Goal: Transaction & Acquisition: Purchase product/service

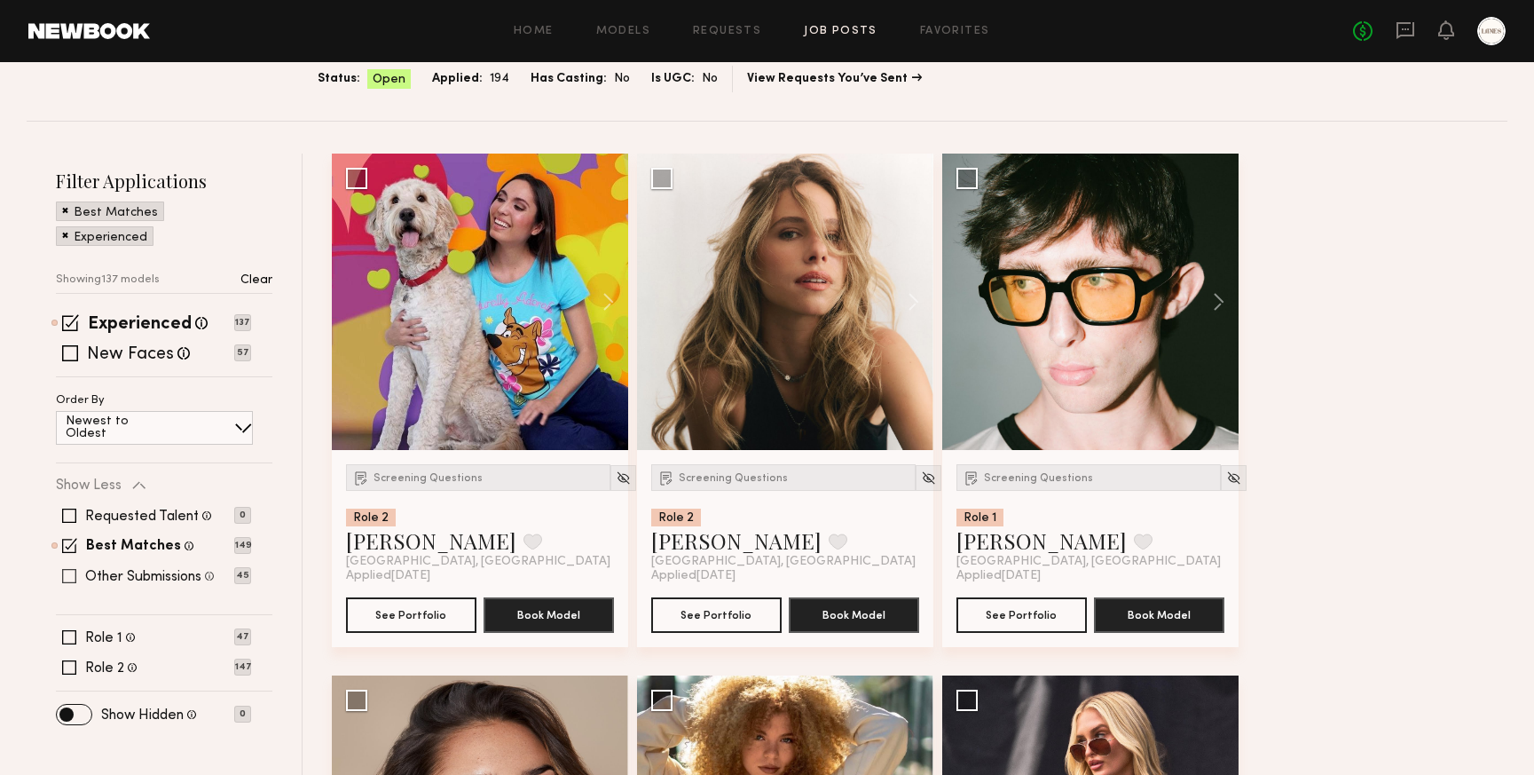
scroll to position [133, 0]
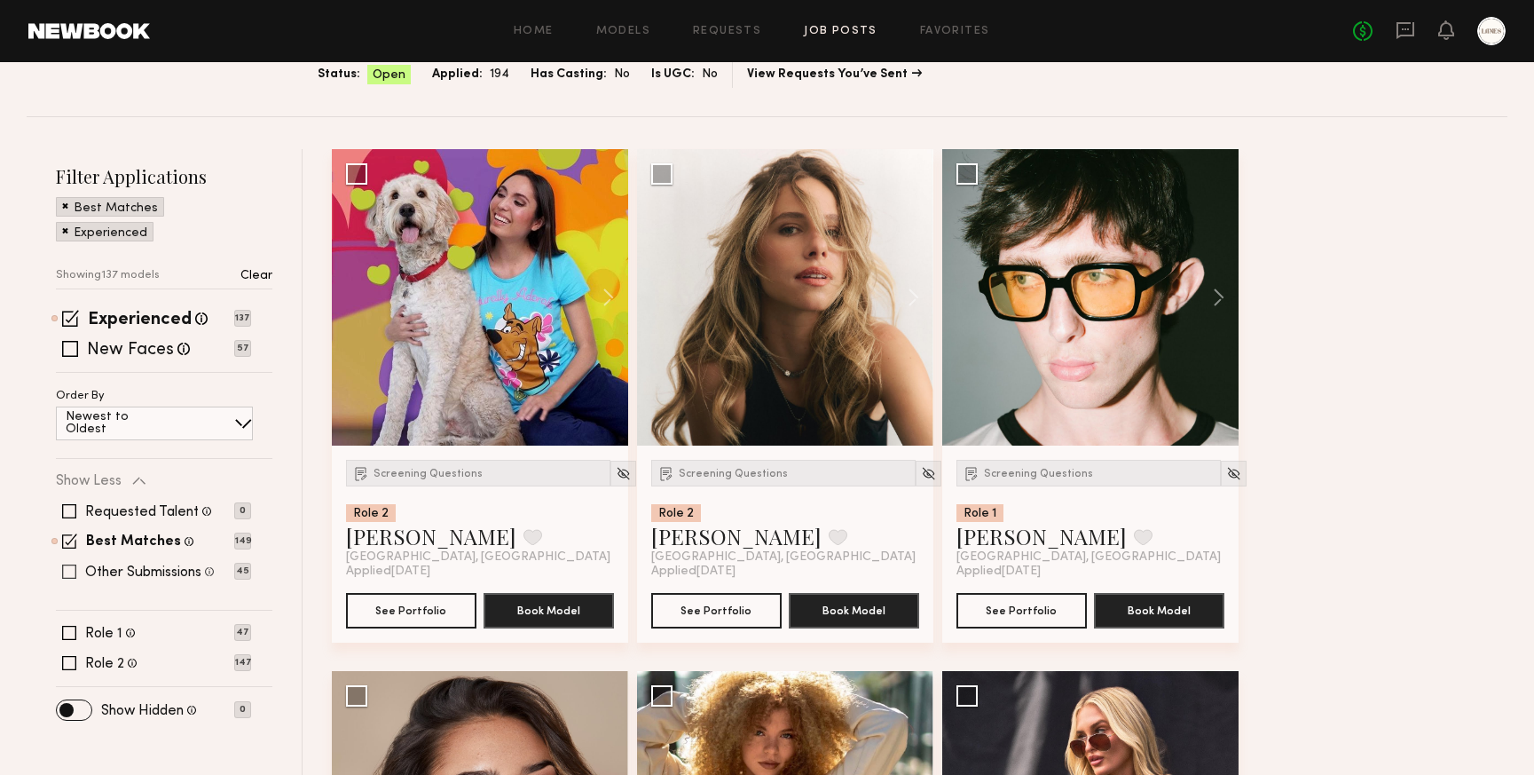
click at [68, 573] on span at bounding box center [69, 571] width 14 height 14
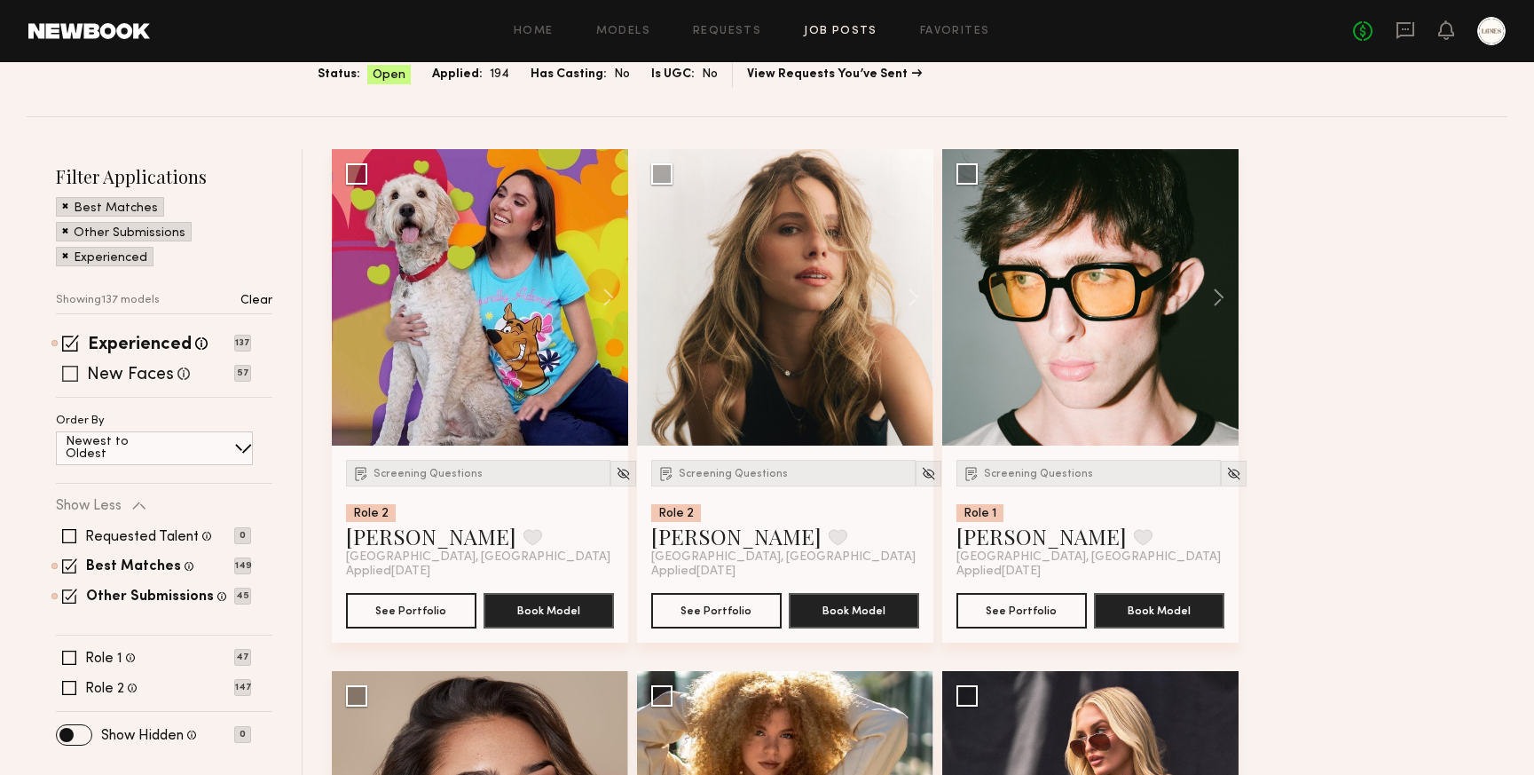
click at [68, 376] on span at bounding box center [70, 374] width 16 height 16
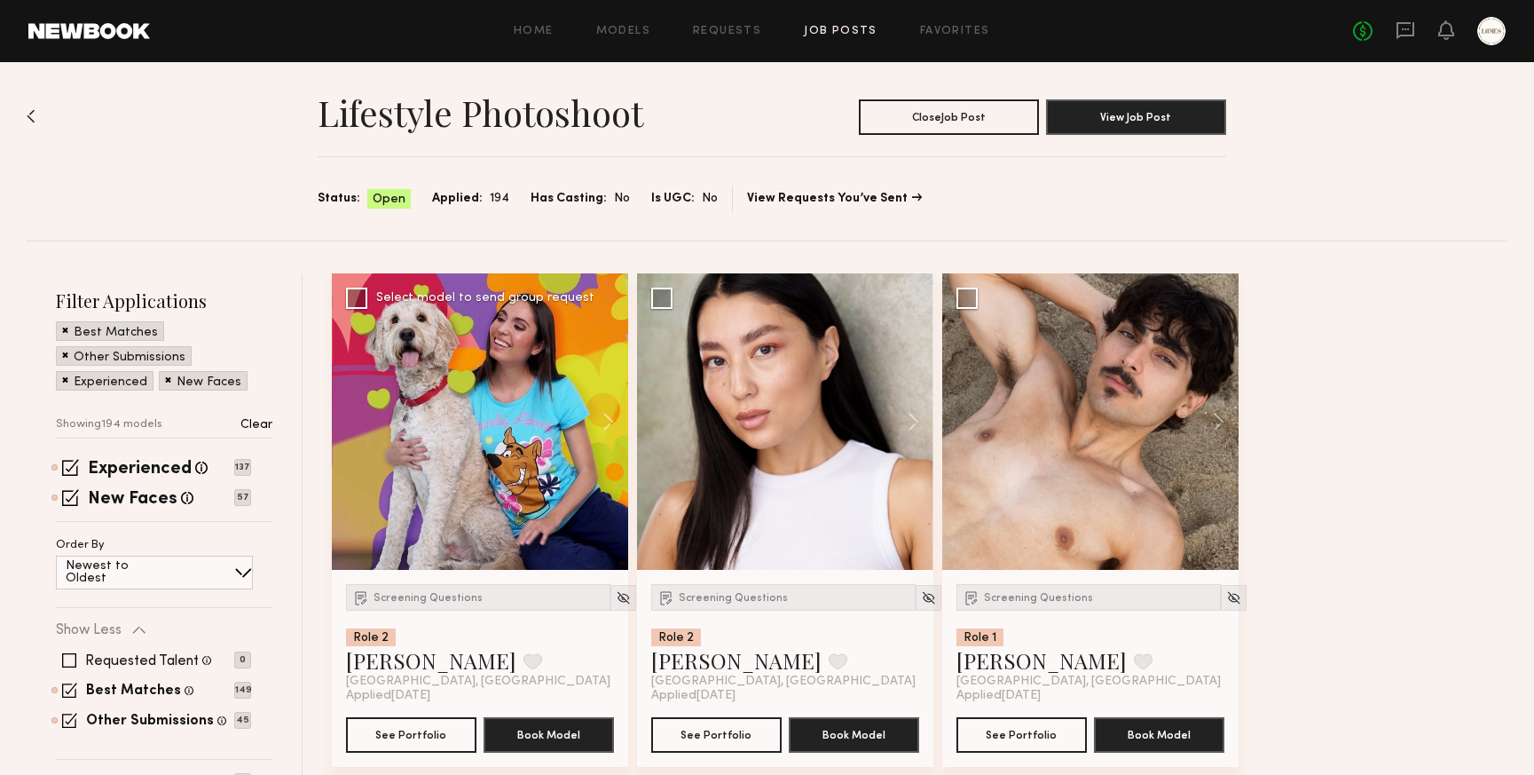
scroll to position [0, 0]
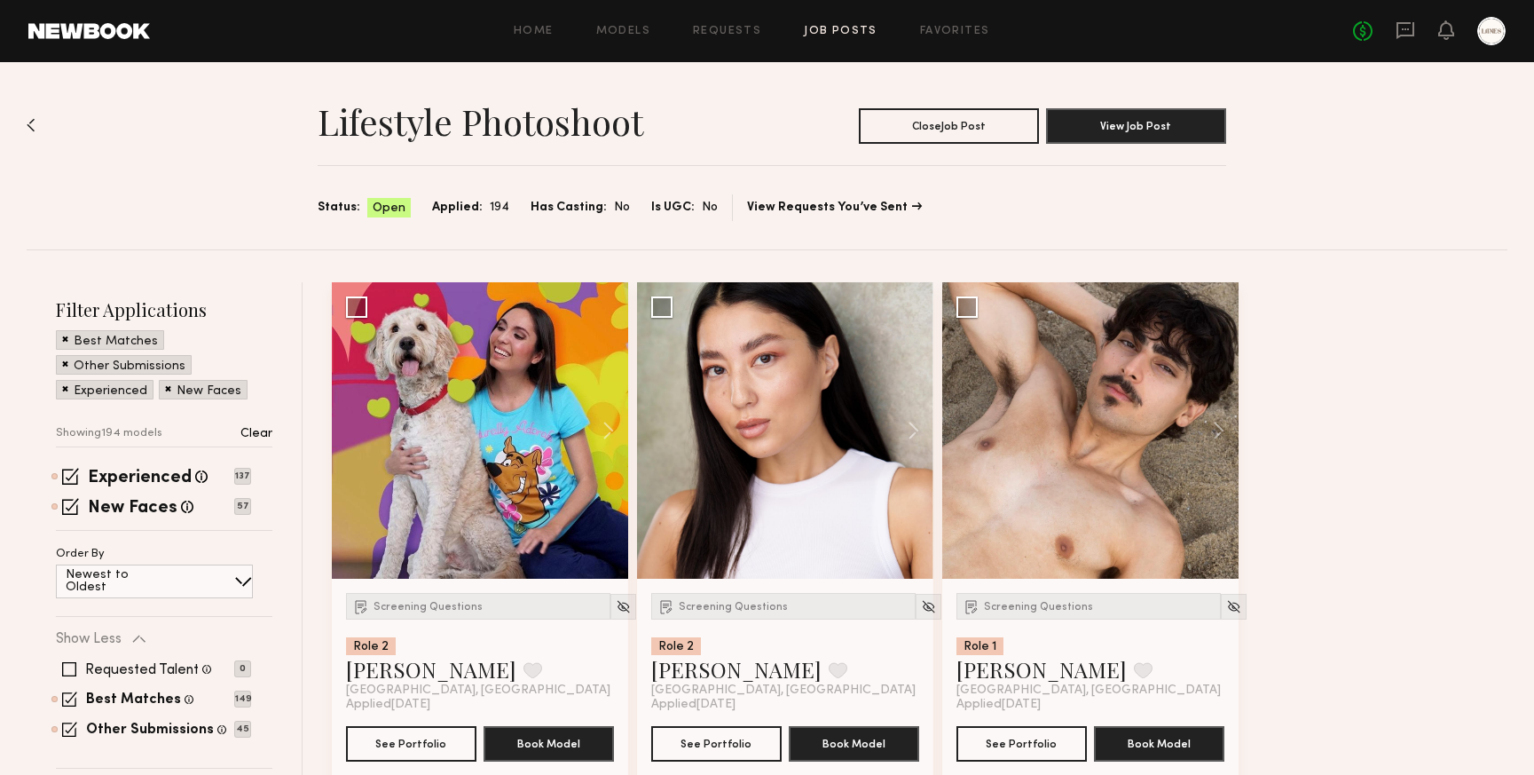
click at [237, 572] on span at bounding box center [243, 581] width 18 height 18
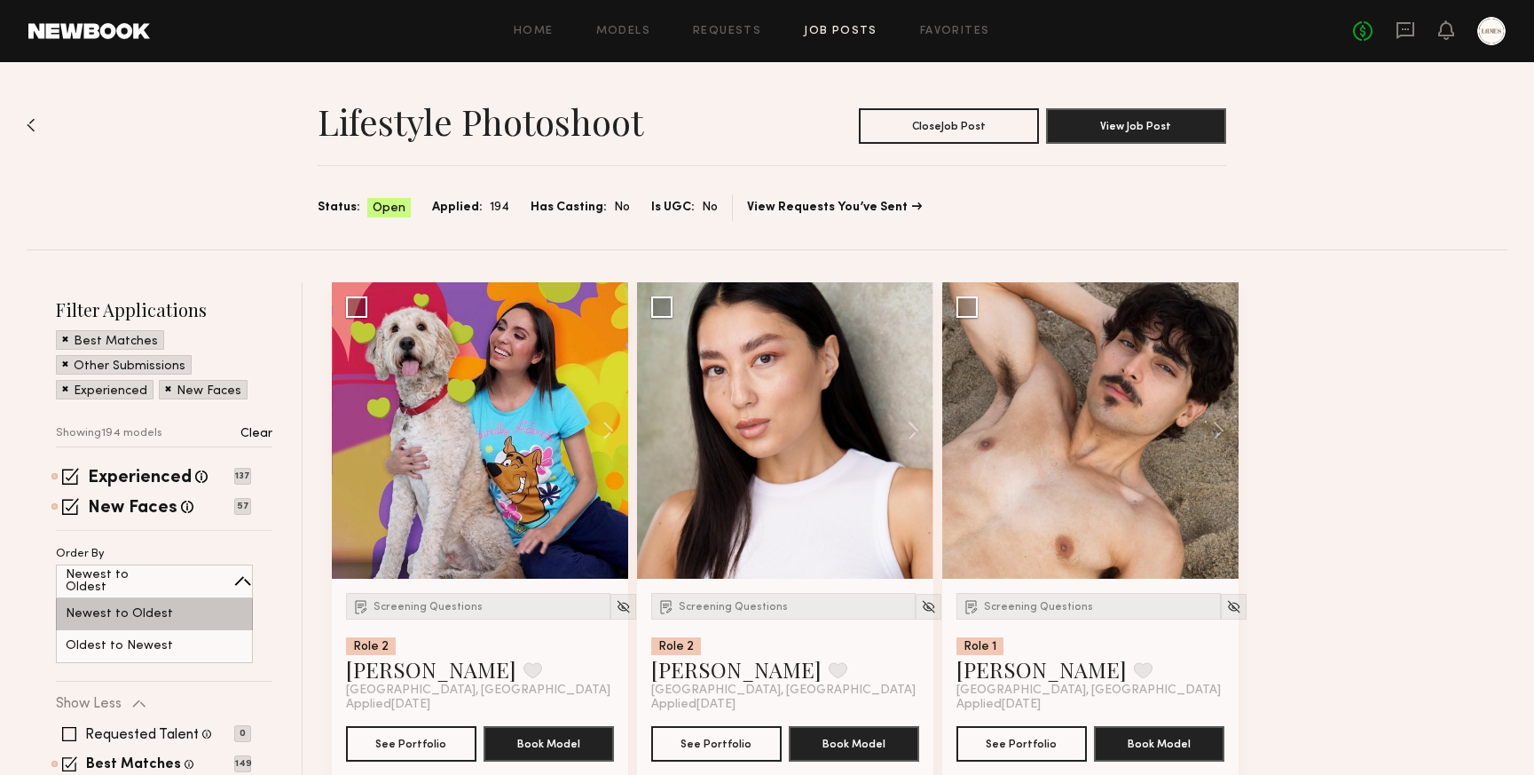
click at [188, 611] on div "Newest to Oldest" at bounding box center [154, 614] width 197 height 32
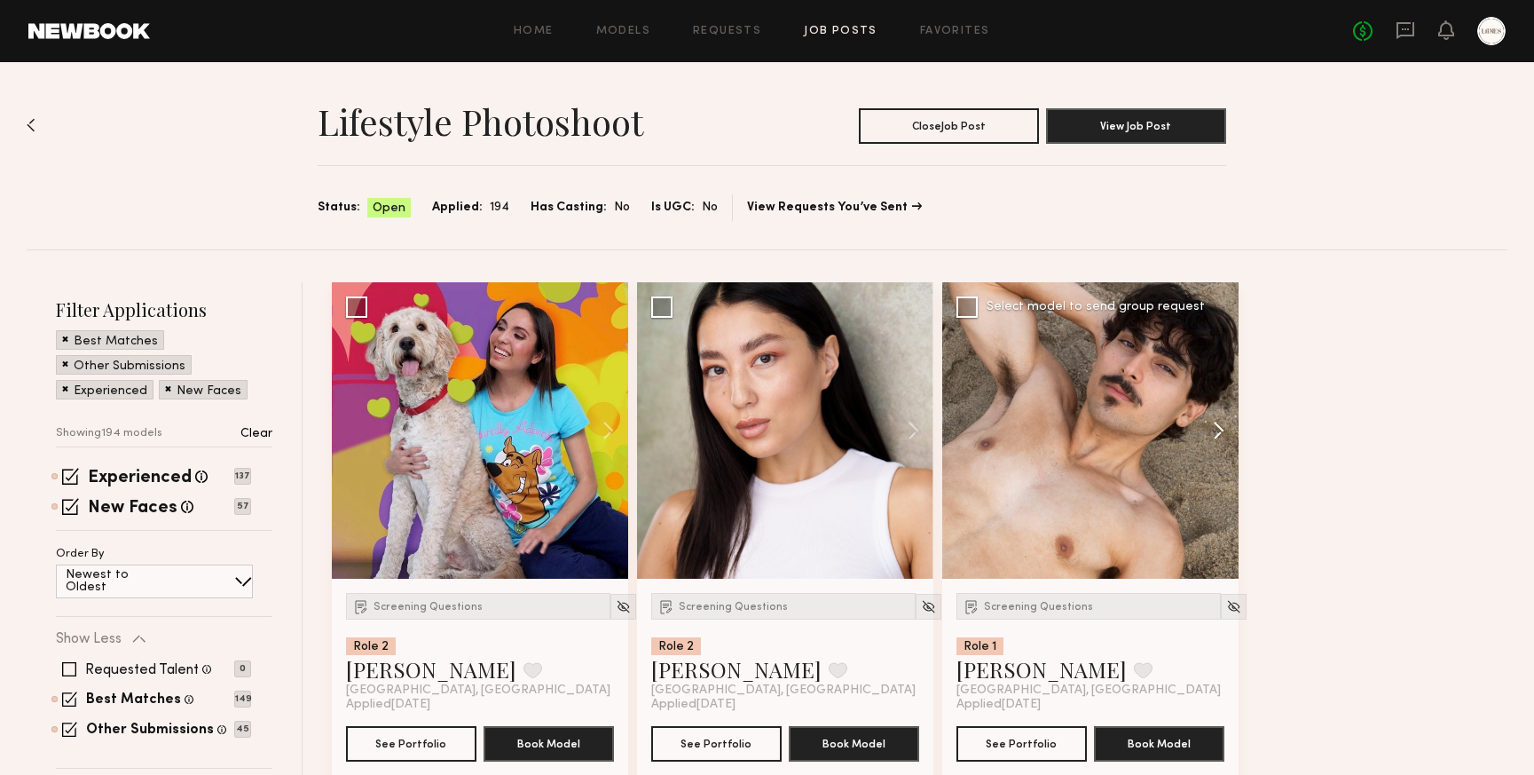
click at [1219, 426] on button at bounding box center [1210, 430] width 57 height 296
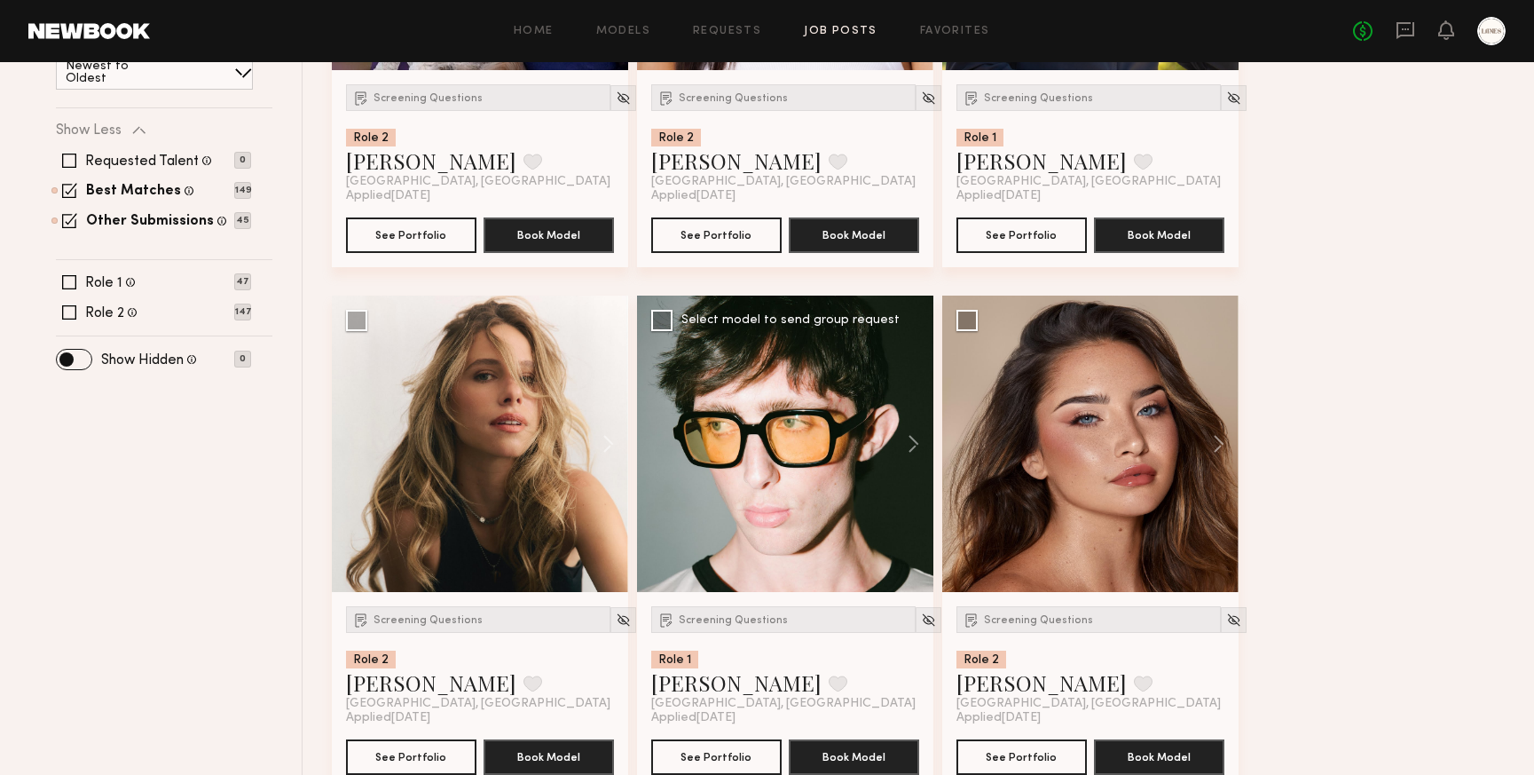
scroll to position [510, 0]
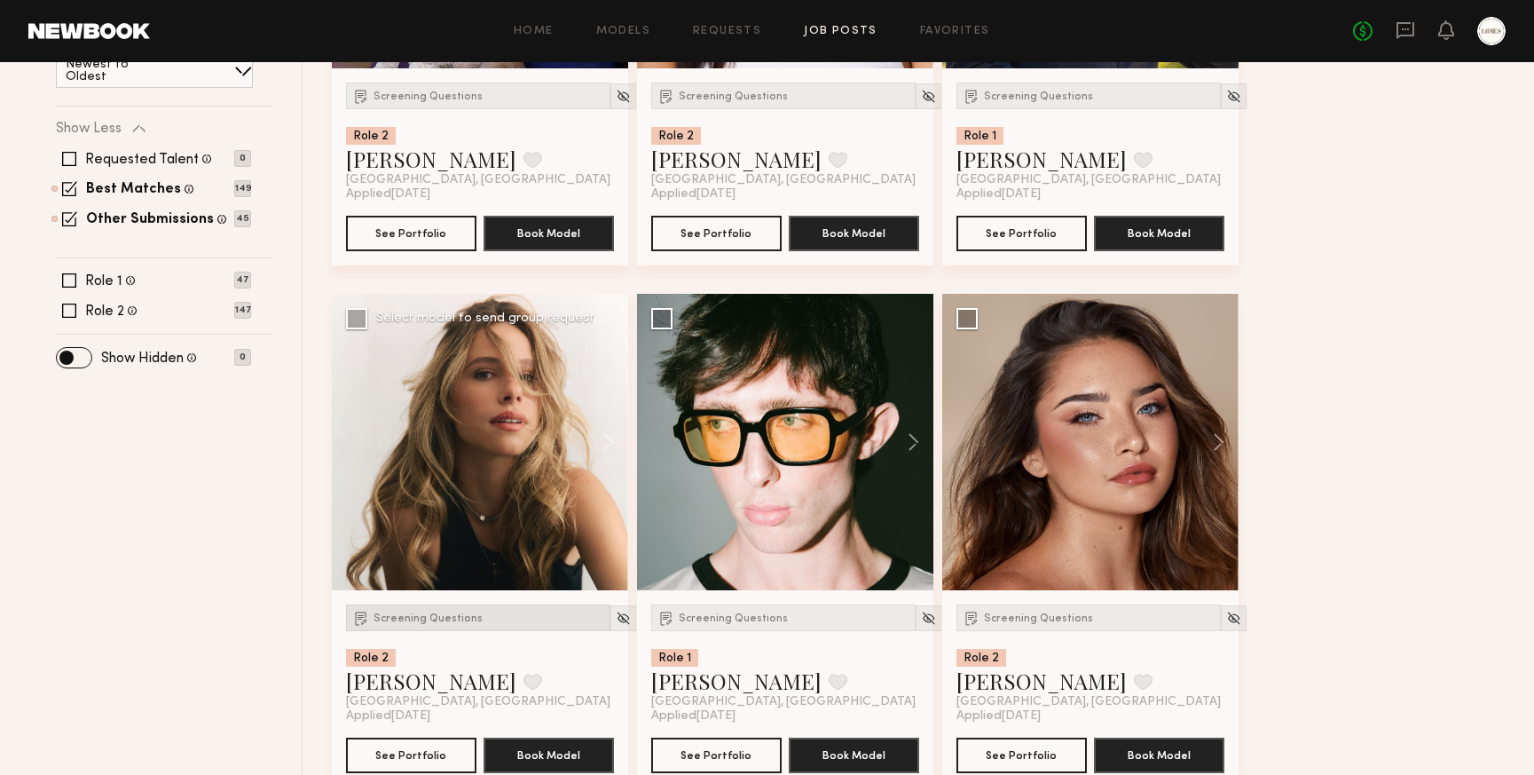
click at [443, 608] on div "Screening Questions" at bounding box center [478, 617] width 264 height 27
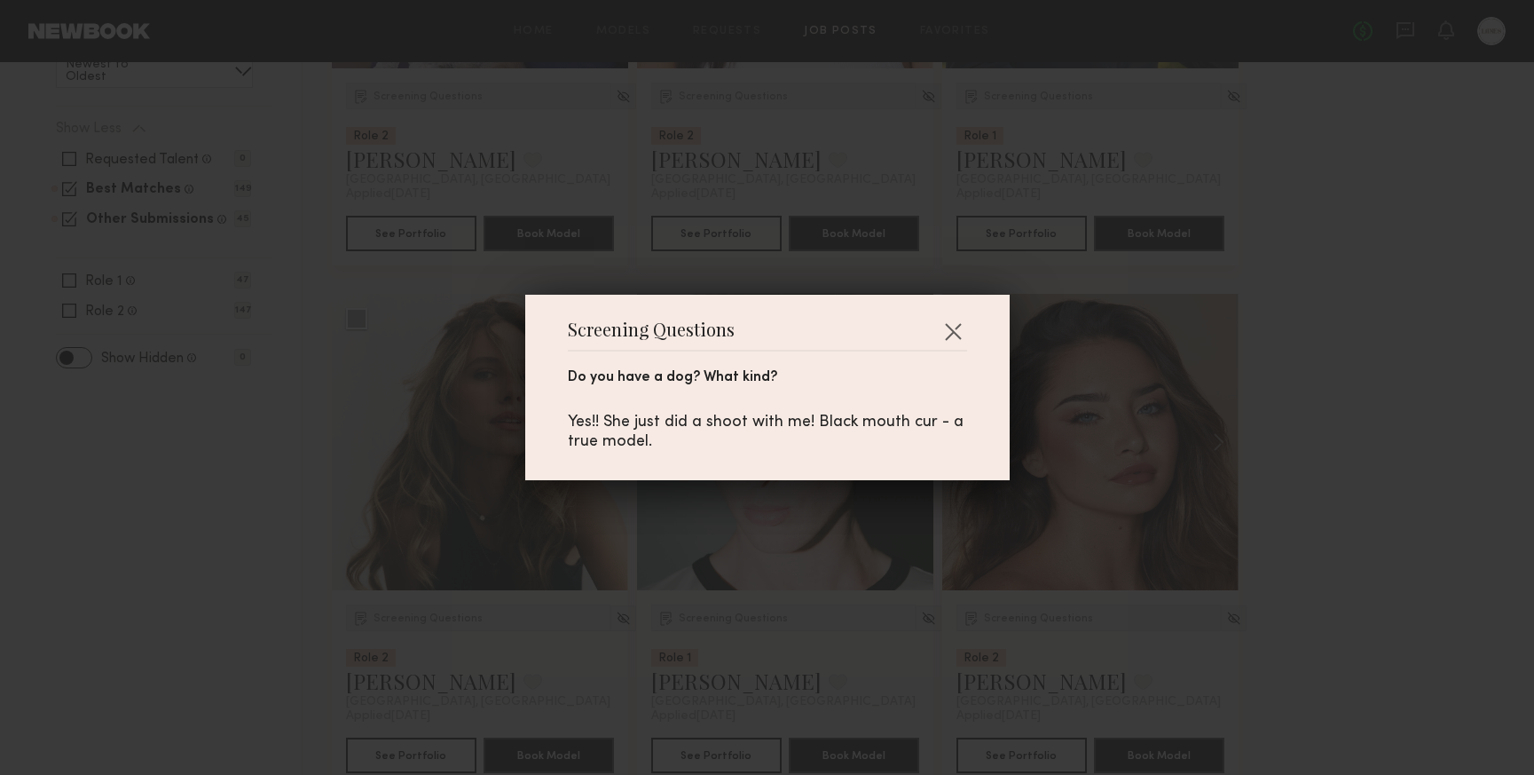
click at [285, 548] on div "Screening Questions Do you have a dog? What kind? Yes!! She just did a shoot wi…" at bounding box center [767, 387] width 1534 height 775
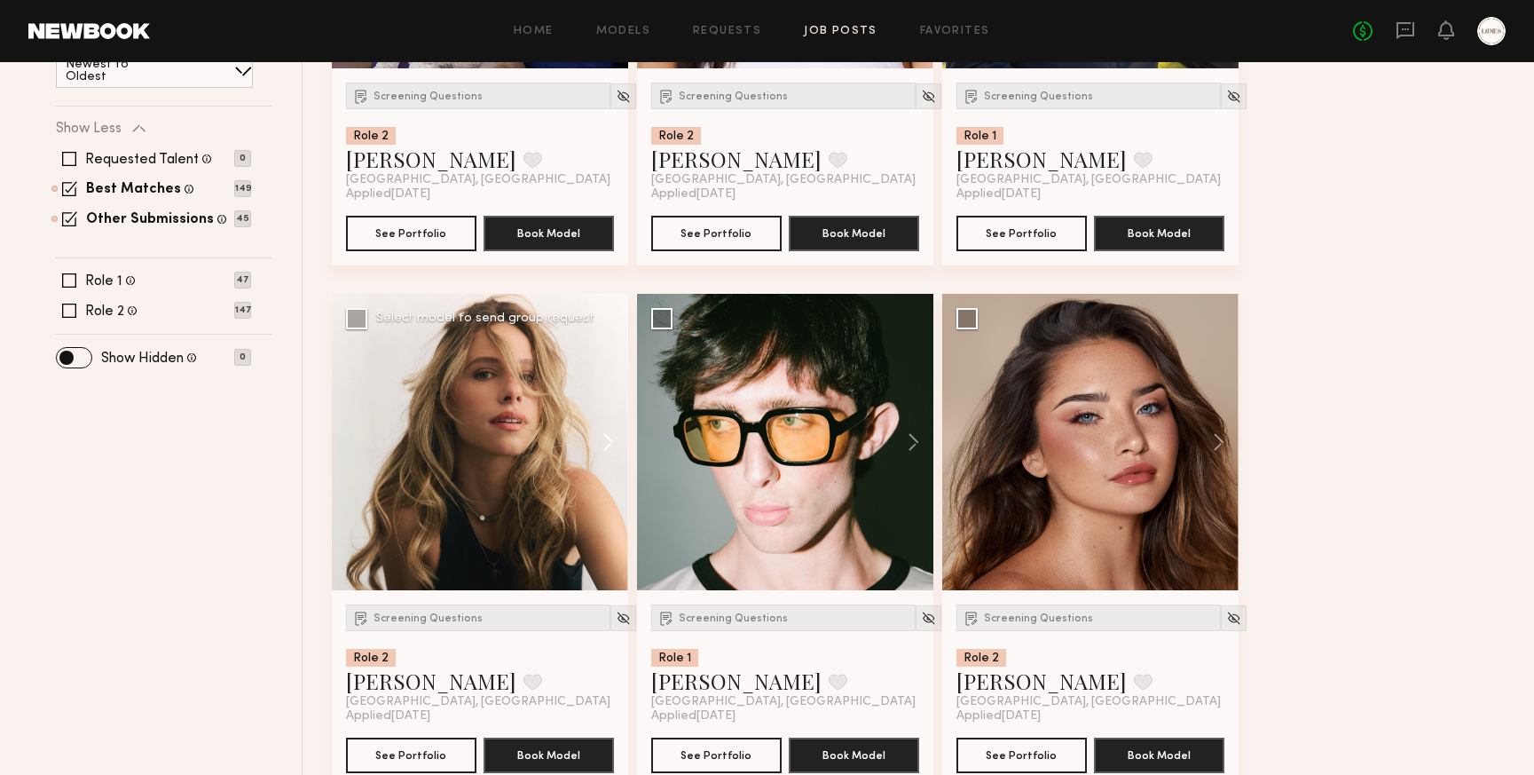
click at [615, 440] on button at bounding box center [600, 442] width 57 height 296
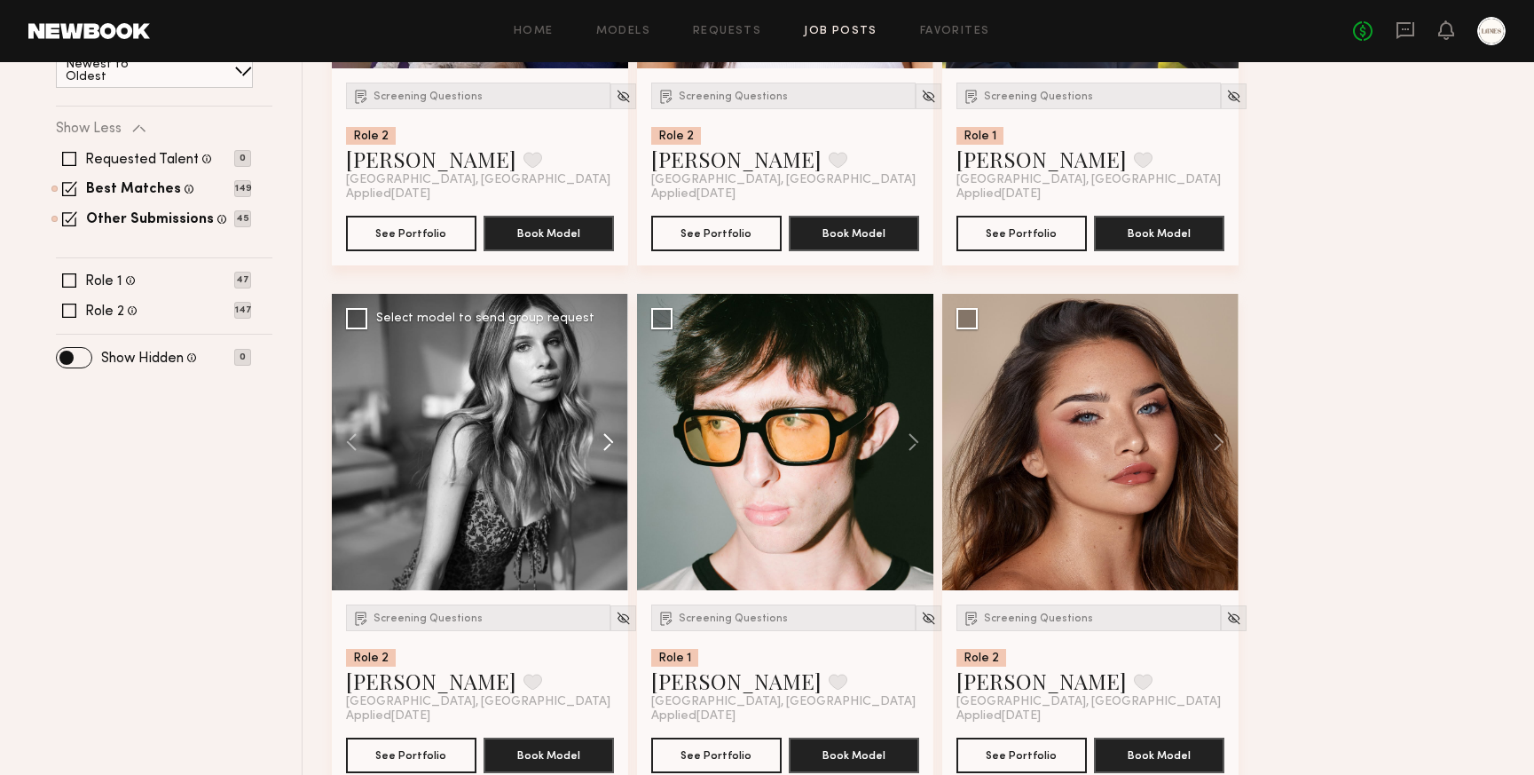
click at [615, 440] on button at bounding box center [600, 442] width 57 height 296
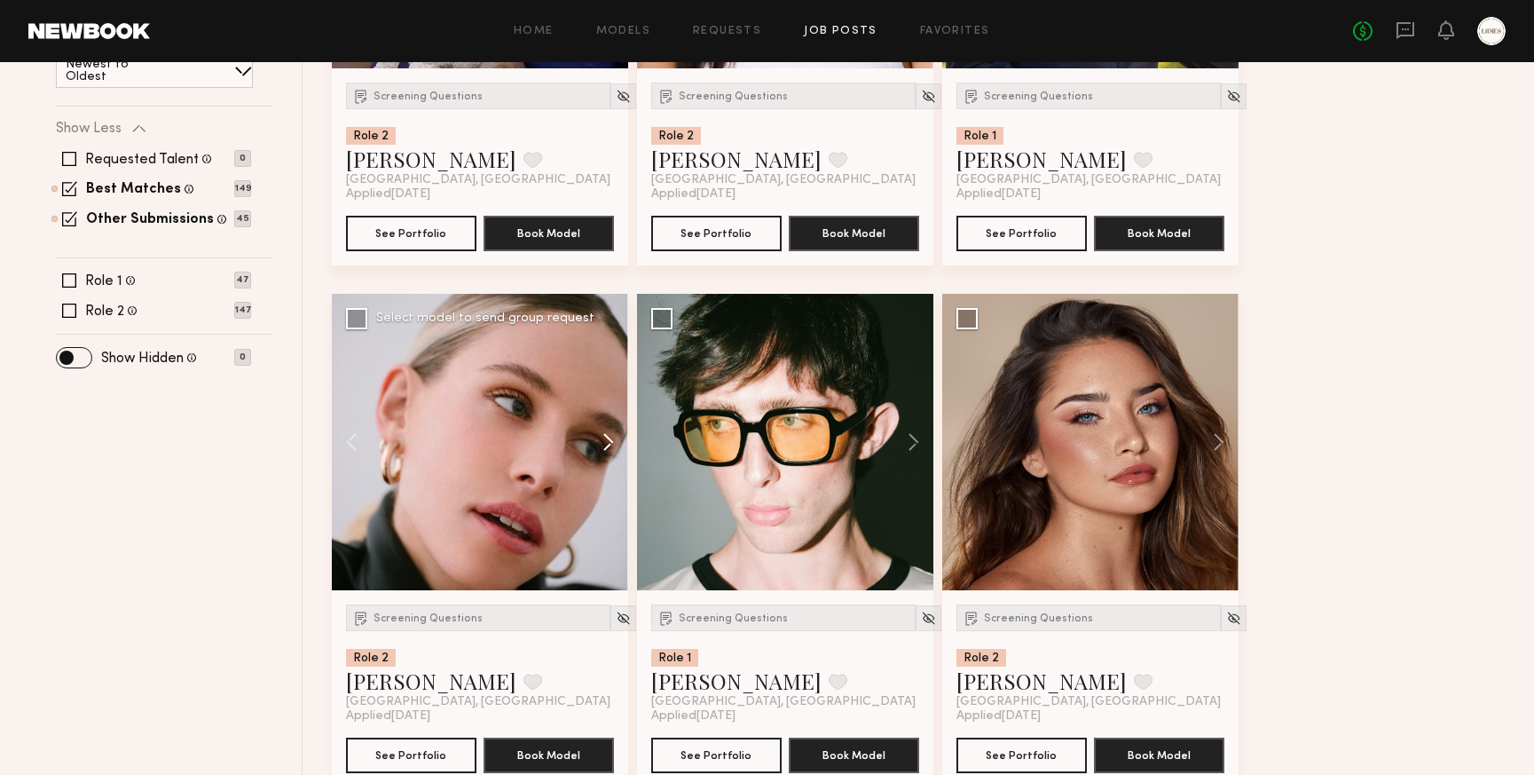
click at [615, 440] on button at bounding box center [600, 442] width 57 height 296
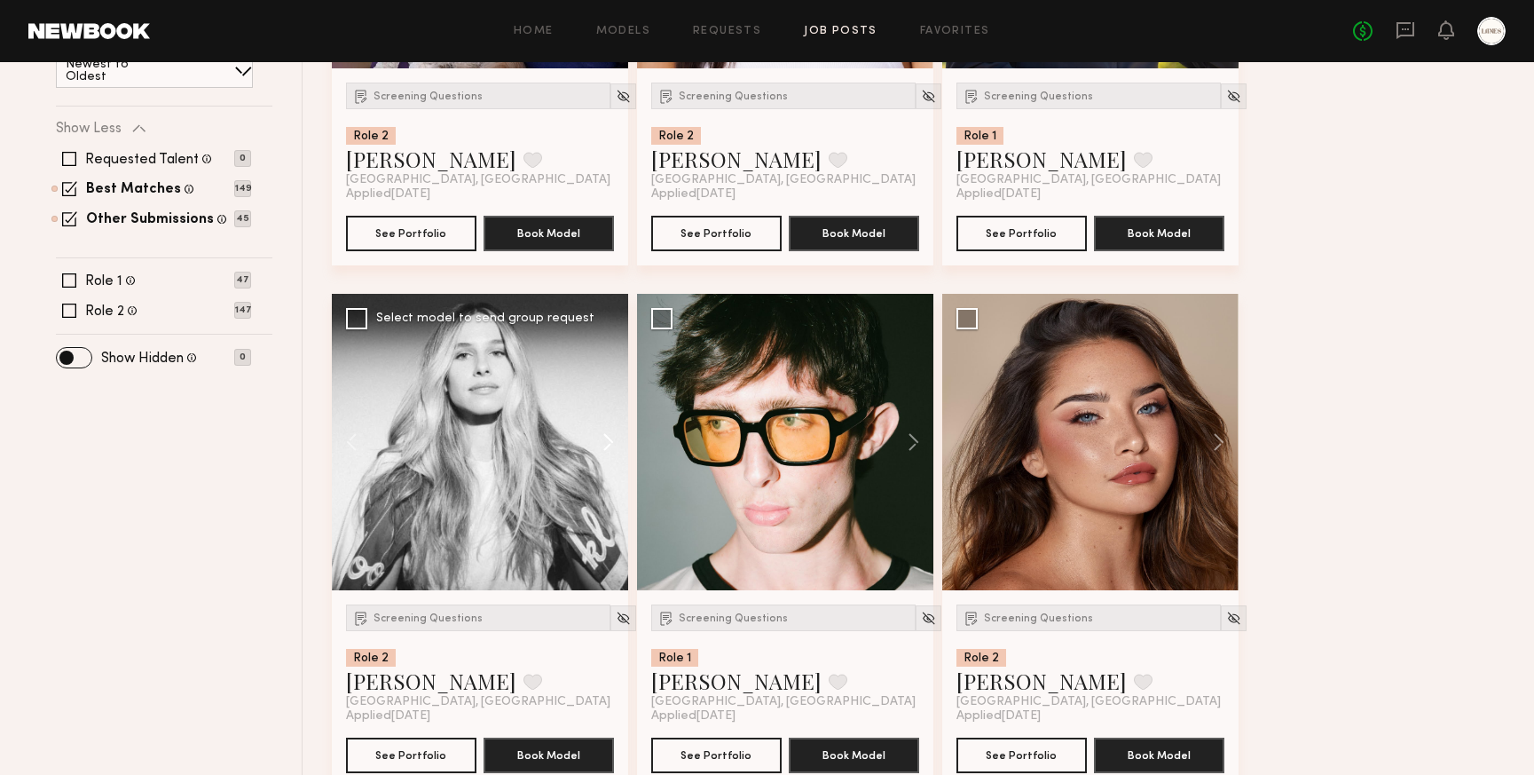
click at [615, 440] on button at bounding box center [600, 442] width 57 height 296
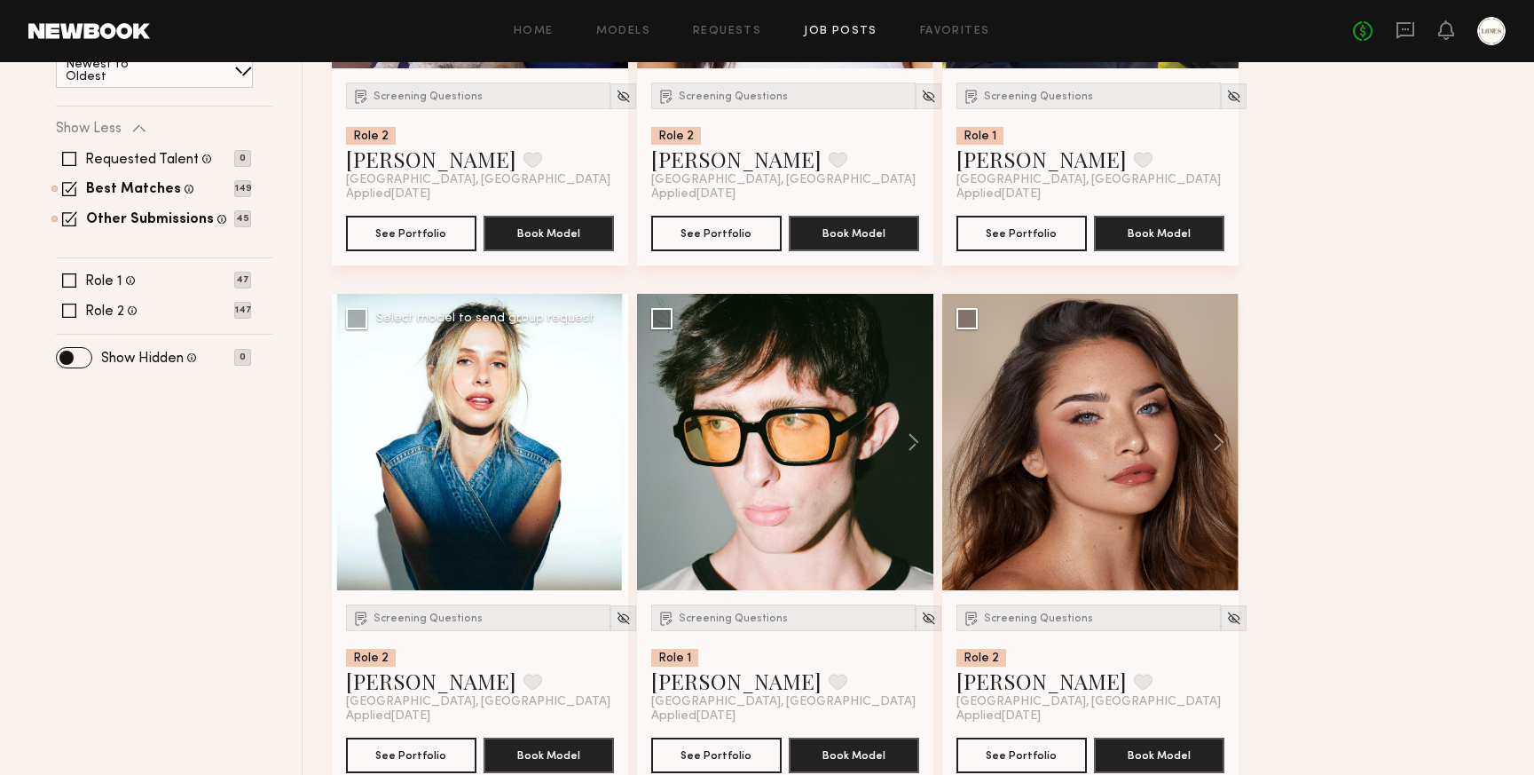
click at [615, 440] on button at bounding box center [600, 442] width 57 height 296
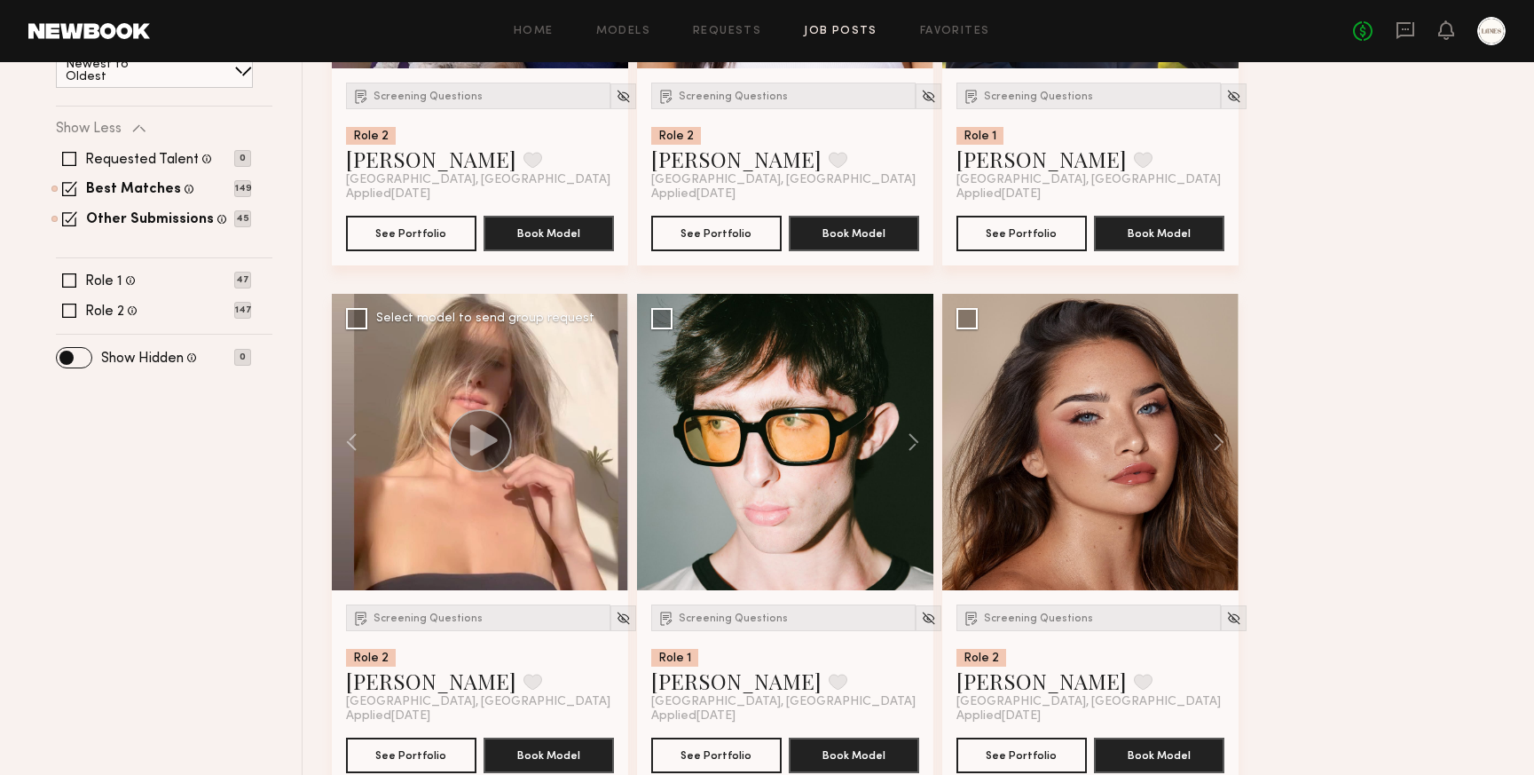
click at [615, 440] on div at bounding box center [480, 442] width 296 height 296
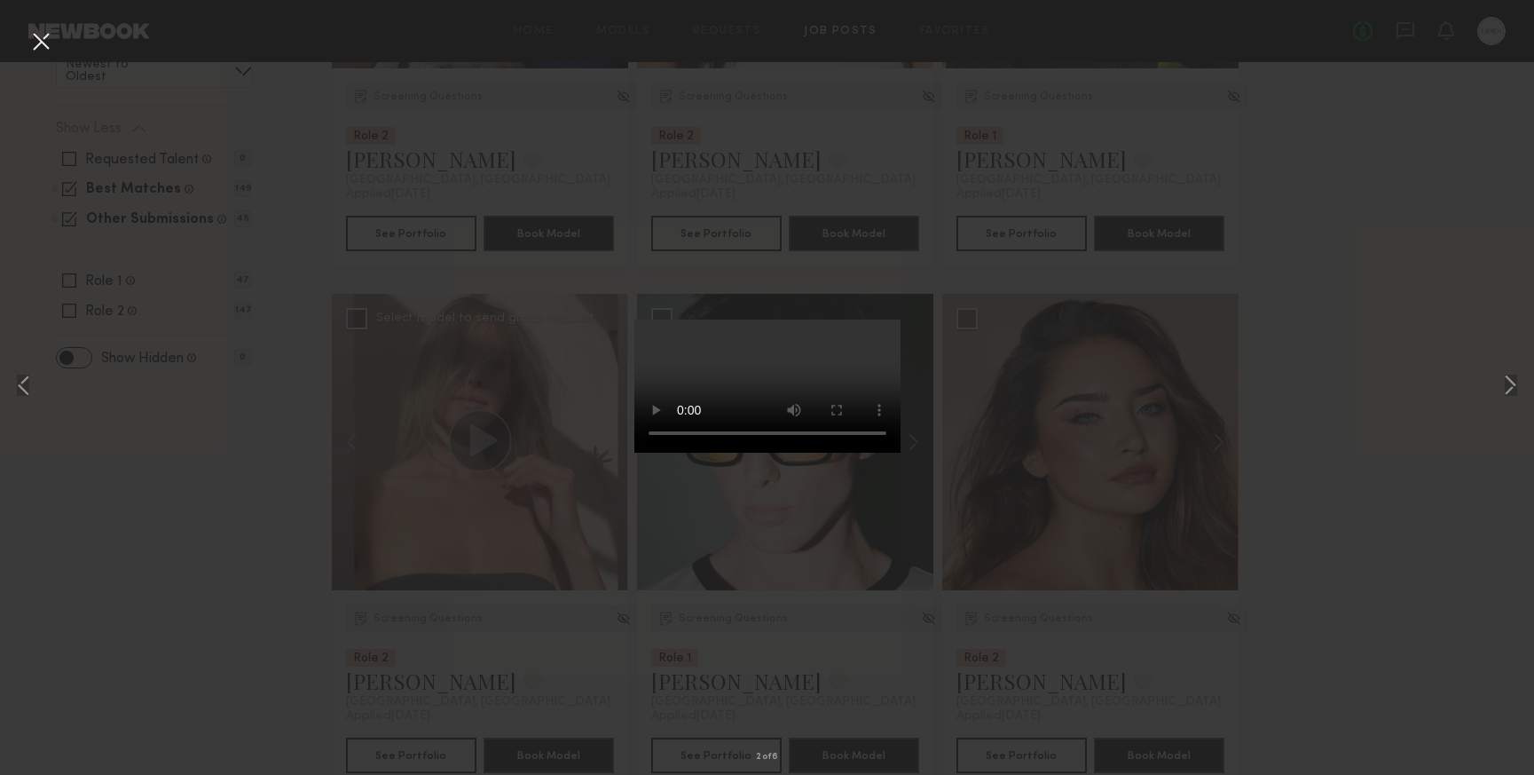
click at [446, 277] on div "2 of 6" at bounding box center [767, 387] width 1534 height 775
click at [38, 38] on button at bounding box center [41, 43] width 28 height 32
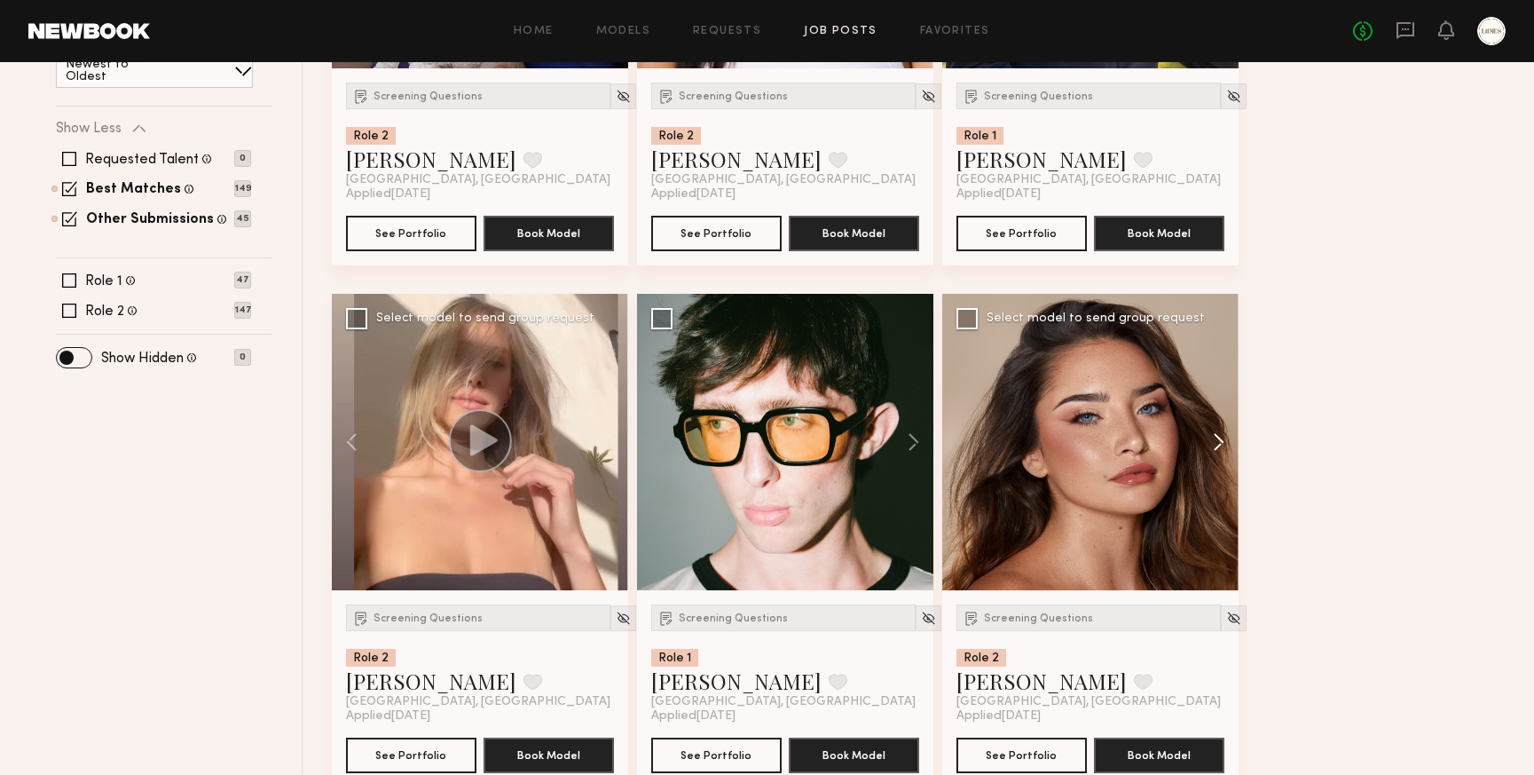
click at [1222, 432] on button at bounding box center [1210, 442] width 57 height 296
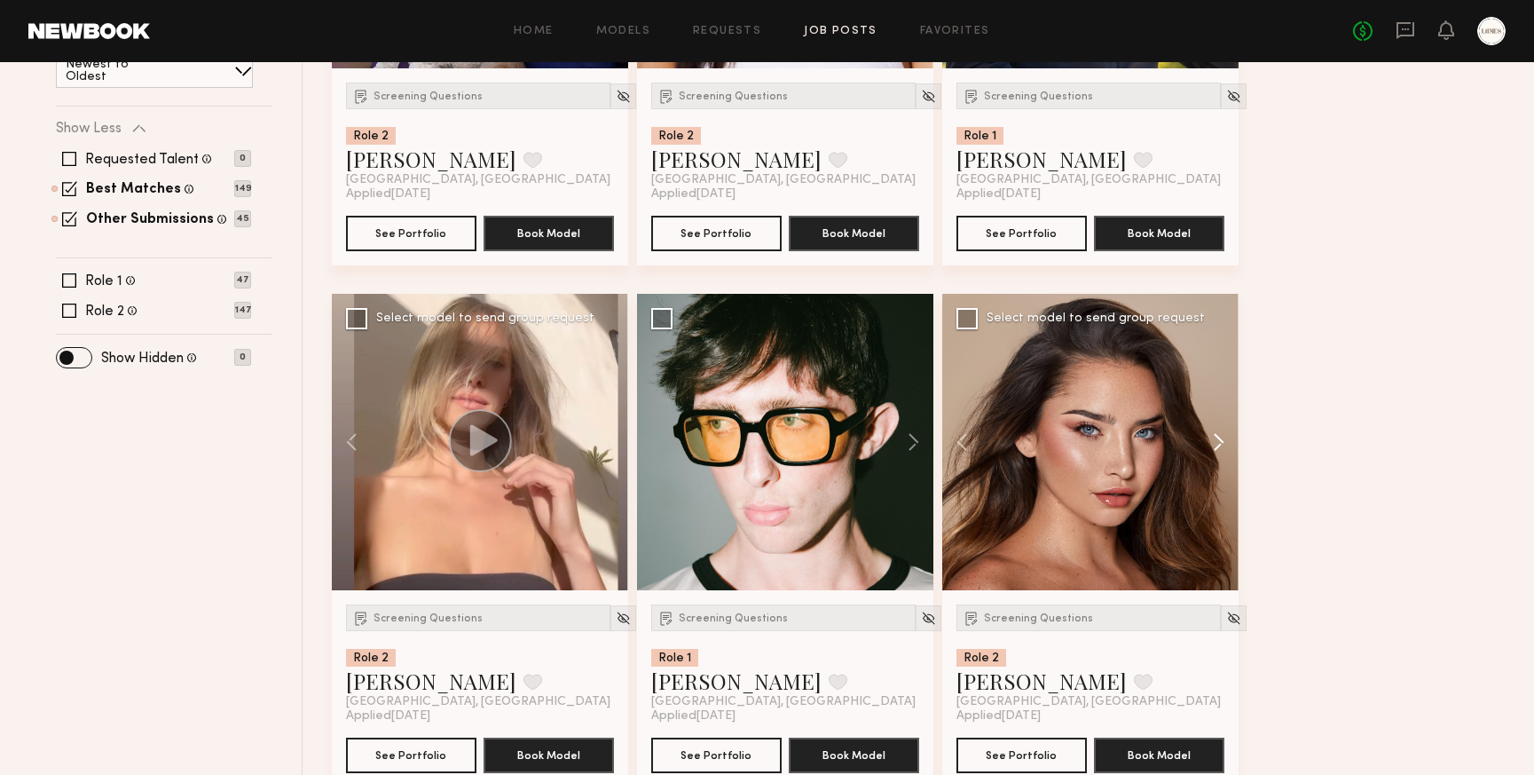
click at [1222, 434] on button at bounding box center [1210, 442] width 57 height 296
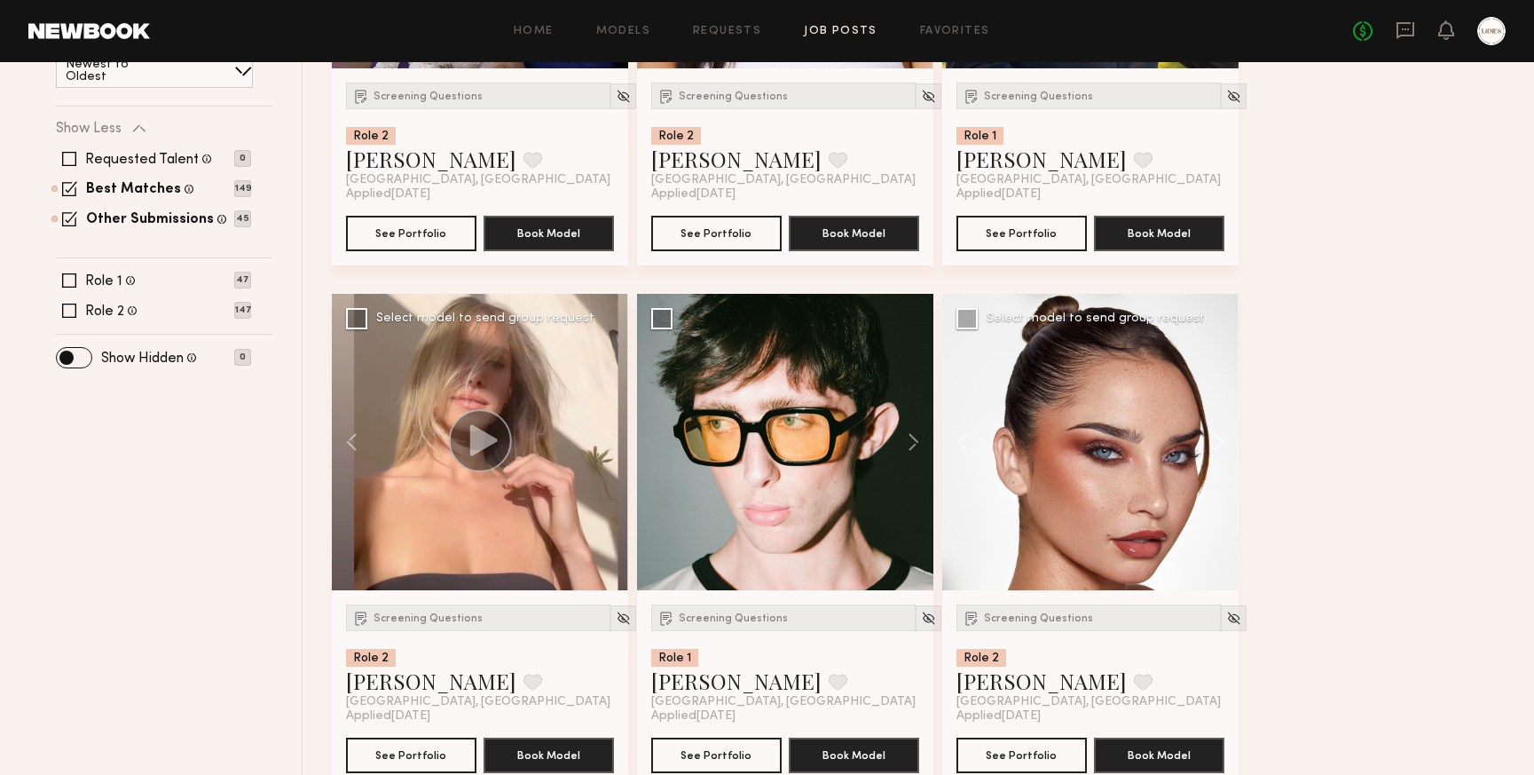
click at [1222, 434] on button at bounding box center [1210, 442] width 57 height 296
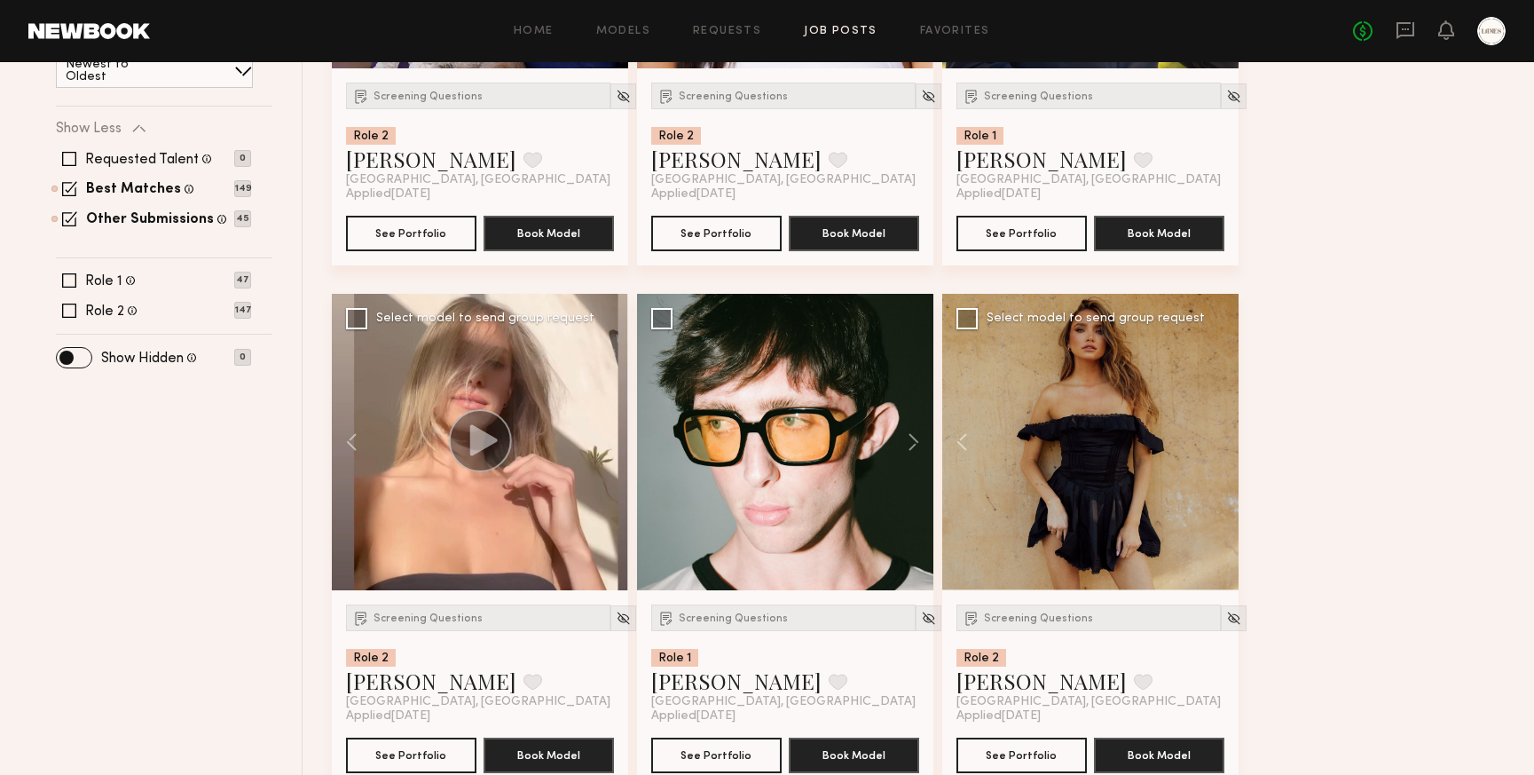
click at [1221, 437] on div at bounding box center [1091, 442] width 296 height 296
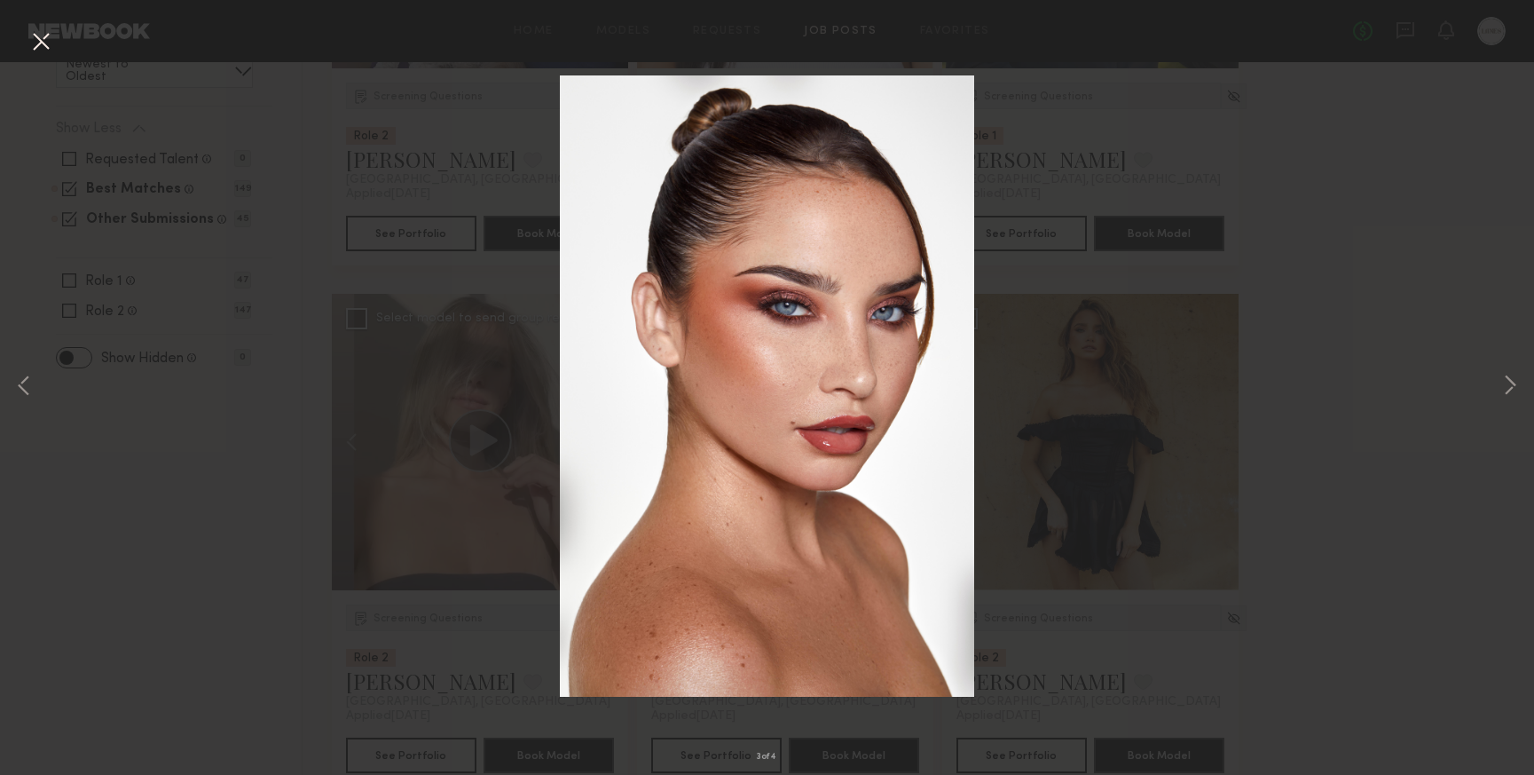
click at [43, 45] on button at bounding box center [41, 43] width 28 height 32
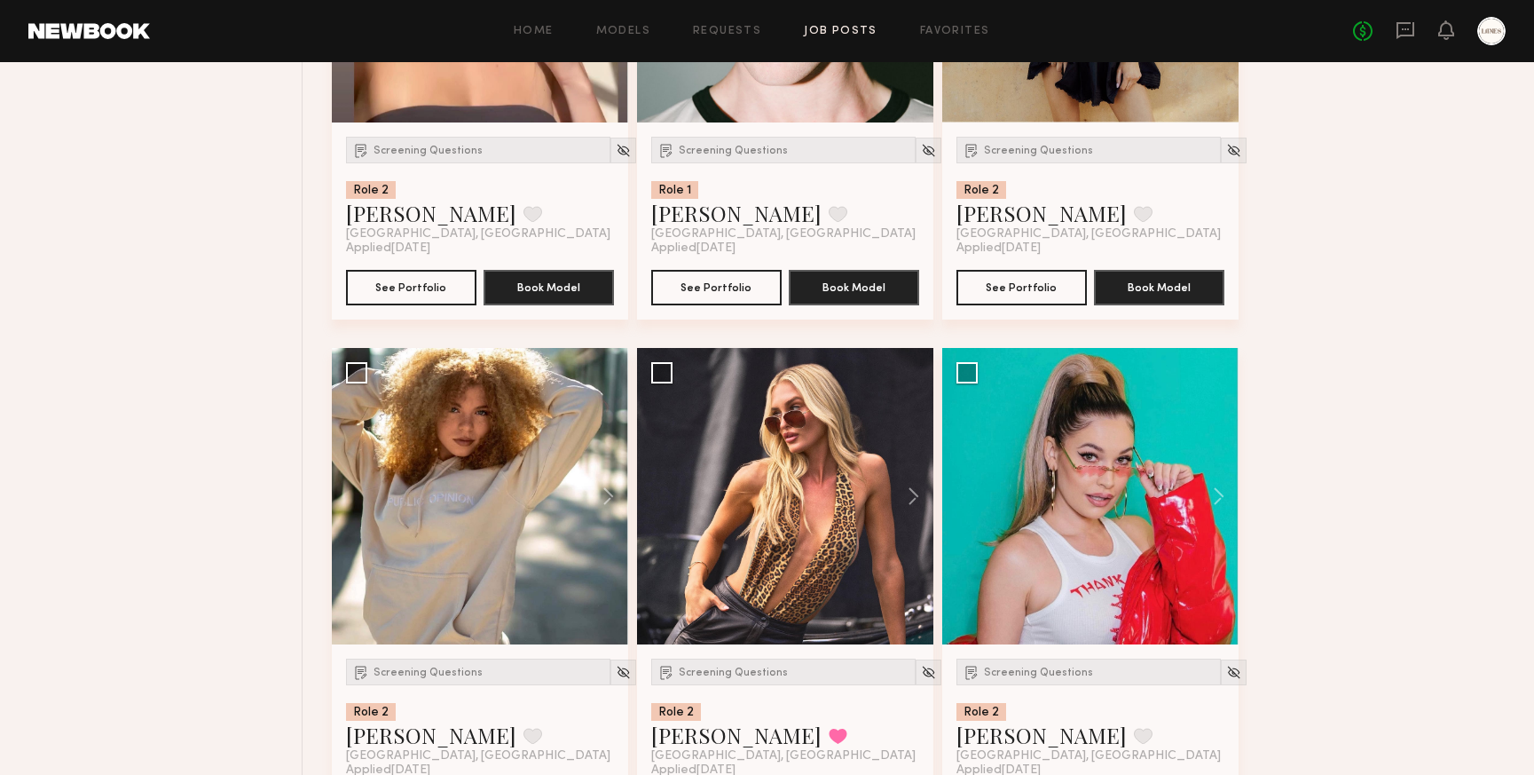
scroll to position [1007, 0]
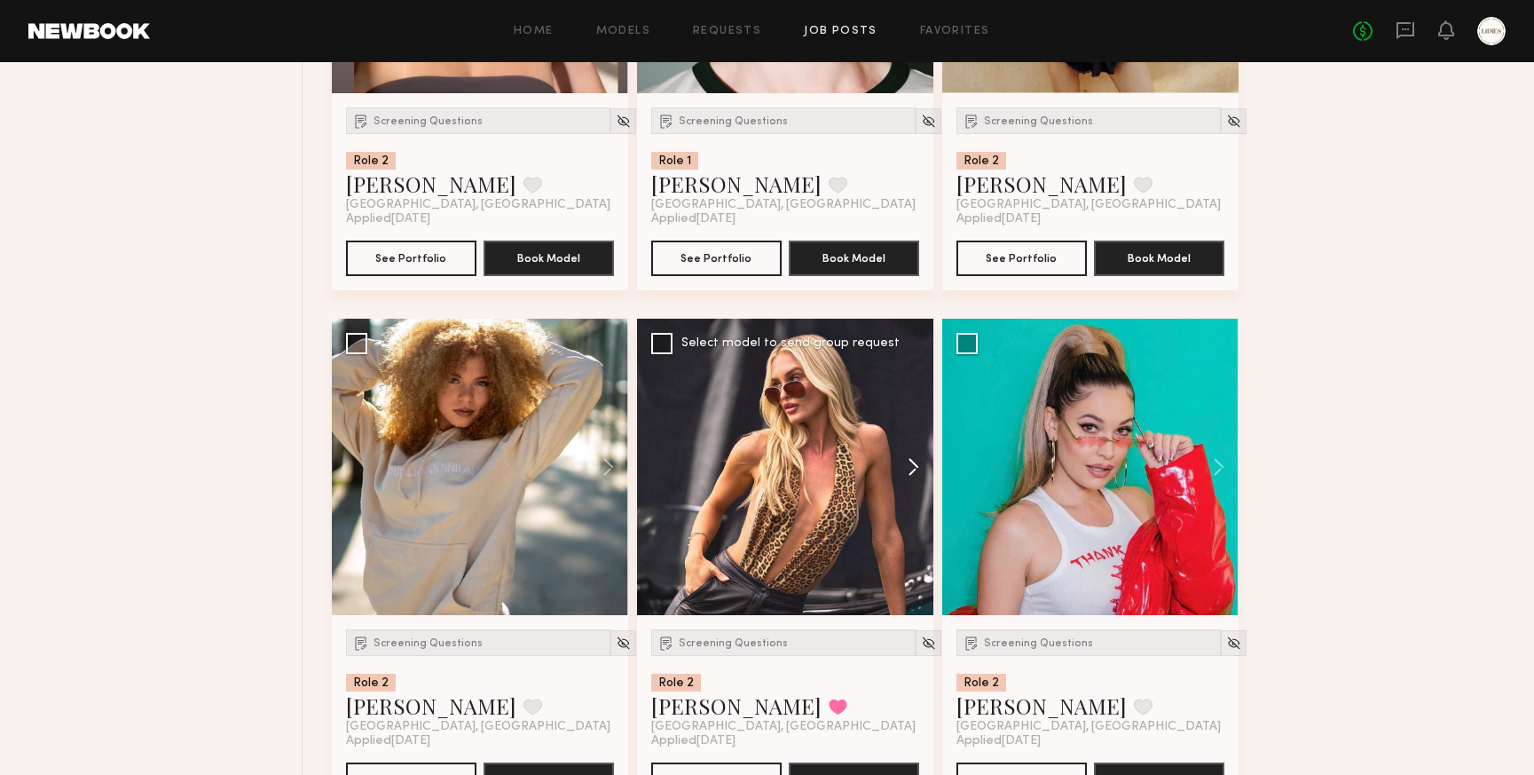
click at [917, 462] on button at bounding box center [905, 467] width 57 height 296
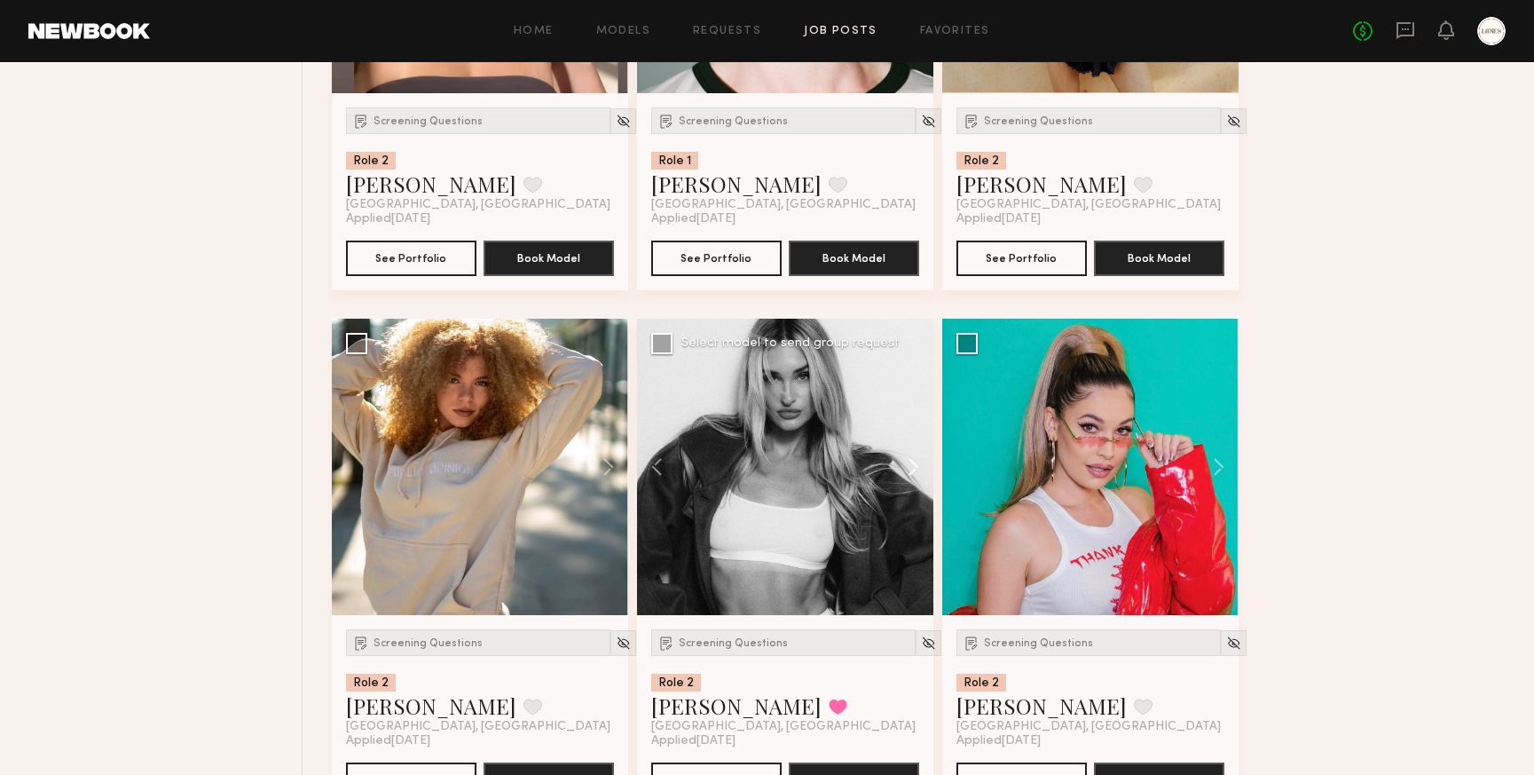
click at [917, 462] on button at bounding box center [905, 467] width 57 height 296
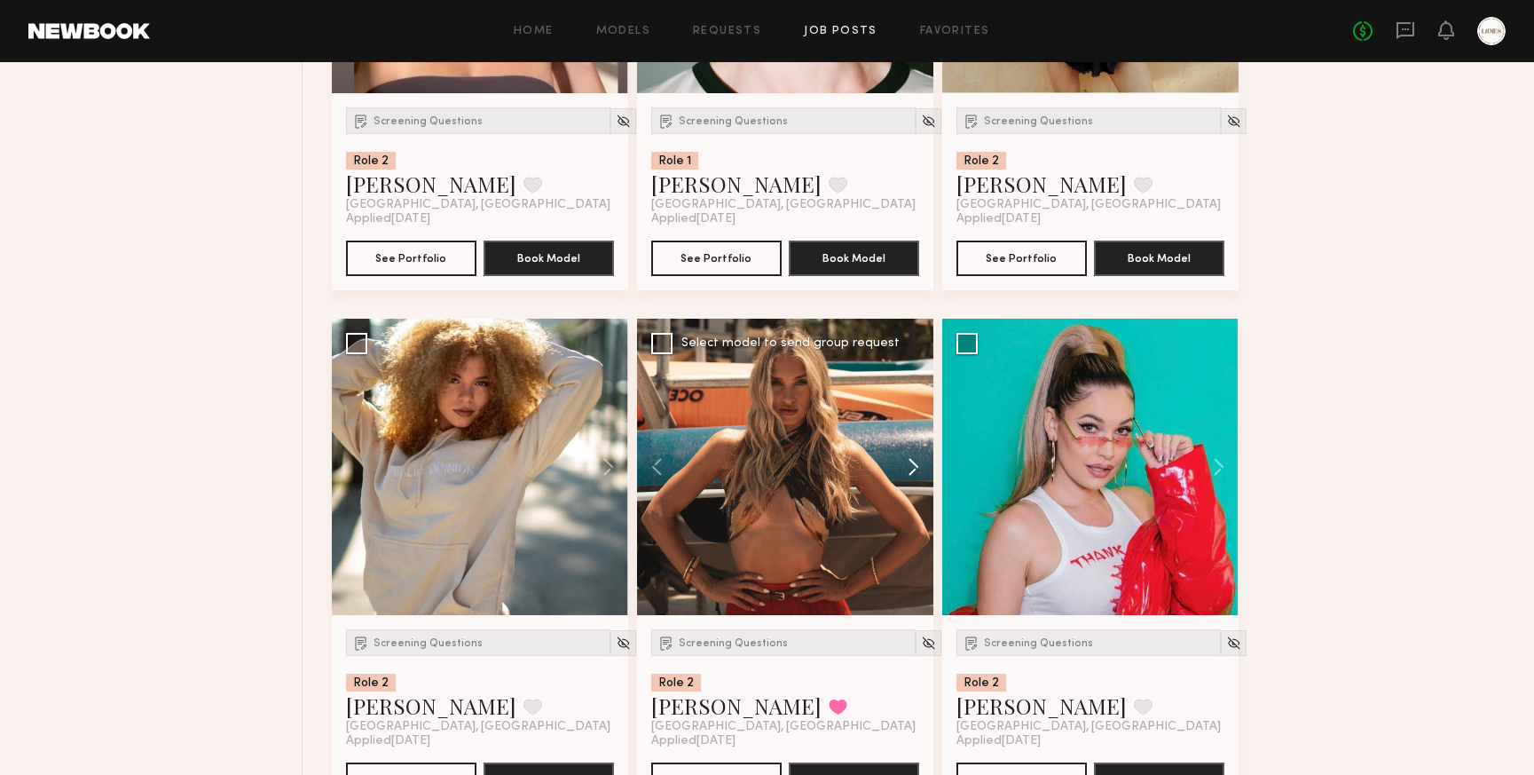
click at [917, 462] on button at bounding box center [905, 467] width 57 height 296
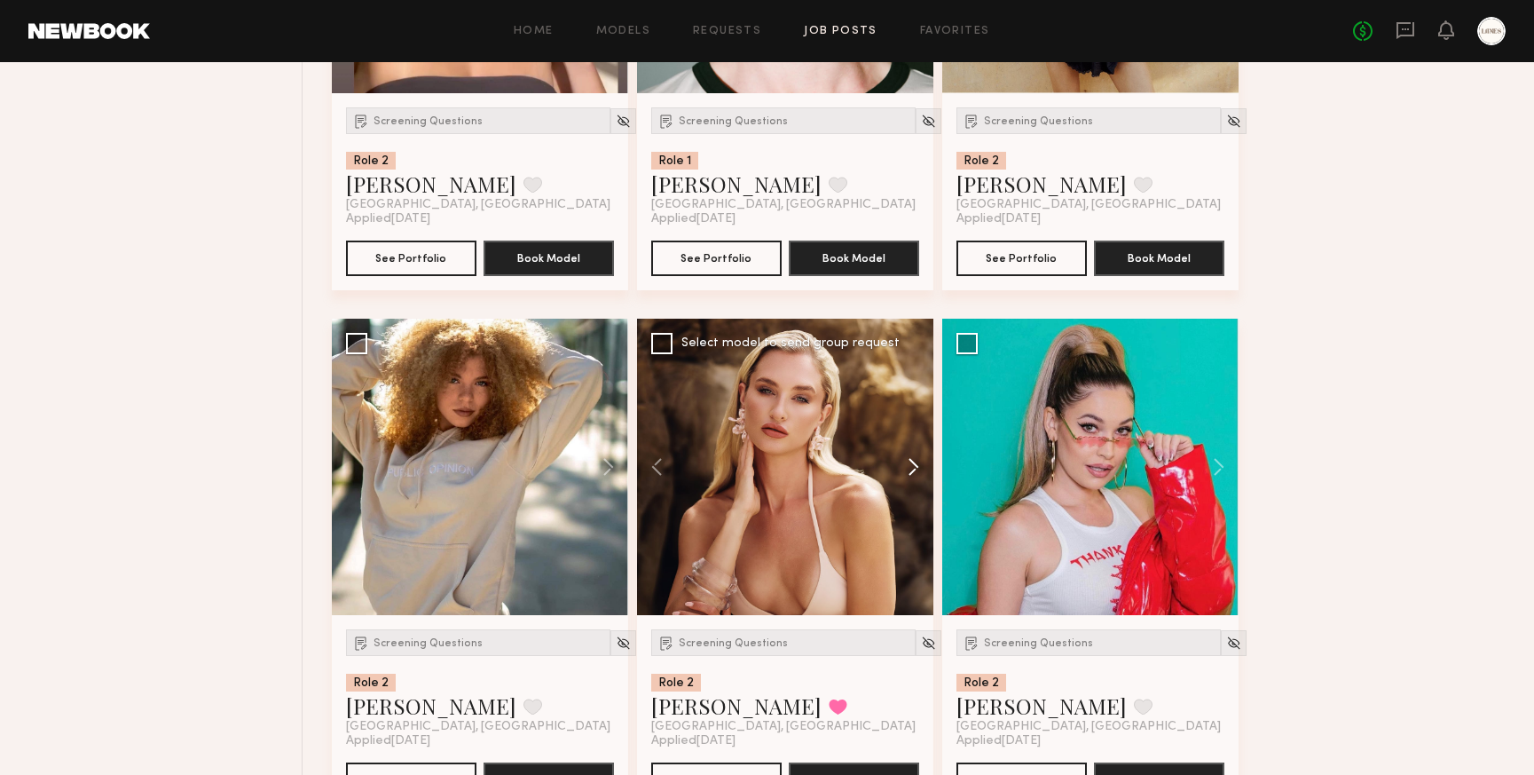
click at [917, 462] on button at bounding box center [905, 467] width 57 height 296
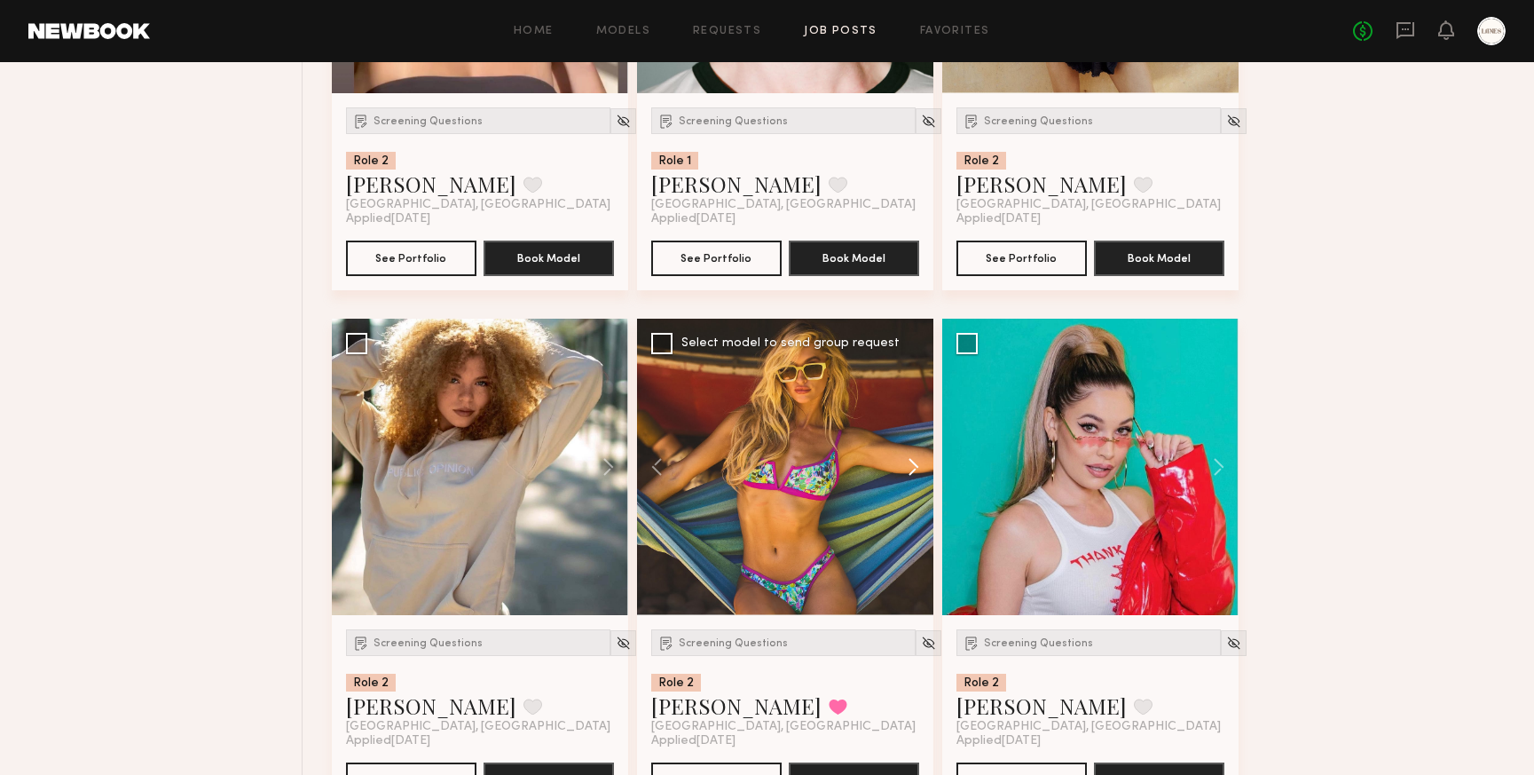
click at [917, 462] on button at bounding box center [905, 467] width 57 height 296
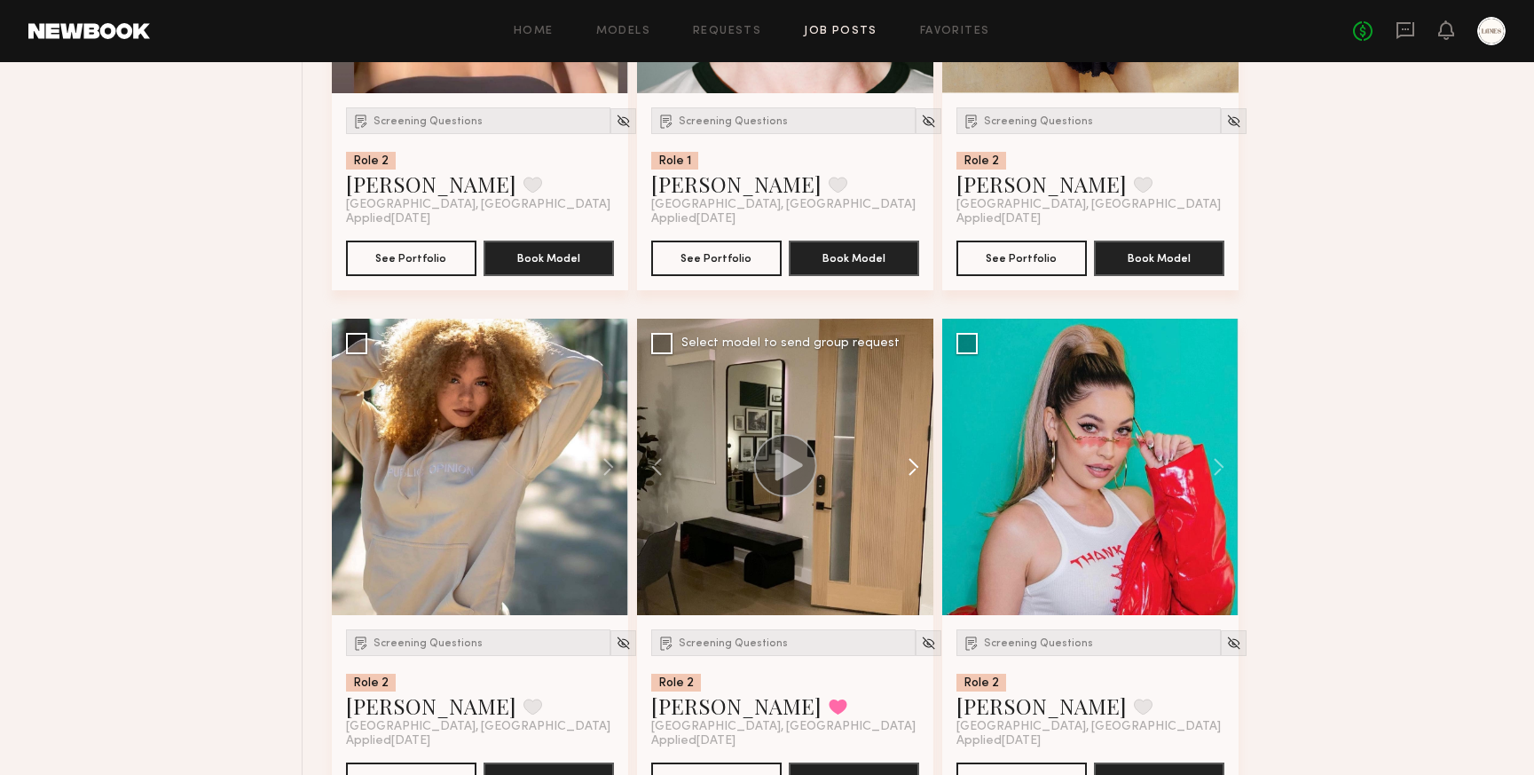
click at [917, 462] on button at bounding box center [905, 467] width 57 height 296
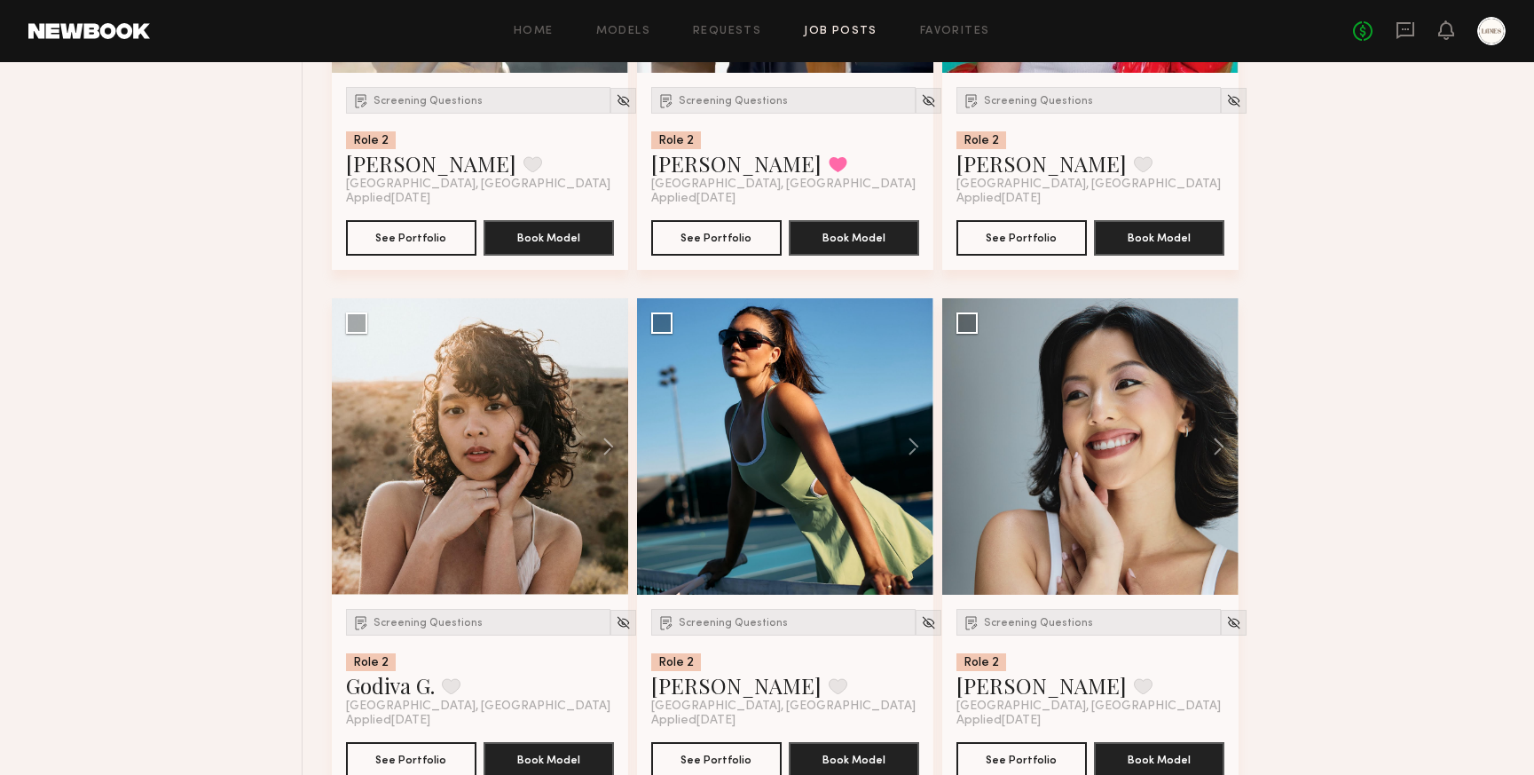
scroll to position [1552, 0]
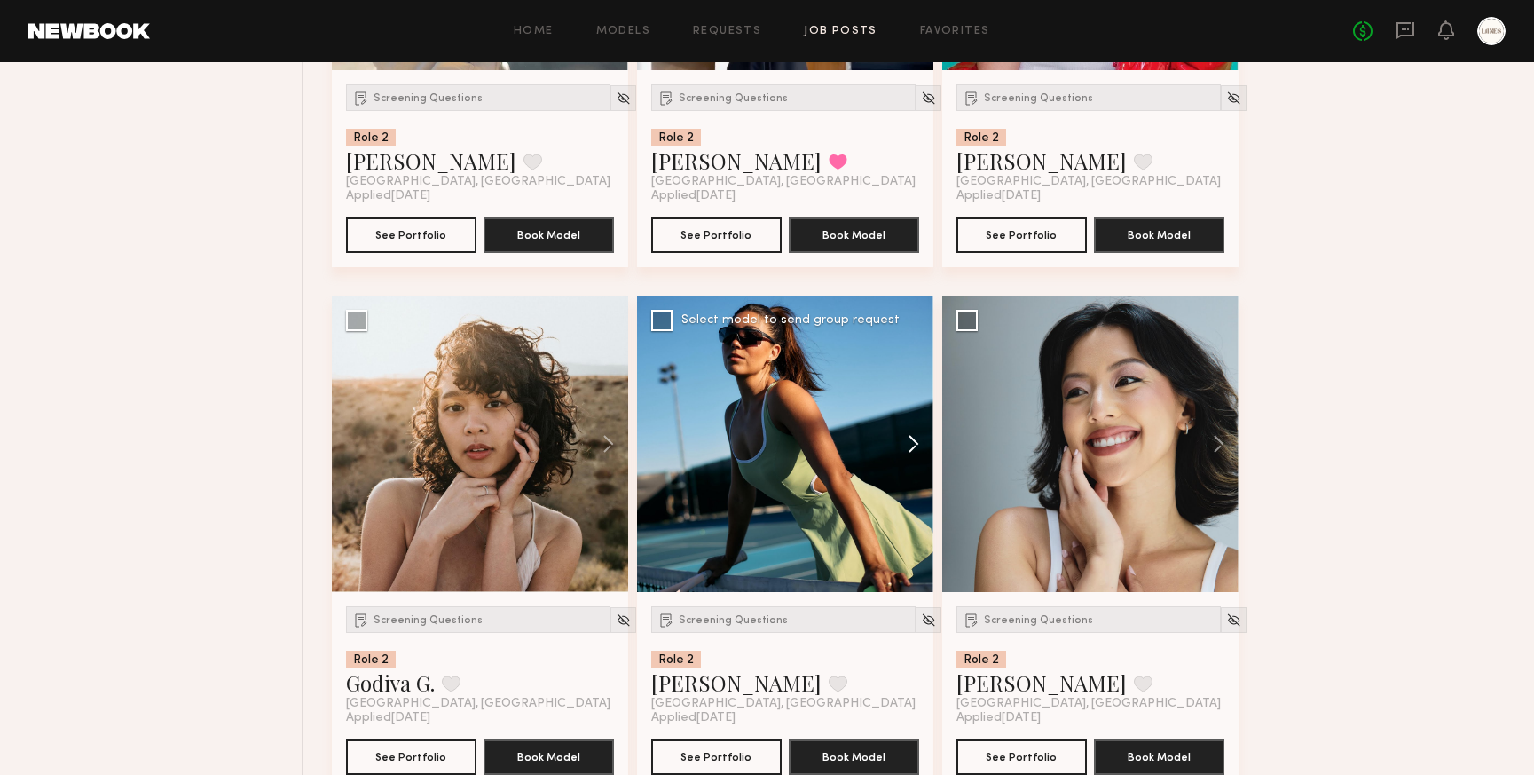
click at [917, 446] on button at bounding box center [905, 444] width 57 height 296
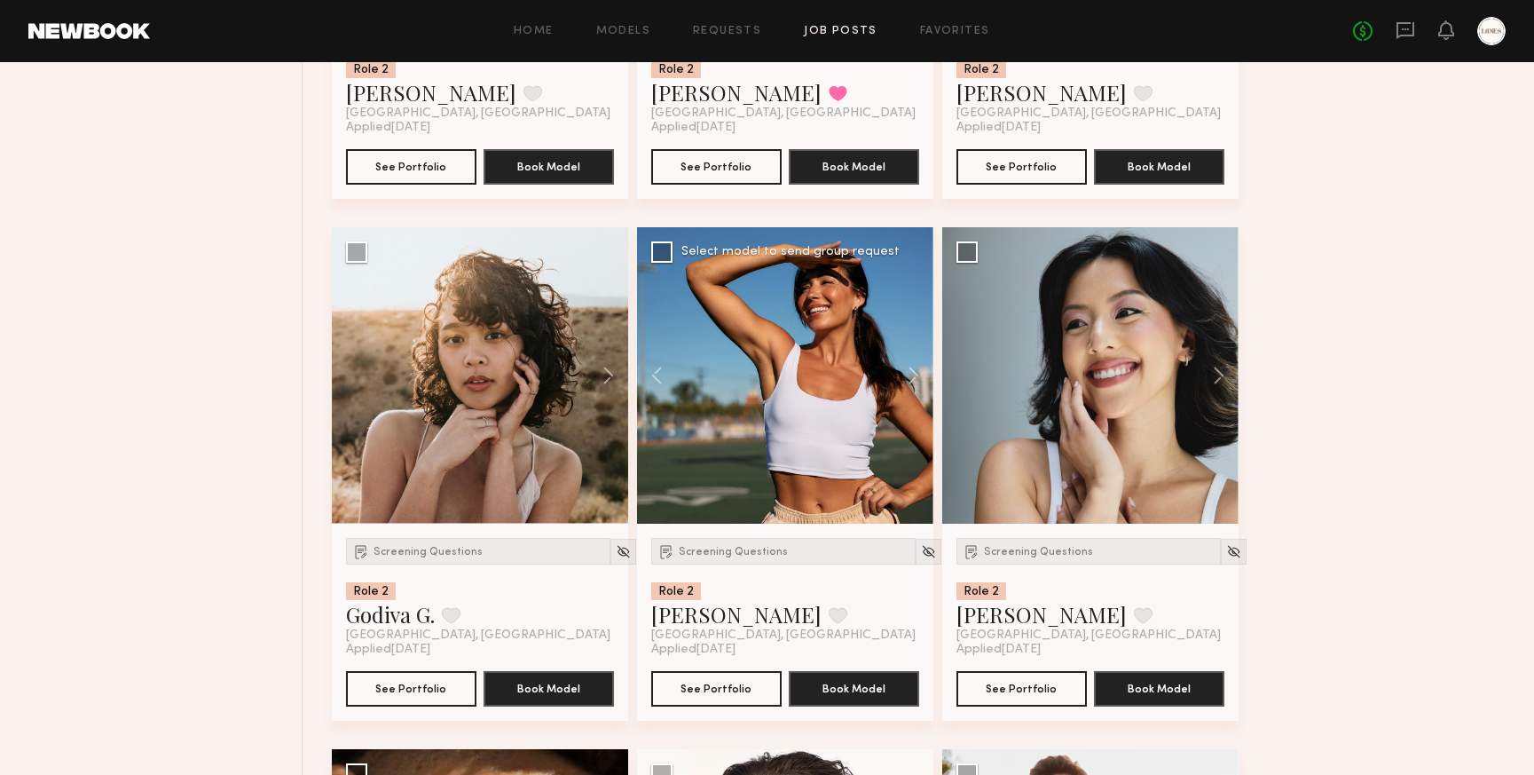
scroll to position [1625, 0]
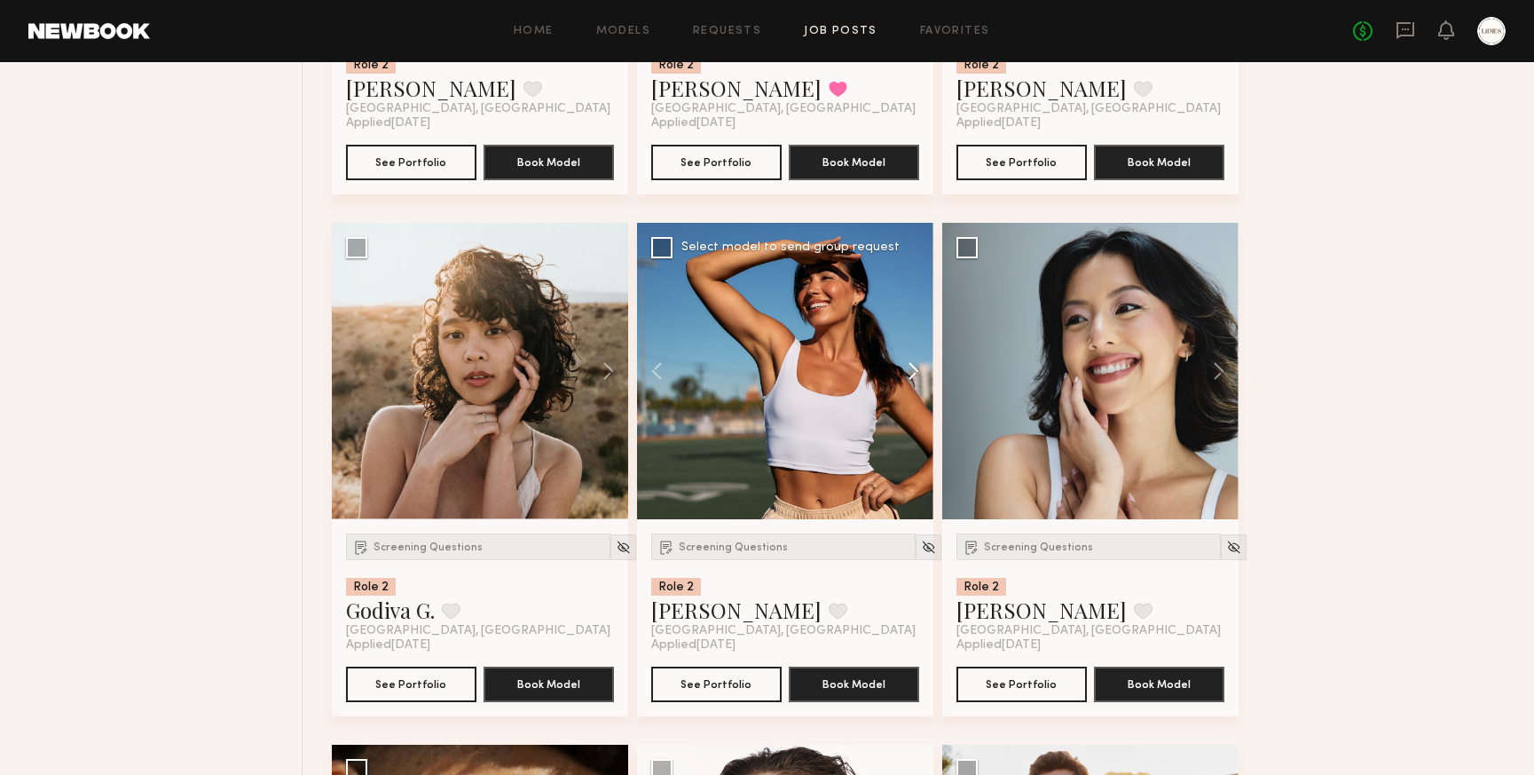
click at [911, 367] on button at bounding box center [905, 371] width 57 height 296
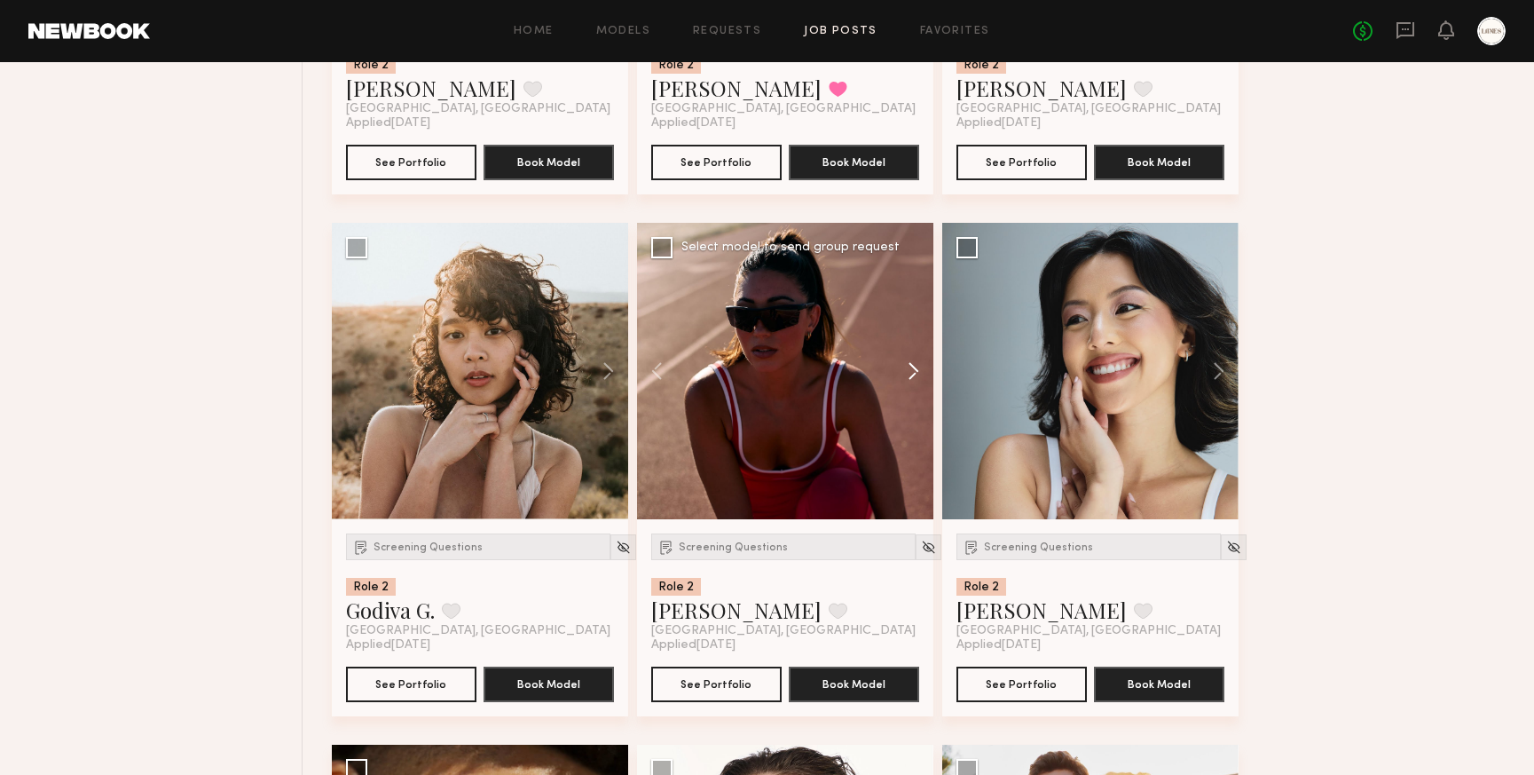
click at [911, 367] on button at bounding box center [905, 371] width 57 height 296
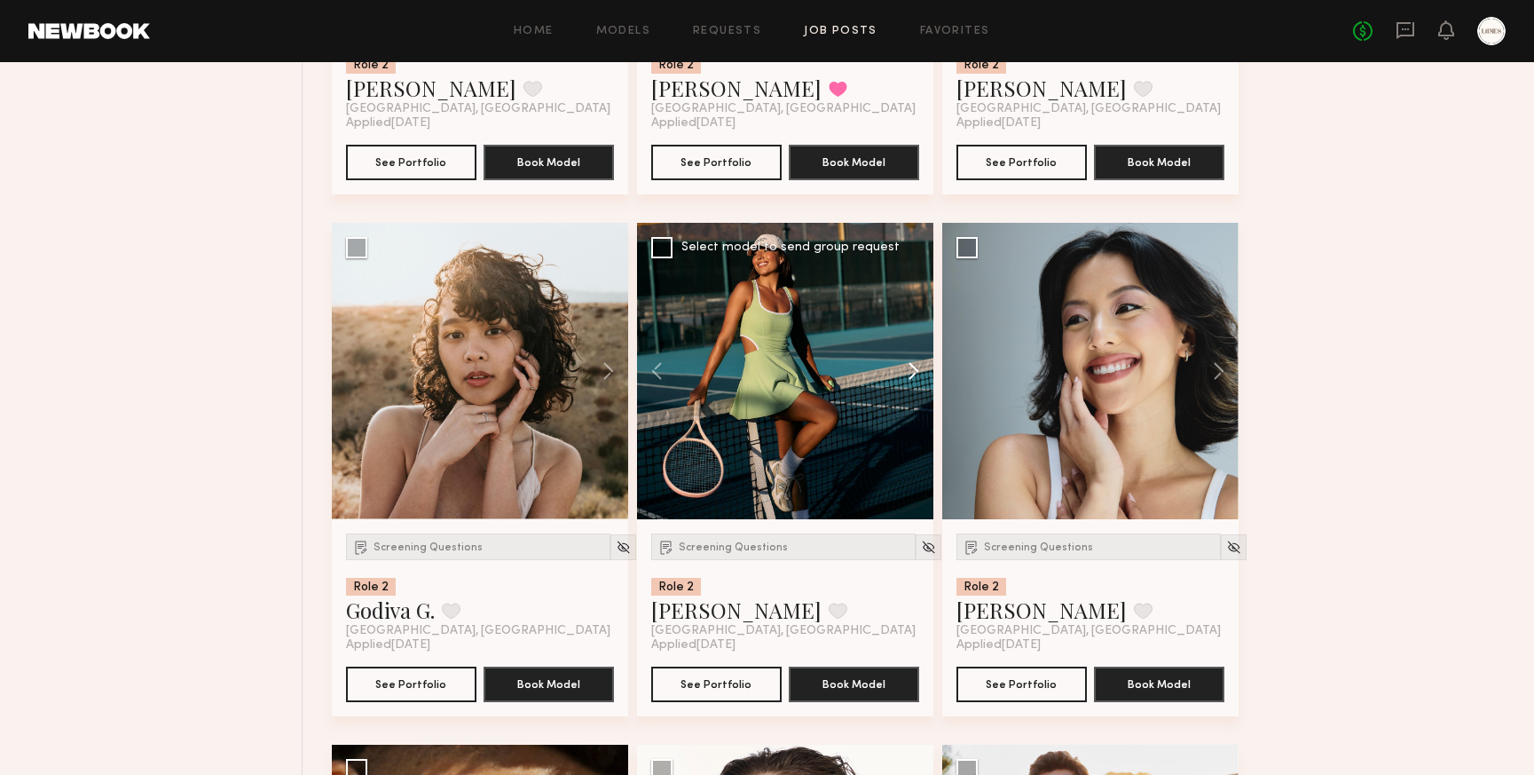
click at [915, 376] on button at bounding box center [905, 371] width 57 height 296
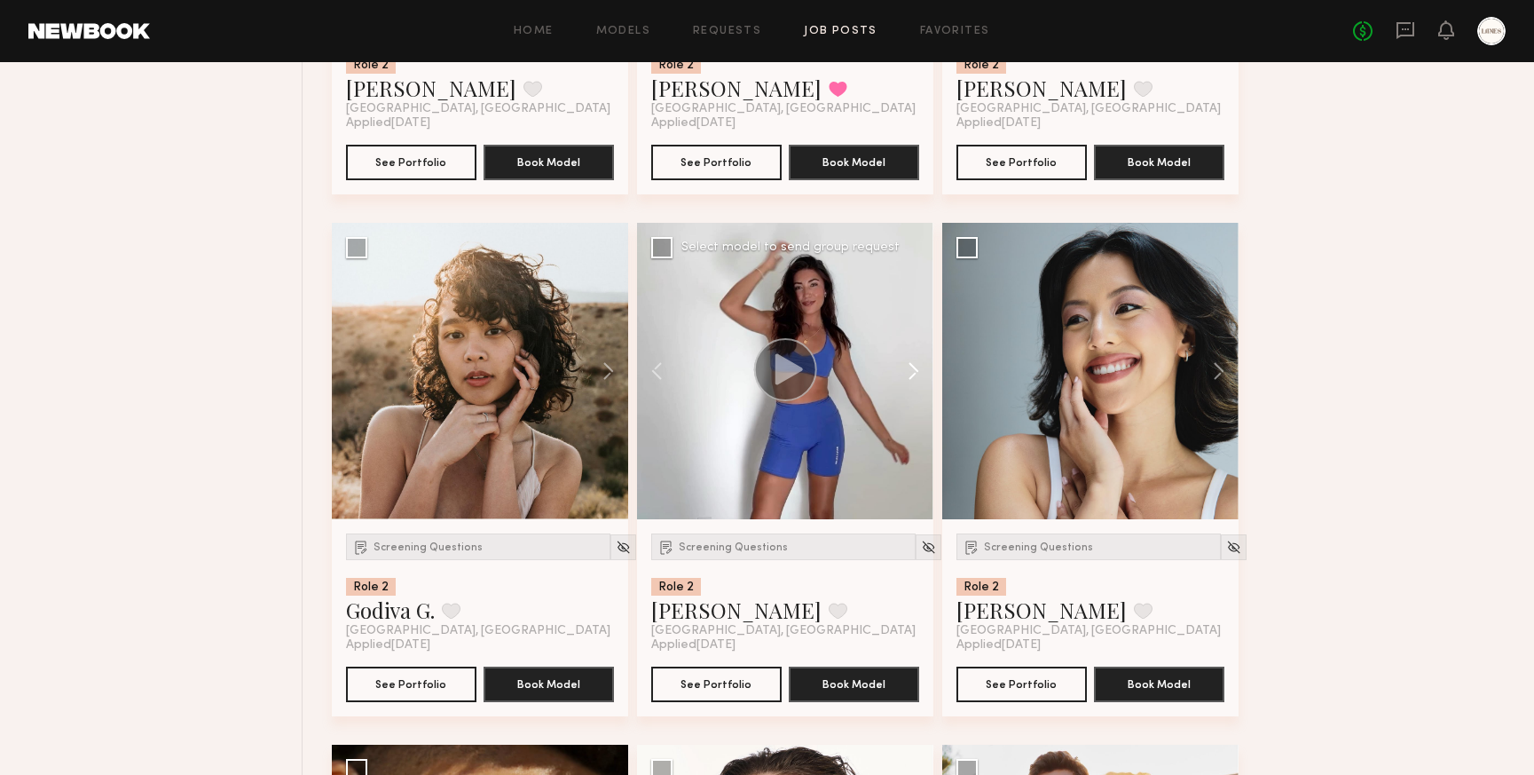
click at [915, 376] on button at bounding box center [905, 371] width 57 height 296
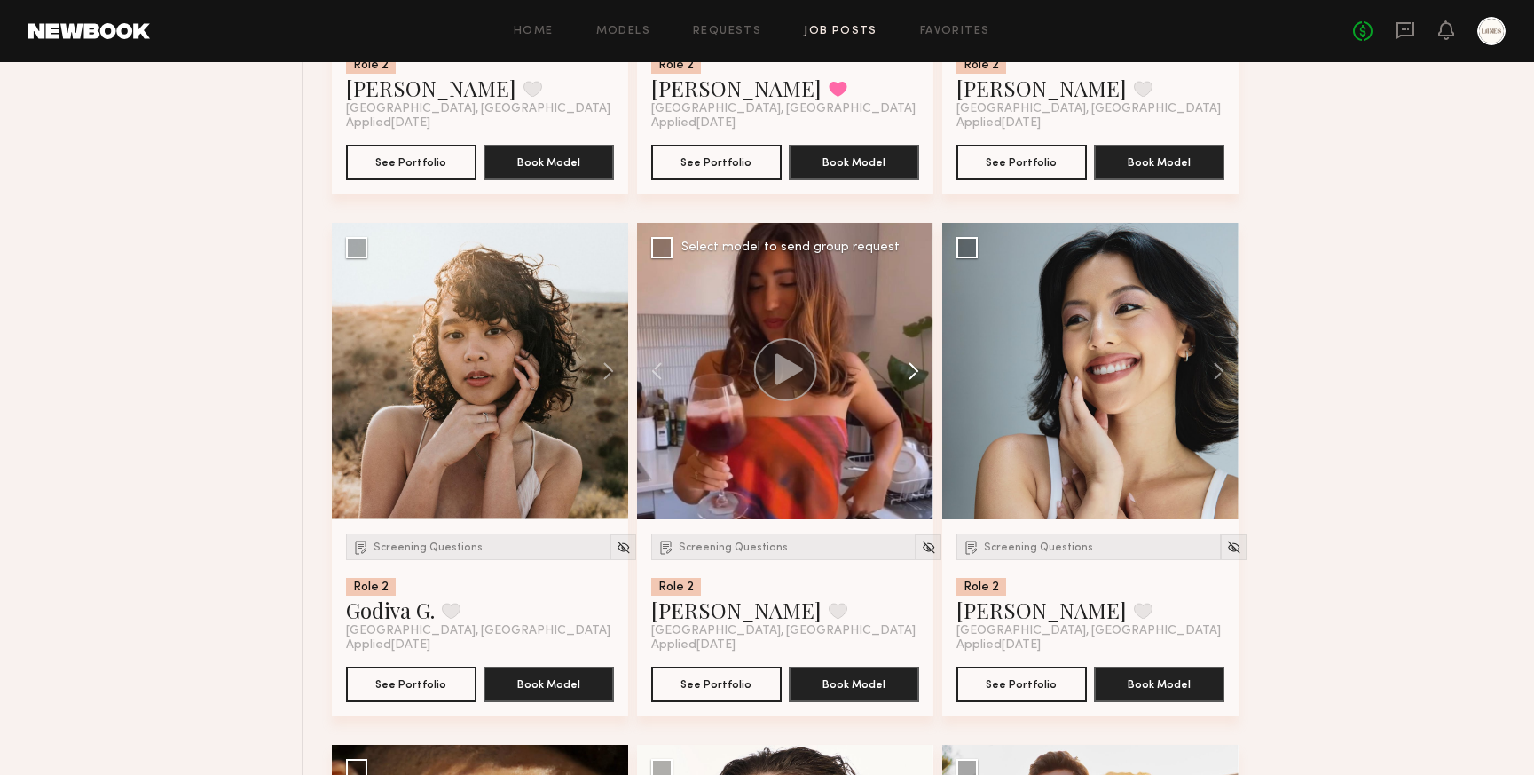
click at [915, 376] on button at bounding box center [905, 371] width 57 height 296
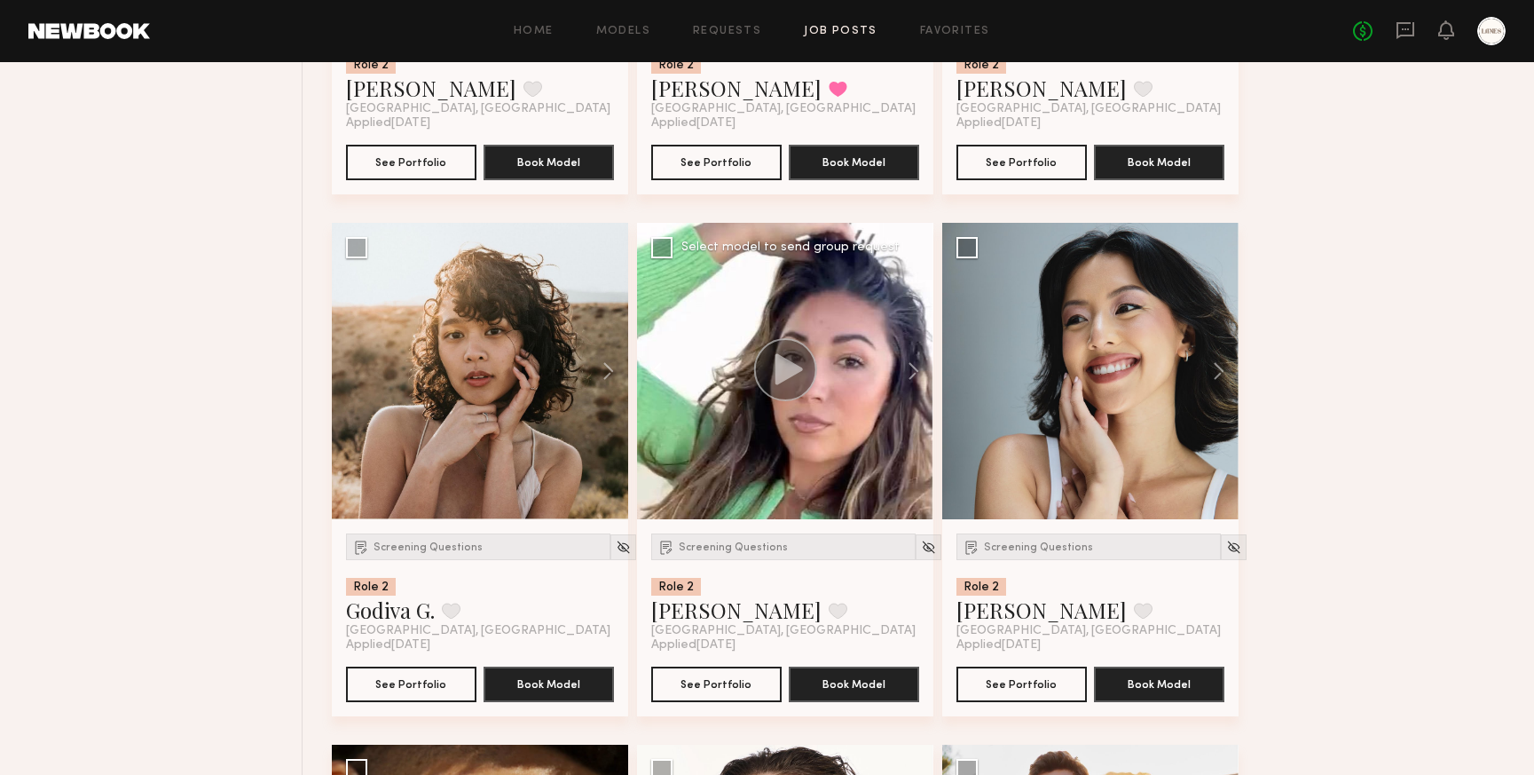
click at [662, 371] on button at bounding box center [665, 371] width 57 height 296
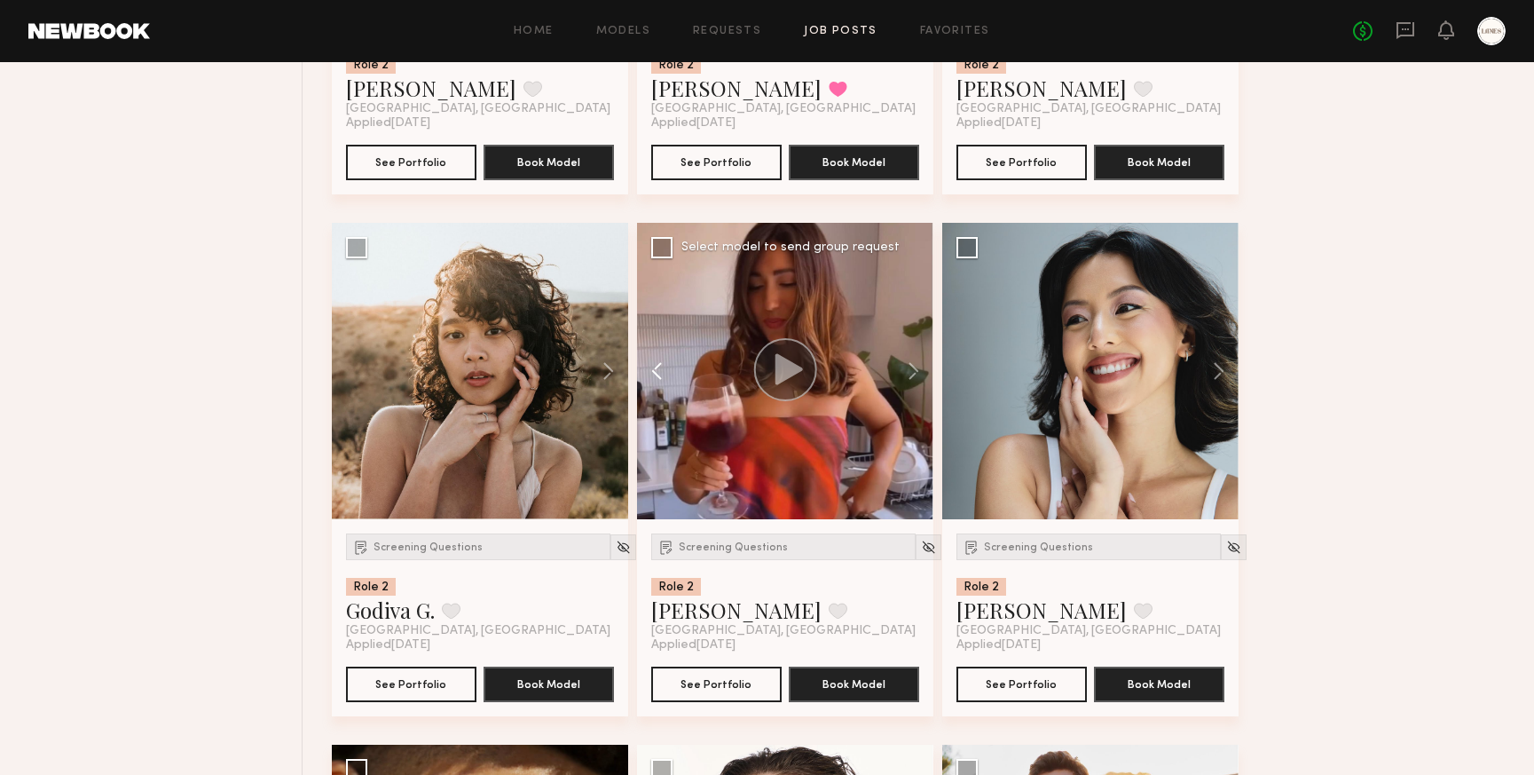
click at [662, 371] on button at bounding box center [665, 371] width 57 height 296
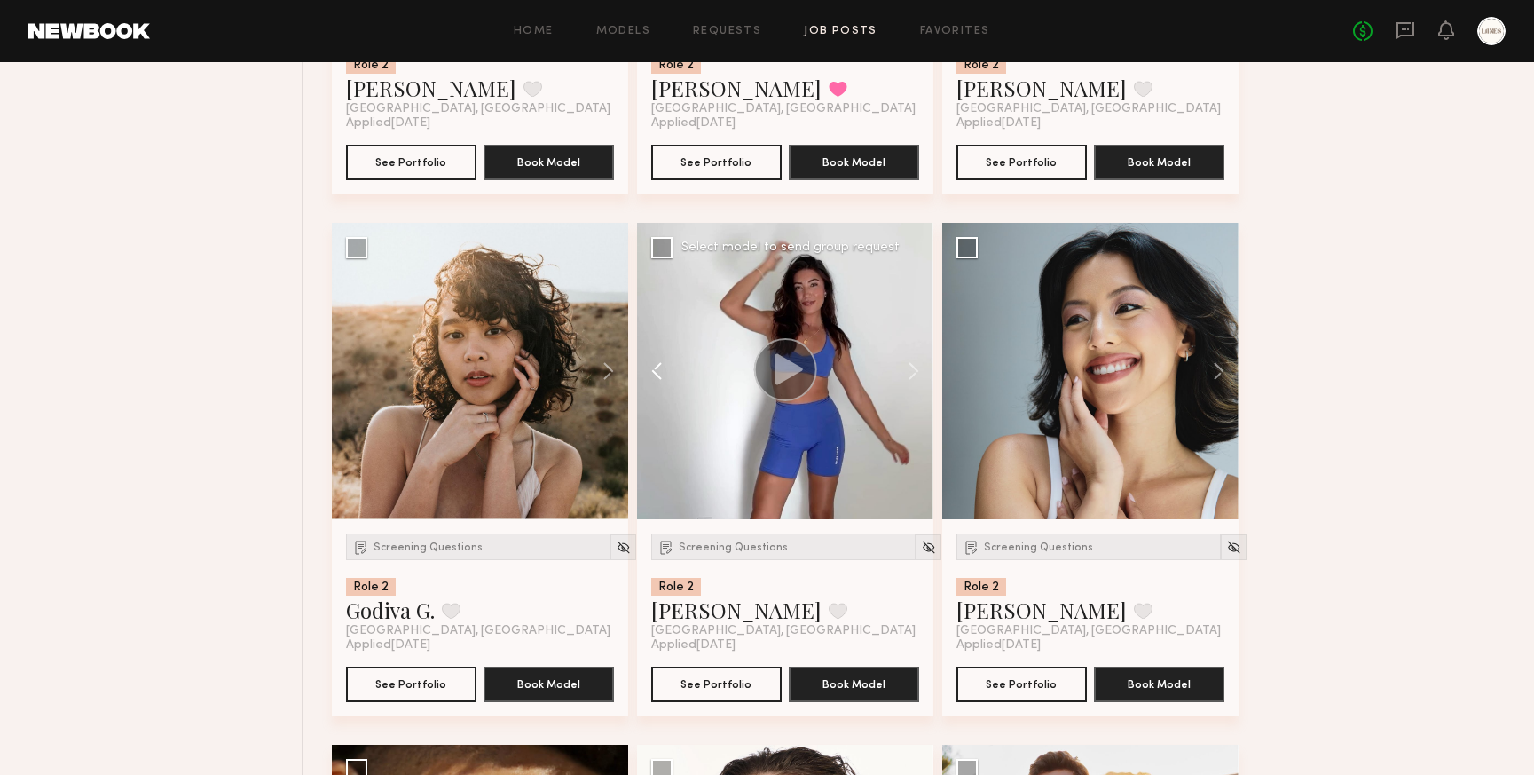
click at [662, 371] on button at bounding box center [665, 371] width 57 height 296
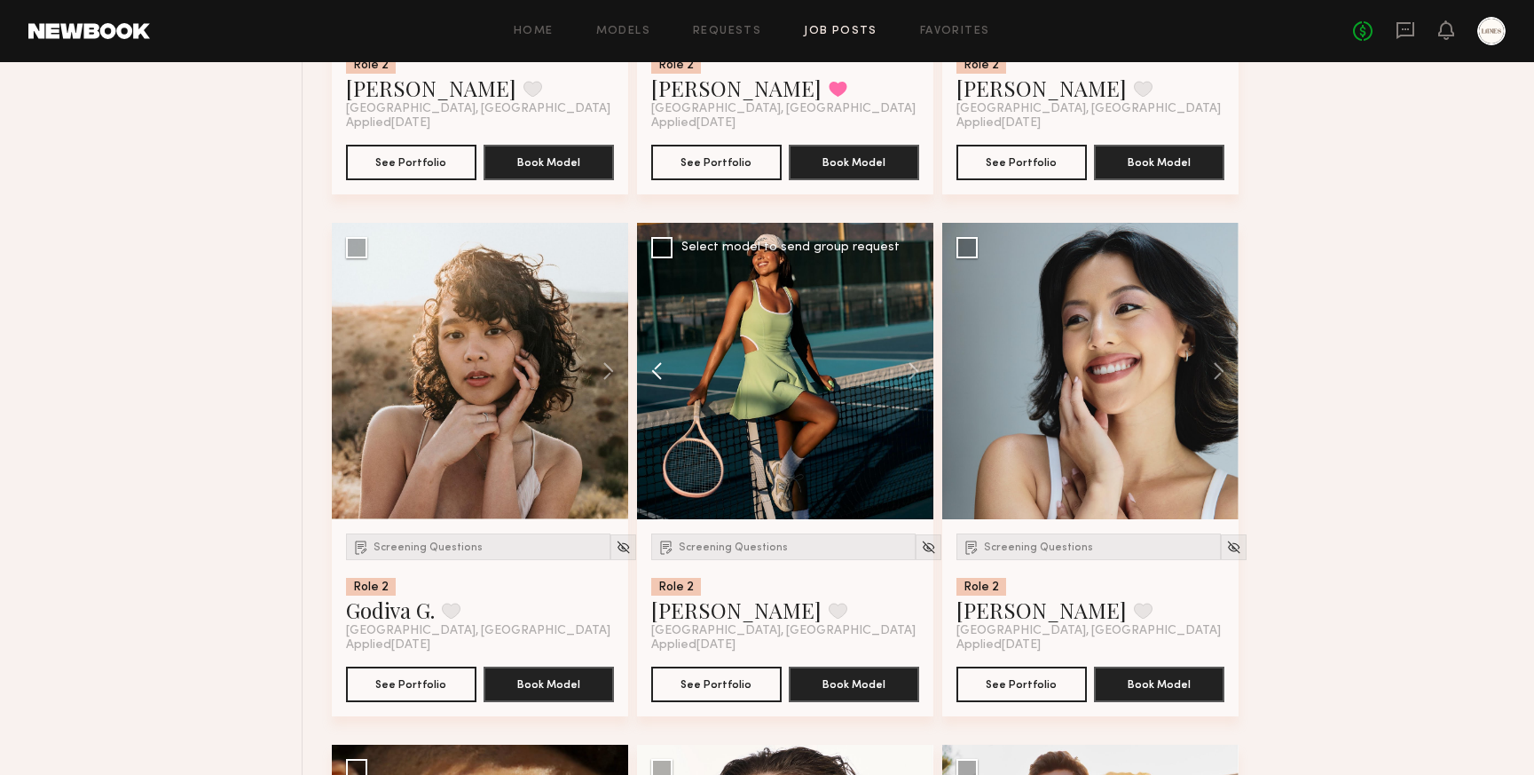
click at [662, 371] on button at bounding box center [665, 371] width 57 height 296
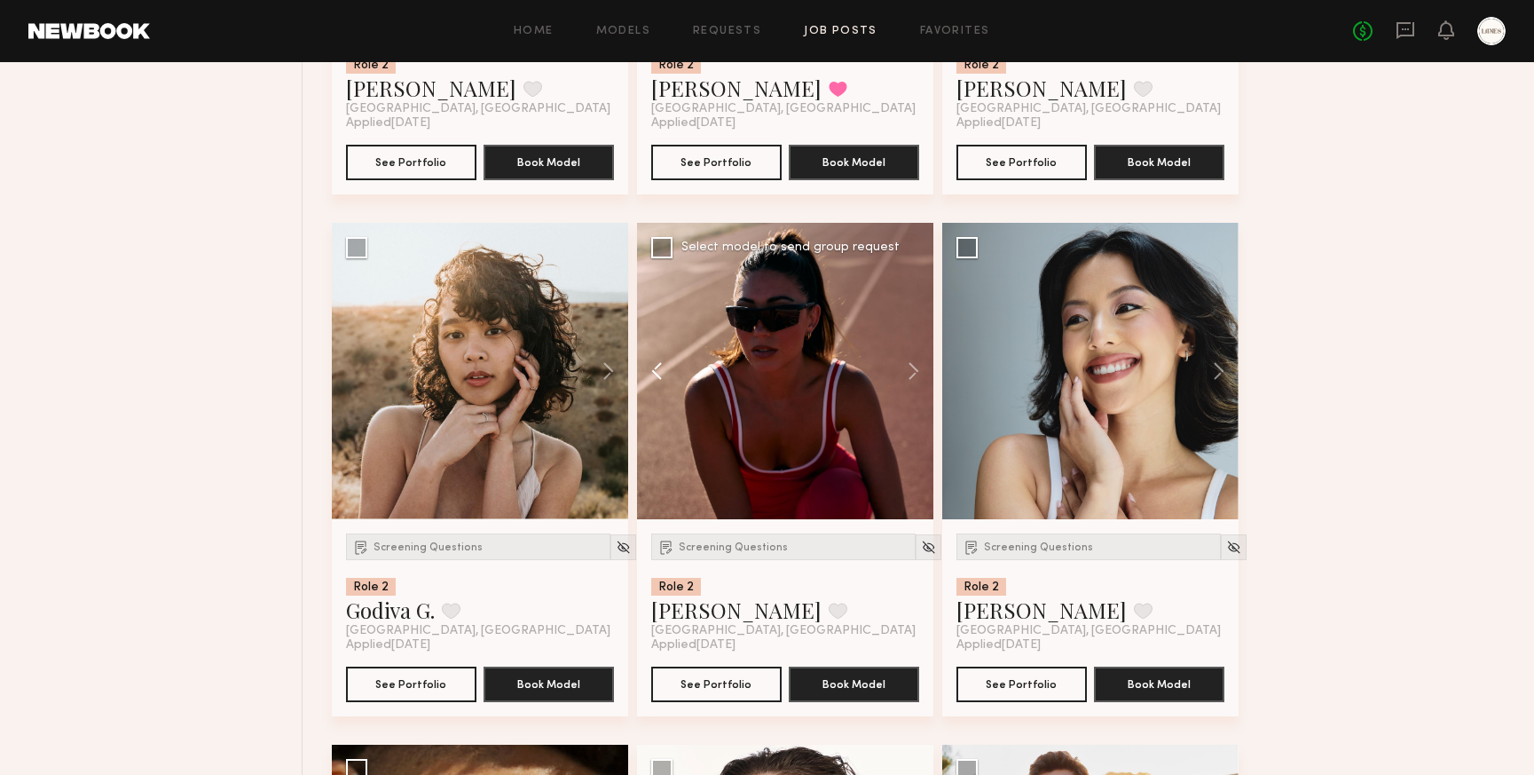
click at [662, 371] on button at bounding box center [665, 371] width 57 height 296
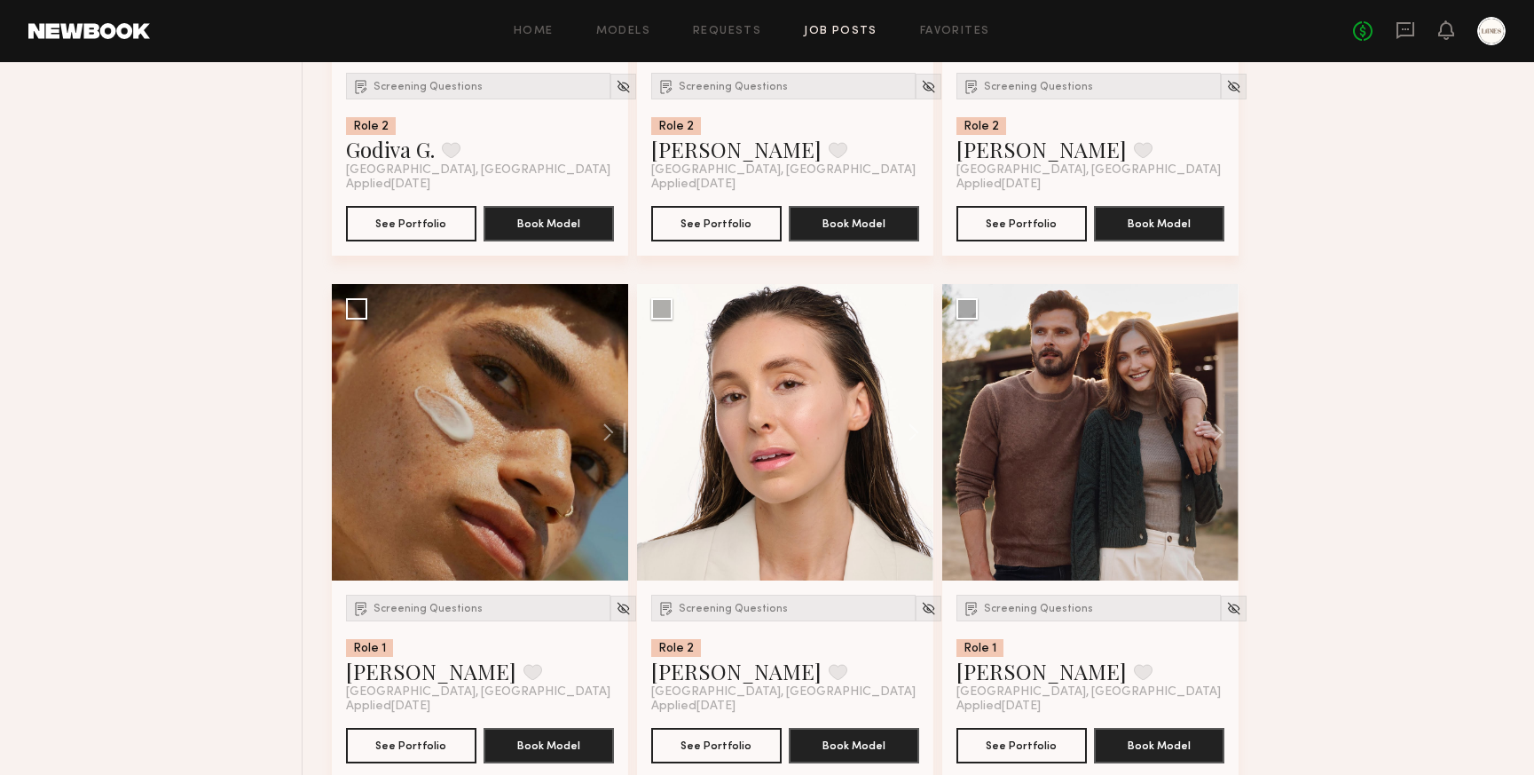
scroll to position [2104, 0]
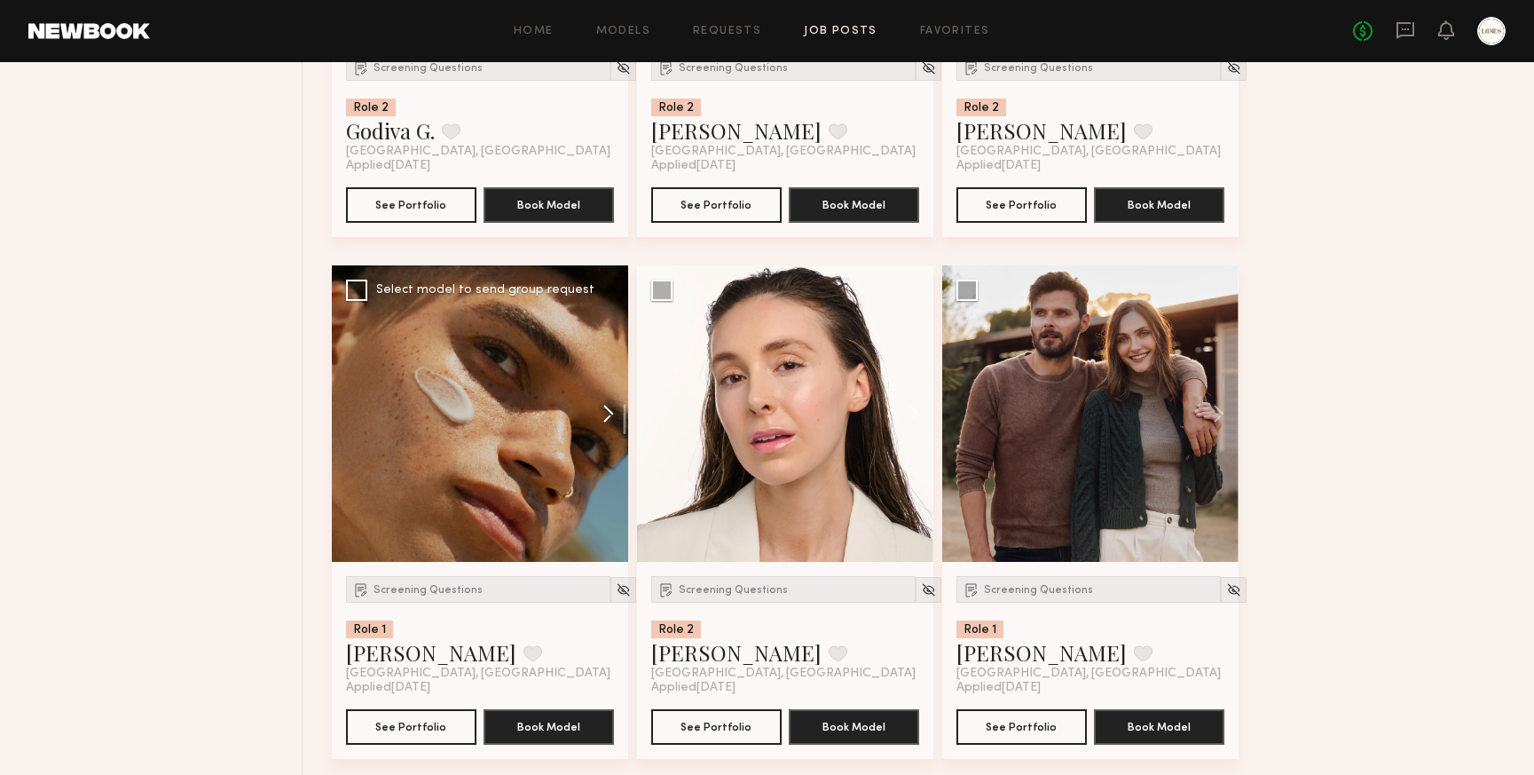
click at [608, 422] on button at bounding box center [600, 413] width 57 height 296
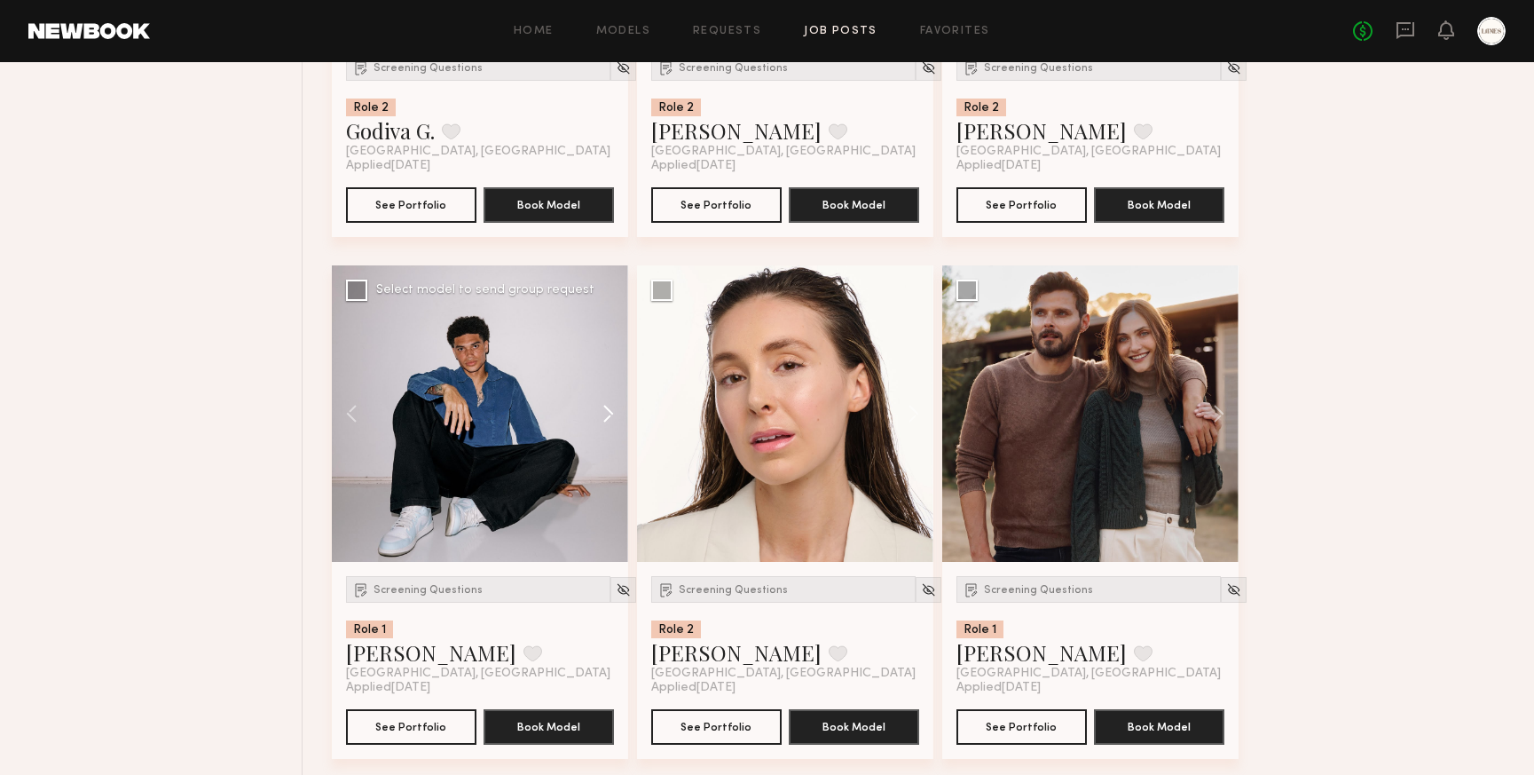
click at [608, 422] on button at bounding box center [600, 413] width 57 height 296
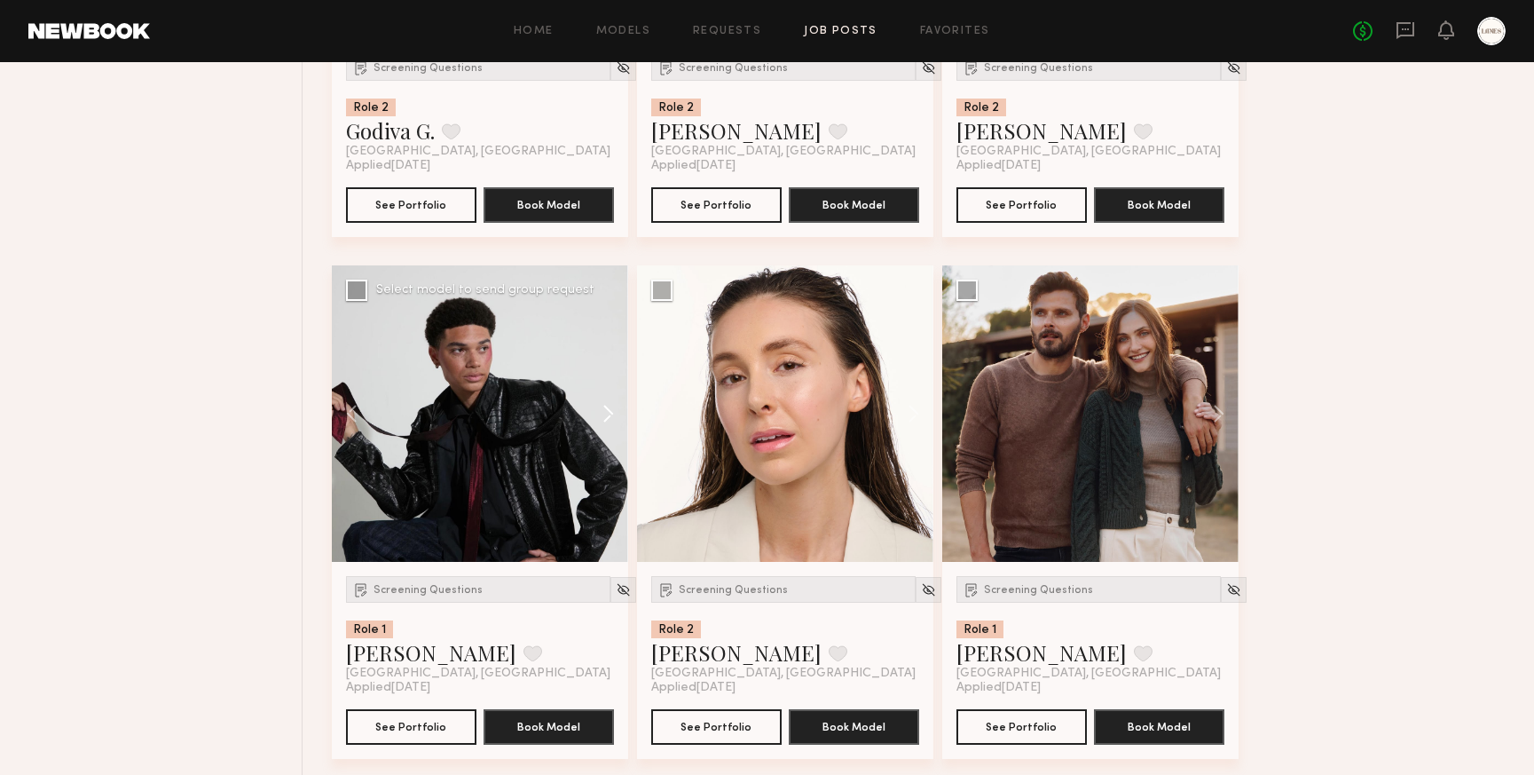
click at [608, 422] on button at bounding box center [600, 413] width 57 height 296
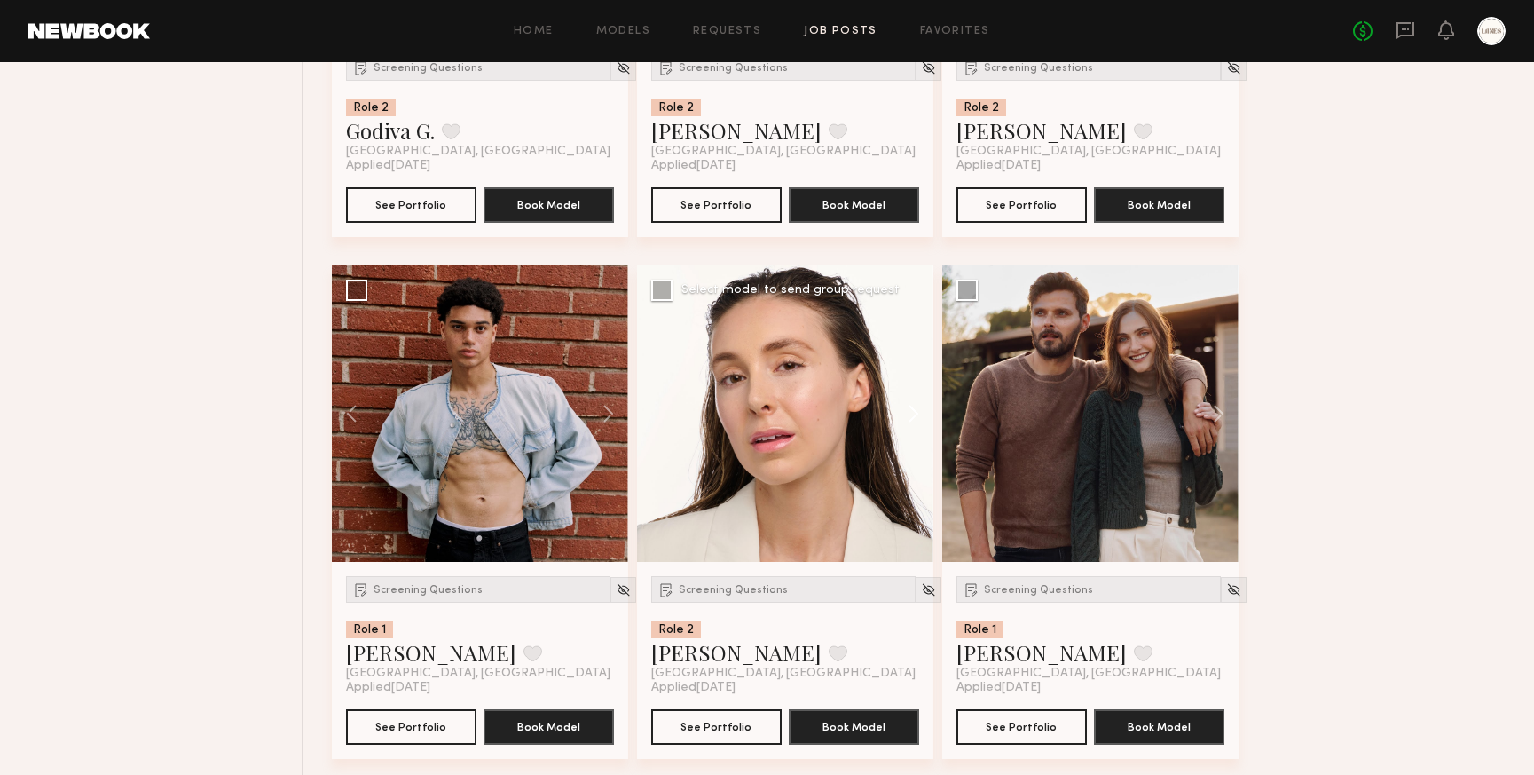
click at [918, 404] on button at bounding box center [905, 413] width 57 height 296
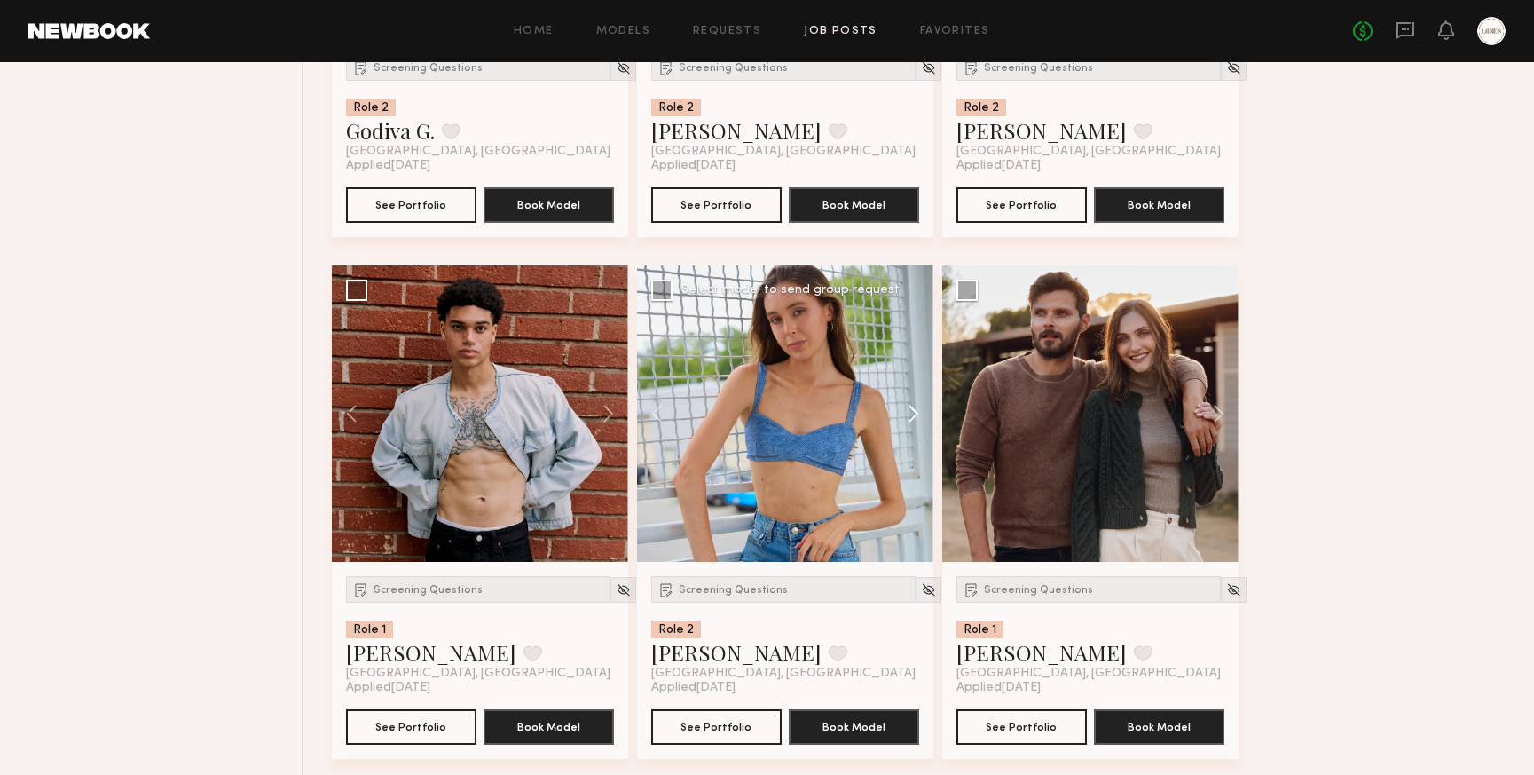
click at [918, 404] on button at bounding box center [905, 413] width 57 height 296
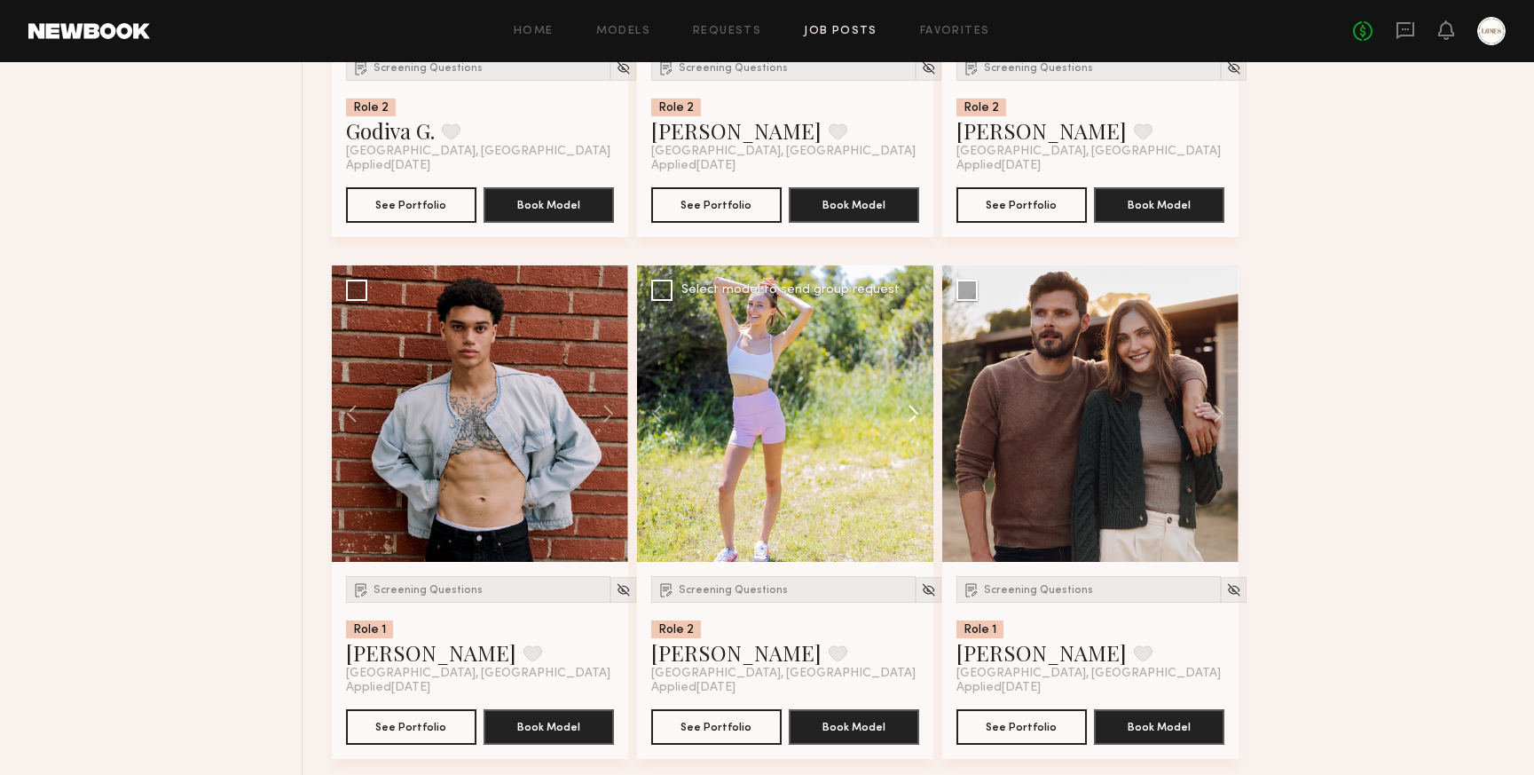
click at [910, 414] on button at bounding box center [905, 413] width 57 height 296
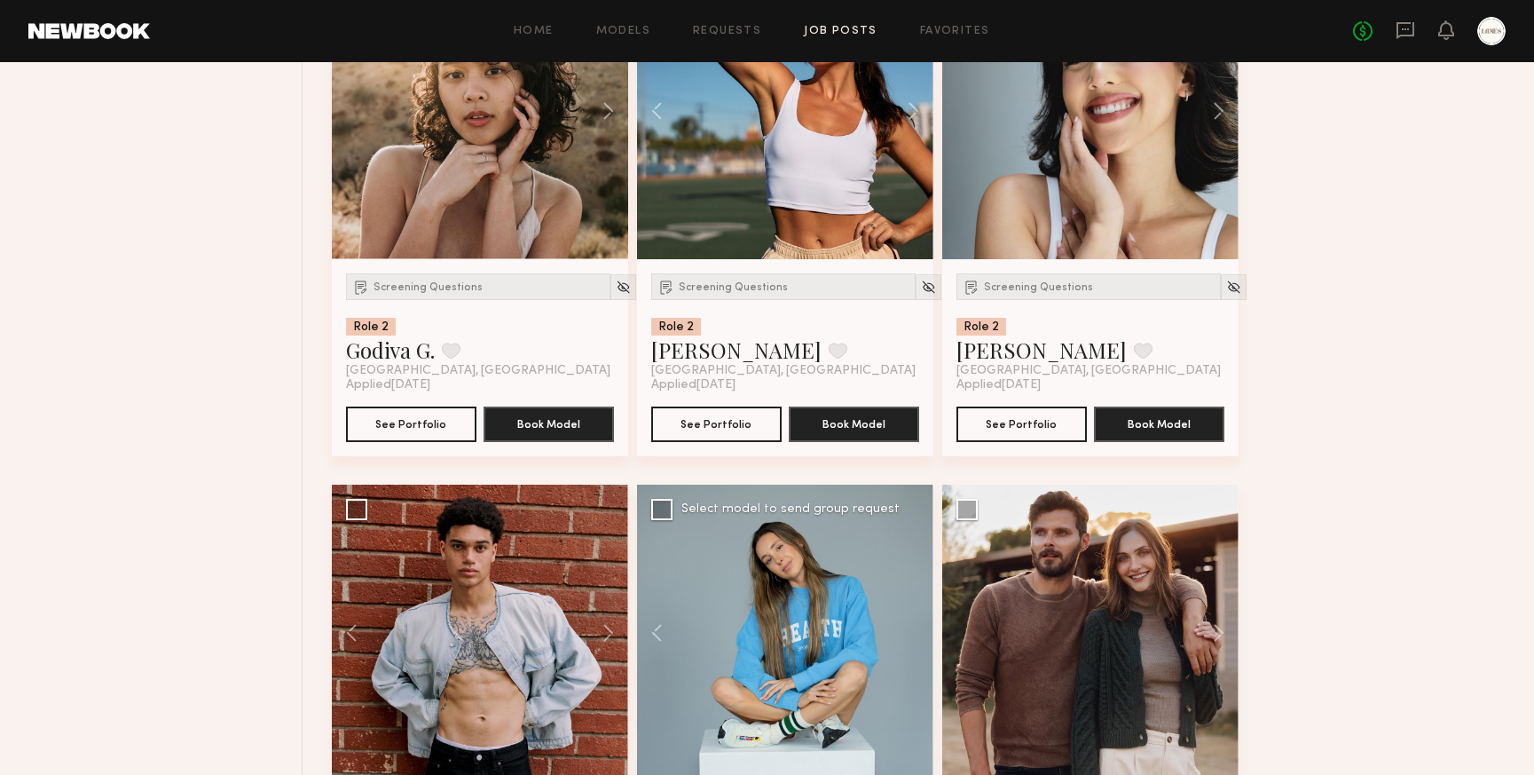
scroll to position [1859, 0]
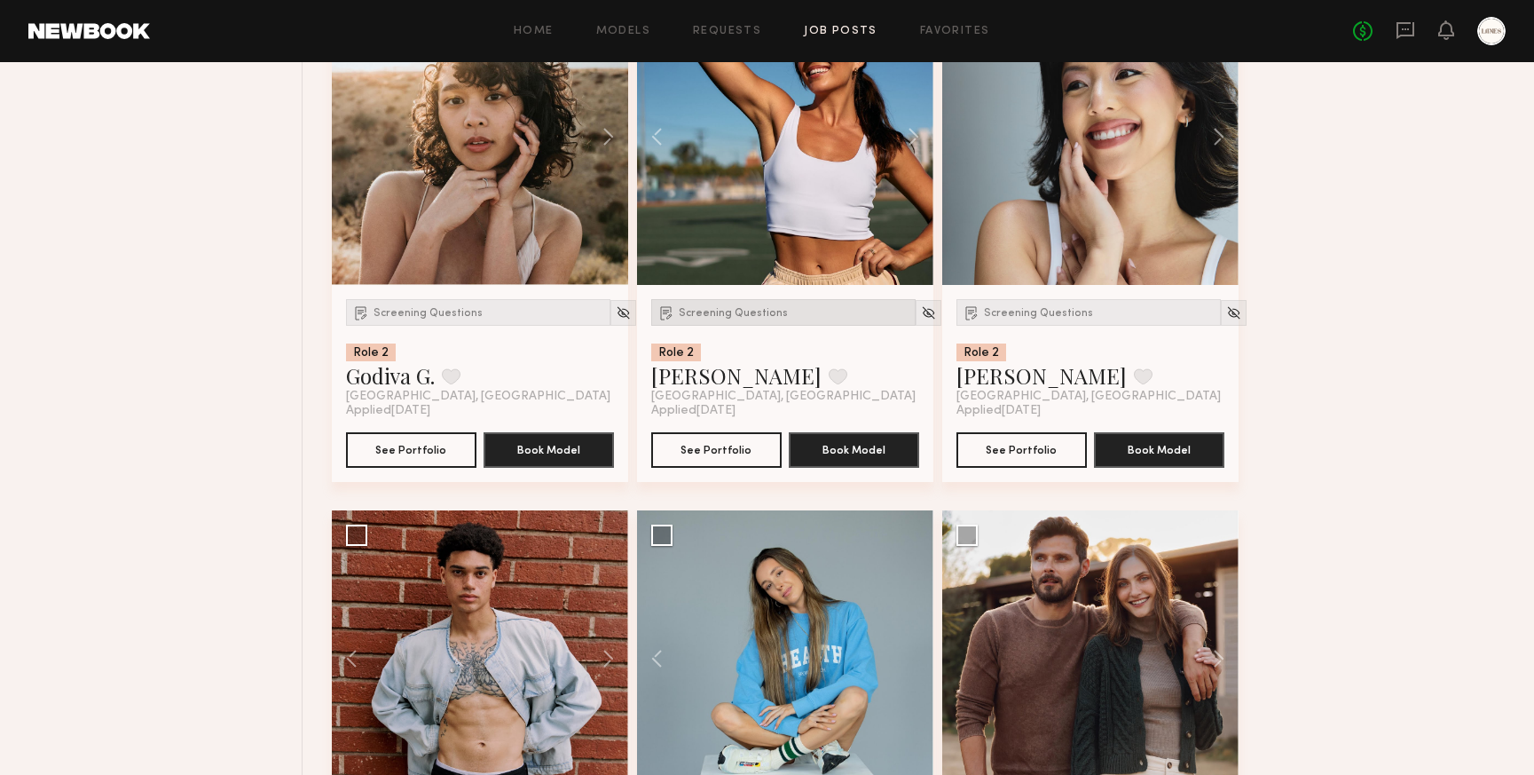
click at [747, 318] on span "Screening Questions" at bounding box center [733, 313] width 109 height 11
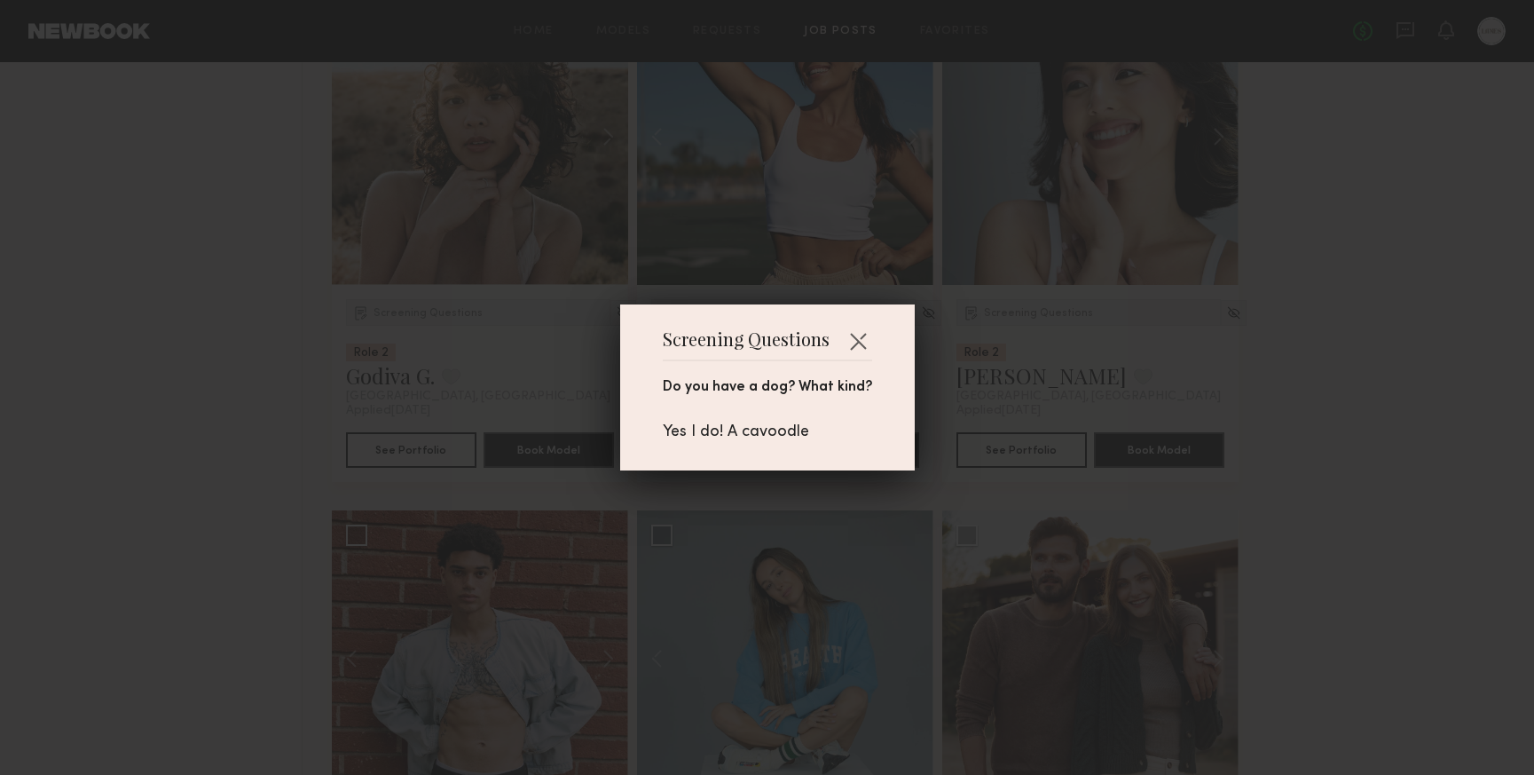
click at [924, 451] on div "Screening Questions Do you have a dog? What kind? Yes I do! A cavoodle" at bounding box center [767, 387] width 1534 height 775
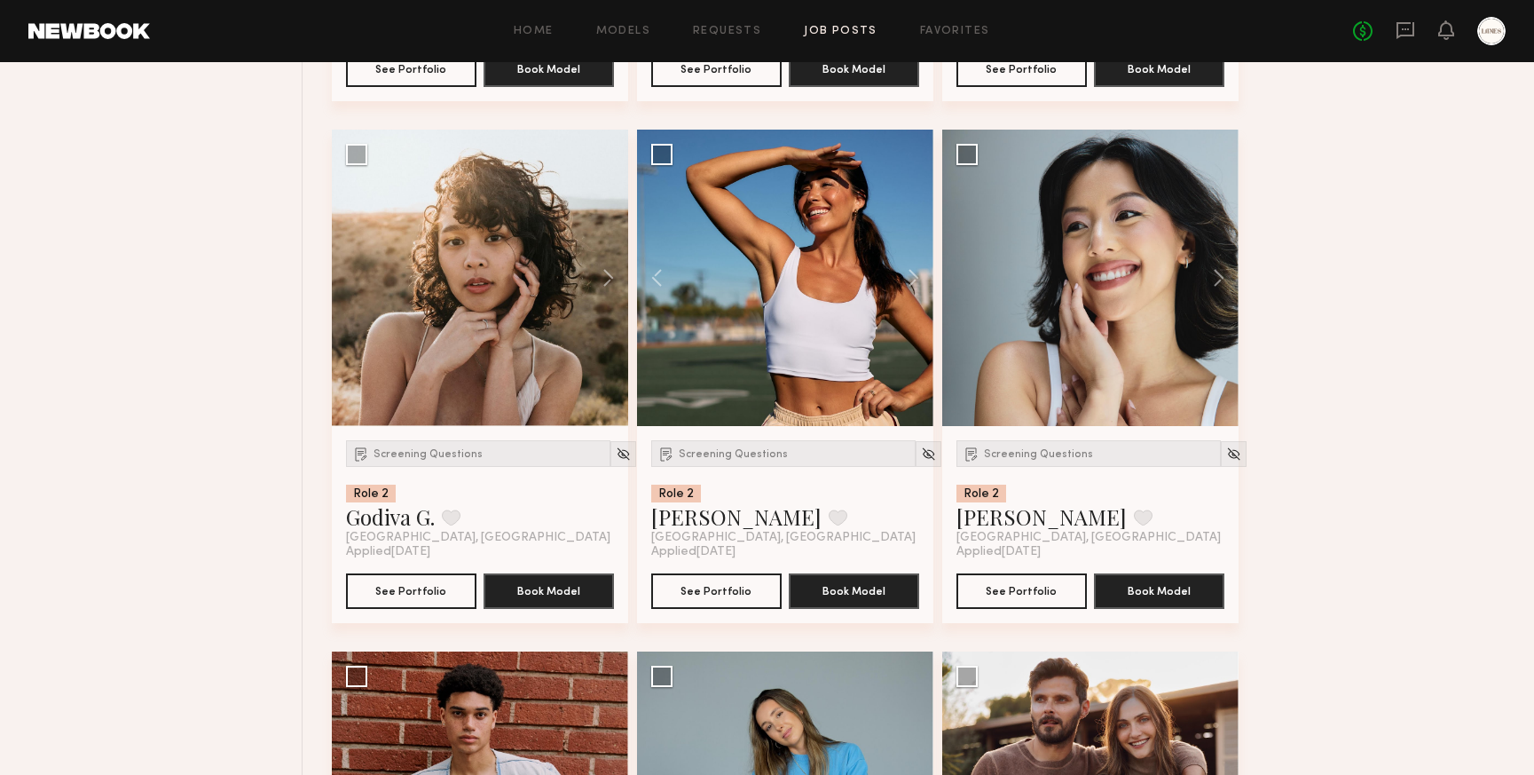
scroll to position [1692, 0]
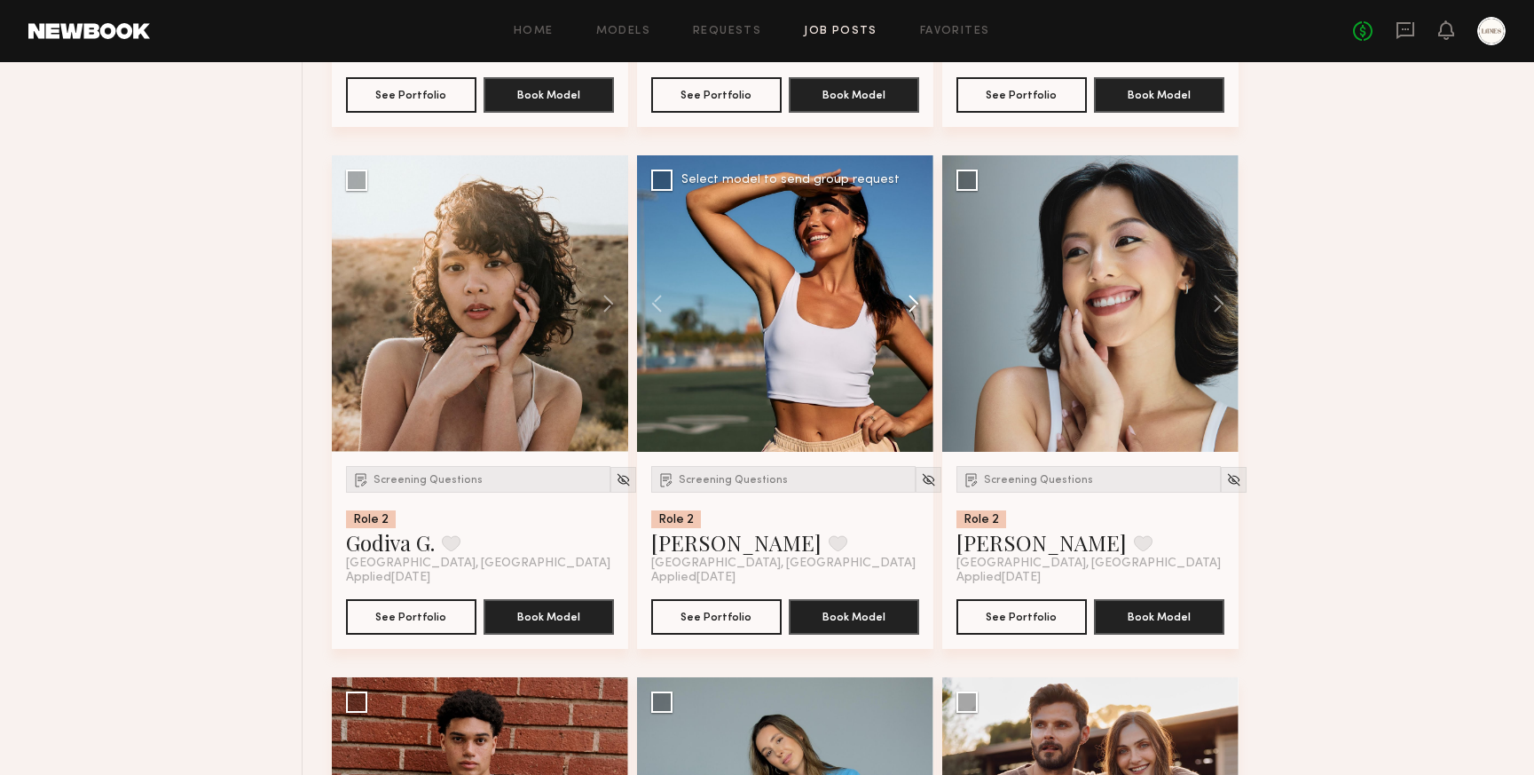
click at [911, 309] on button at bounding box center [905, 303] width 57 height 296
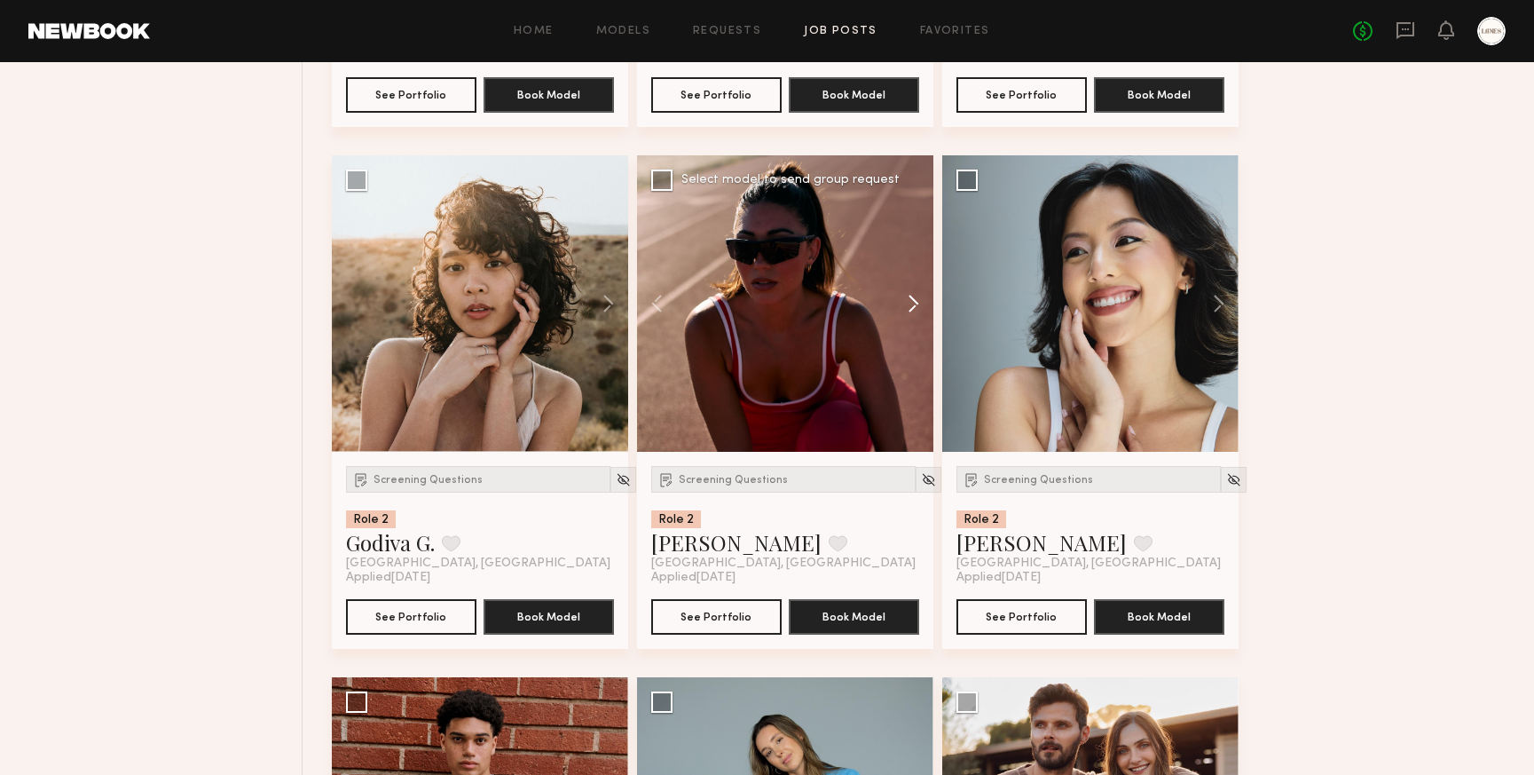
click at [911, 309] on button at bounding box center [905, 303] width 57 height 296
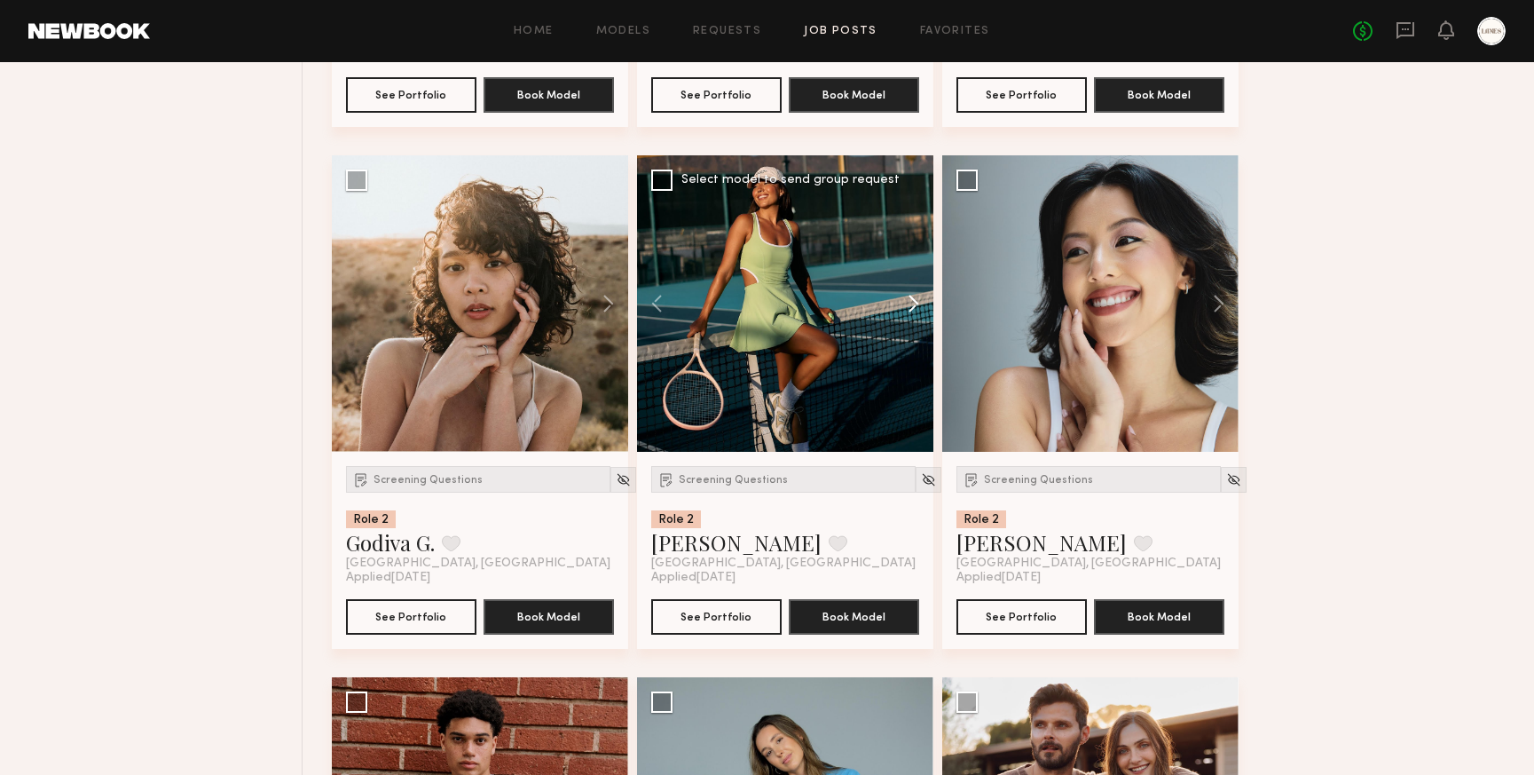
click at [911, 309] on button at bounding box center [905, 303] width 57 height 296
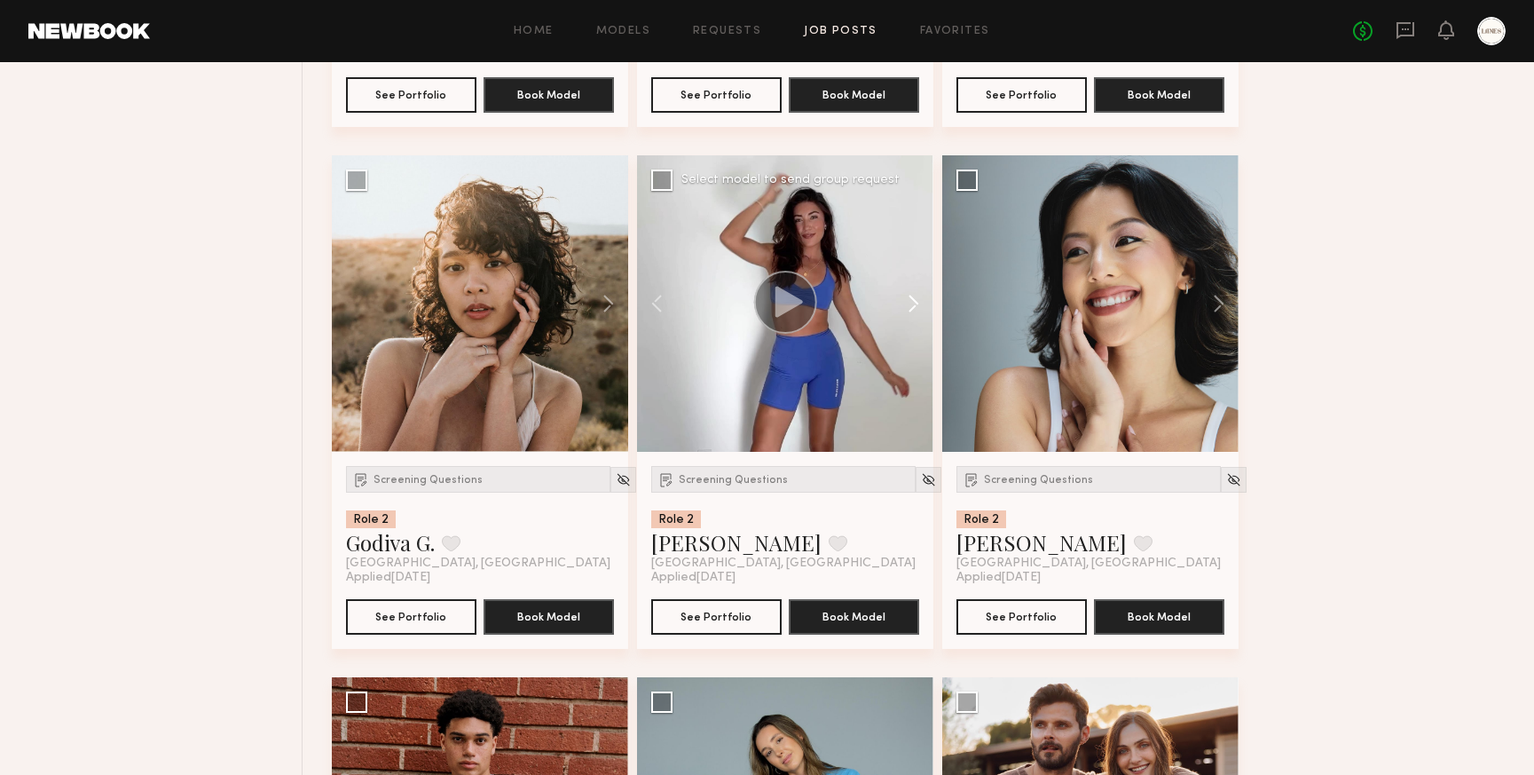
click at [911, 309] on button at bounding box center [905, 303] width 57 height 296
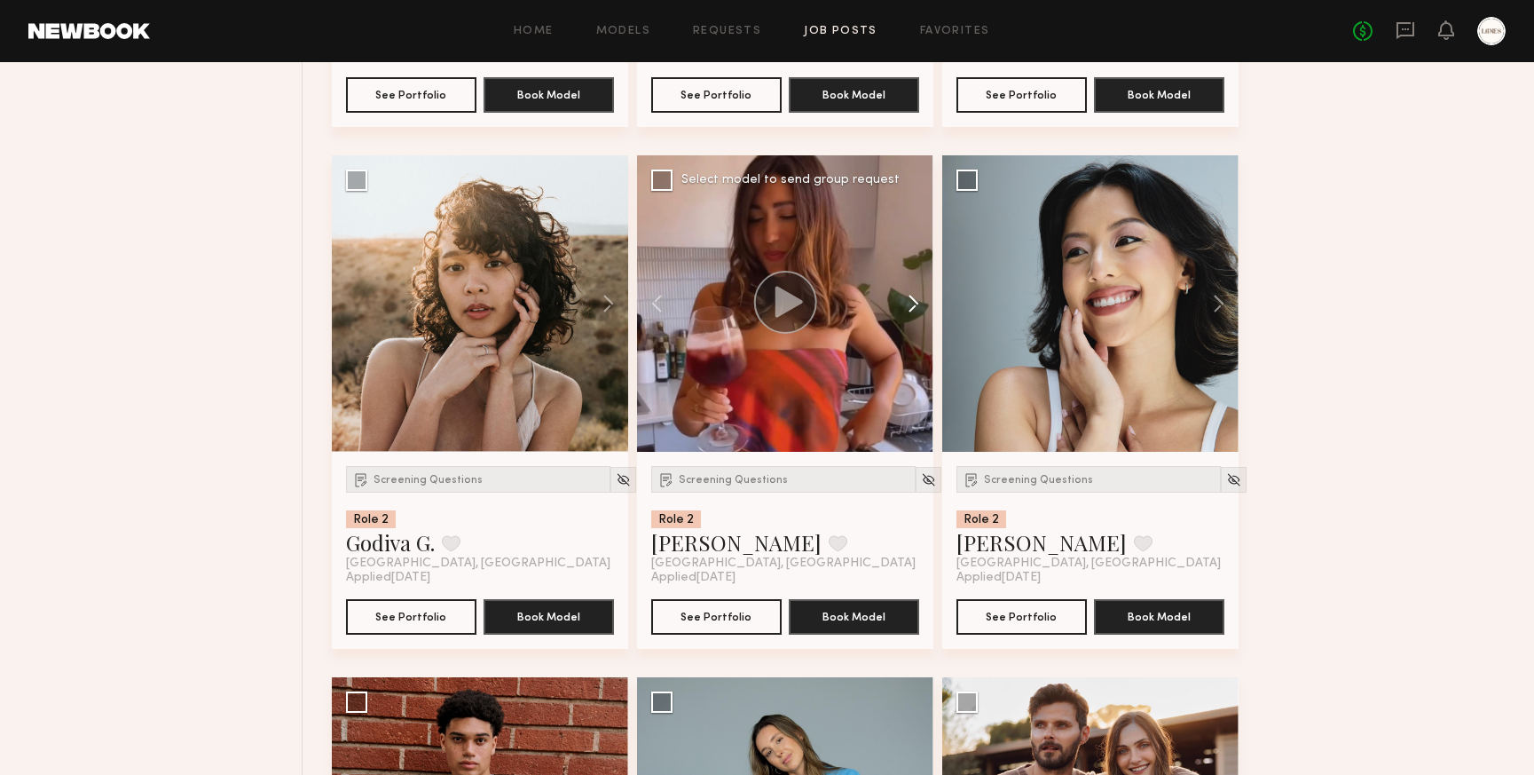
click at [911, 309] on button at bounding box center [905, 303] width 57 height 296
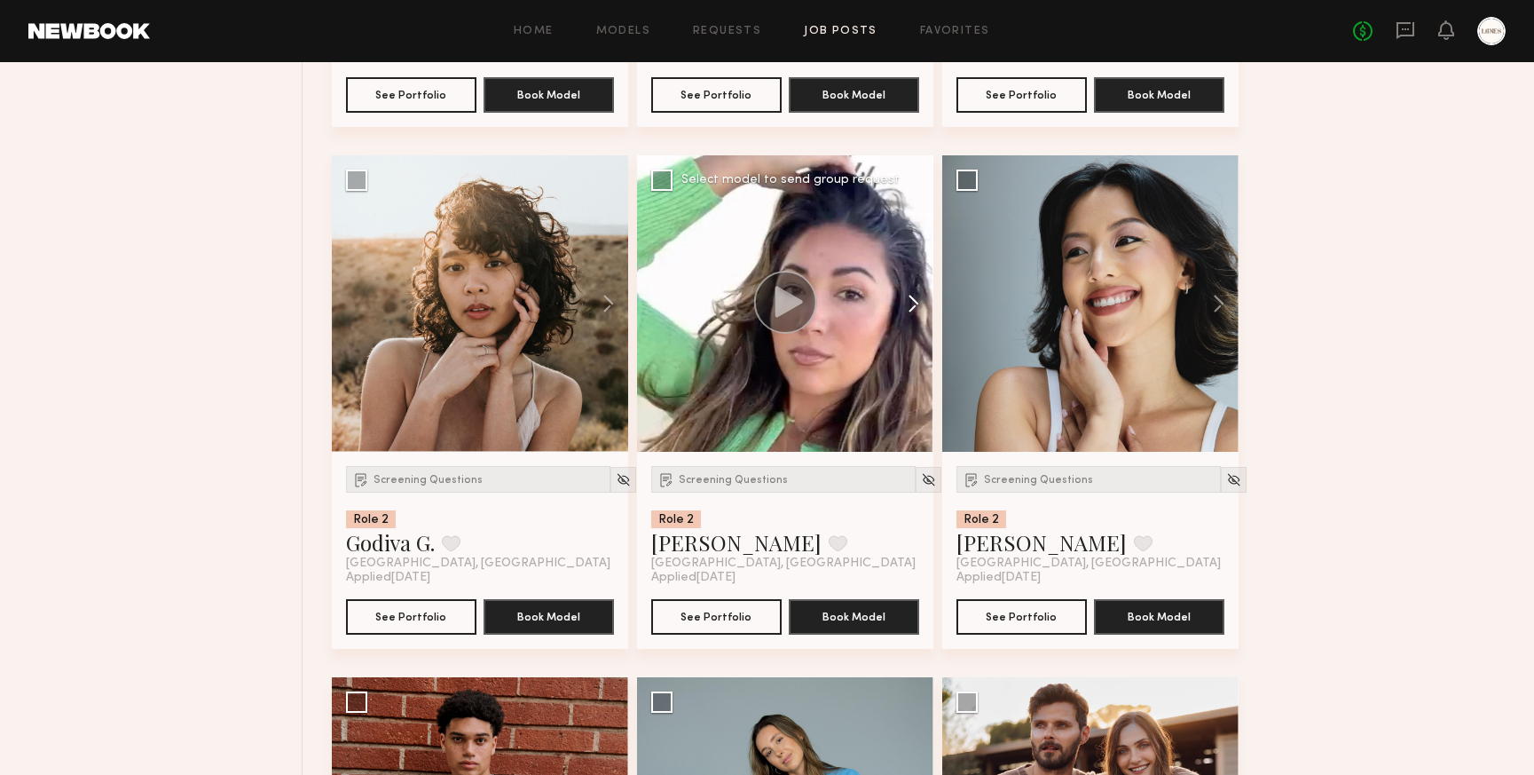
click at [911, 309] on button at bounding box center [905, 303] width 57 height 296
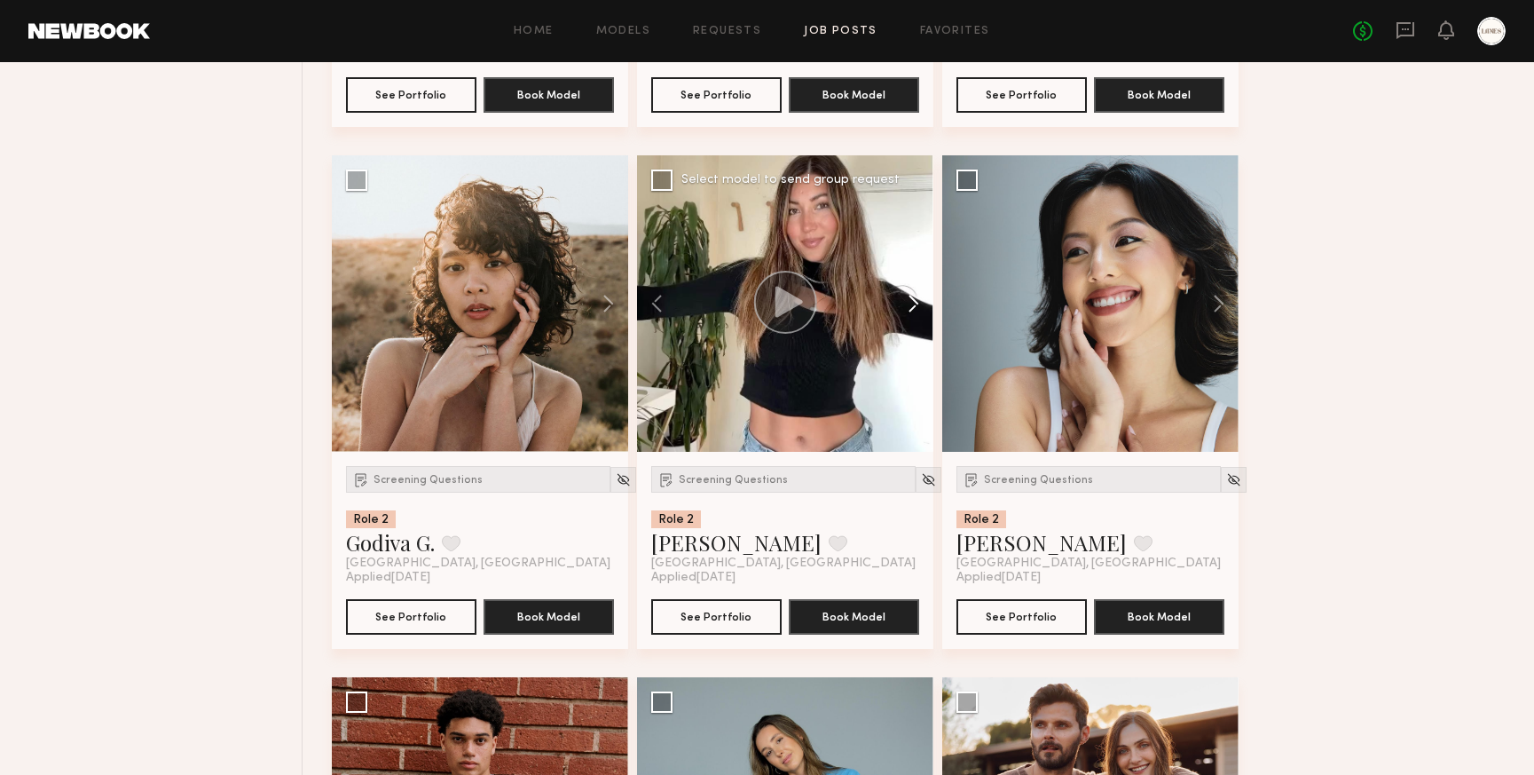
click at [911, 309] on button at bounding box center [905, 303] width 57 height 296
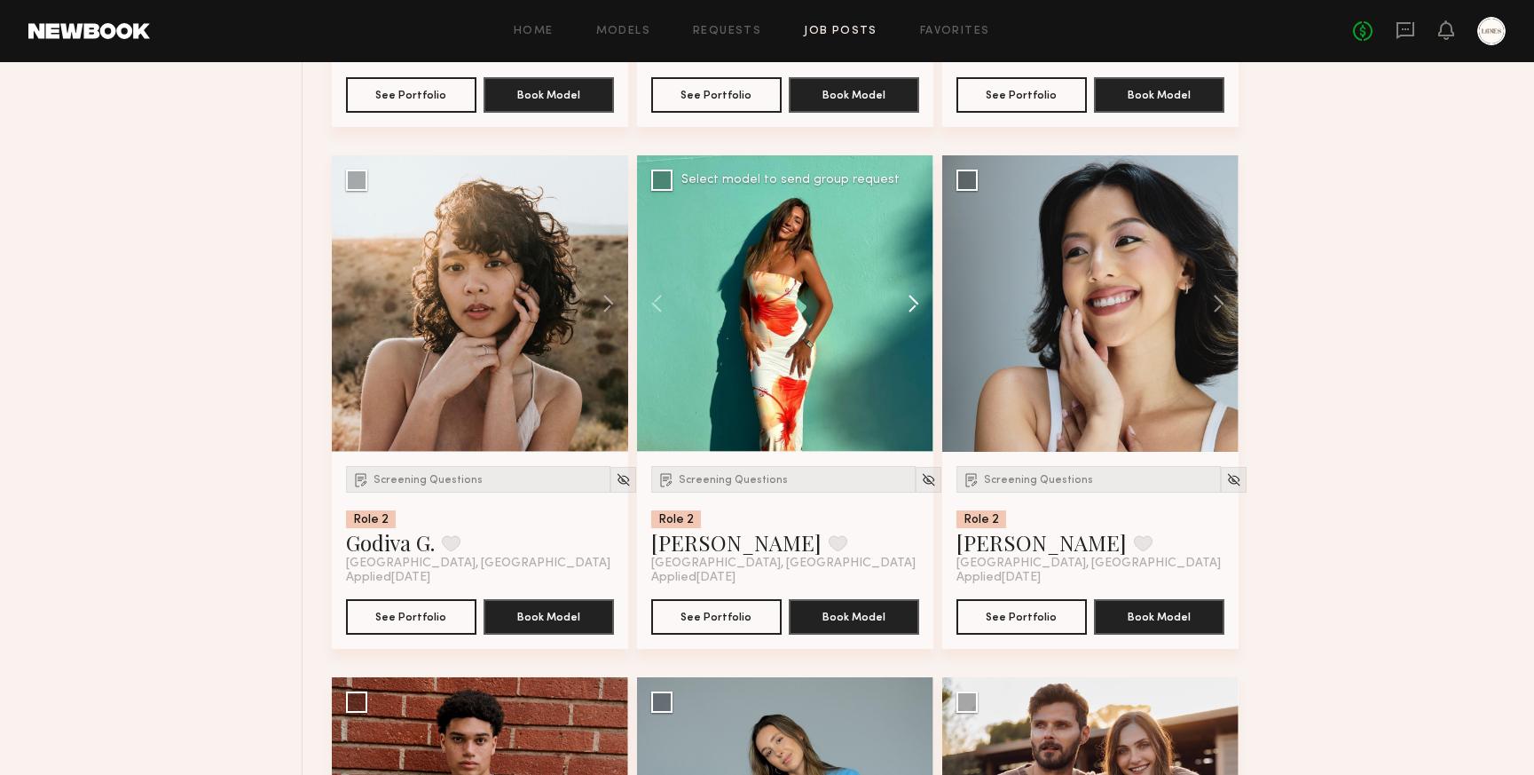
click at [911, 309] on button at bounding box center [905, 303] width 57 height 296
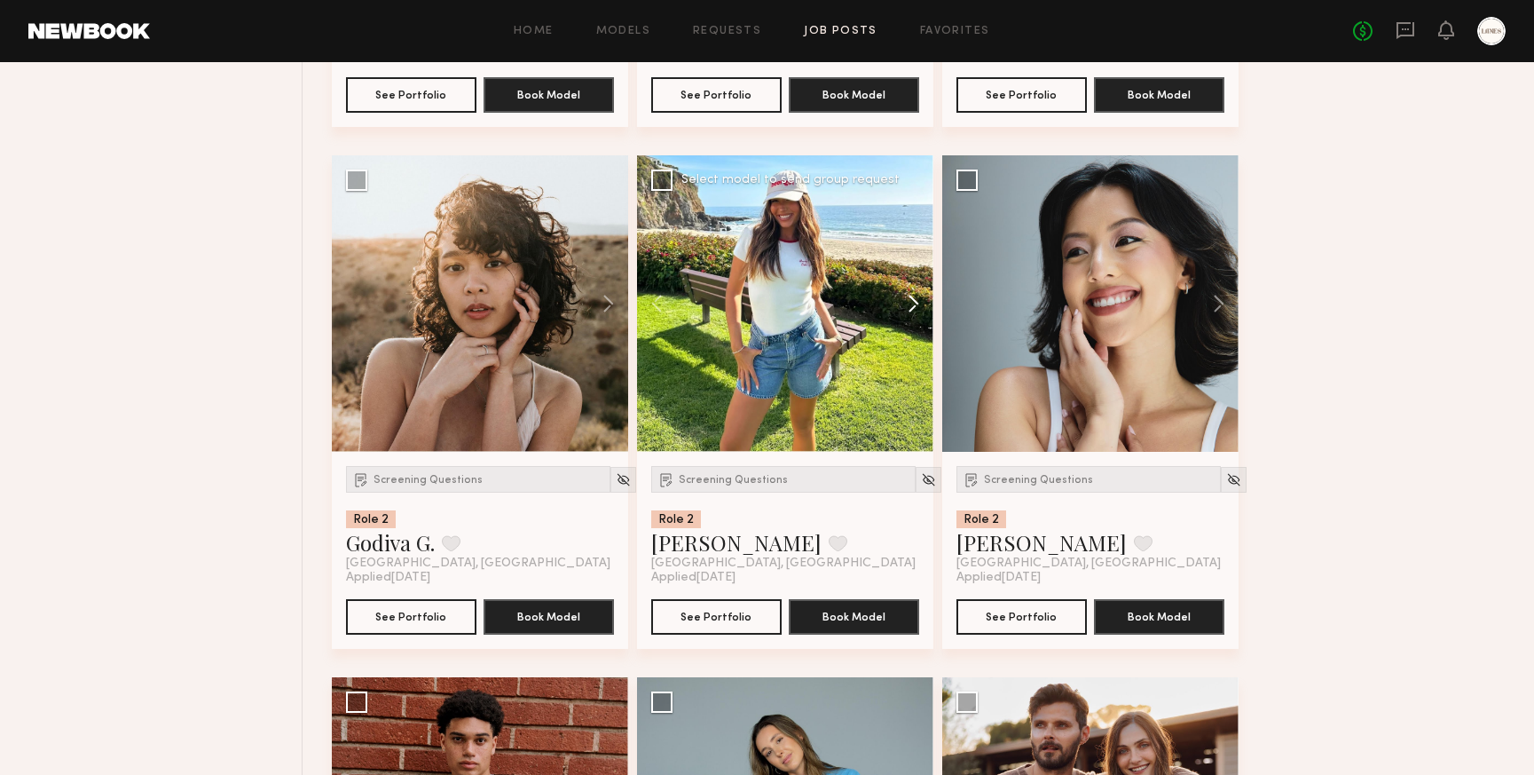
click at [911, 309] on button at bounding box center [905, 303] width 57 height 296
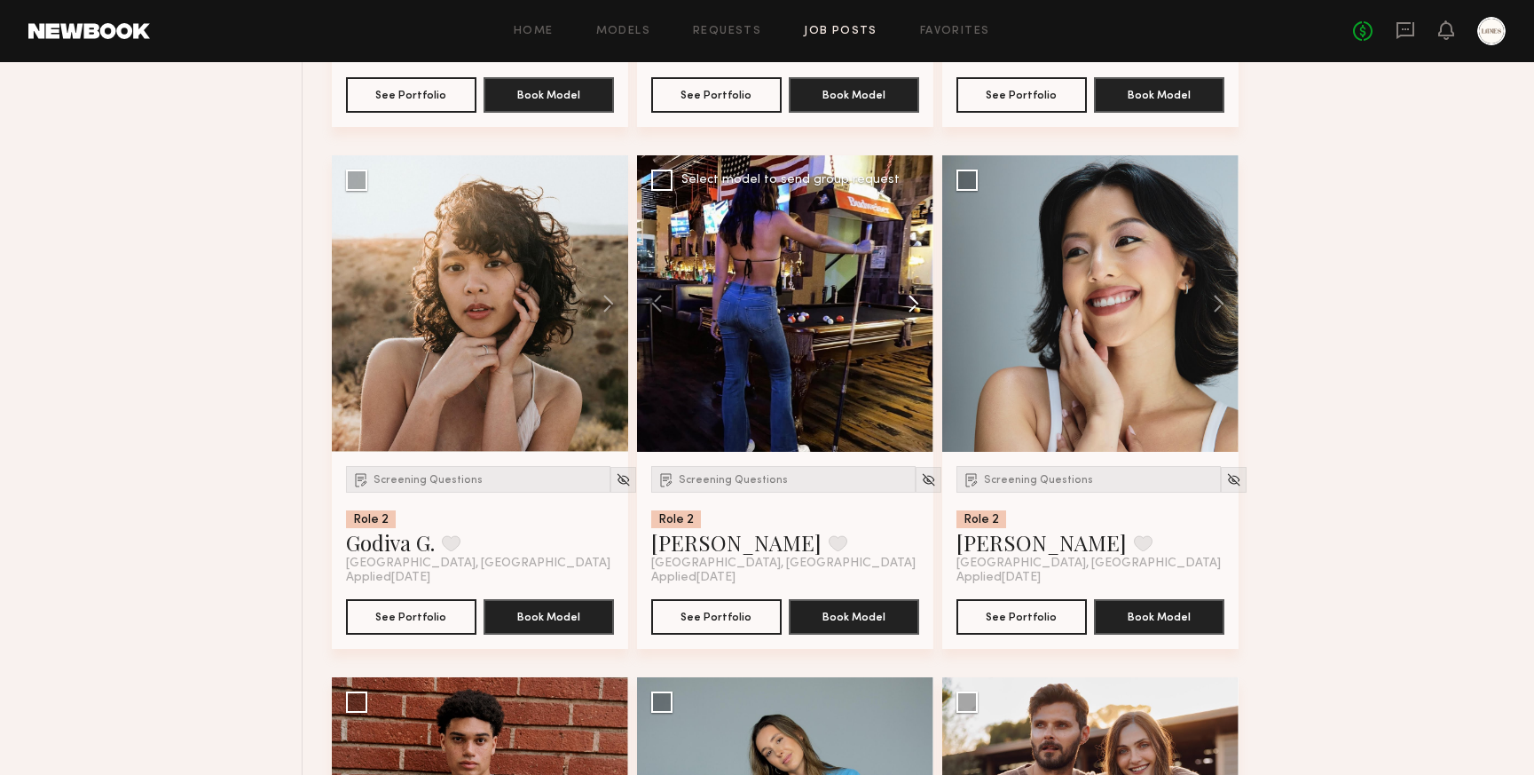
click at [911, 309] on button at bounding box center [905, 303] width 57 height 296
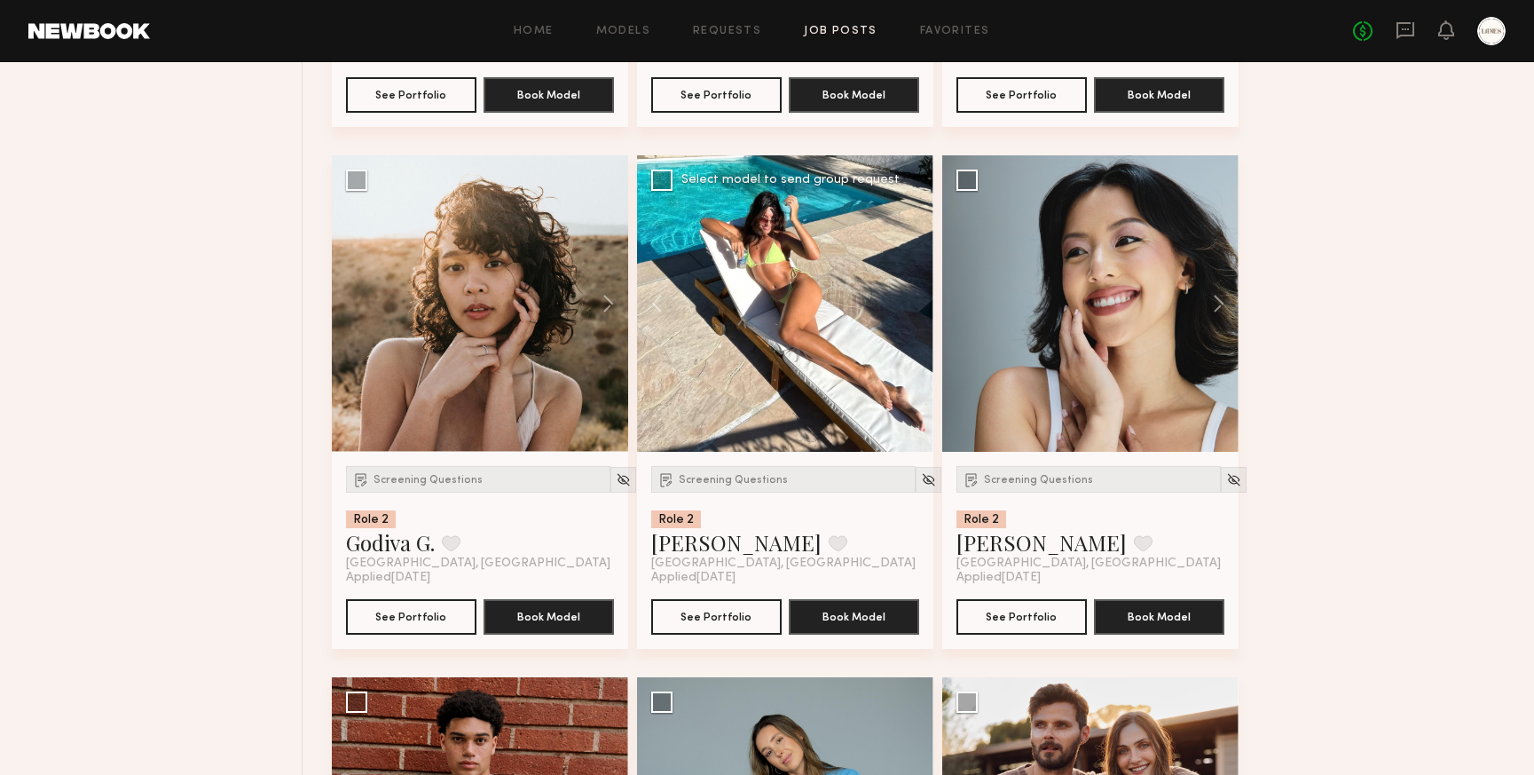
click at [911, 309] on div at bounding box center [785, 303] width 296 height 296
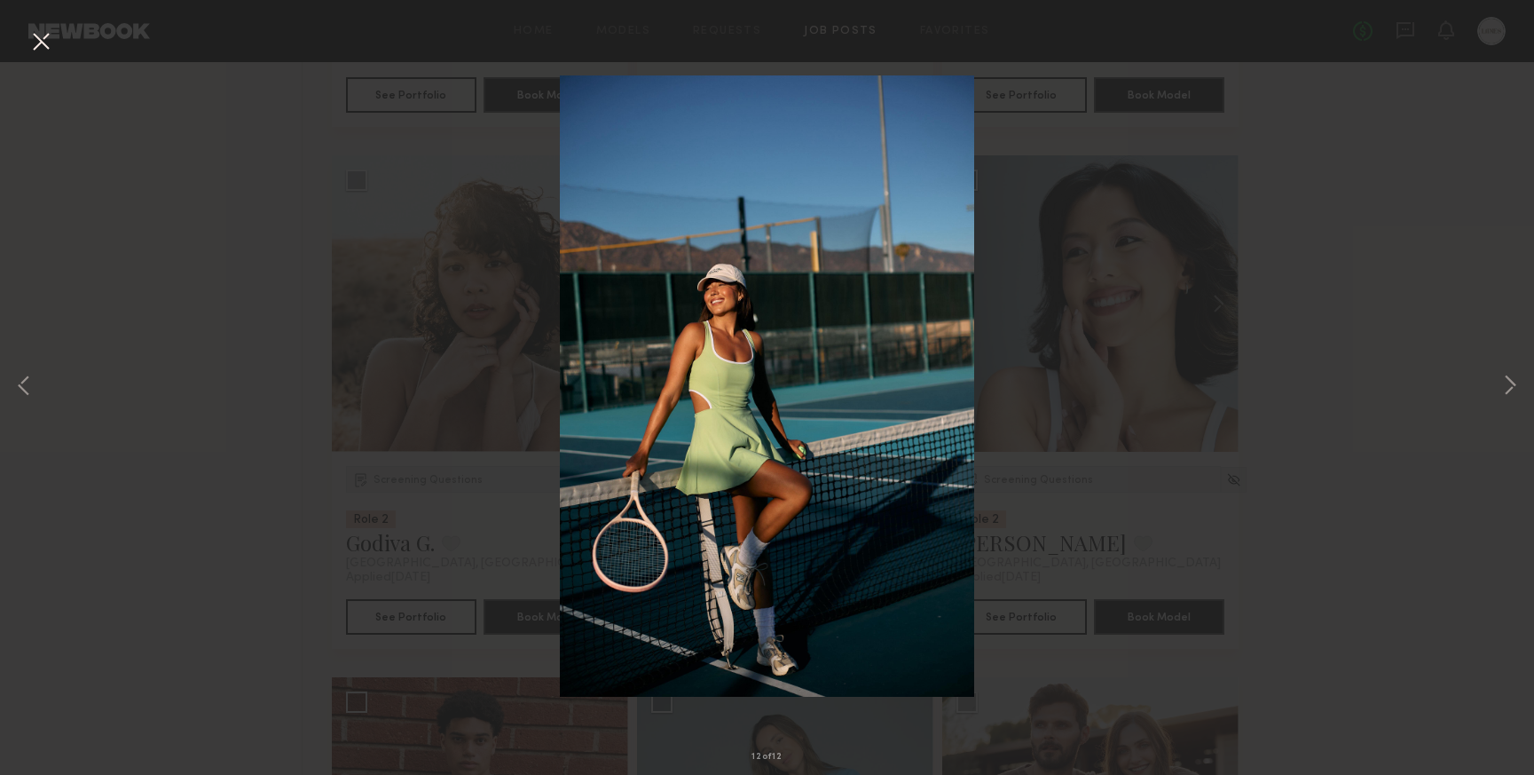
click at [47, 45] on button at bounding box center [41, 43] width 28 height 32
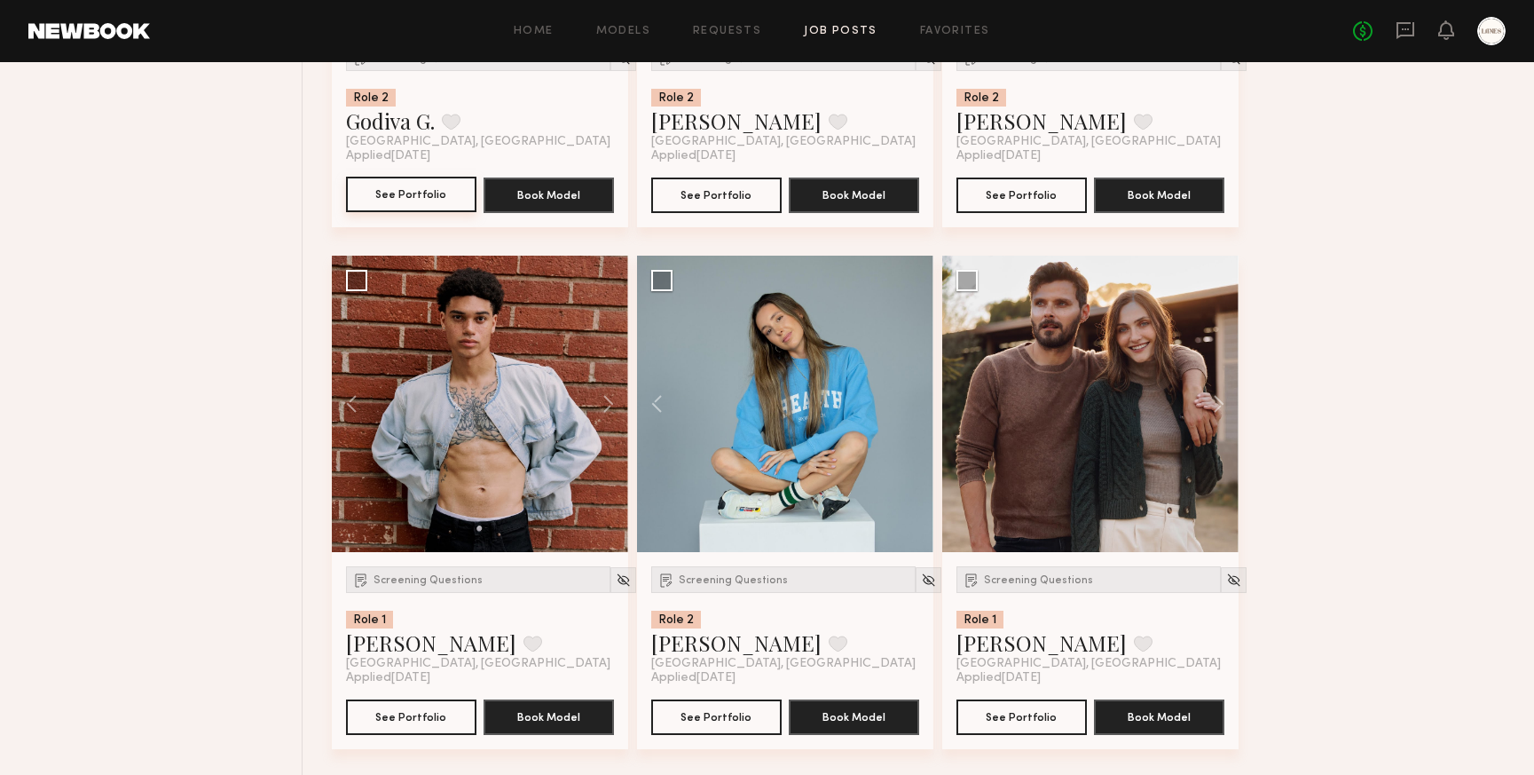
scroll to position [2118, 0]
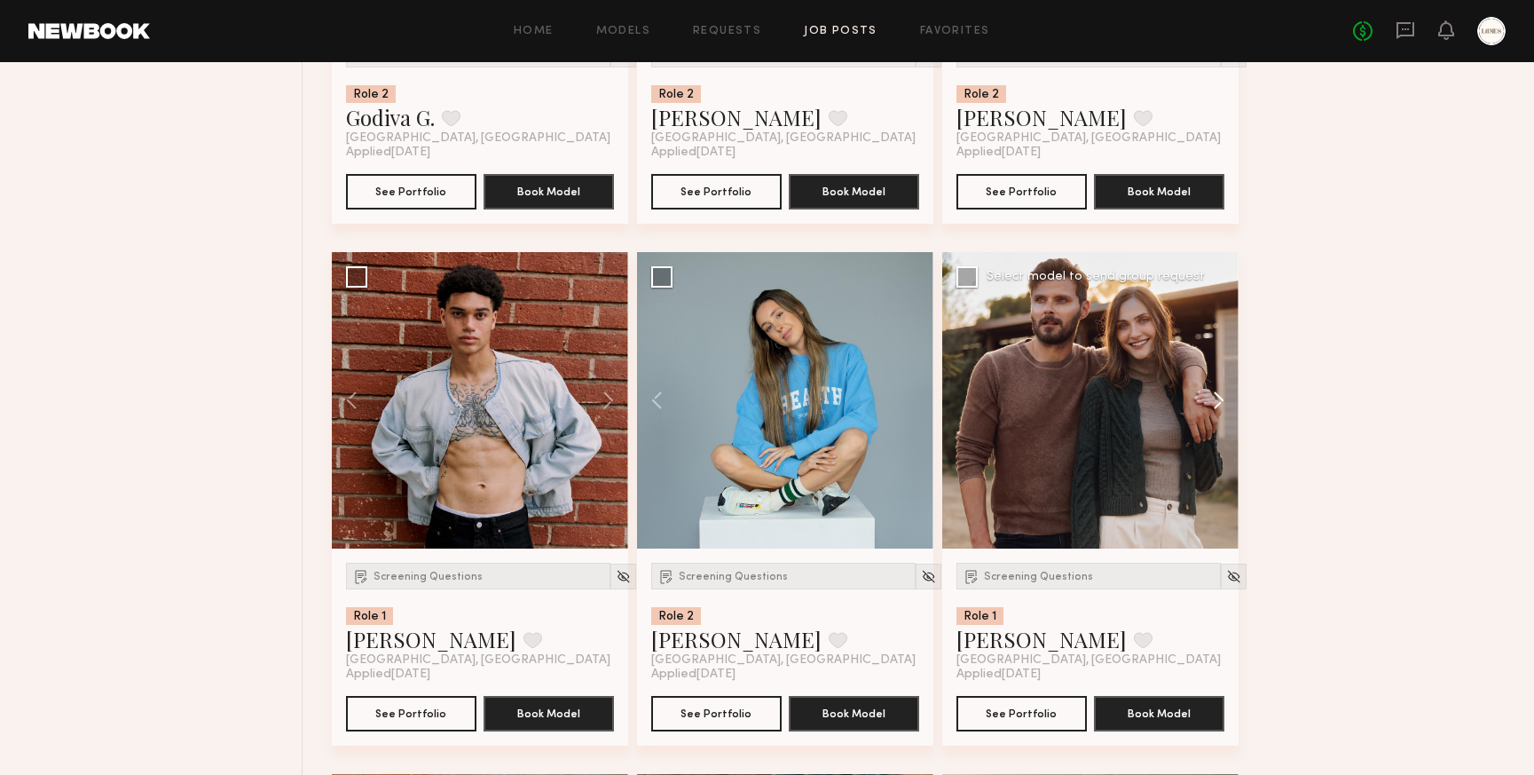
click at [1220, 396] on button at bounding box center [1210, 400] width 57 height 296
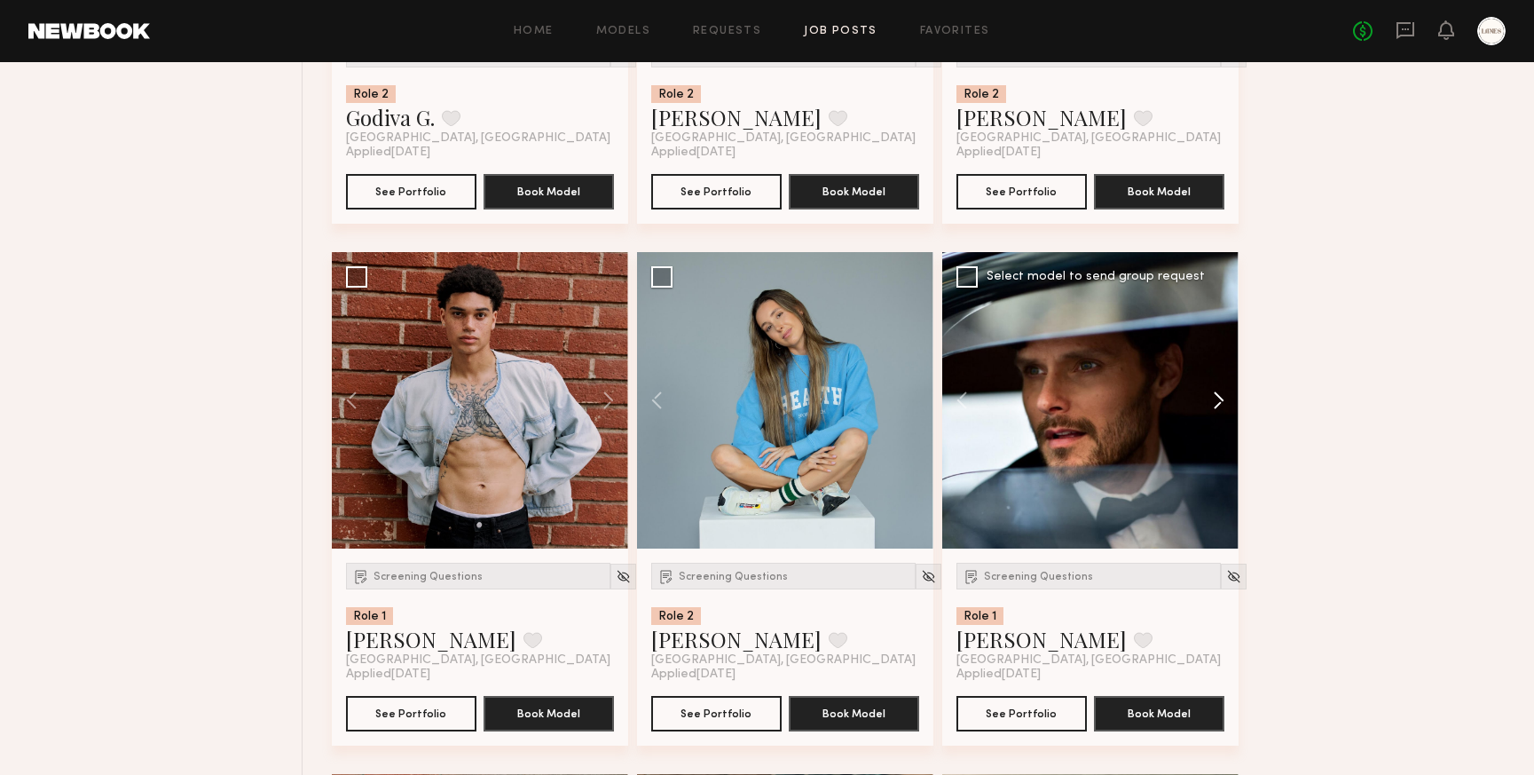
click at [1220, 396] on button at bounding box center [1210, 400] width 57 height 296
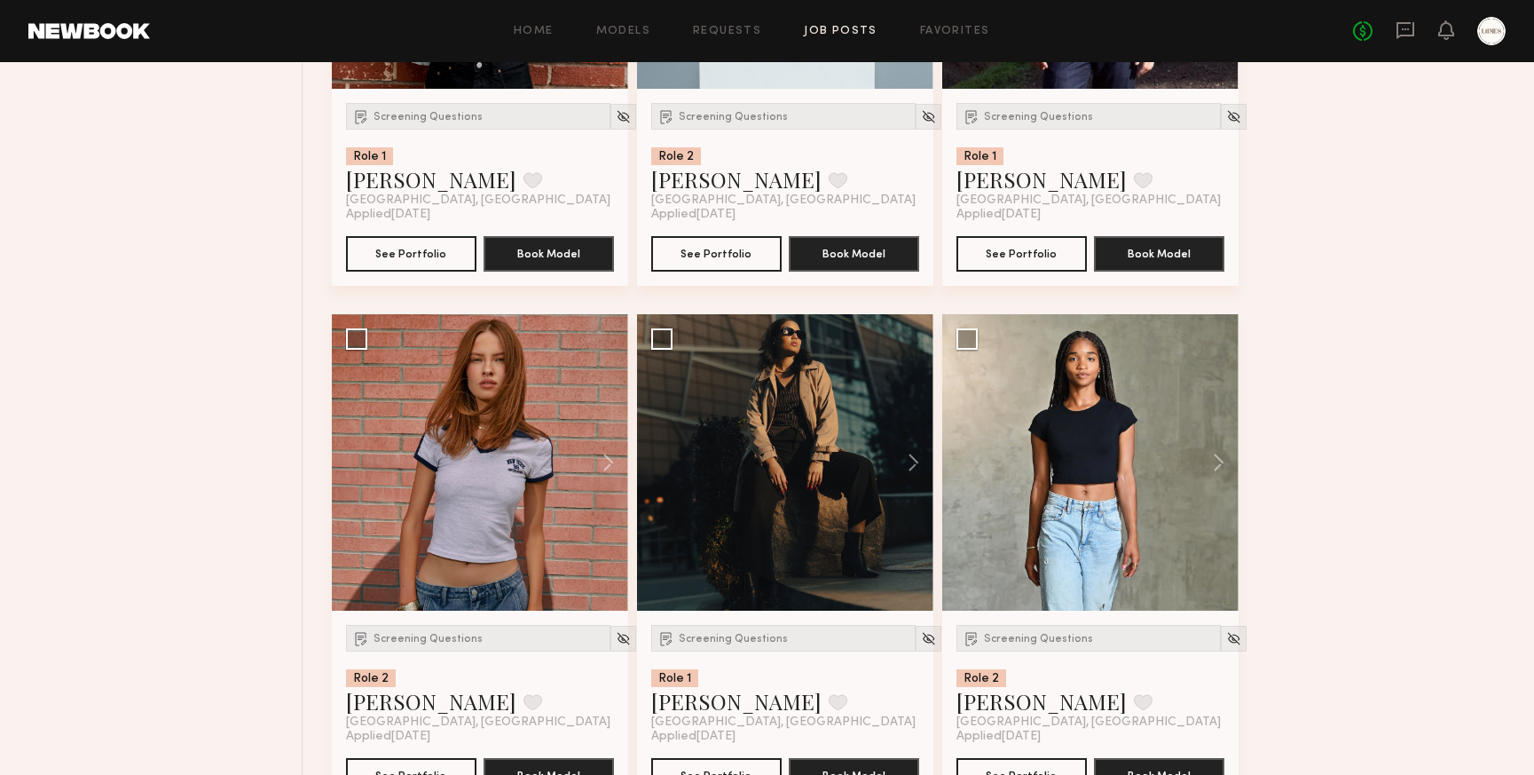
scroll to position [2580, 0]
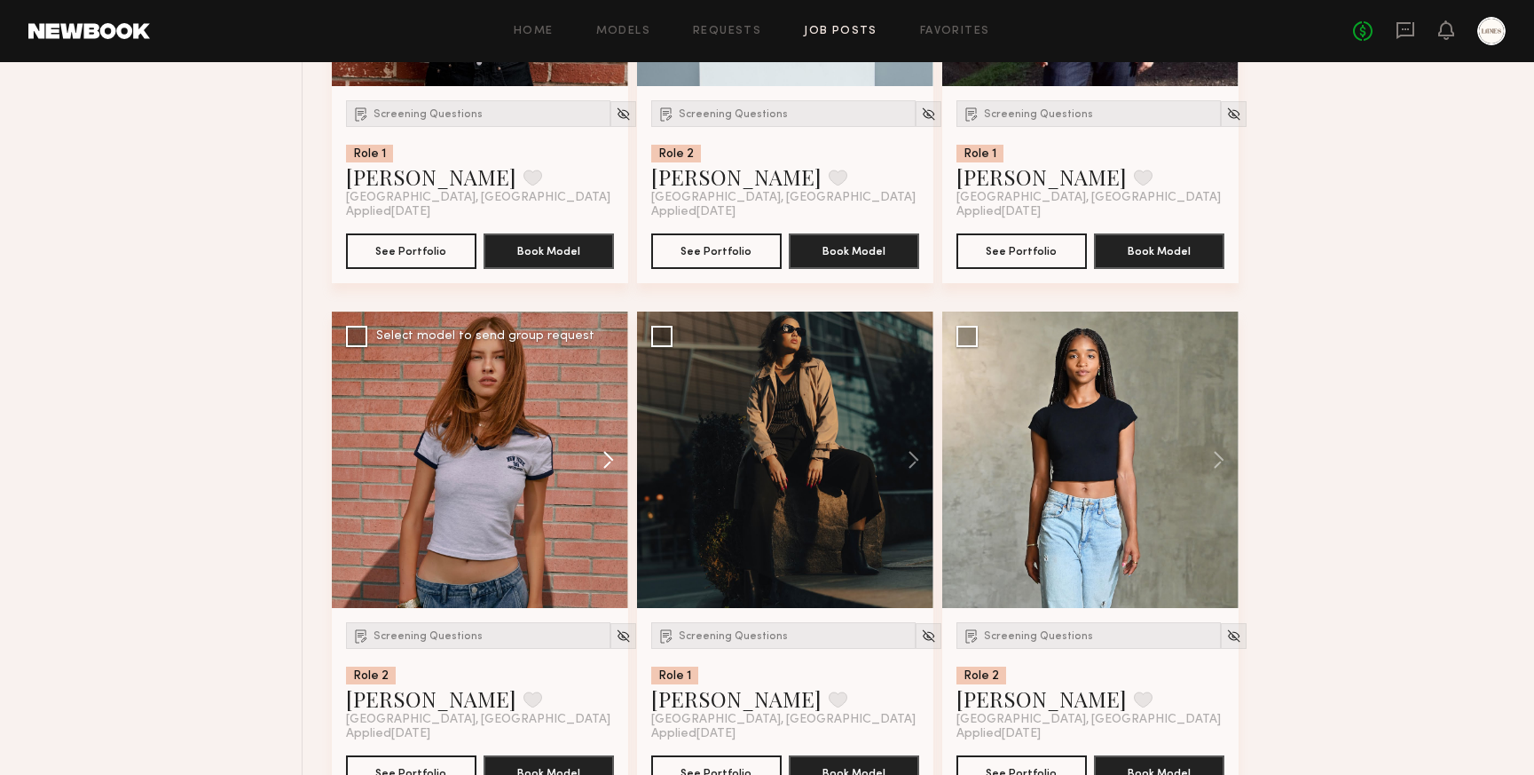
click at [603, 465] on button at bounding box center [600, 460] width 57 height 296
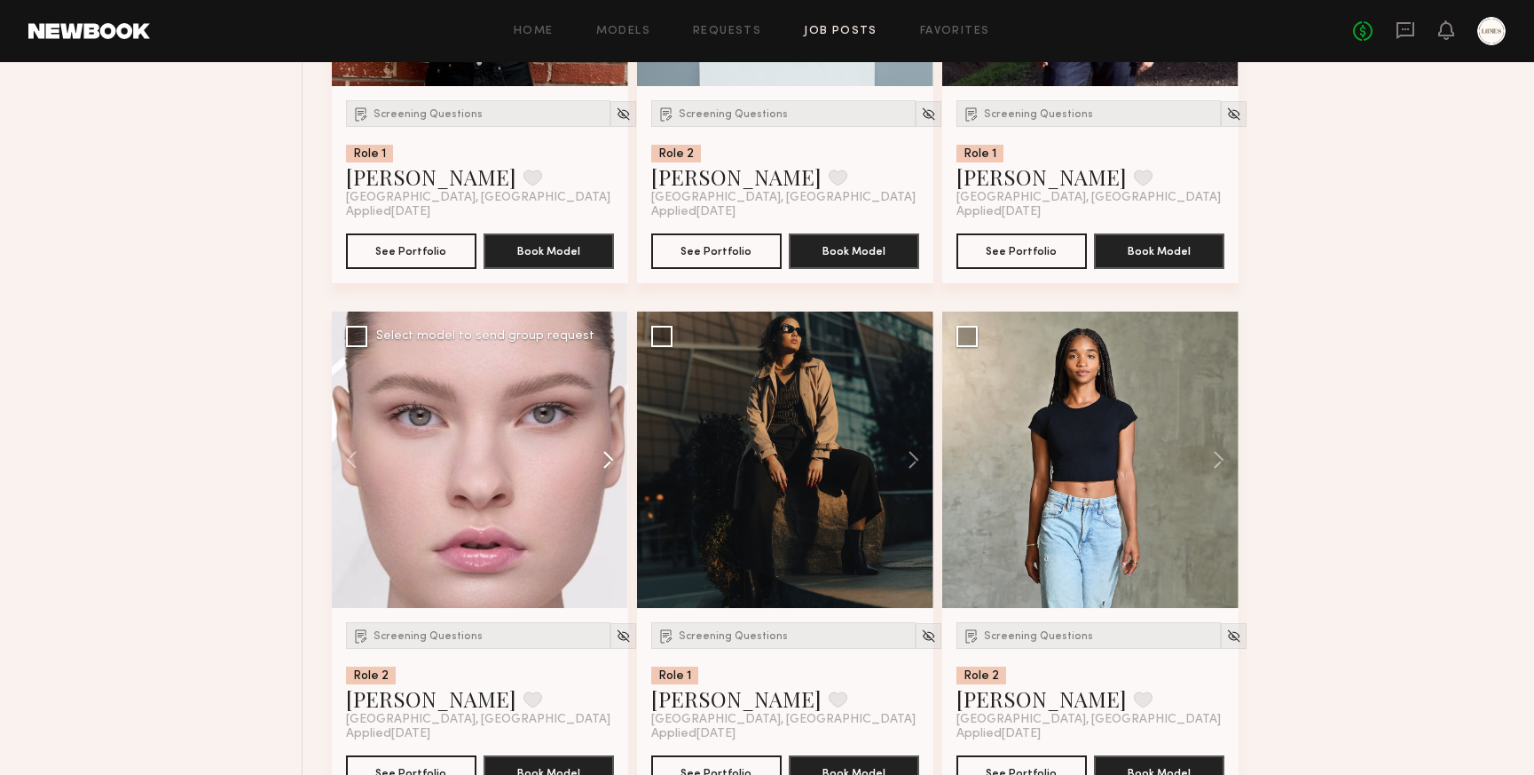
click at [603, 465] on button at bounding box center [600, 460] width 57 height 296
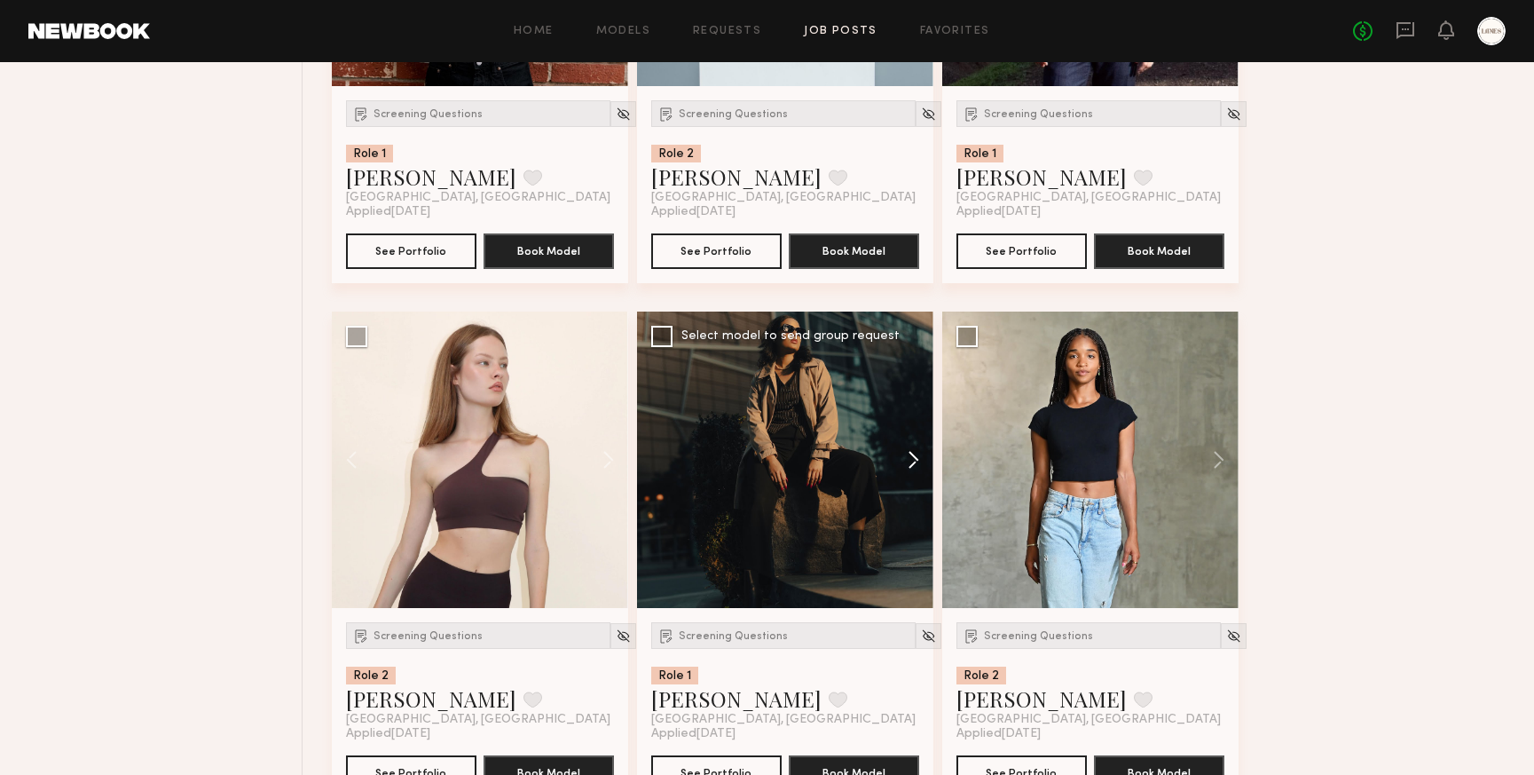
click at [916, 461] on button at bounding box center [905, 460] width 57 height 296
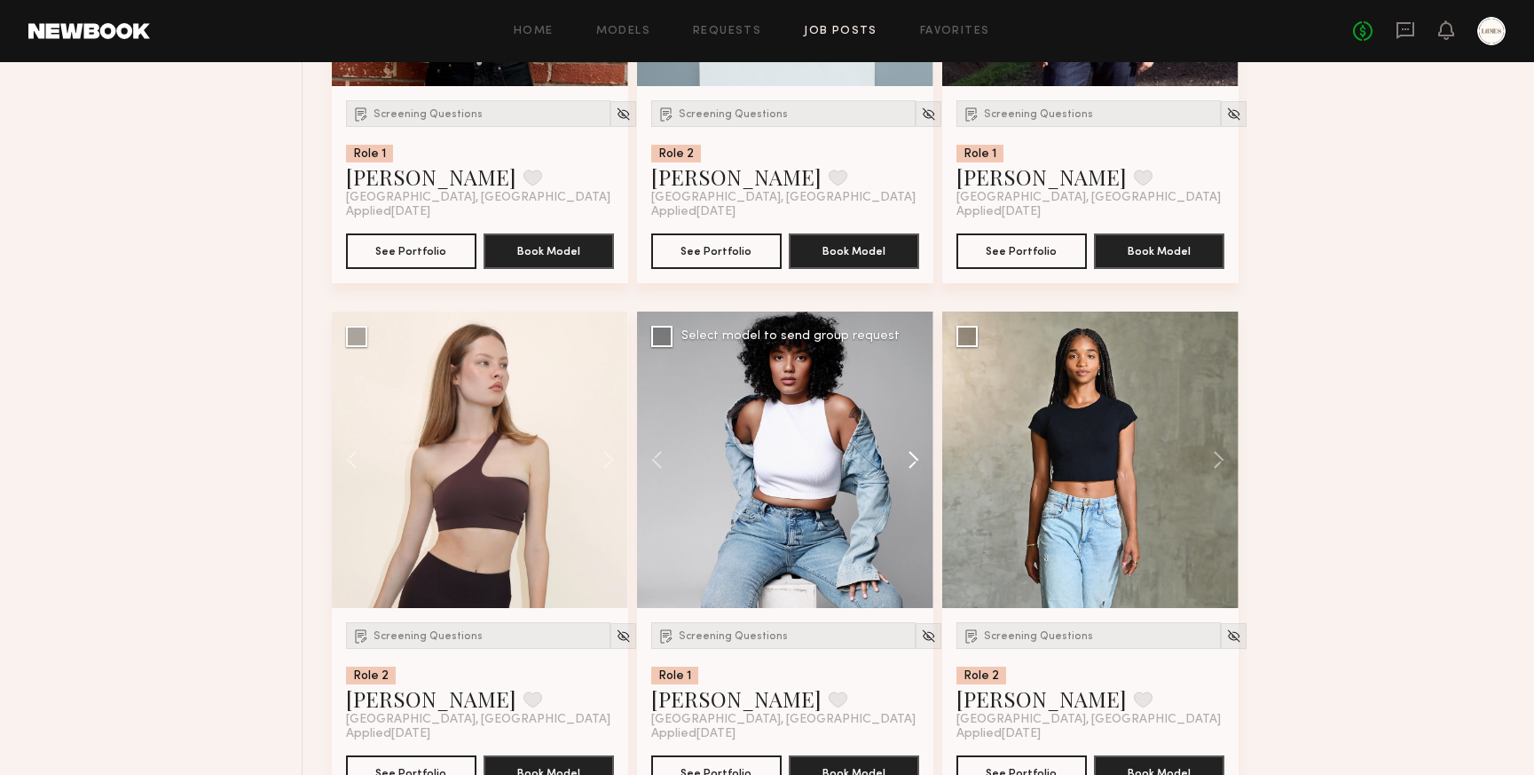
click at [916, 461] on button at bounding box center [905, 460] width 57 height 296
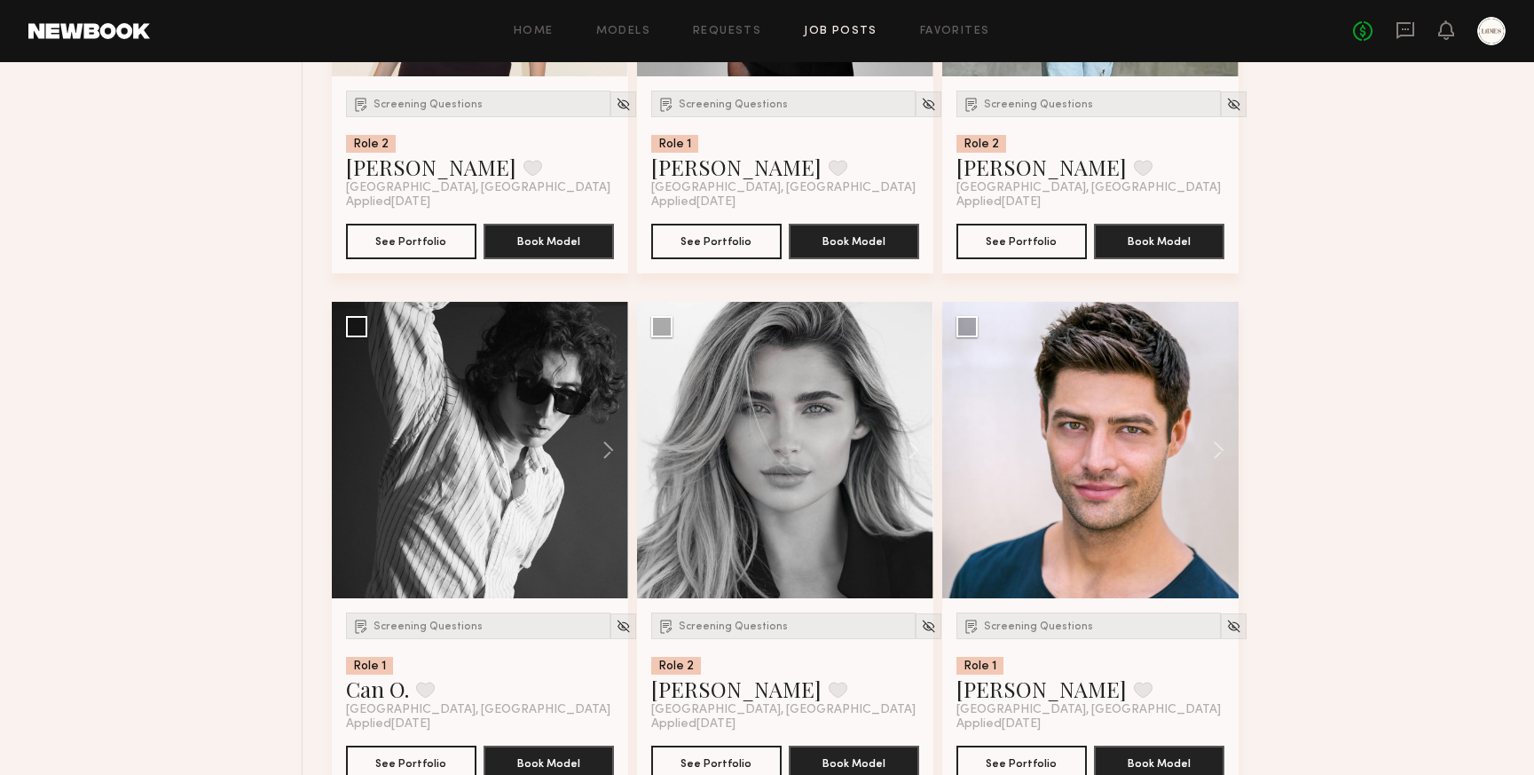
scroll to position [3112, 0]
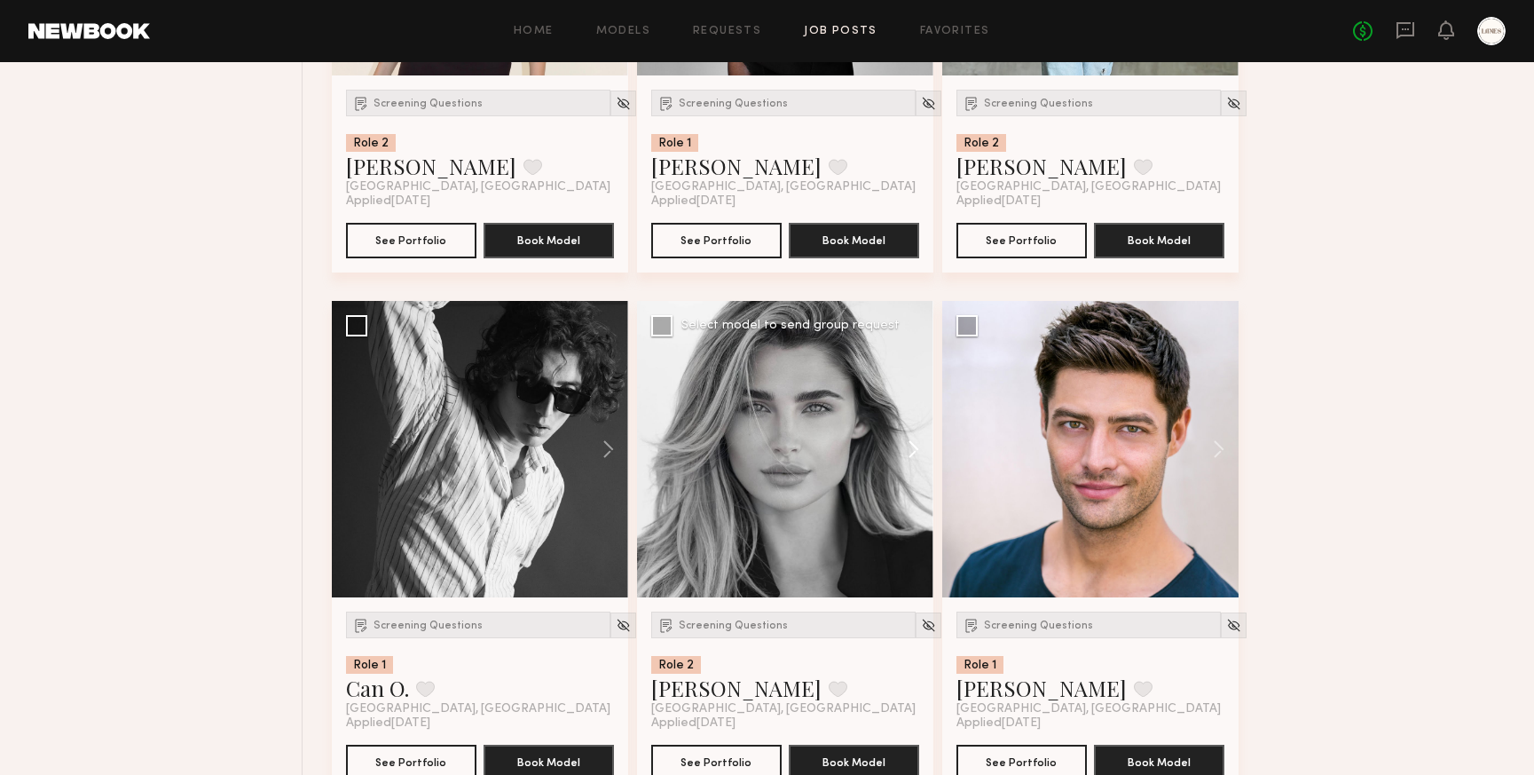
click at [914, 449] on button at bounding box center [905, 449] width 57 height 296
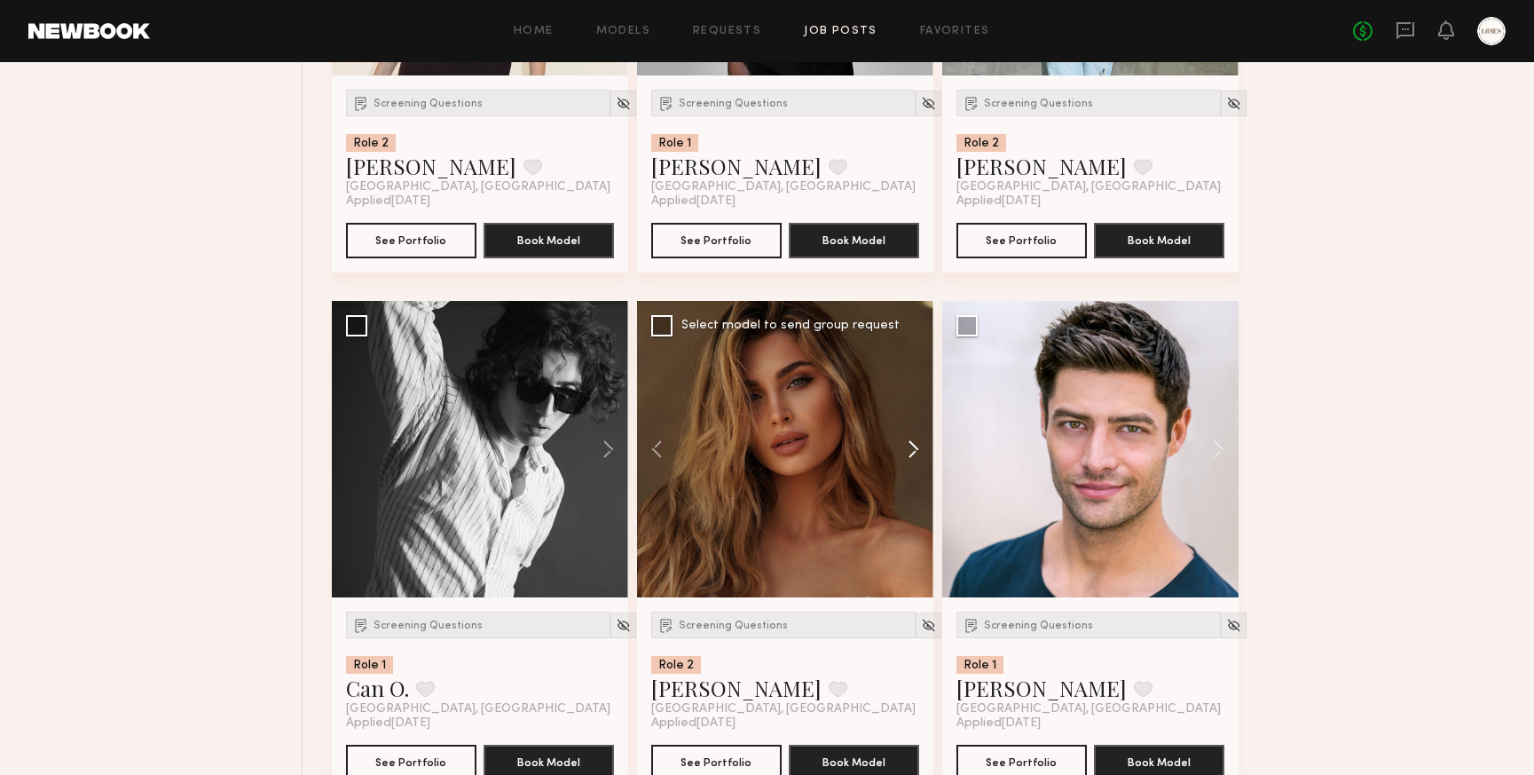
click at [914, 449] on button at bounding box center [905, 449] width 57 height 296
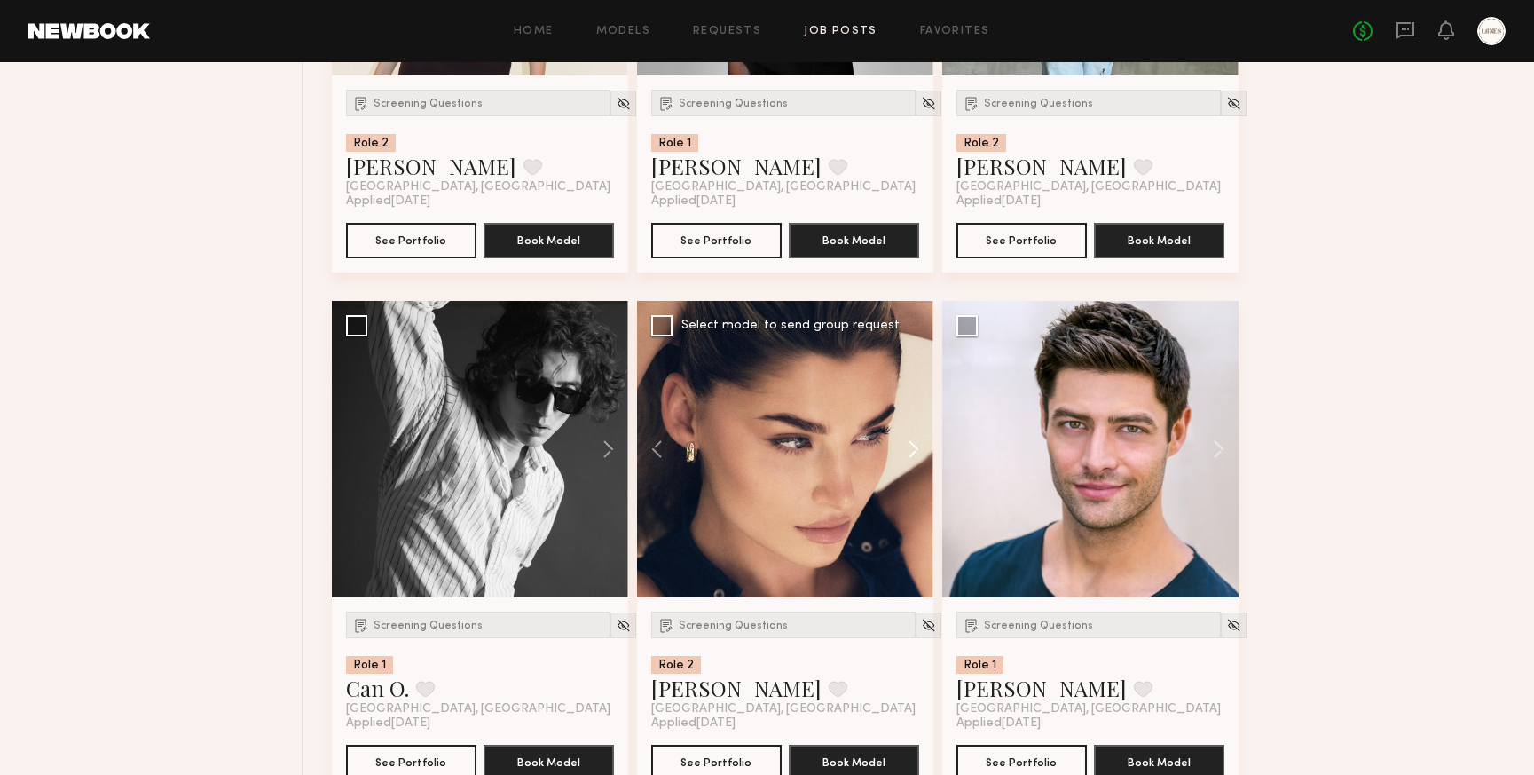
click at [914, 449] on button at bounding box center [905, 449] width 57 height 296
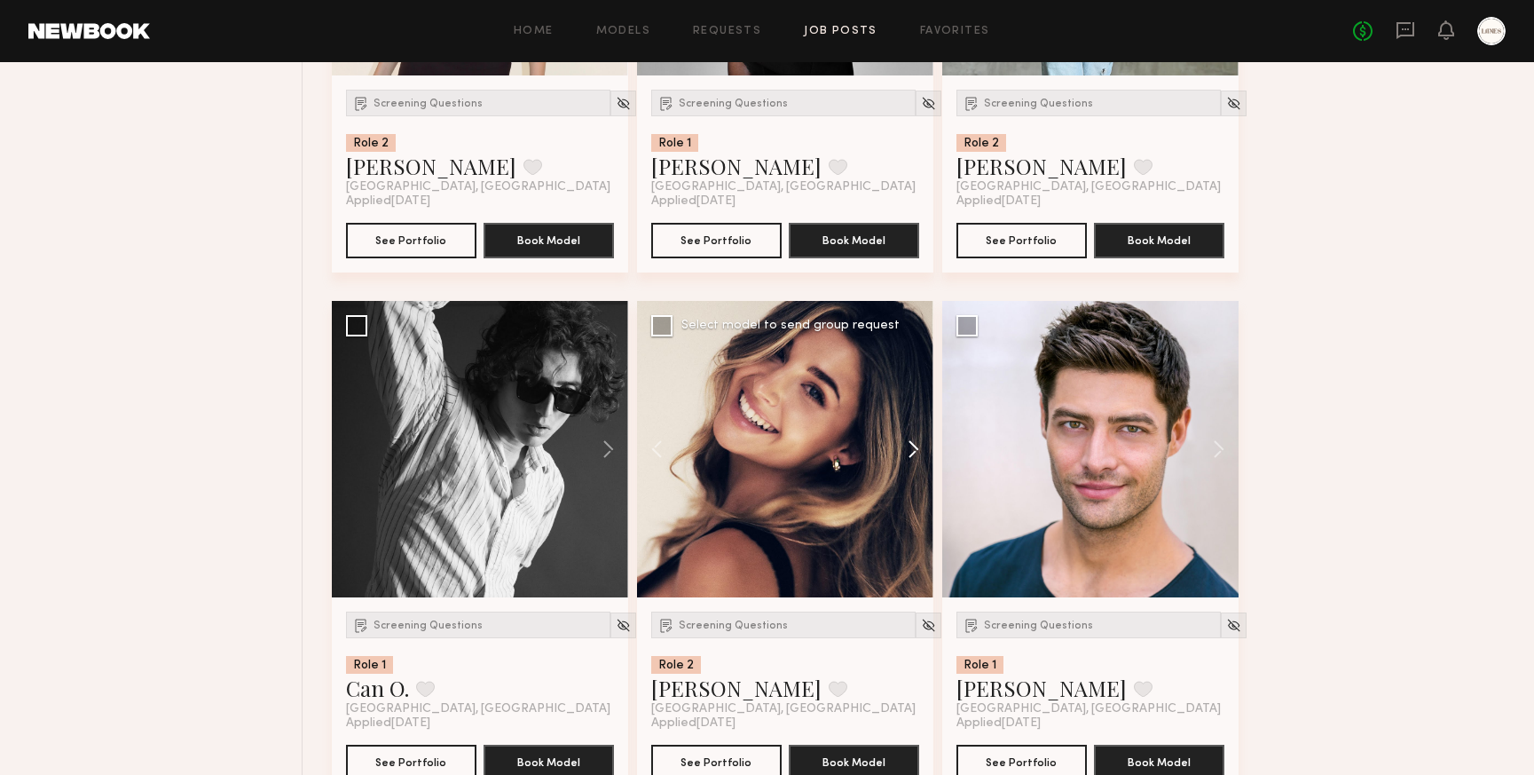
click at [914, 449] on button at bounding box center [905, 449] width 57 height 296
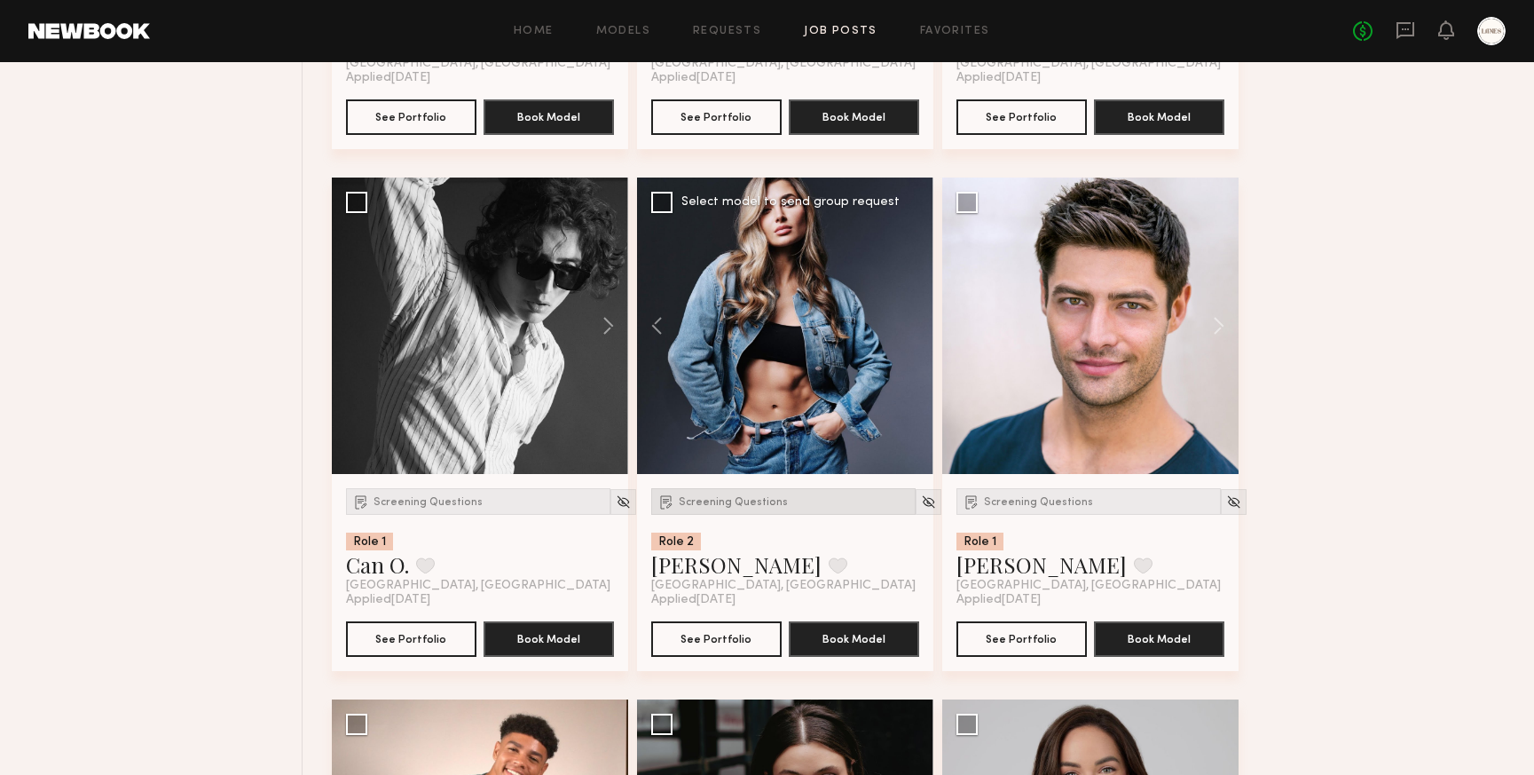
scroll to position [3245, 0]
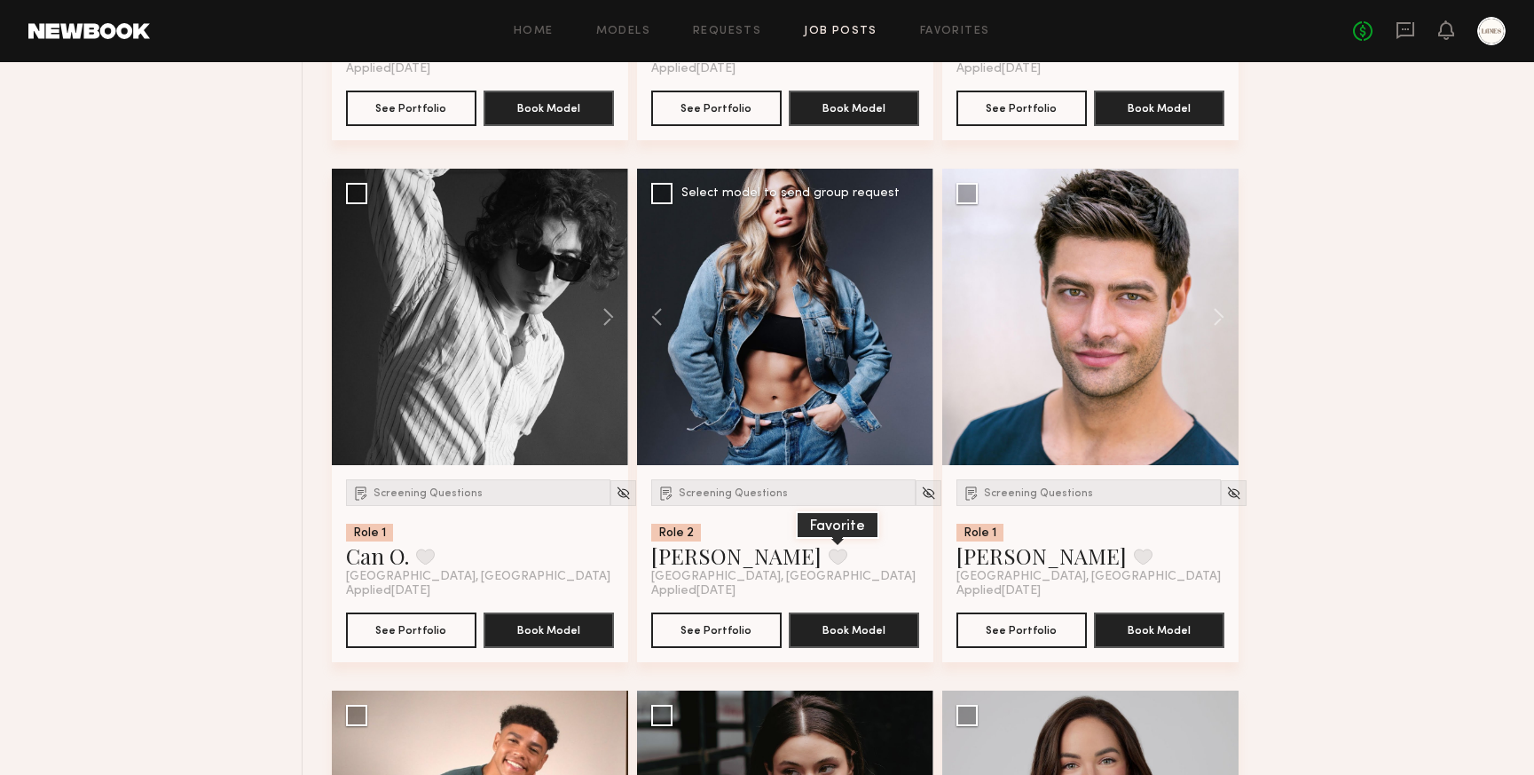
click at [829, 563] on button at bounding box center [838, 556] width 19 height 16
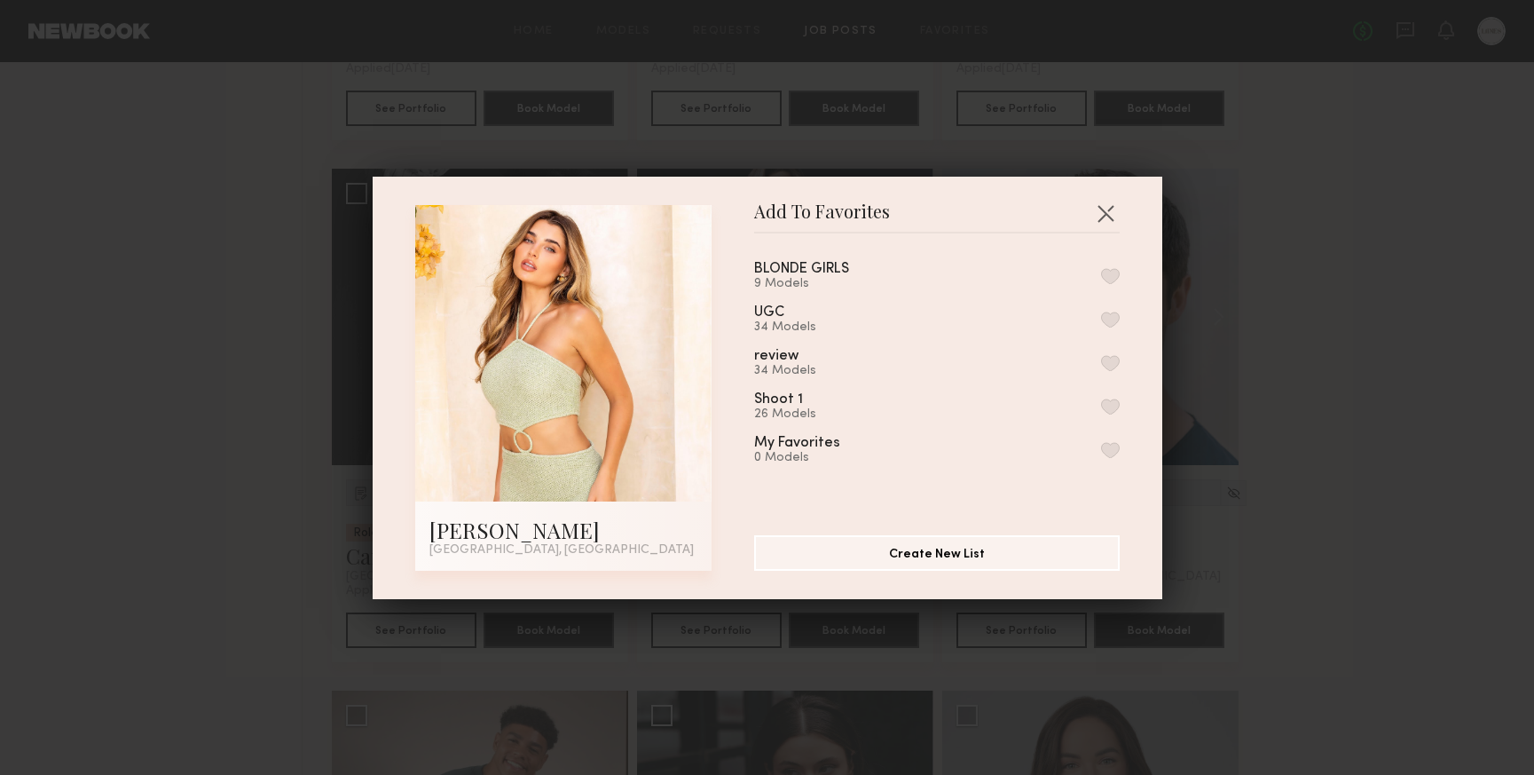
click at [1108, 359] on button "button" at bounding box center [1110, 363] width 19 height 16
click at [1102, 205] on button "button" at bounding box center [1106, 213] width 28 height 28
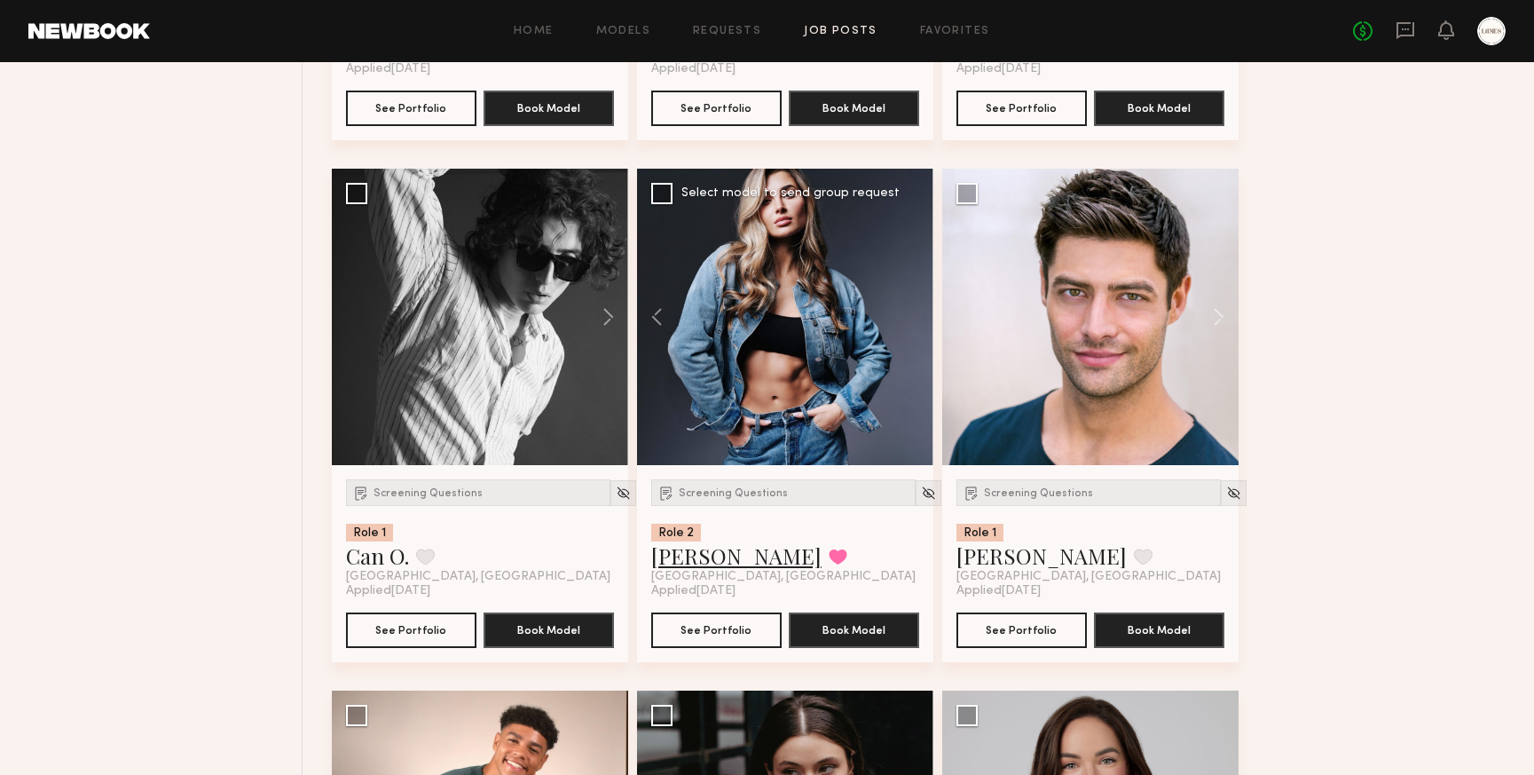
click at [680, 565] on link "[PERSON_NAME]" at bounding box center [736, 555] width 170 height 28
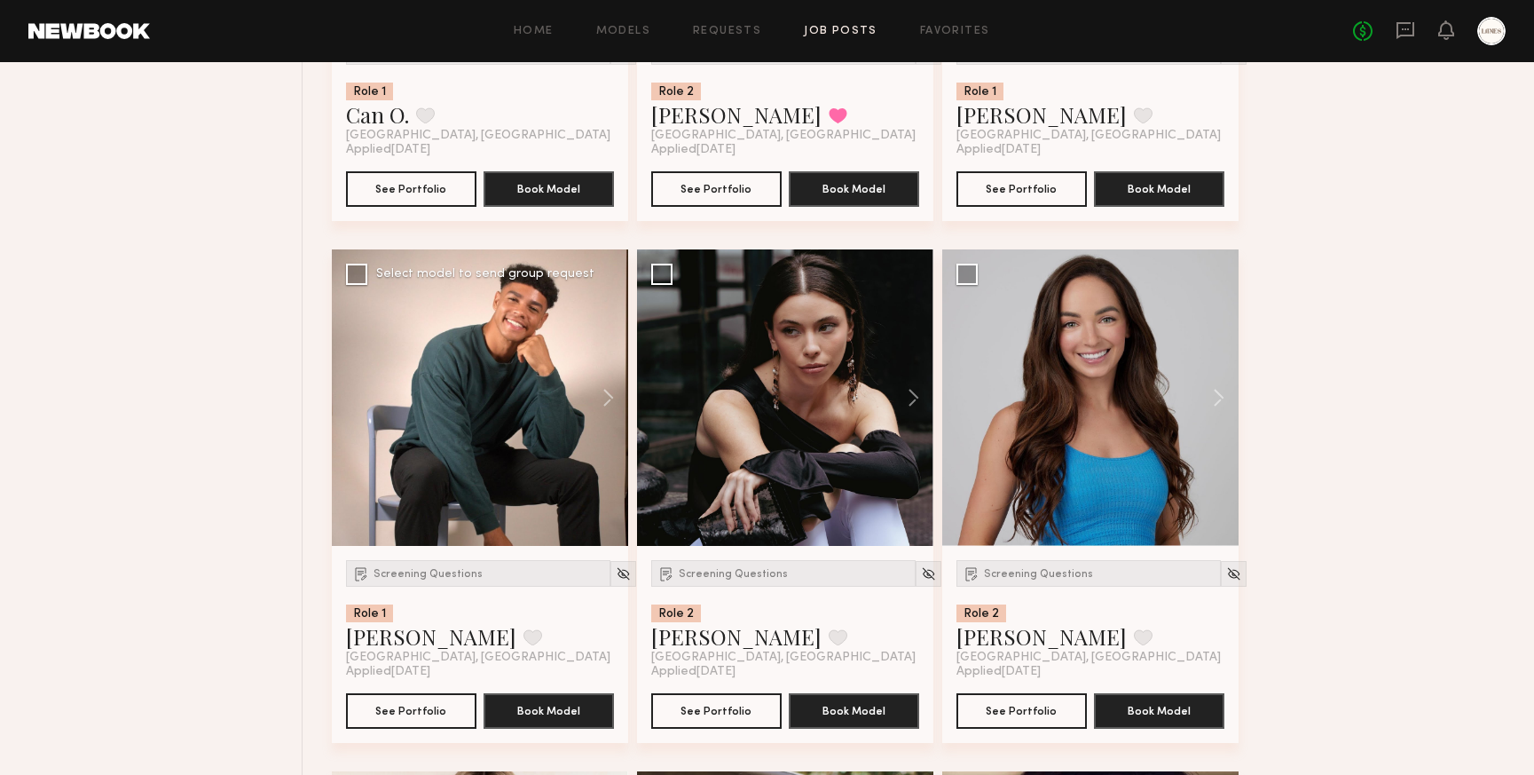
scroll to position [3713, 0]
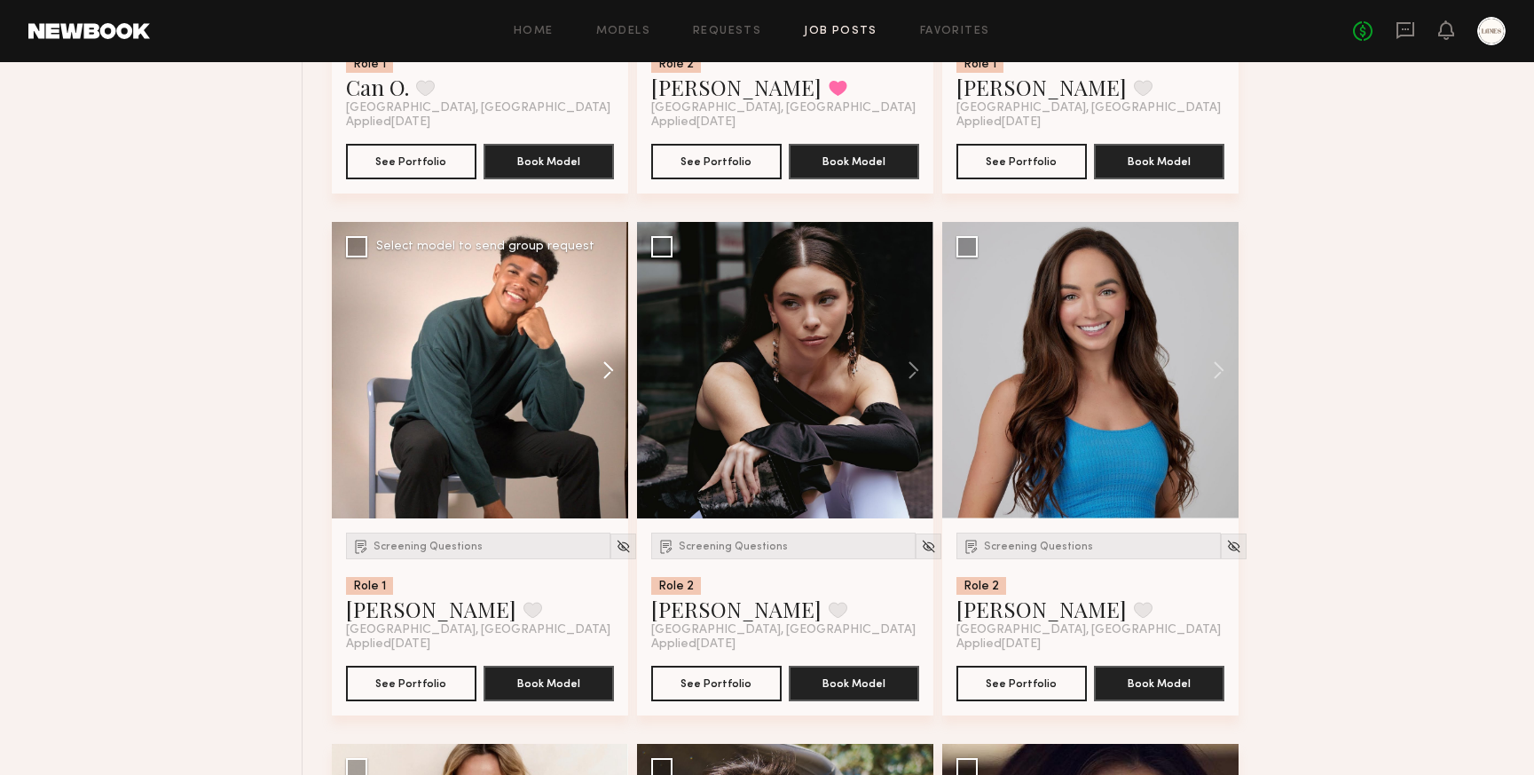
click at [611, 377] on button at bounding box center [600, 370] width 57 height 296
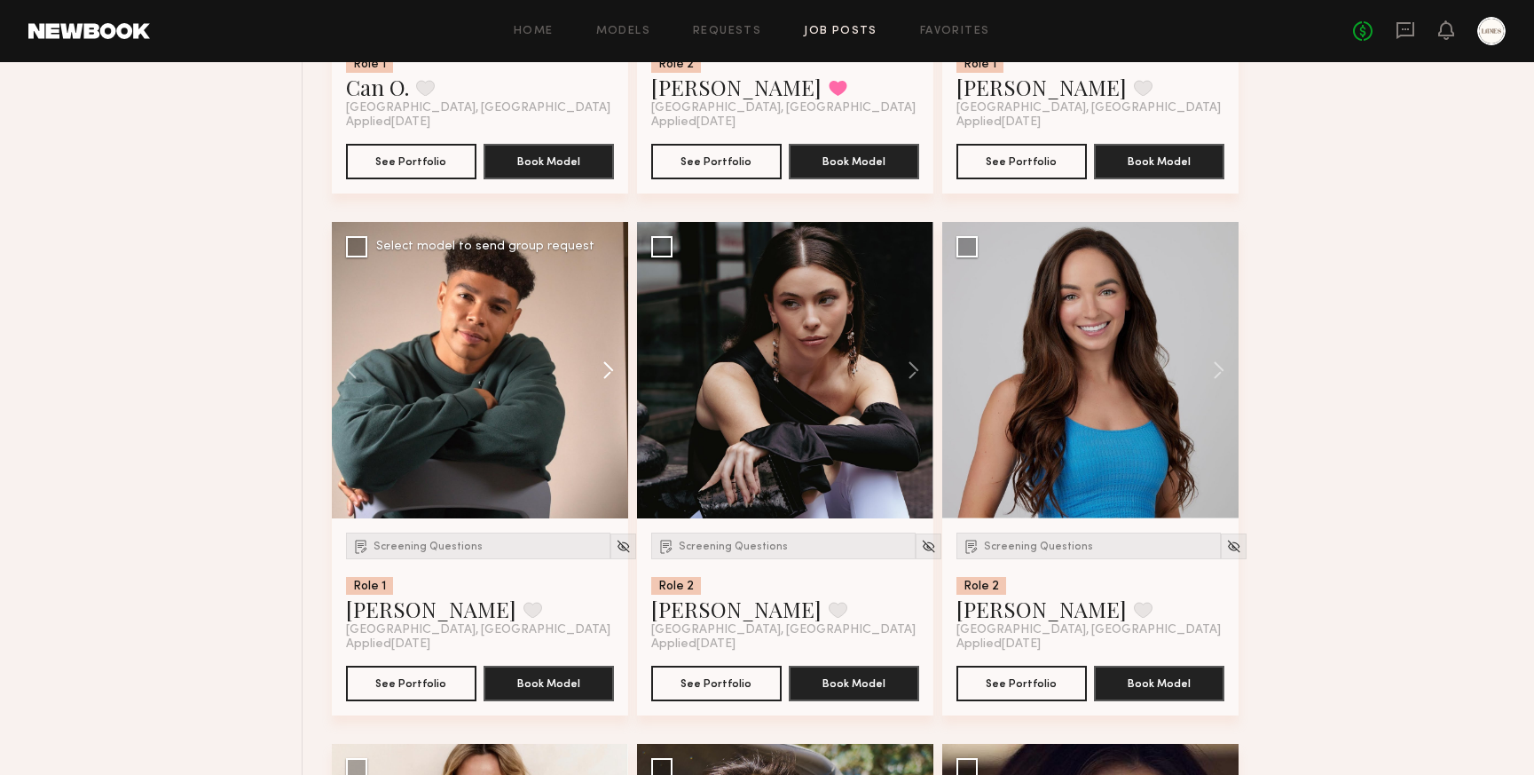
click at [611, 377] on button at bounding box center [600, 370] width 57 height 296
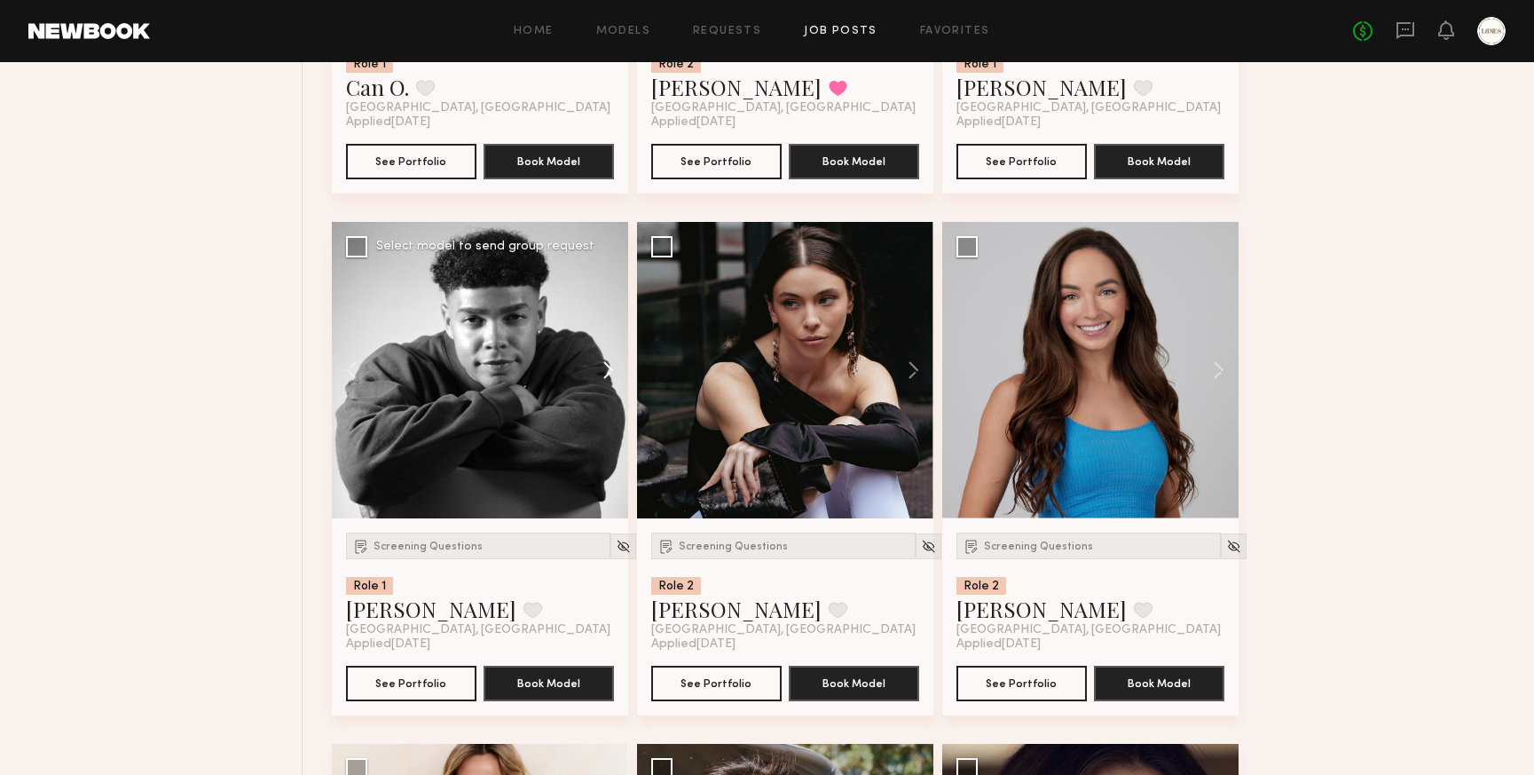
click at [611, 377] on button at bounding box center [600, 370] width 57 height 296
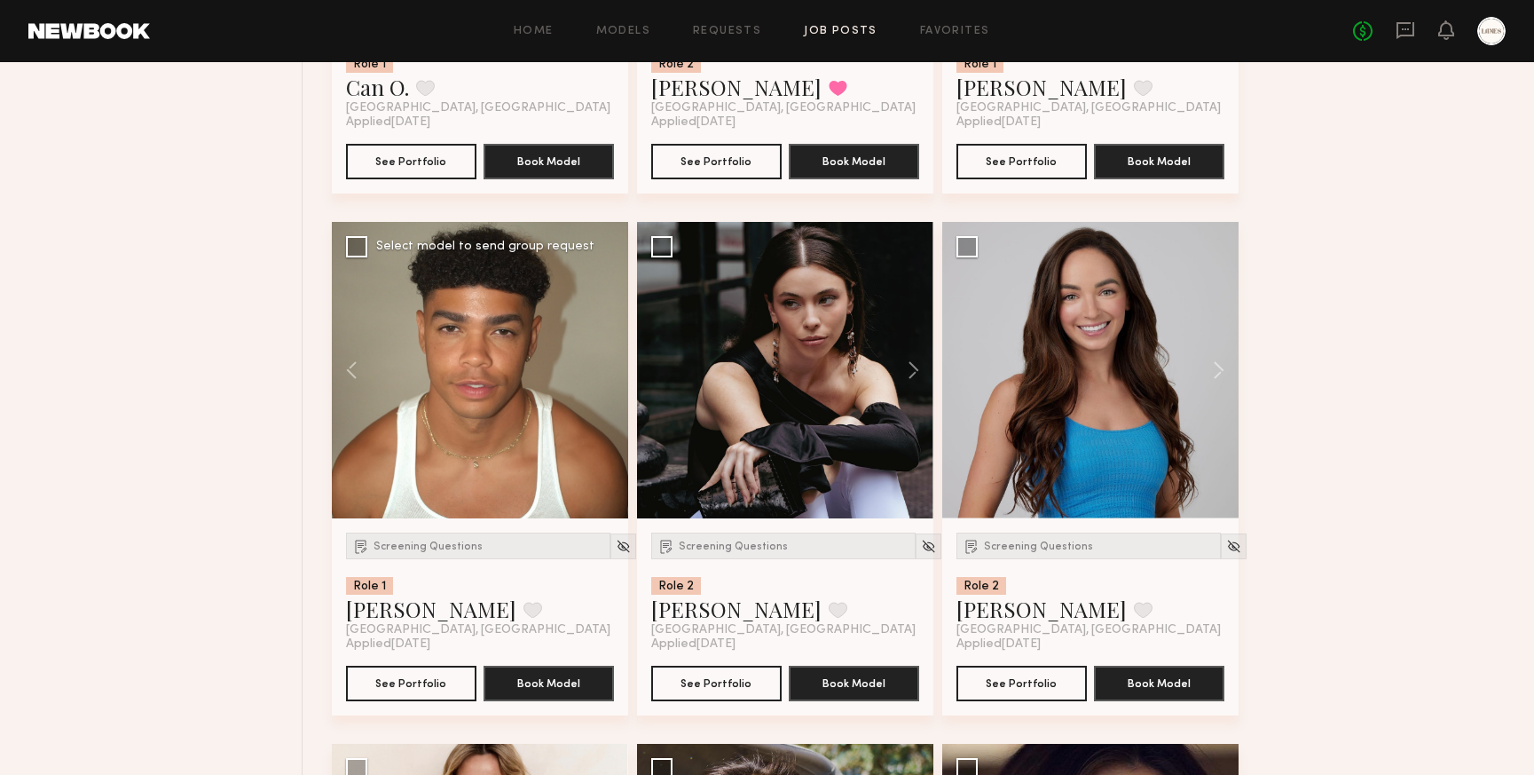
click at [611, 377] on div at bounding box center [480, 370] width 296 height 296
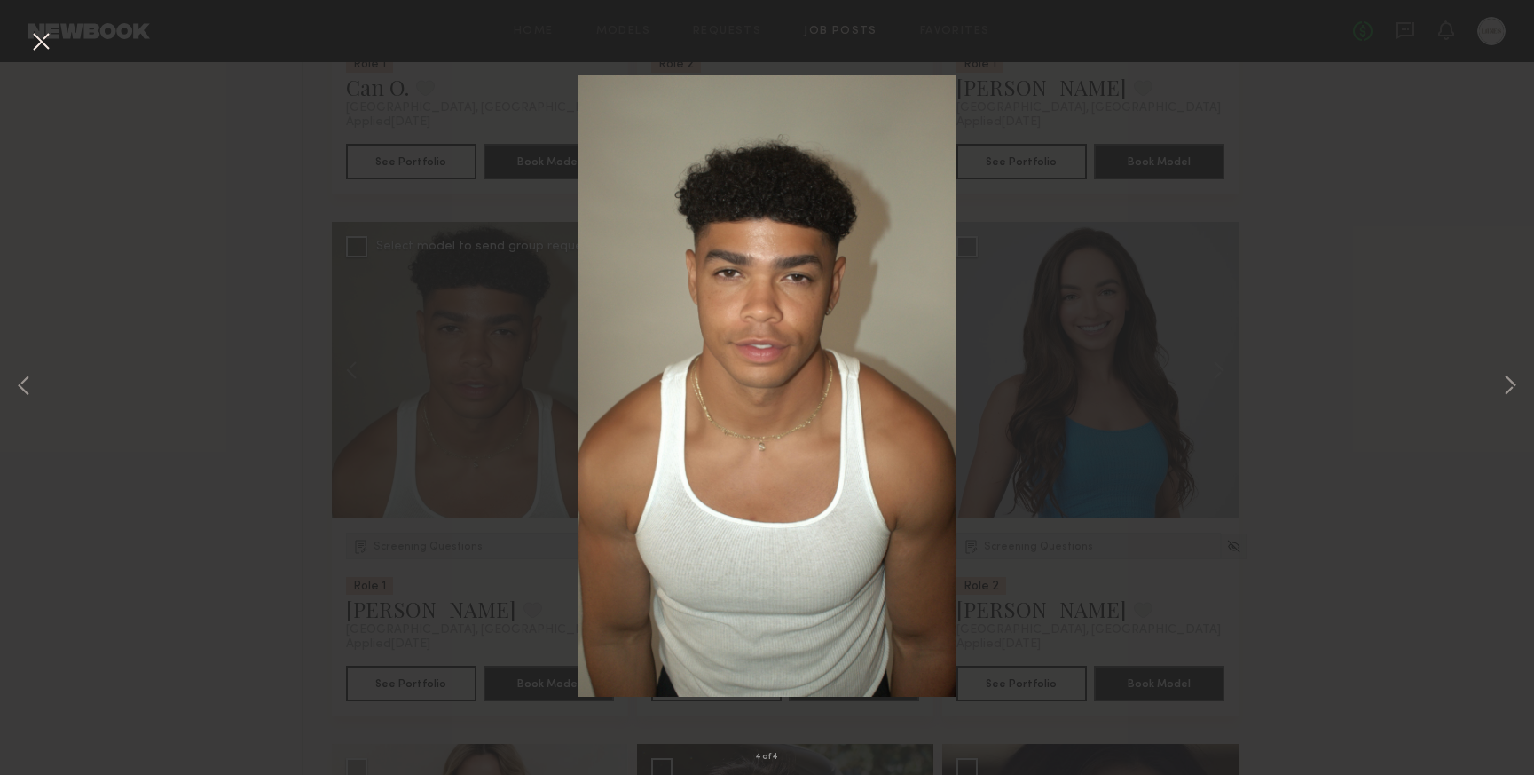
click at [44, 43] on button at bounding box center [41, 43] width 28 height 32
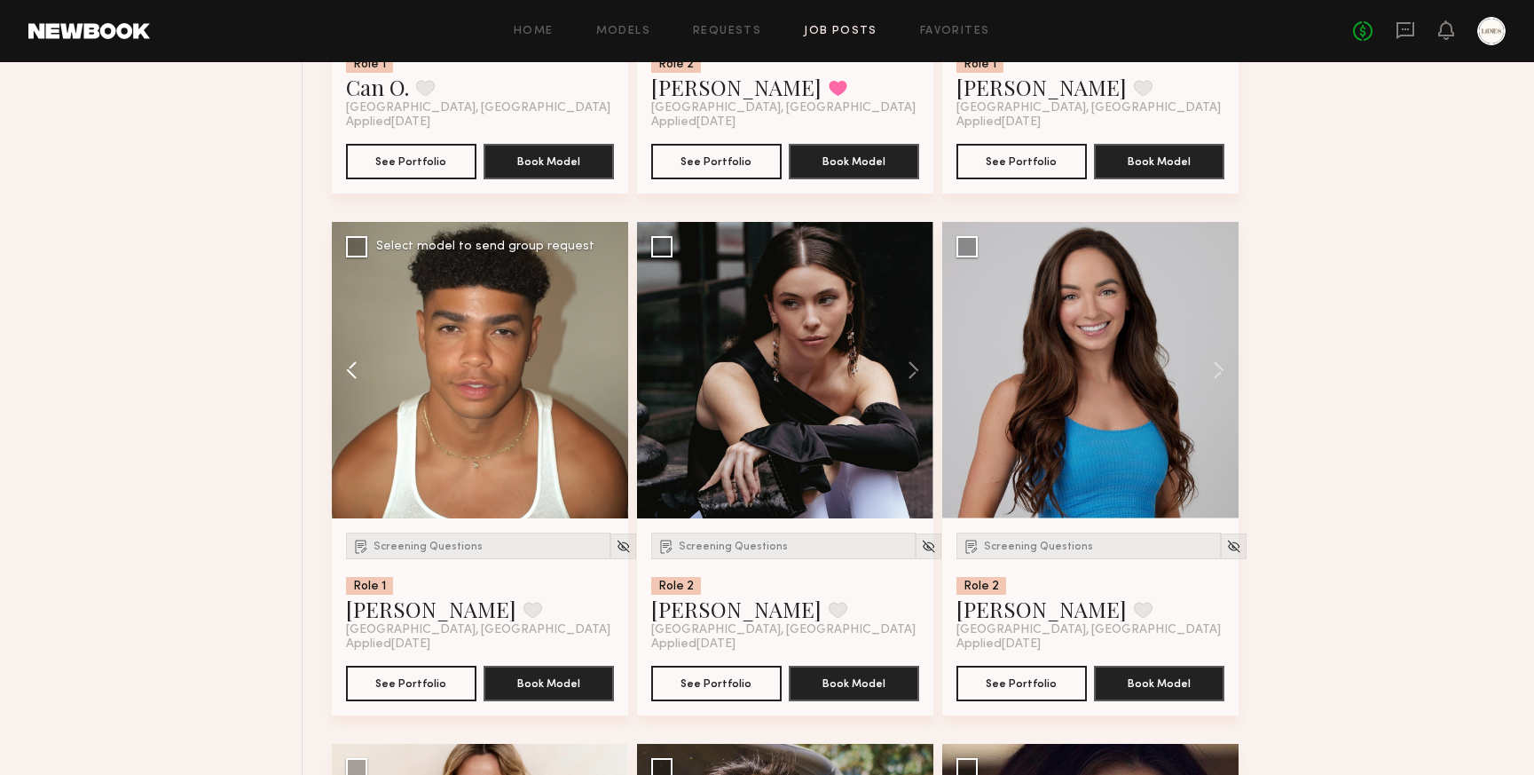
click at [351, 369] on button at bounding box center [360, 370] width 57 height 296
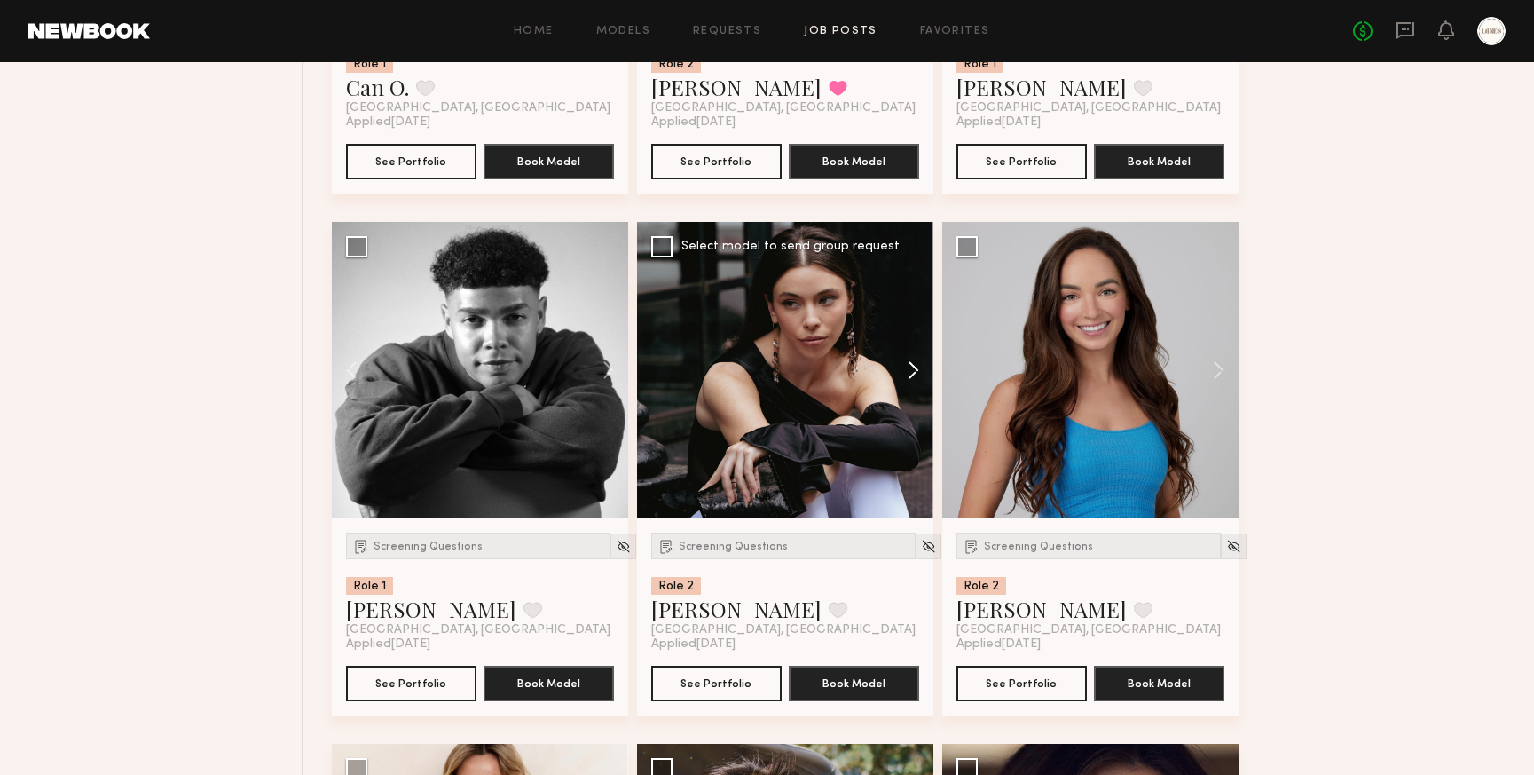
click at [916, 372] on button at bounding box center [905, 370] width 57 height 296
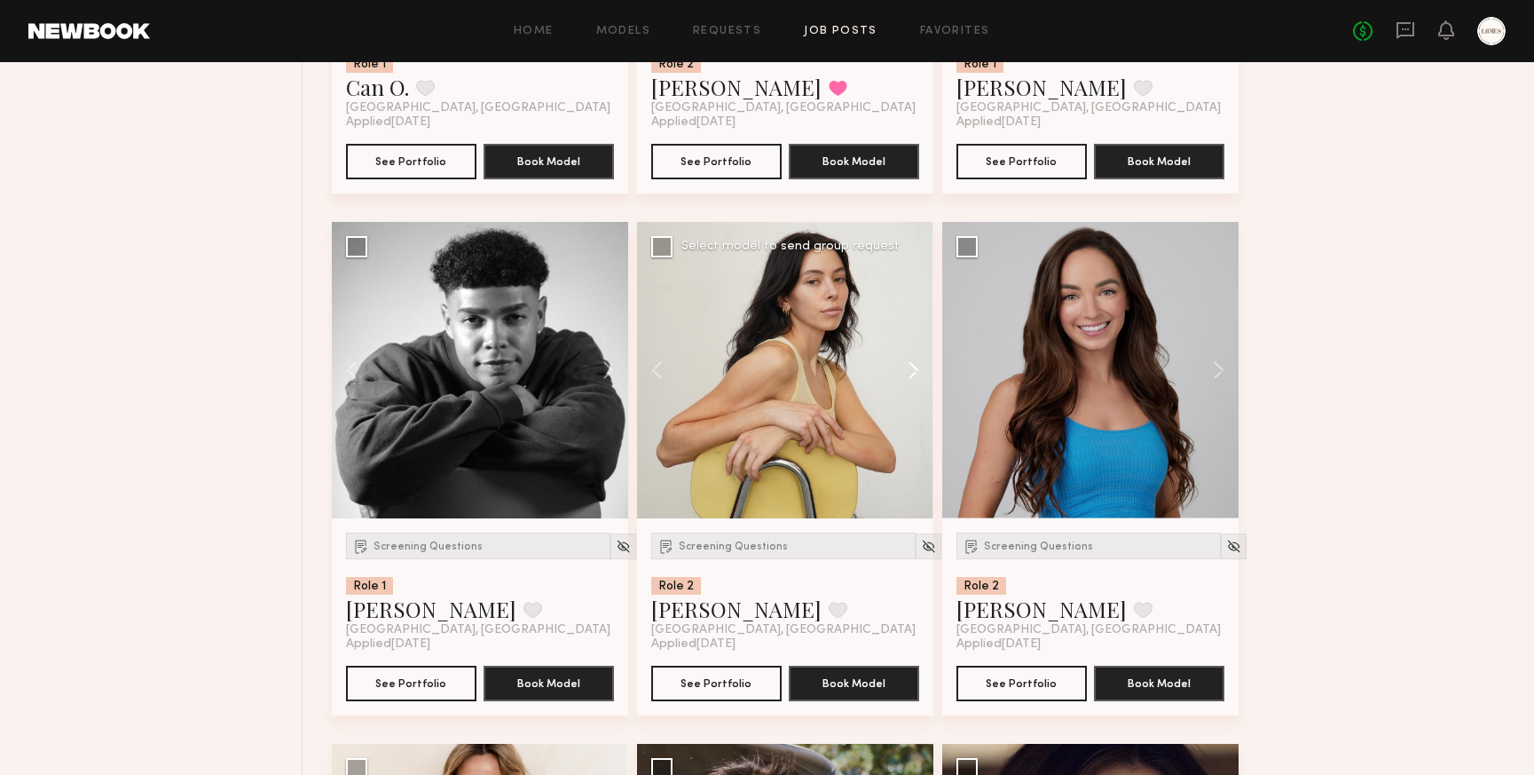
click at [916, 372] on button at bounding box center [905, 370] width 57 height 296
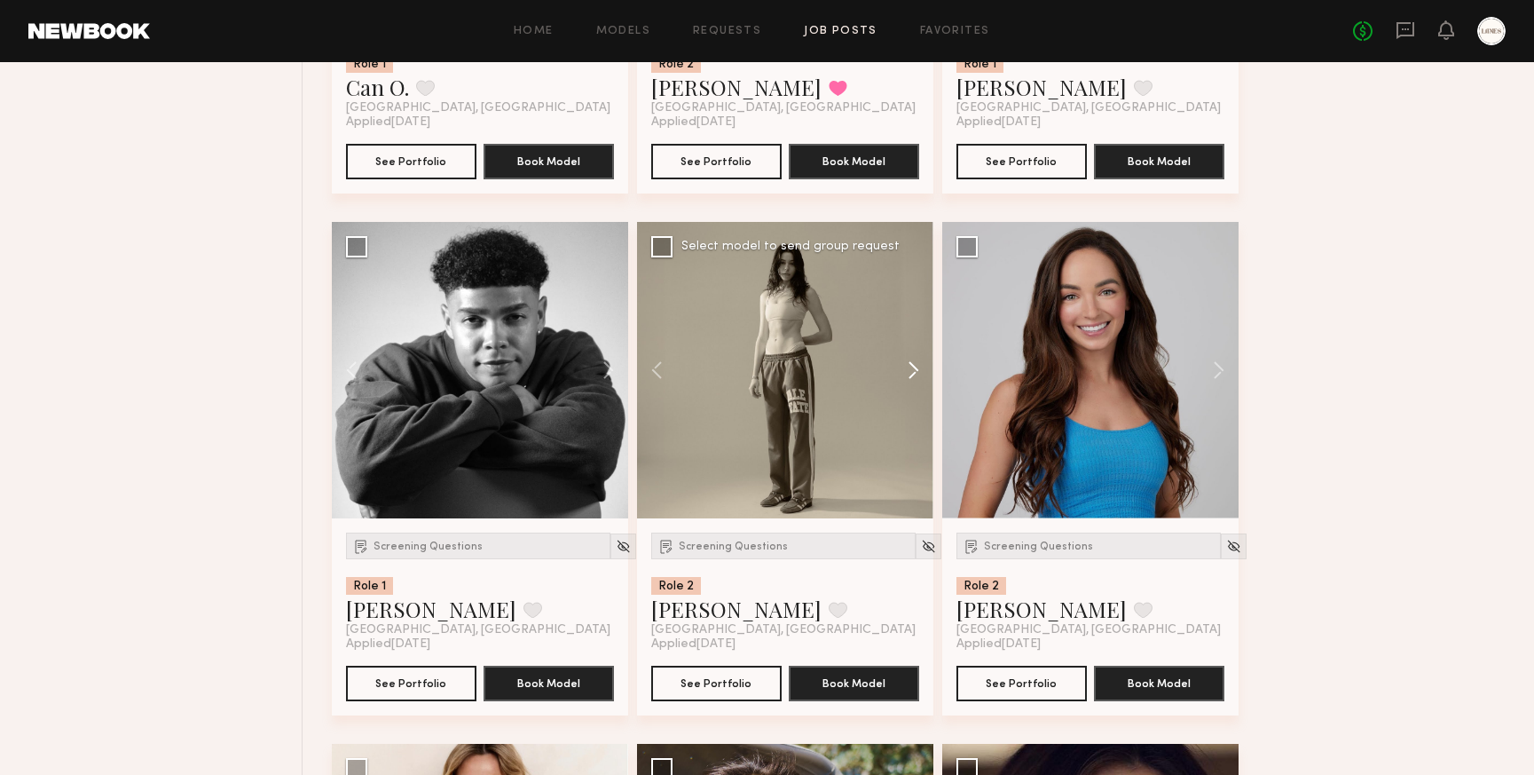
click at [916, 372] on button at bounding box center [905, 370] width 57 height 296
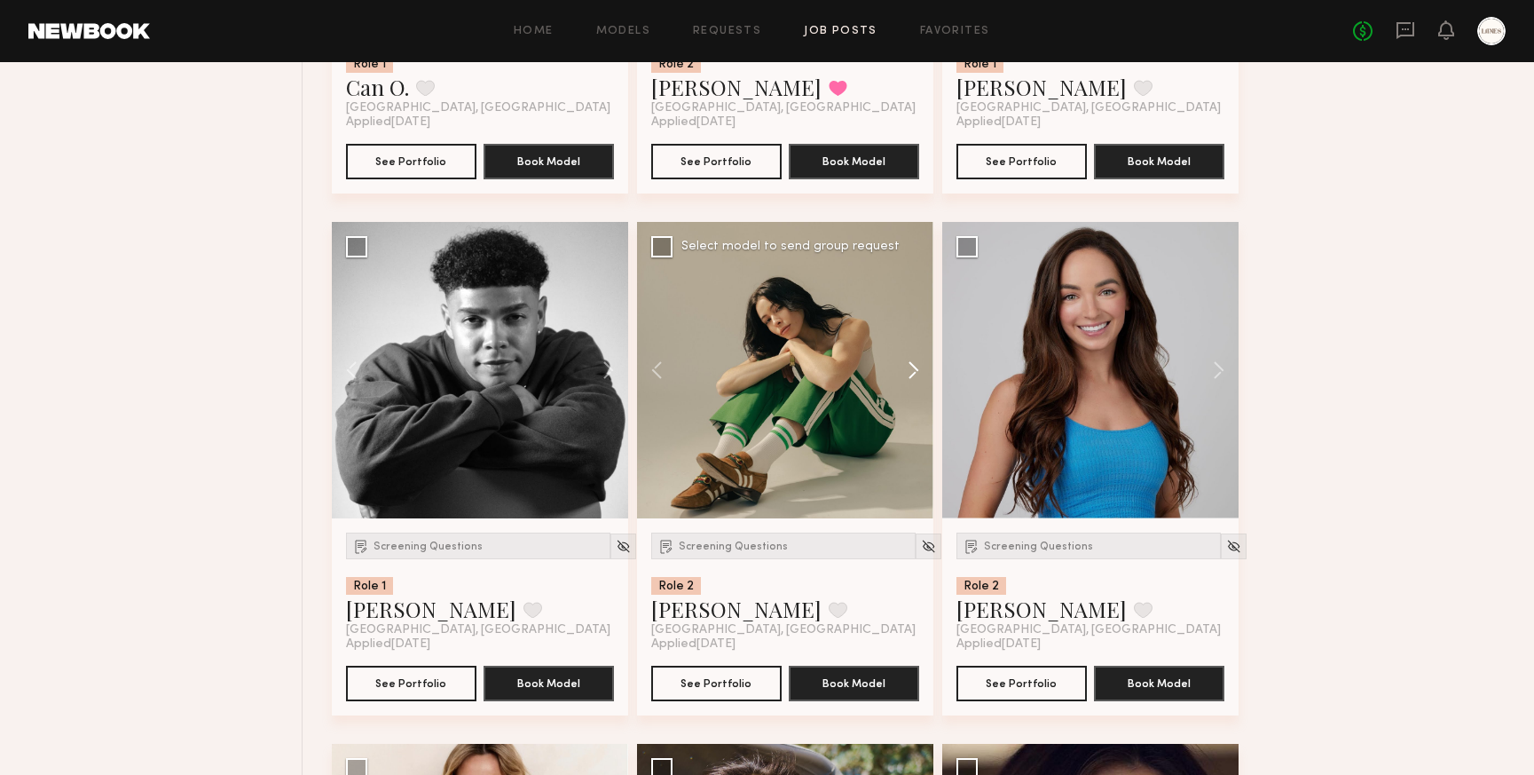
click at [916, 372] on button at bounding box center [905, 370] width 57 height 296
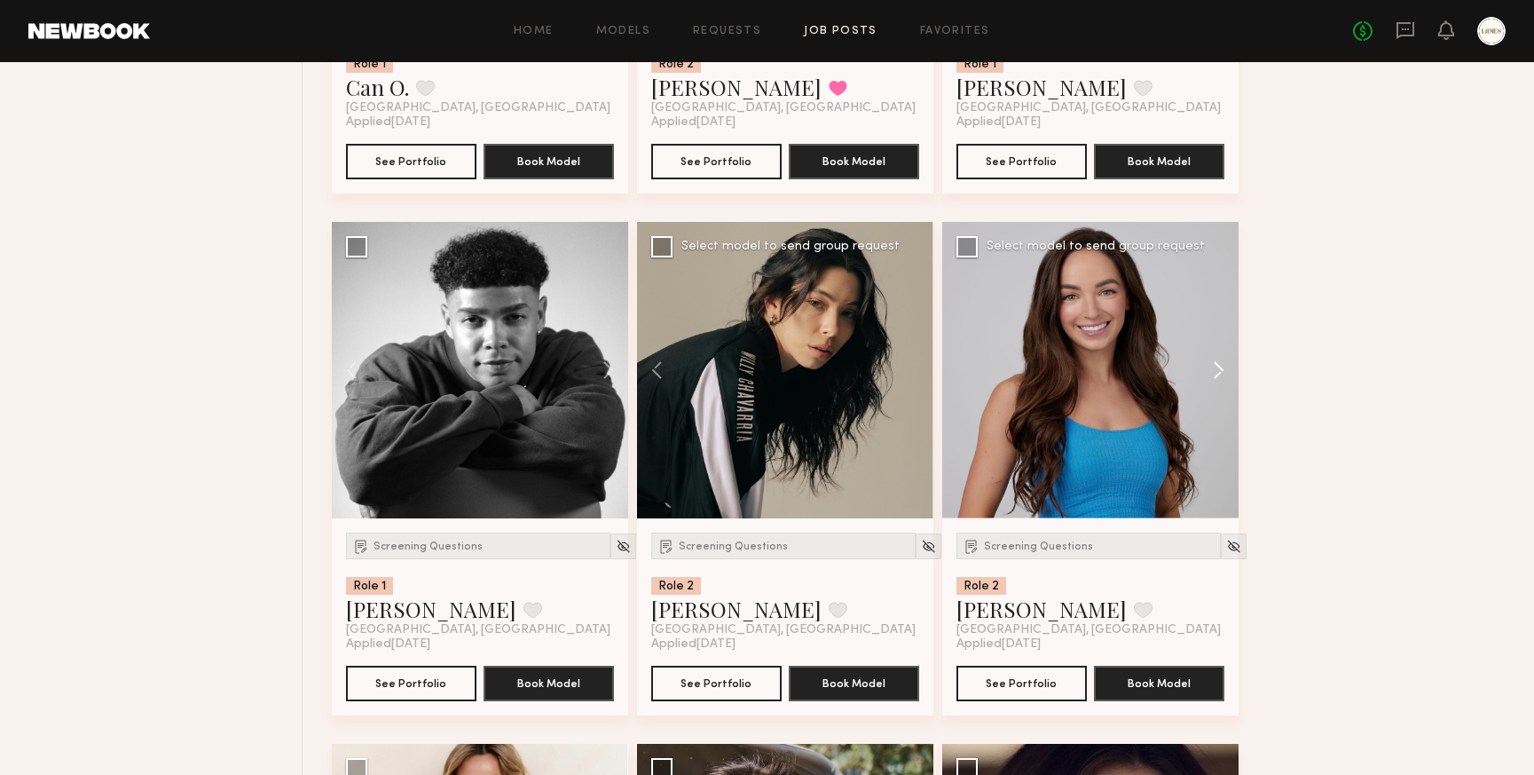
click at [1225, 369] on button at bounding box center [1210, 370] width 57 height 296
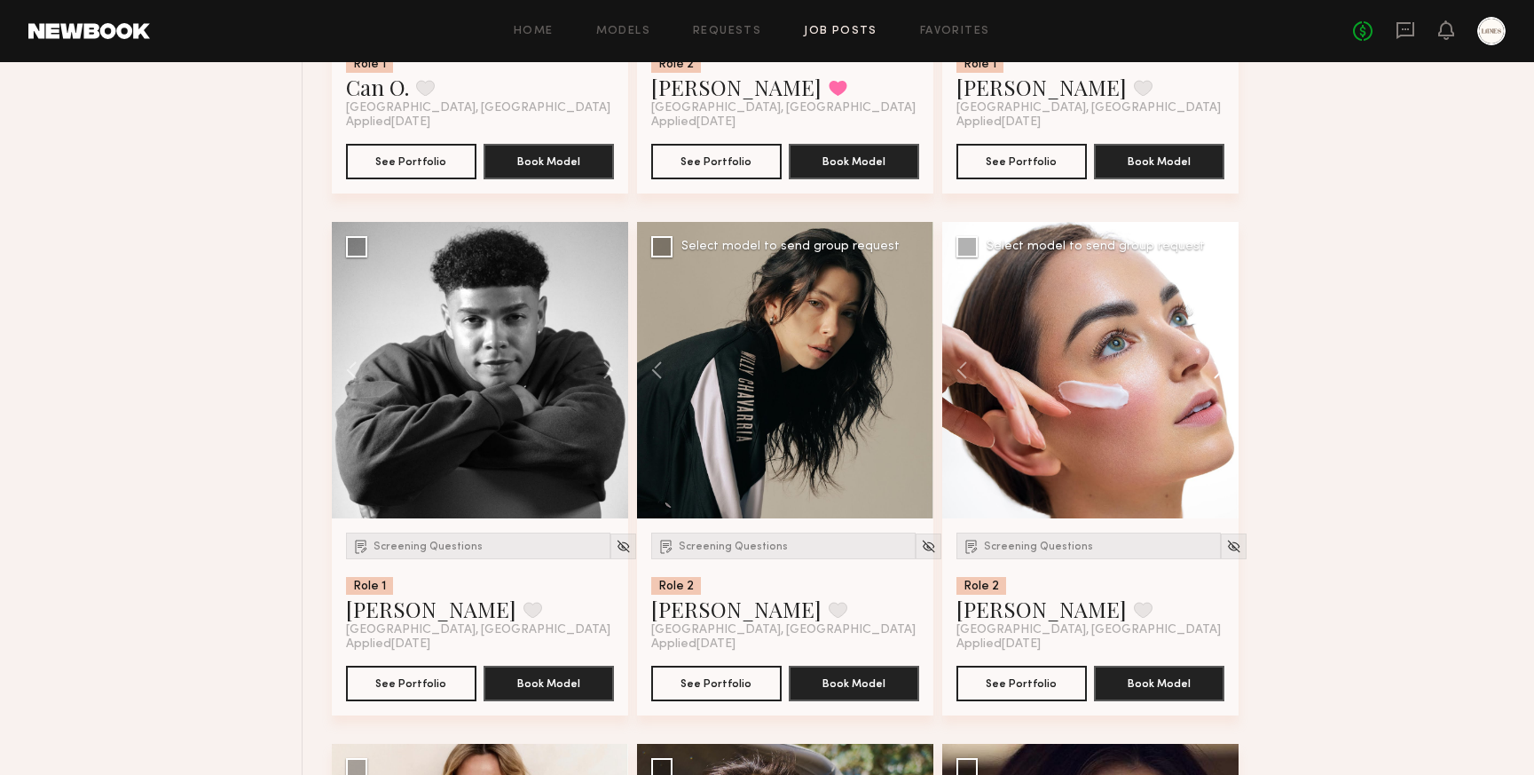
click at [1221, 370] on button at bounding box center [1210, 370] width 57 height 296
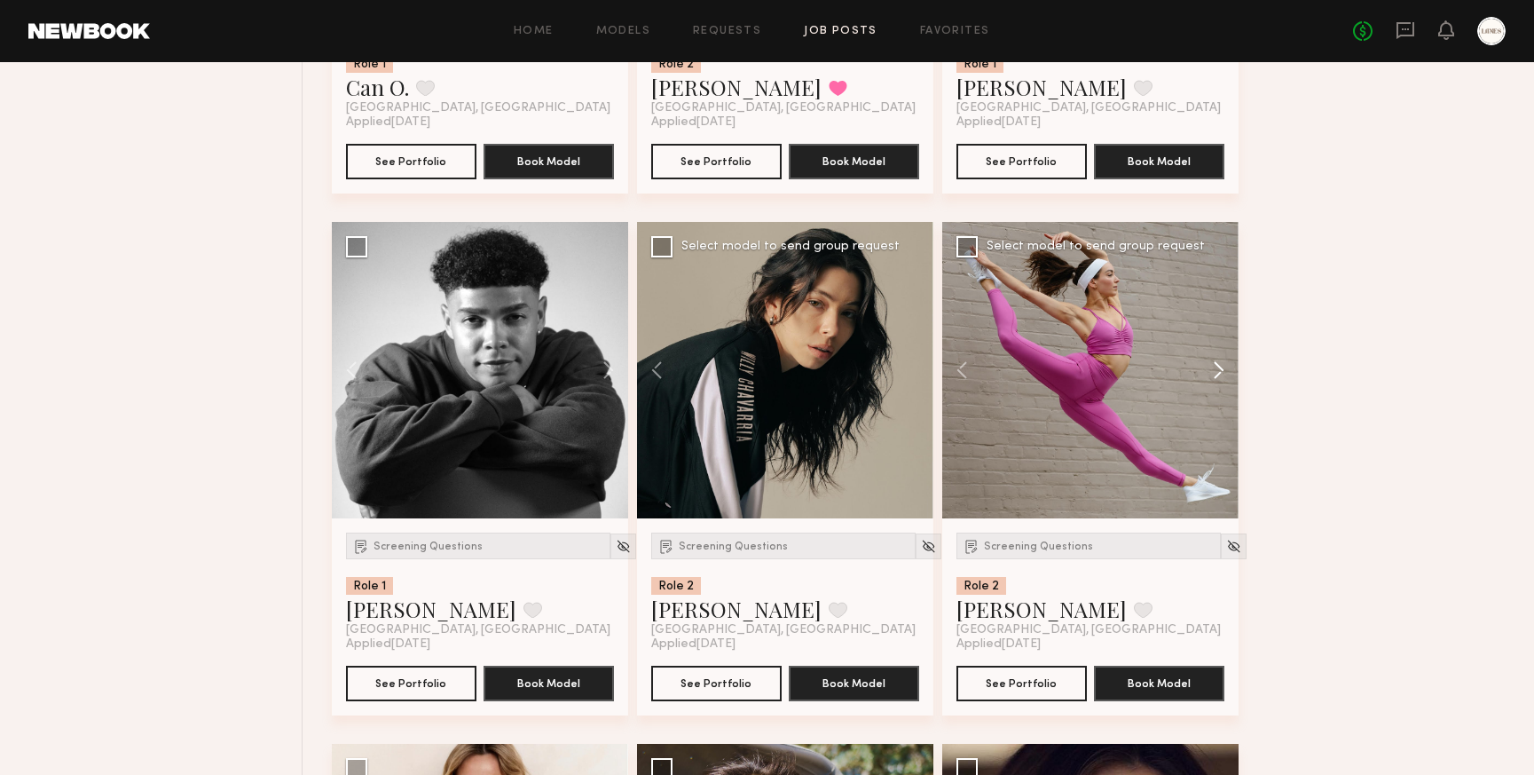
click at [1221, 370] on button at bounding box center [1210, 370] width 57 height 296
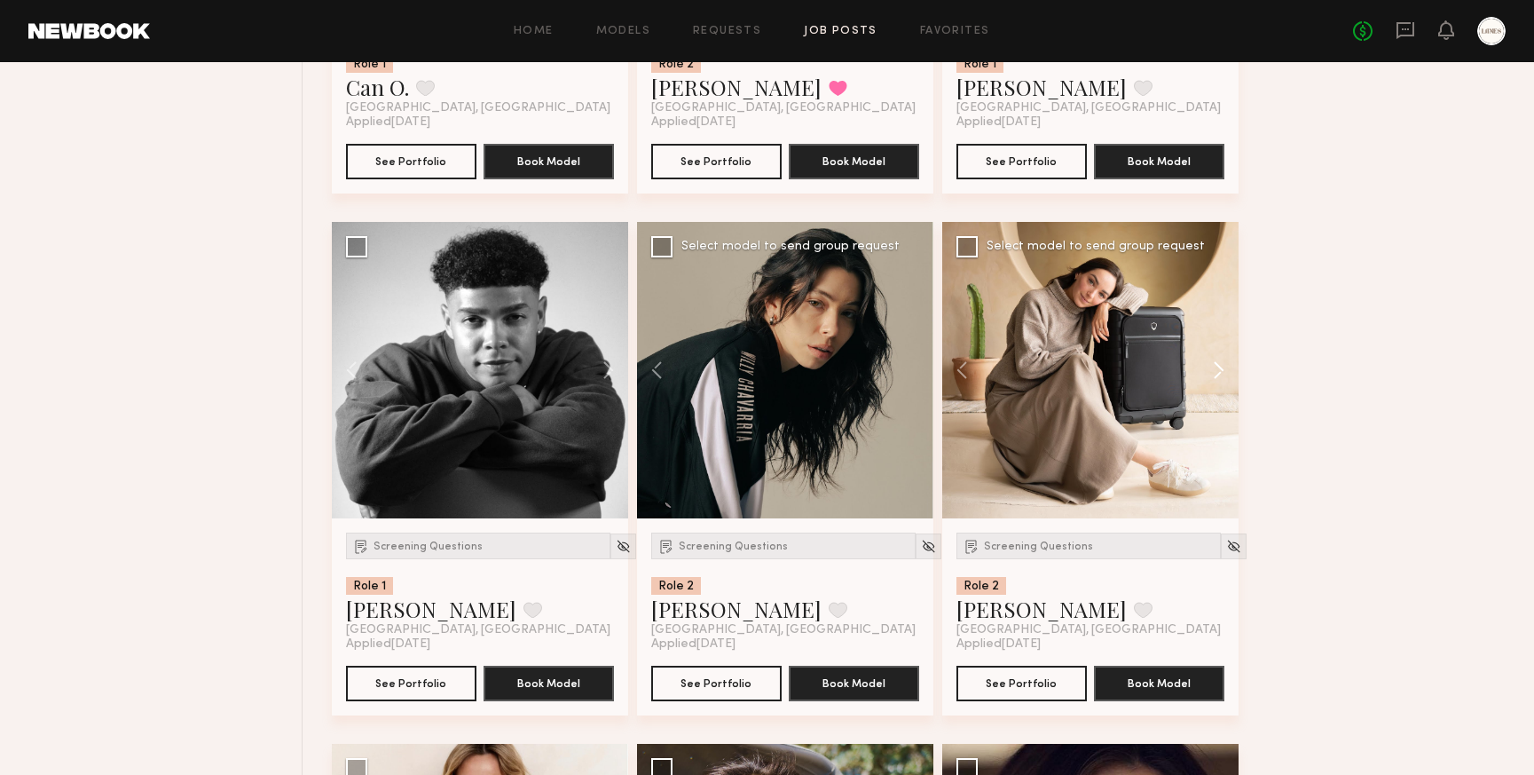
click at [1221, 370] on button at bounding box center [1210, 370] width 57 height 296
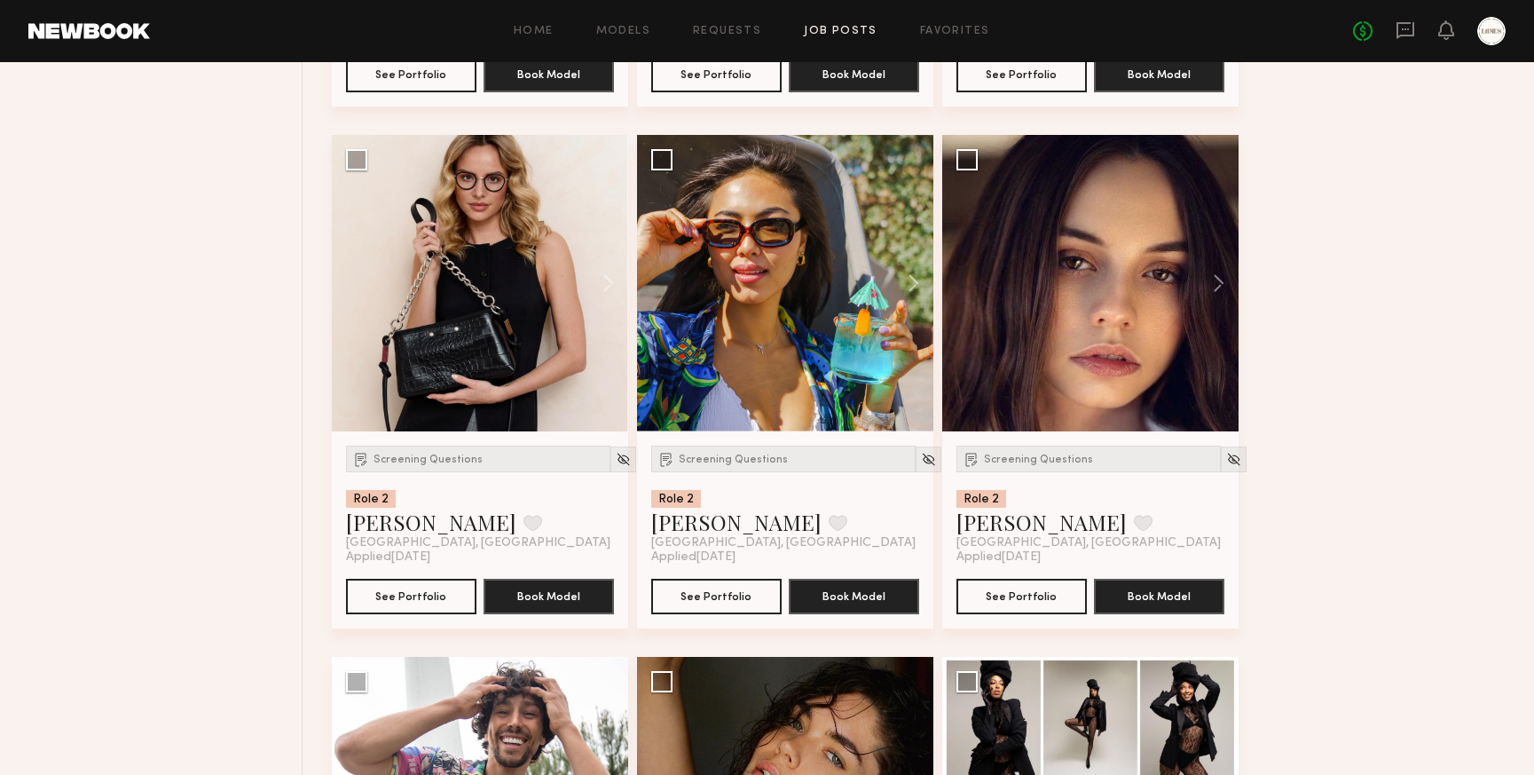
scroll to position [4324, 0]
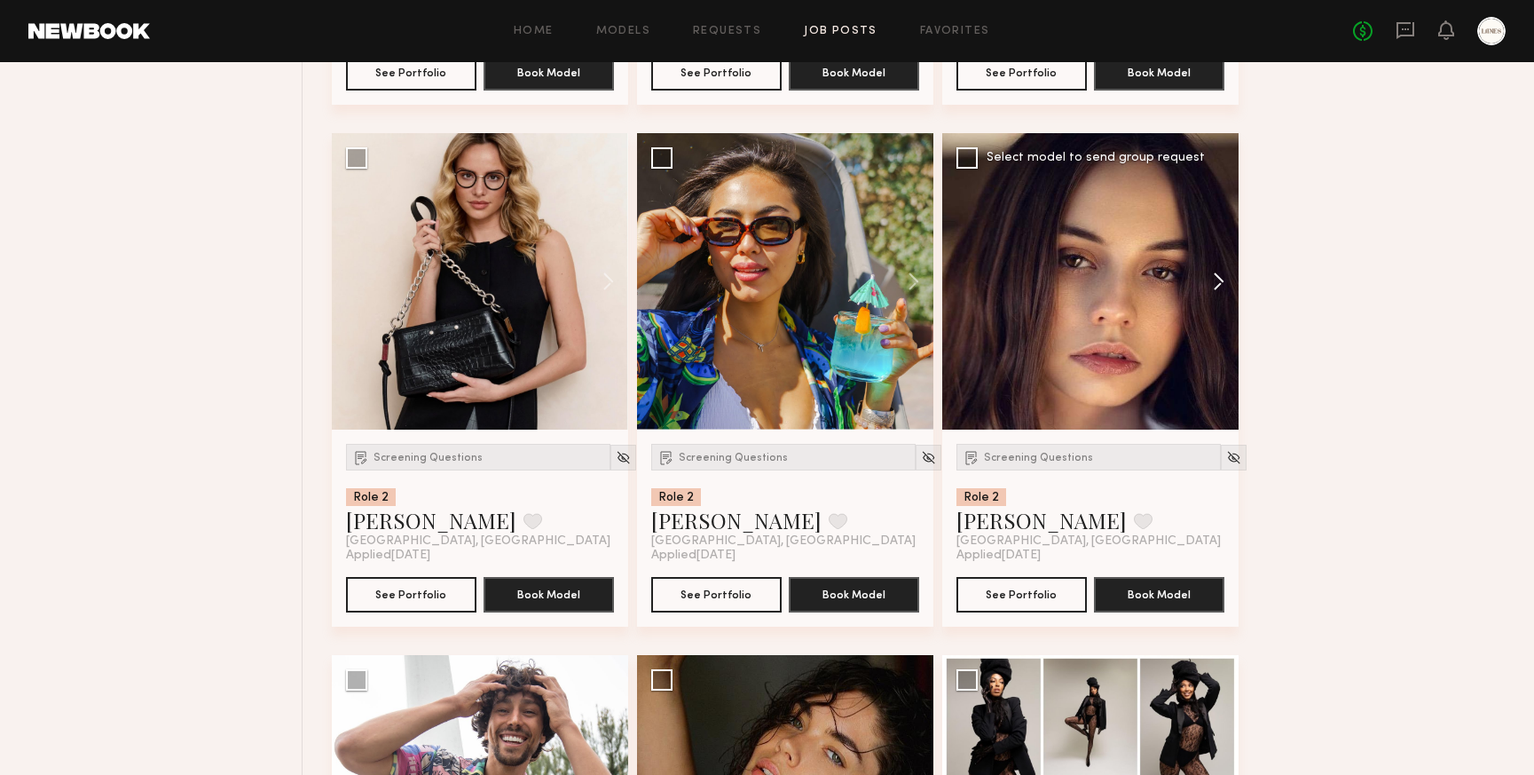
click at [1220, 286] on button at bounding box center [1210, 281] width 57 height 296
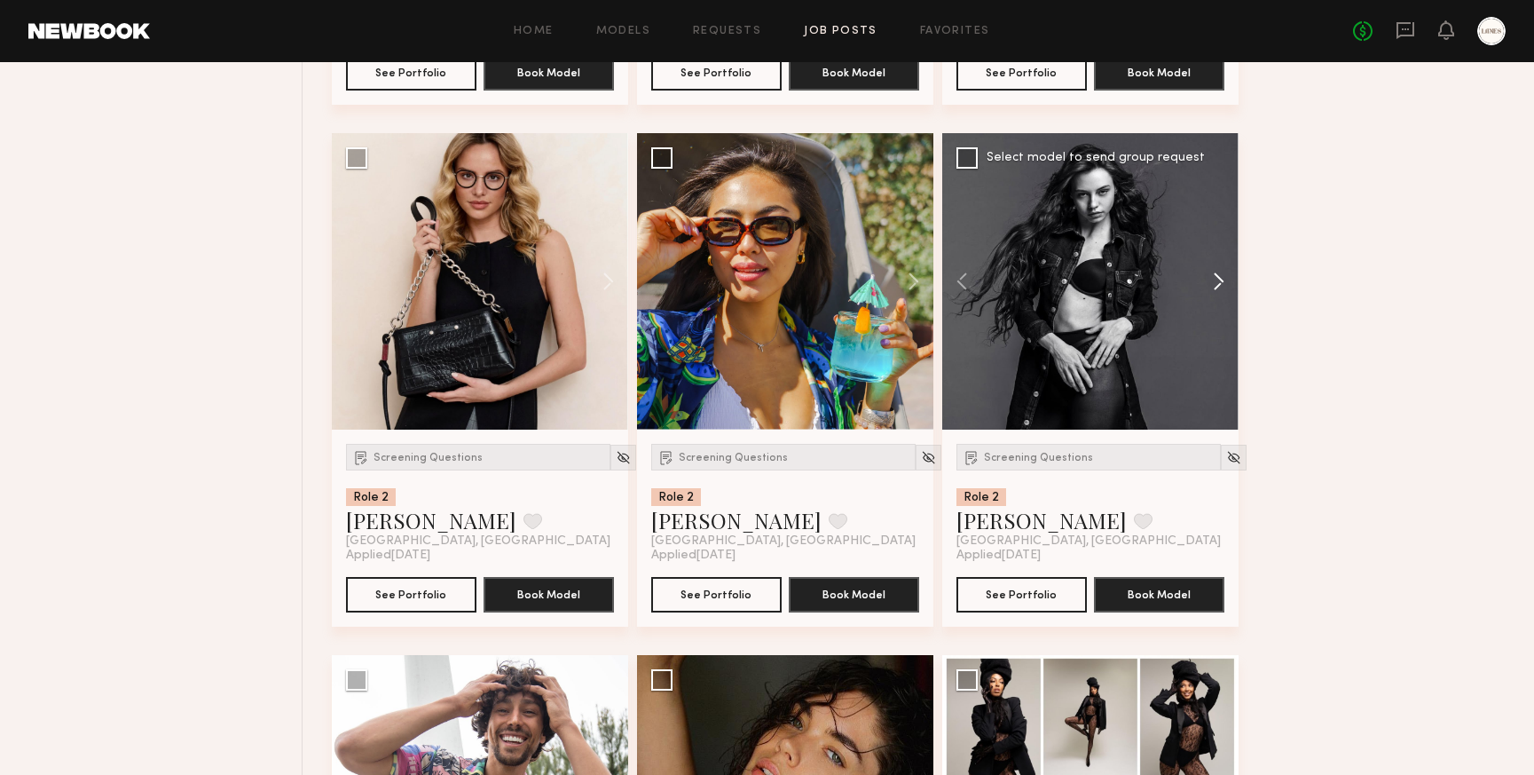
click at [1220, 286] on button at bounding box center [1210, 281] width 57 height 296
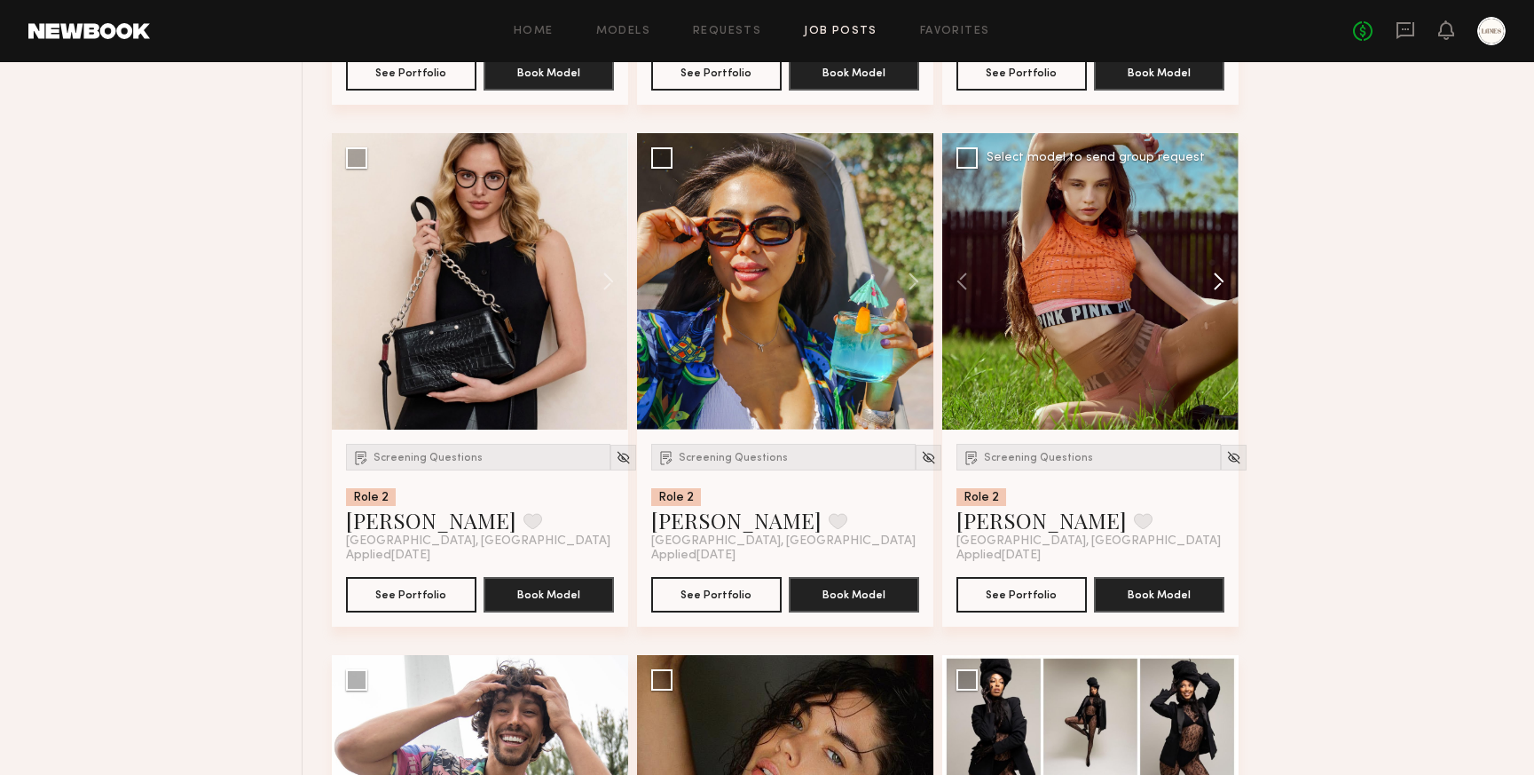
click at [1220, 286] on button at bounding box center [1210, 281] width 57 height 296
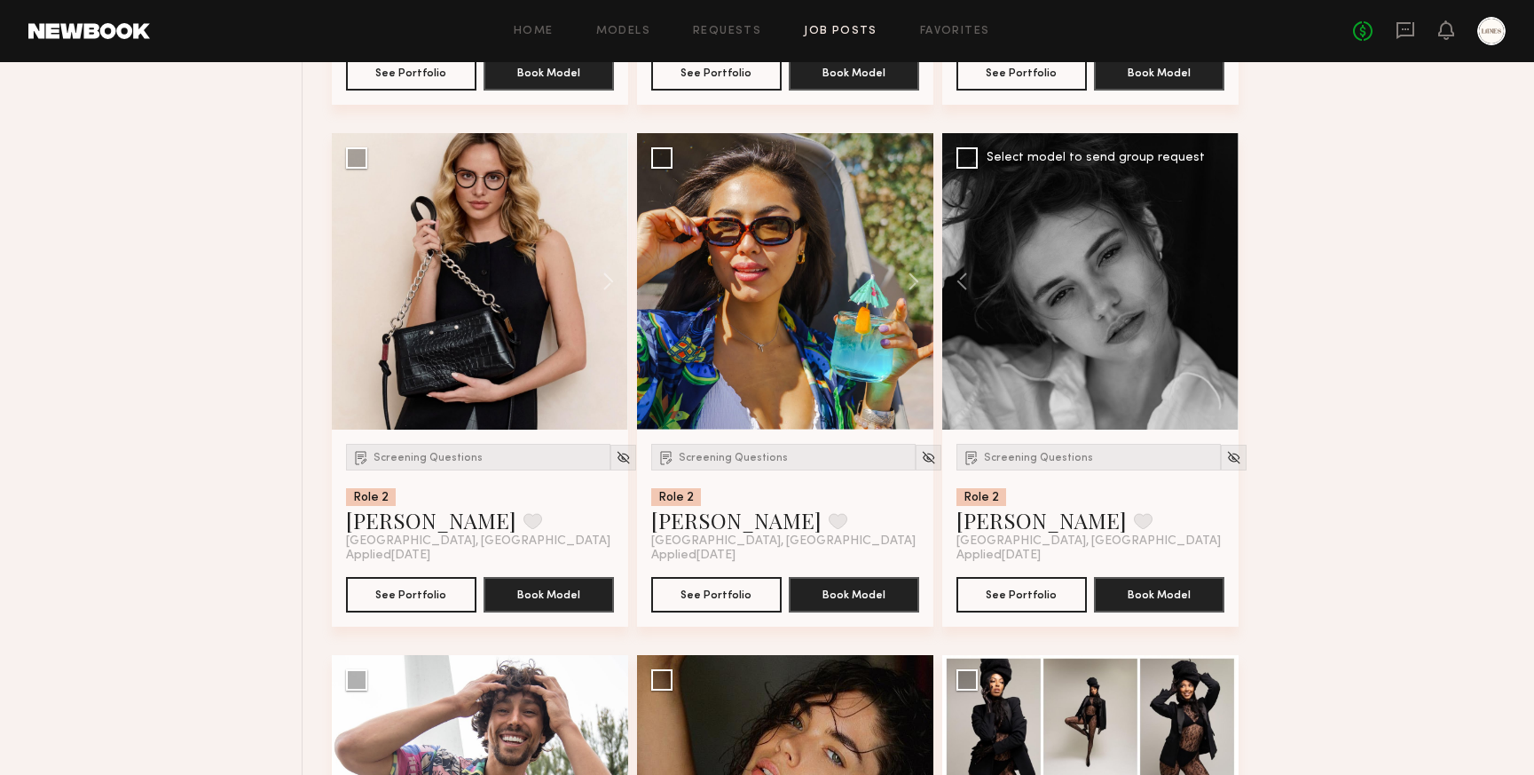
click at [1220, 286] on div at bounding box center [1091, 281] width 296 height 296
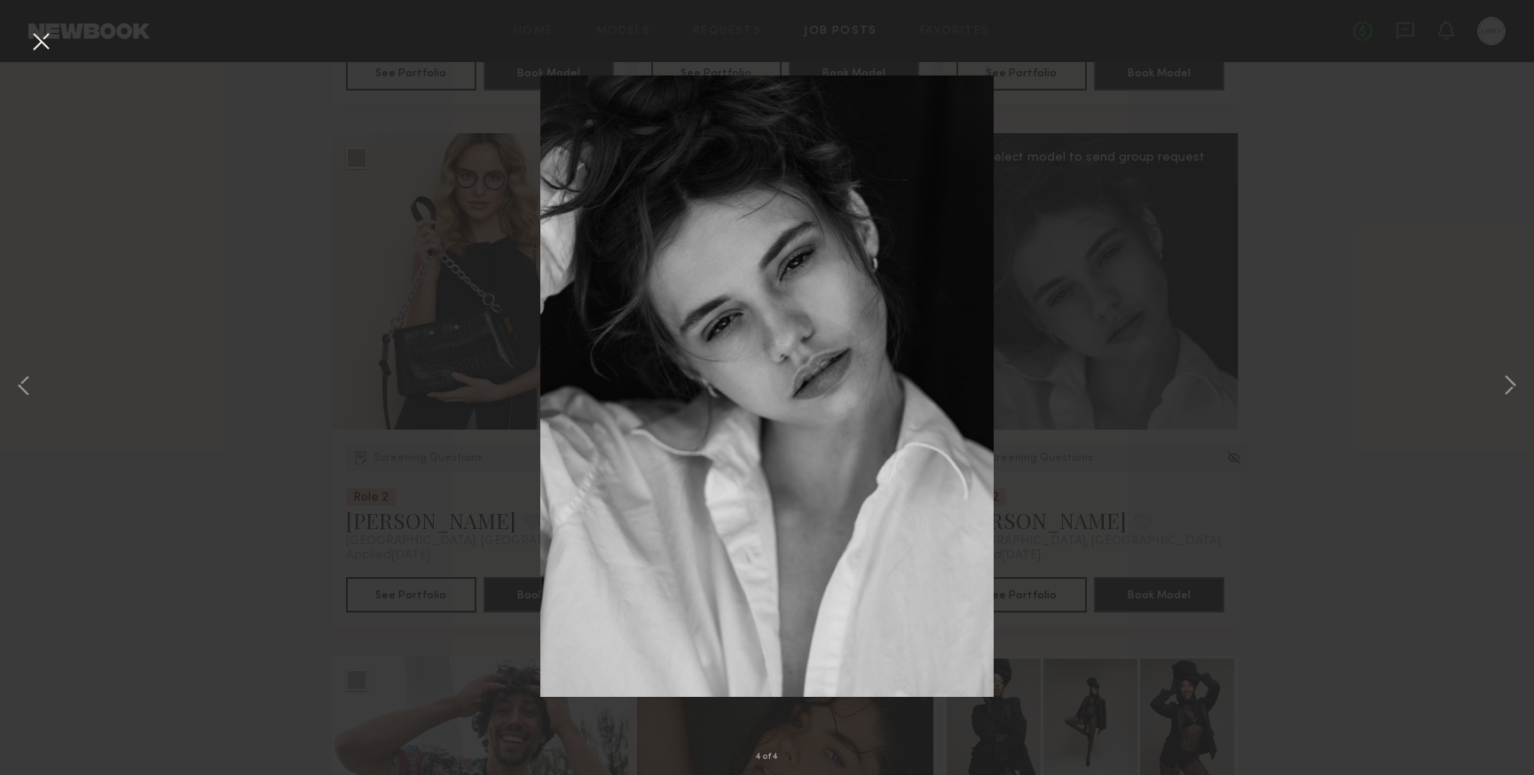
click at [42, 40] on button at bounding box center [41, 43] width 28 height 32
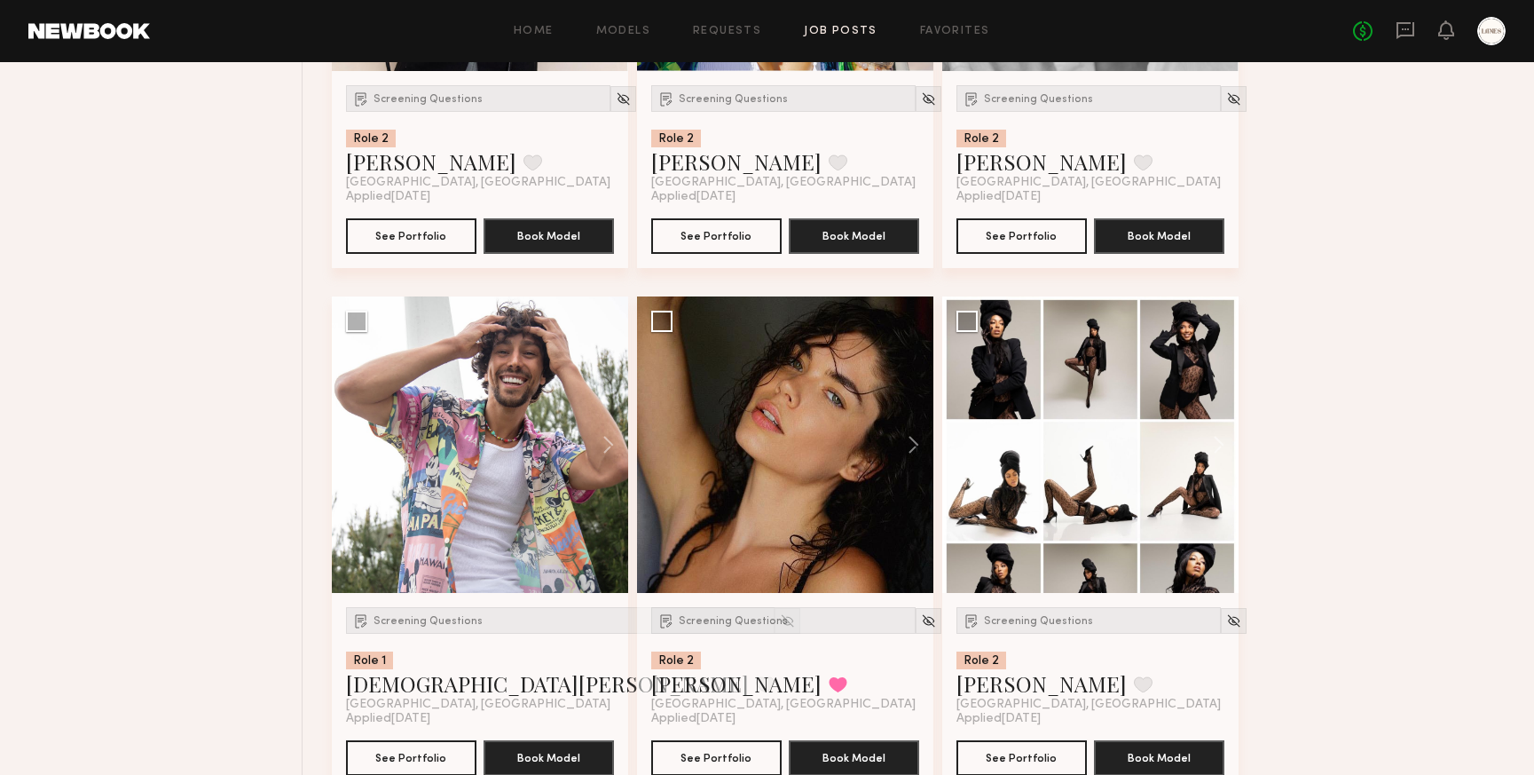
scroll to position [4698, 0]
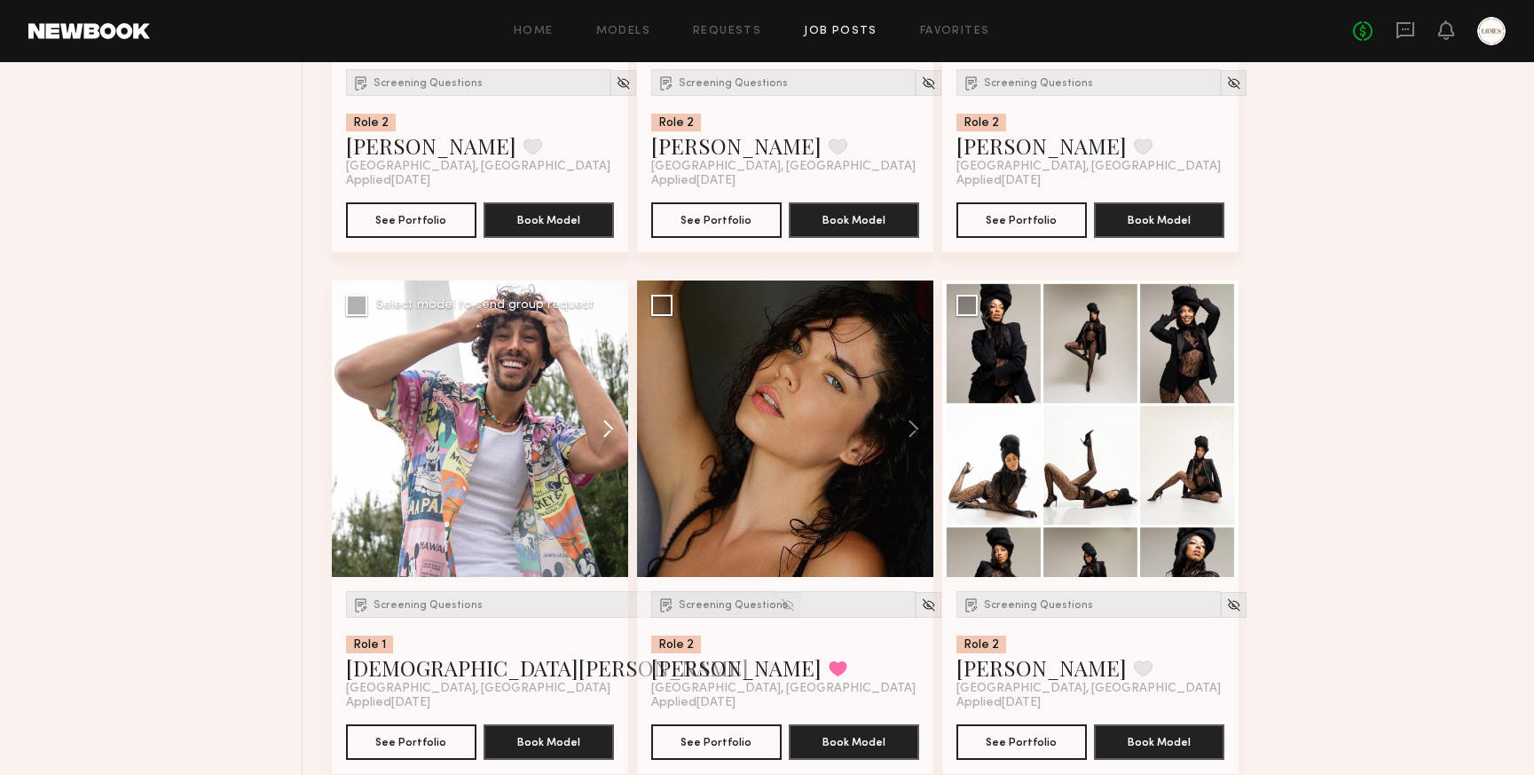
click at [606, 433] on button at bounding box center [600, 428] width 57 height 296
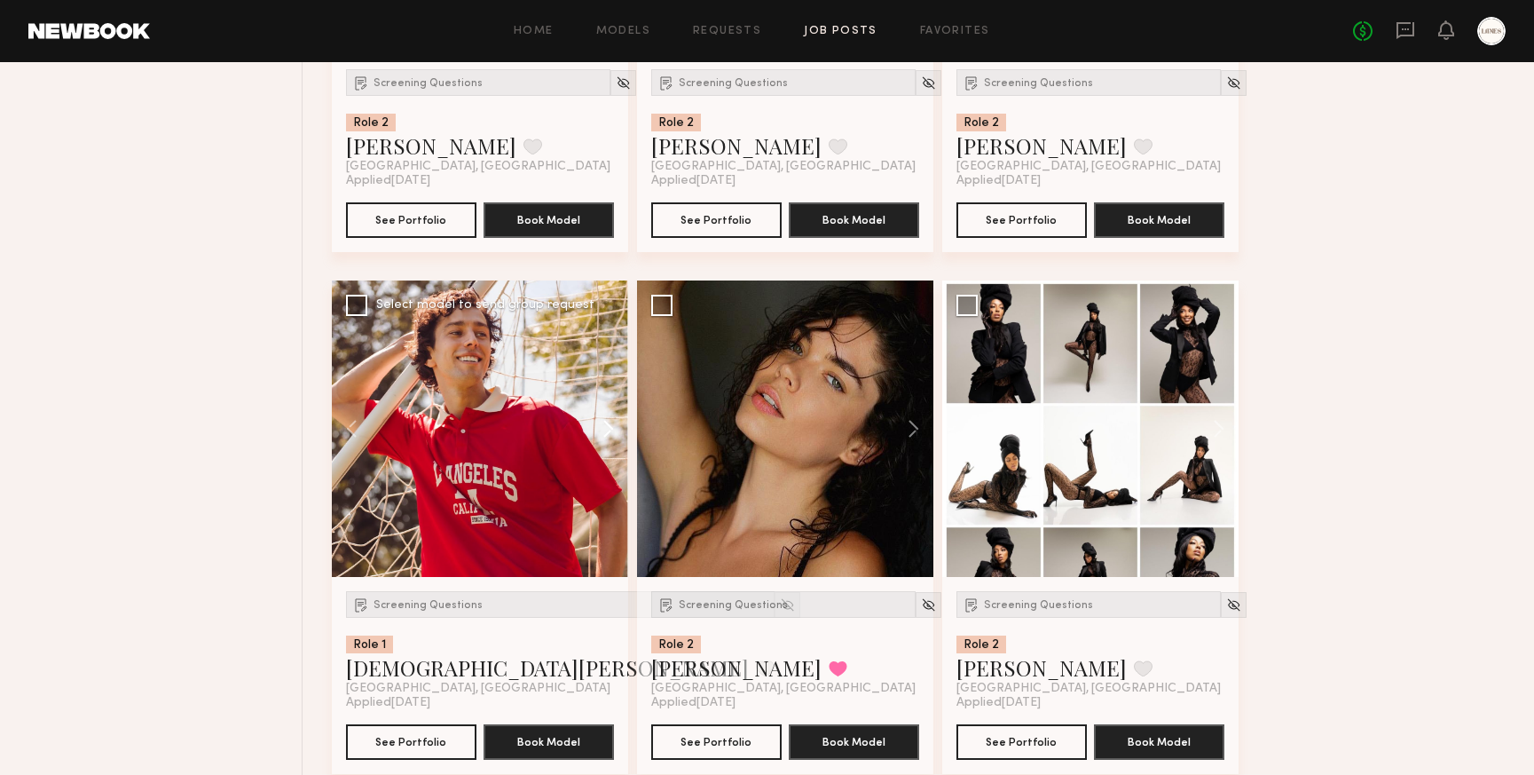
click at [606, 433] on button at bounding box center [600, 428] width 57 height 296
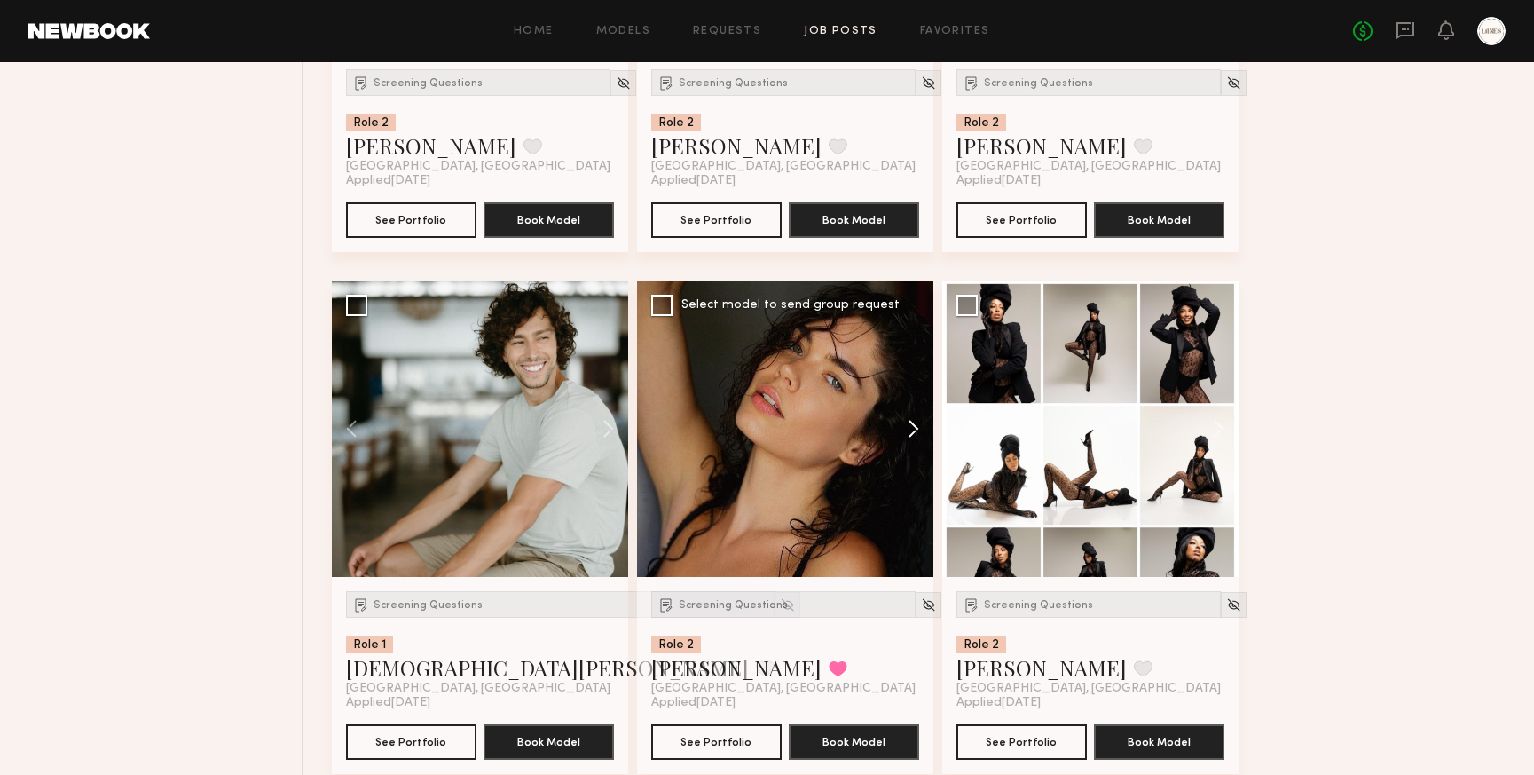
click at [910, 429] on button at bounding box center [905, 428] width 57 height 296
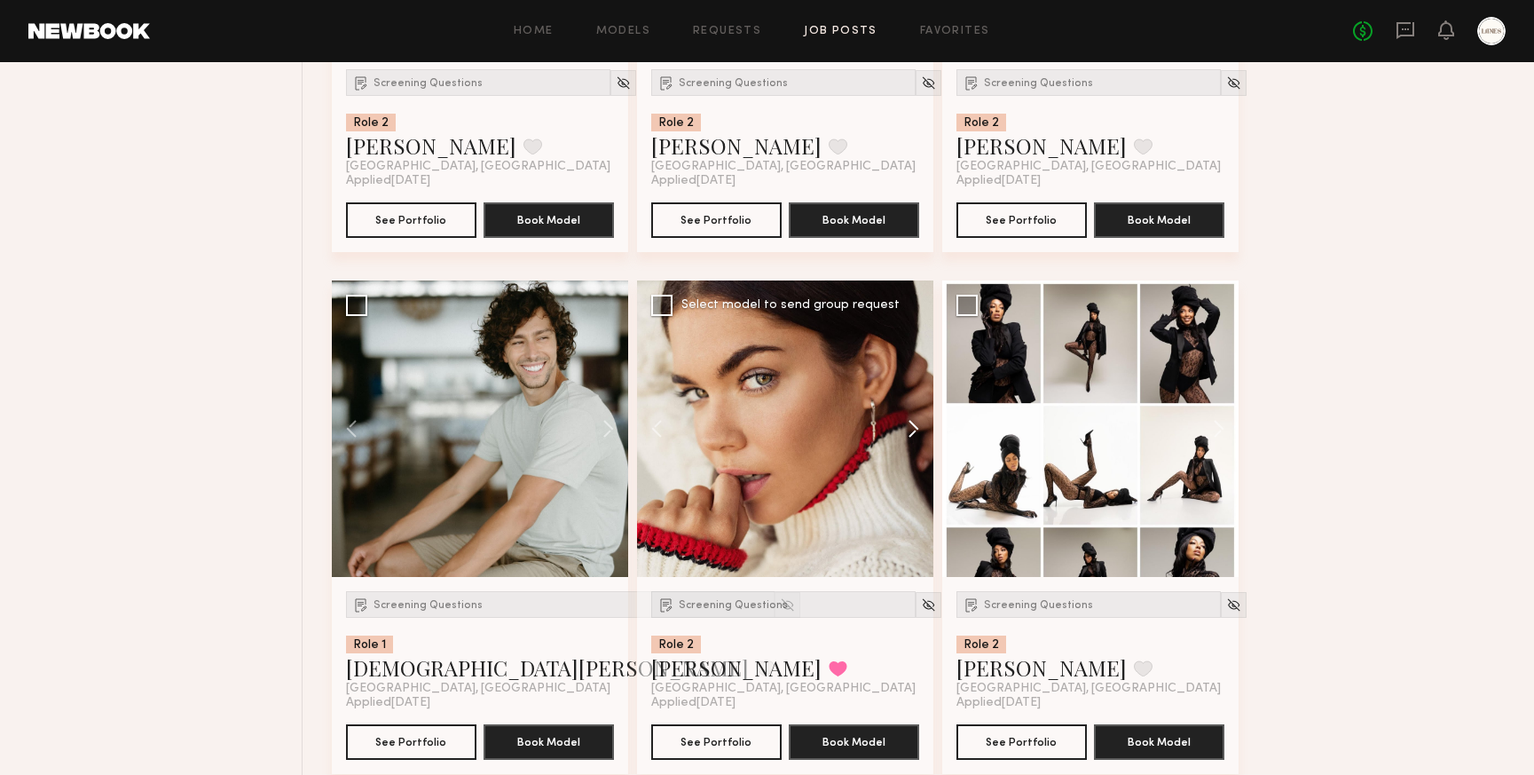
click at [910, 429] on button at bounding box center [905, 428] width 57 height 296
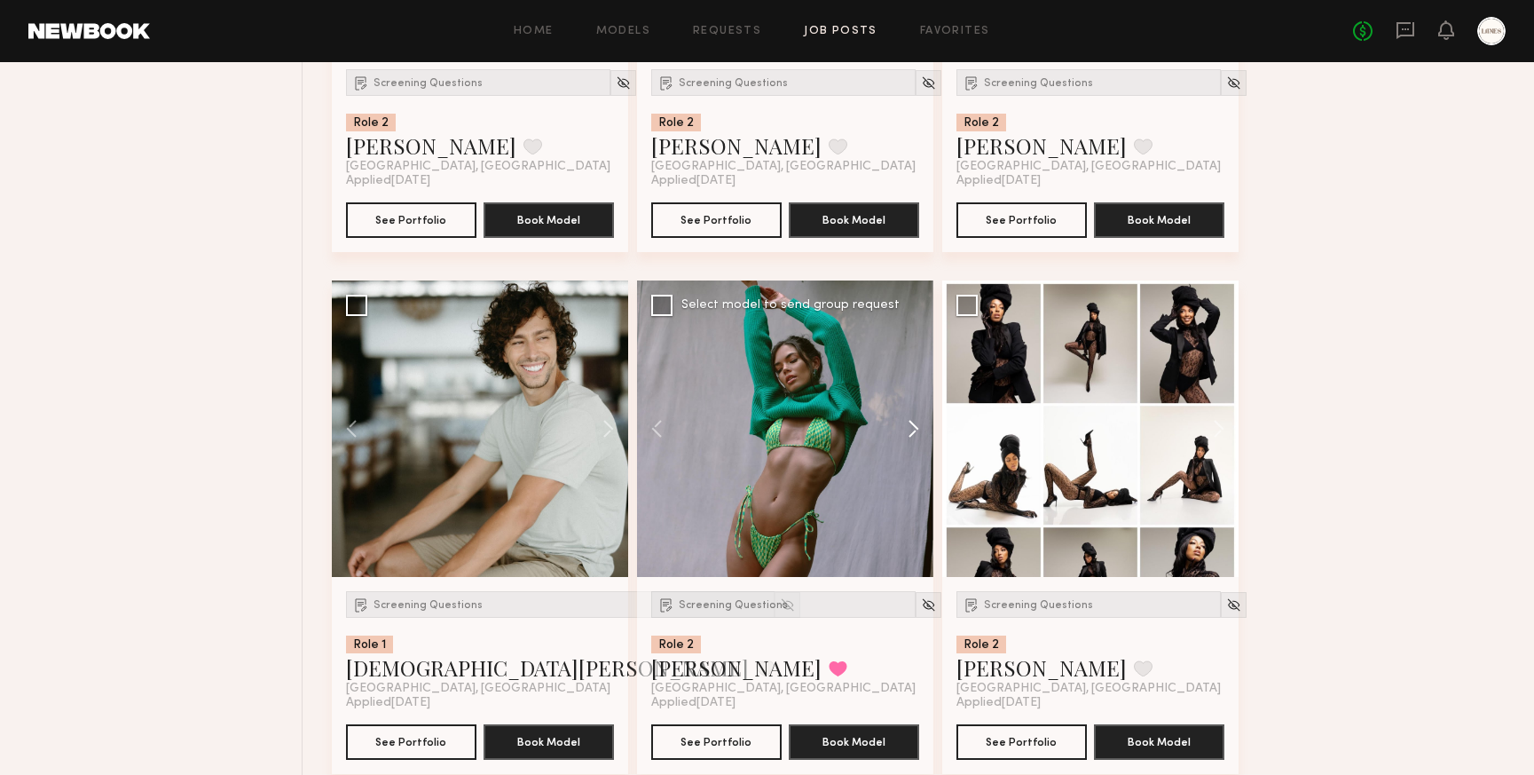
click at [917, 430] on button at bounding box center [905, 428] width 57 height 296
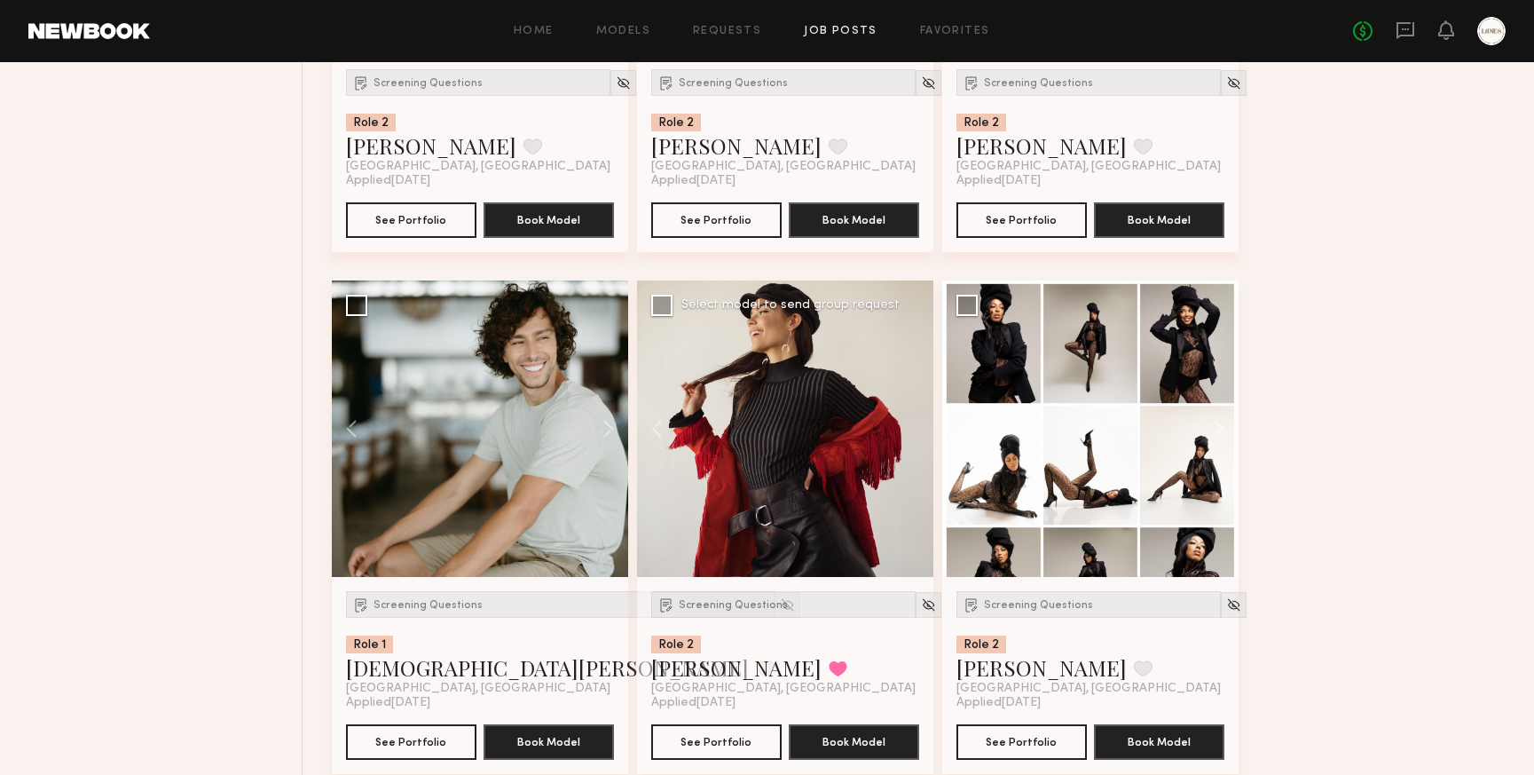
click at [917, 430] on div at bounding box center [785, 428] width 296 height 296
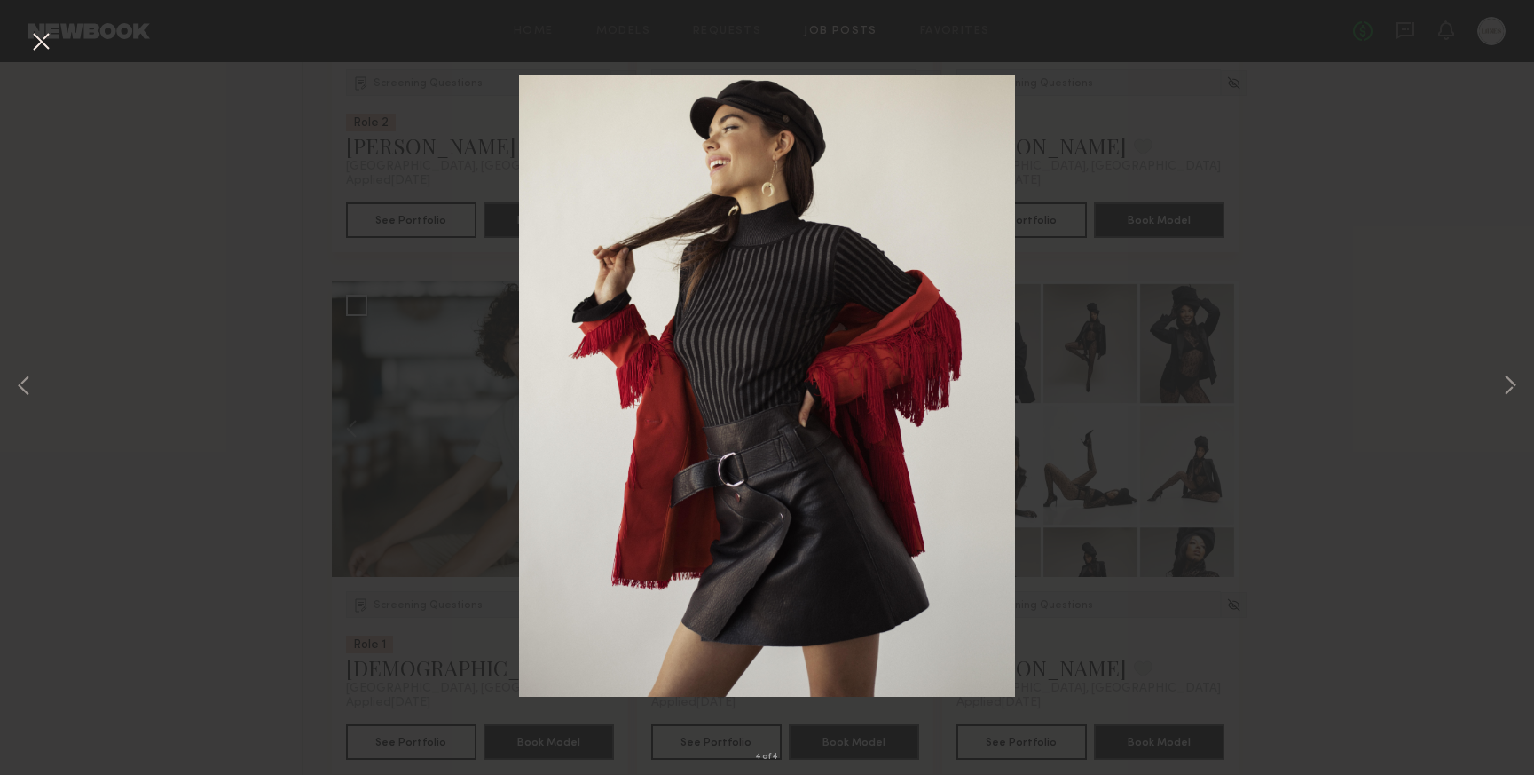
click at [35, 36] on button at bounding box center [41, 43] width 28 height 32
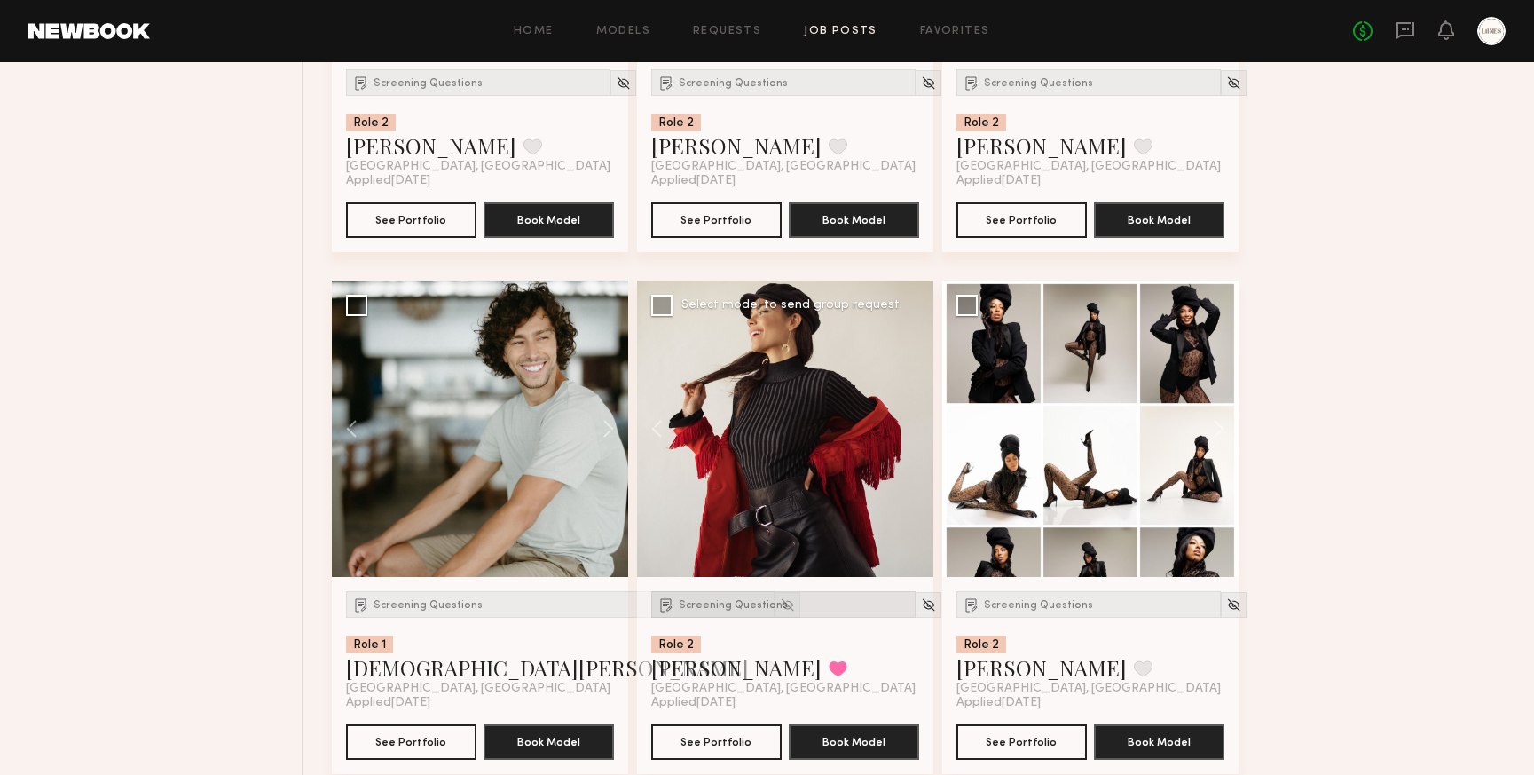
click at [715, 611] on span "Screening Questions" at bounding box center [733, 605] width 109 height 11
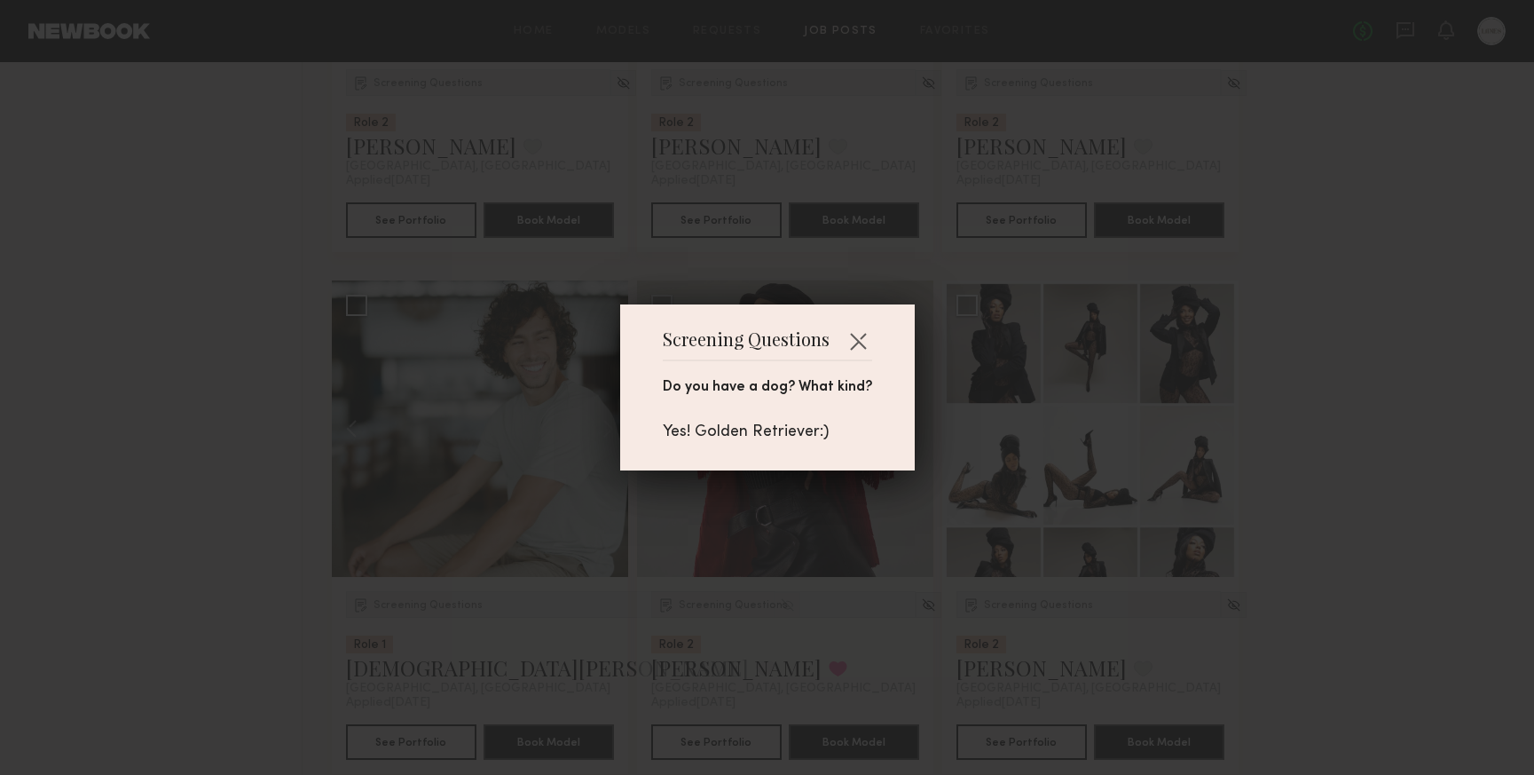
click at [832, 619] on div "Screening Questions Do you have a dog? What kind? Yes! Golden Retriever:)" at bounding box center [767, 387] width 1534 height 775
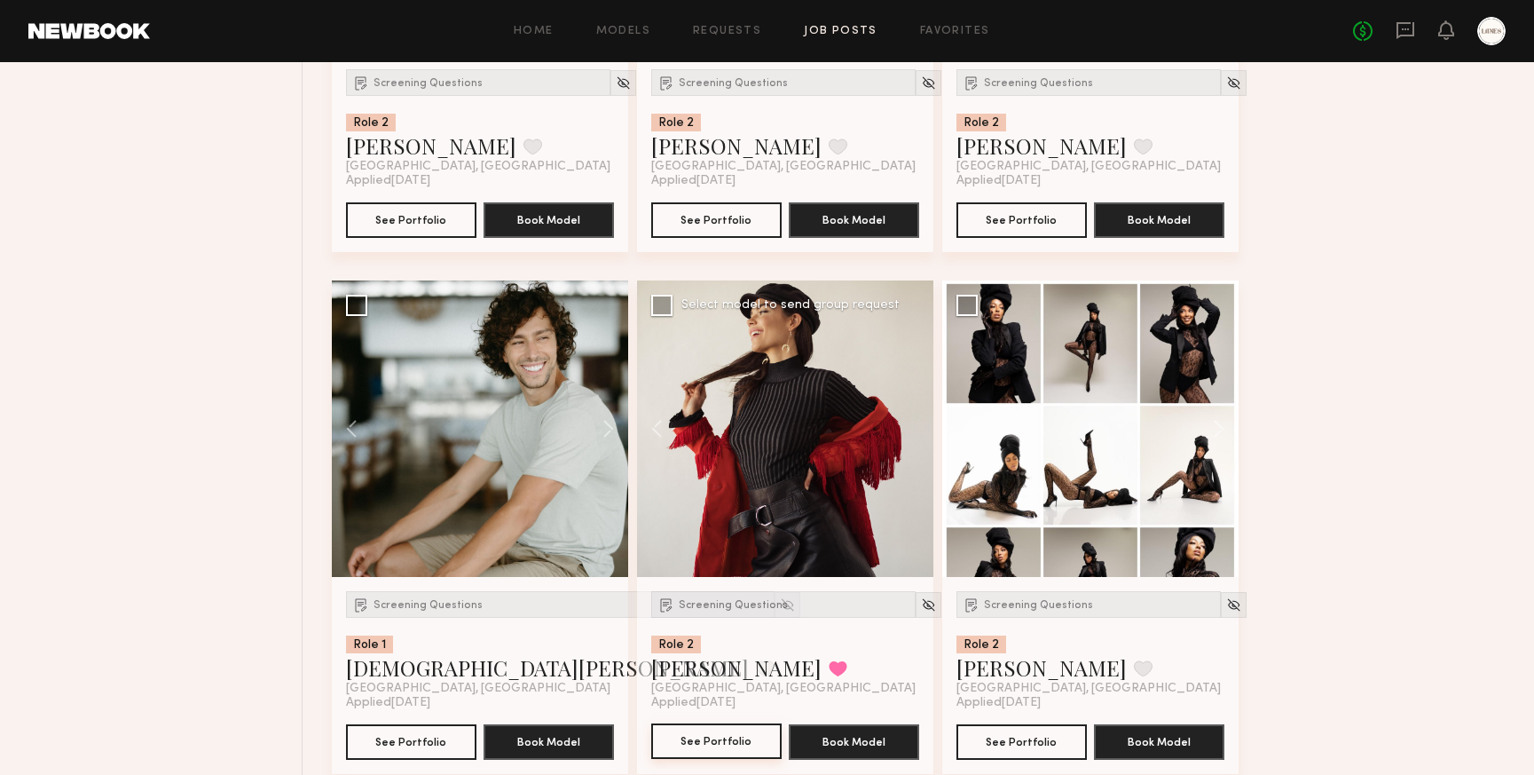
click at [719, 746] on button "See Portfolio" at bounding box center [716, 740] width 130 height 35
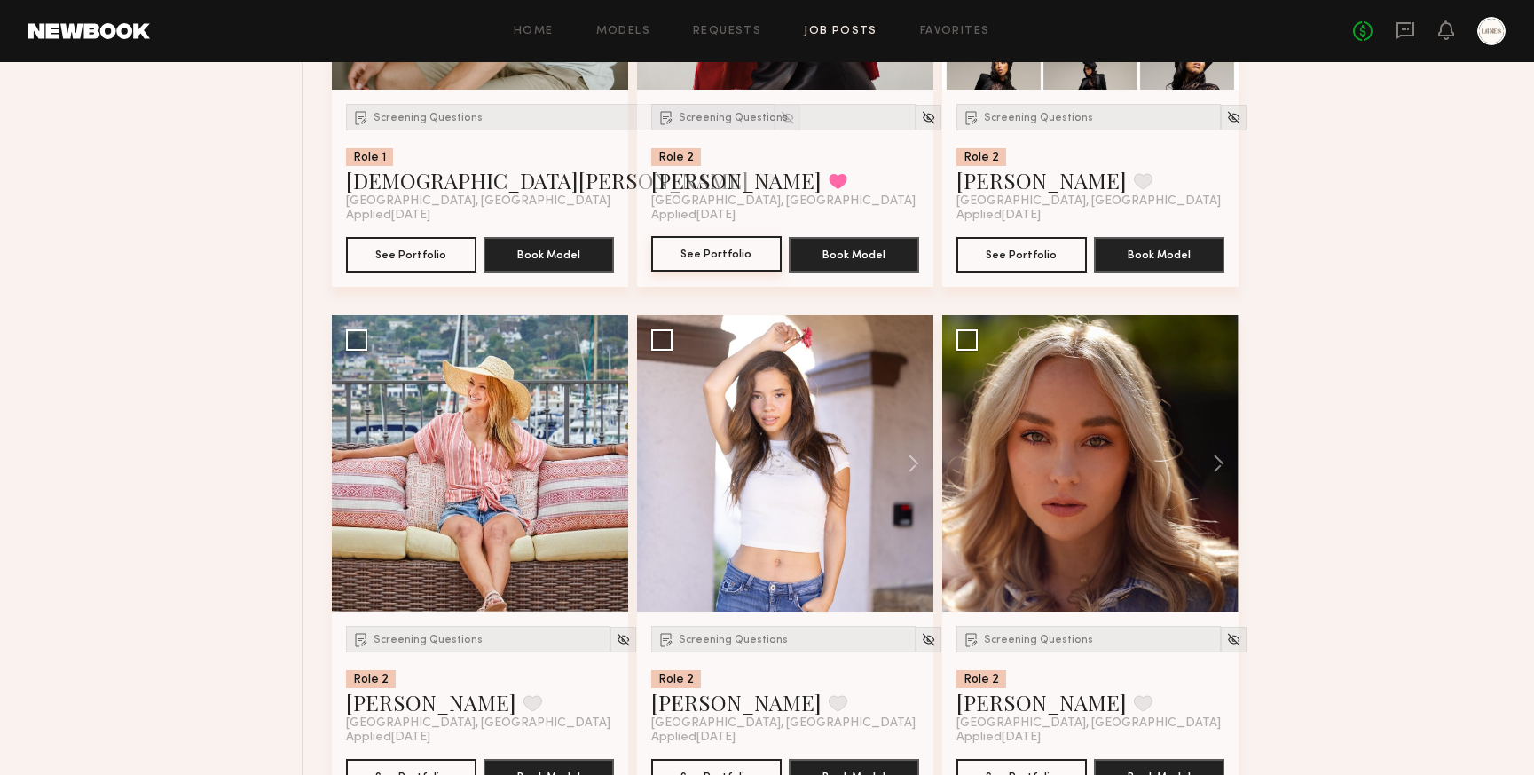
scroll to position [5195, 0]
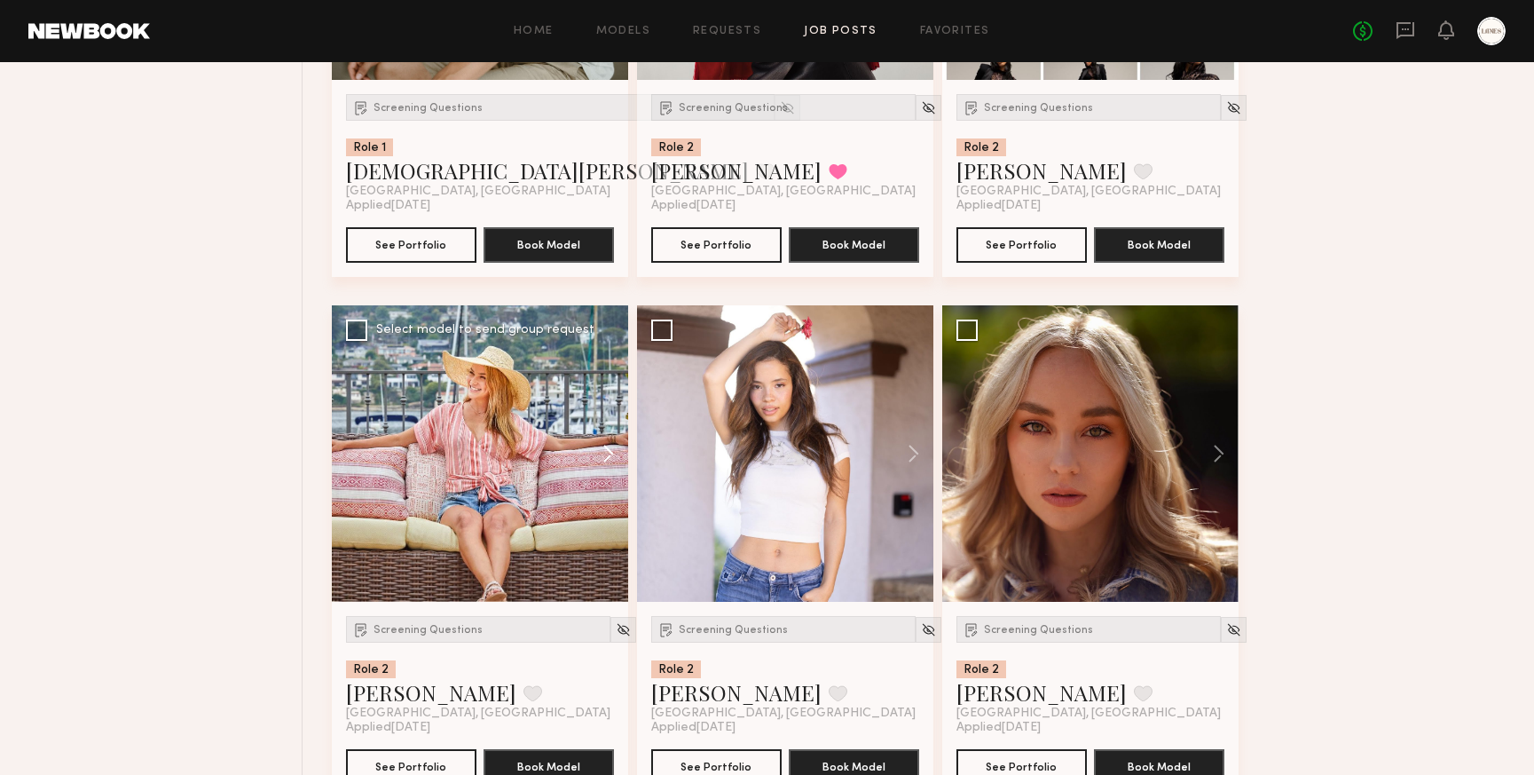
click at [608, 452] on button at bounding box center [600, 453] width 57 height 296
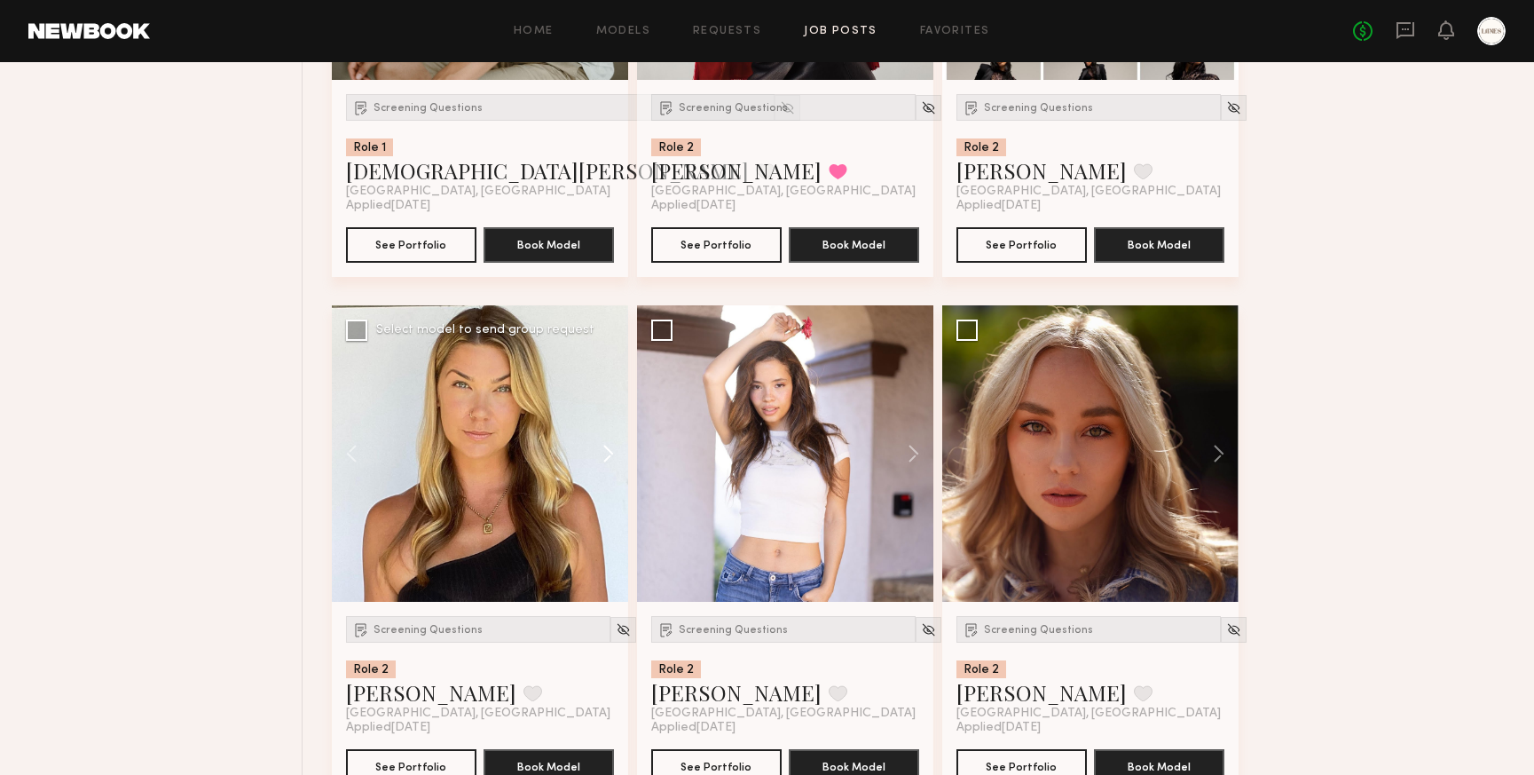
click at [608, 452] on button at bounding box center [600, 453] width 57 height 296
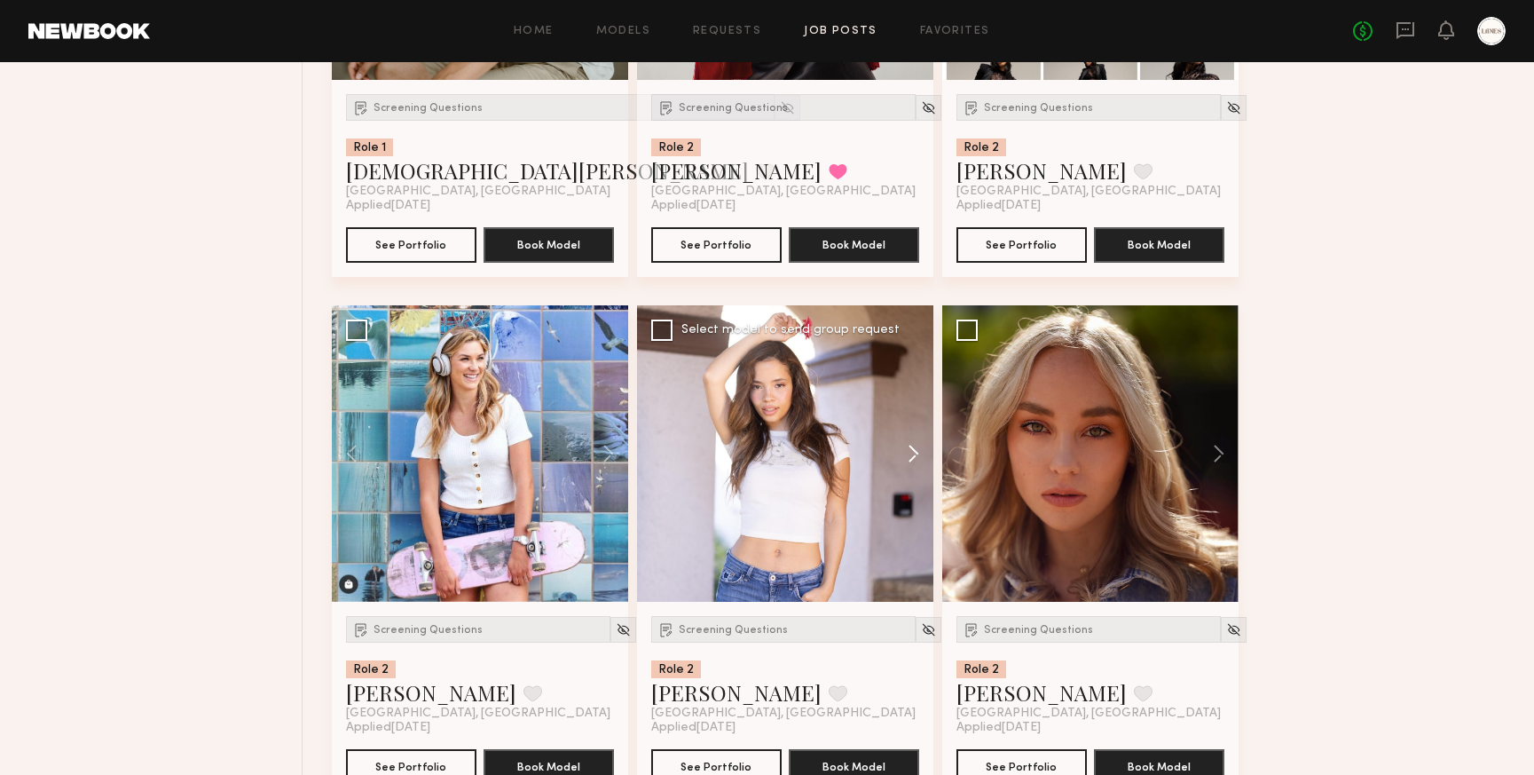
click at [917, 455] on button at bounding box center [905, 453] width 57 height 296
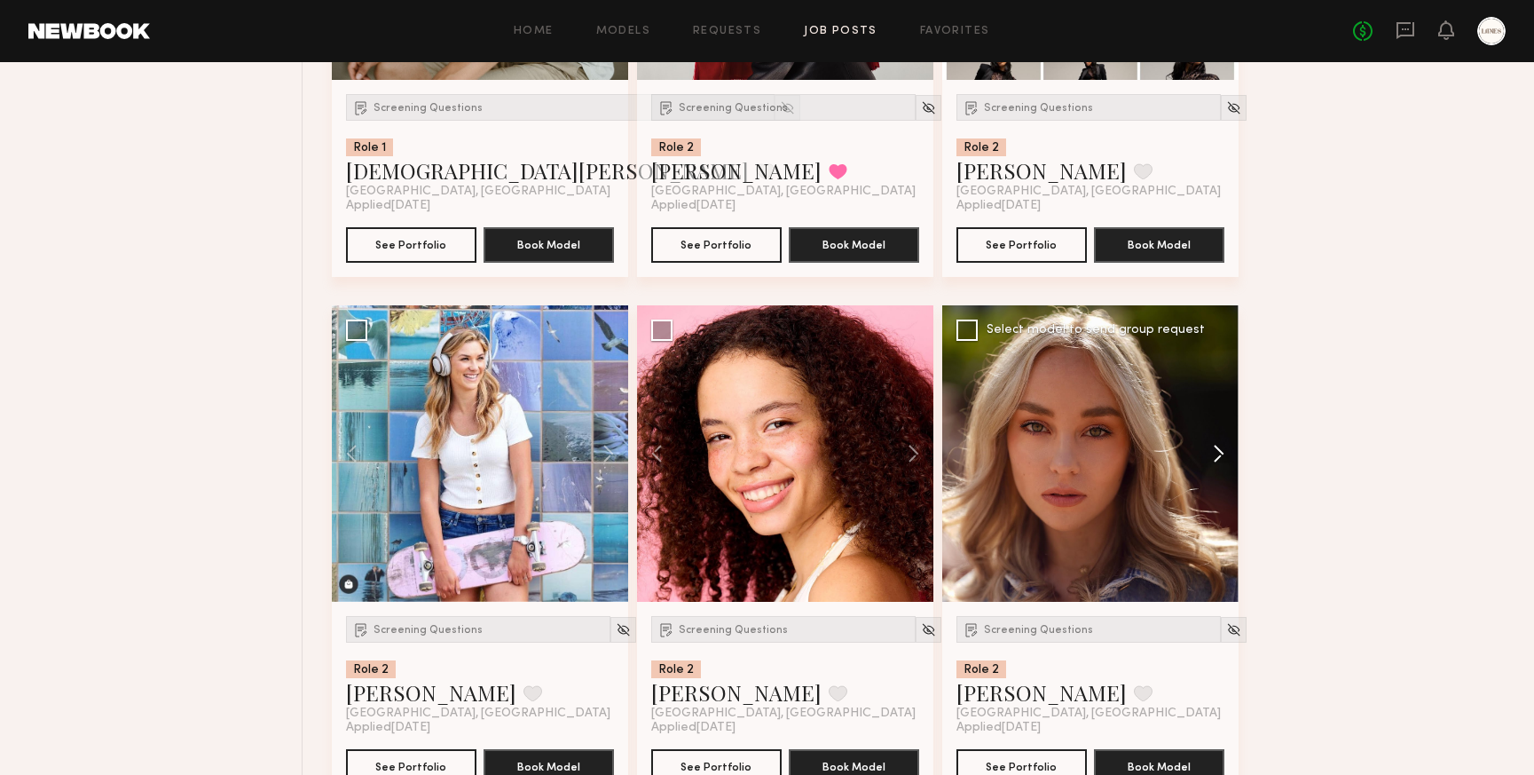
click at [1223, 454] on button at bounding box center [1210, 453] width 57 height 296
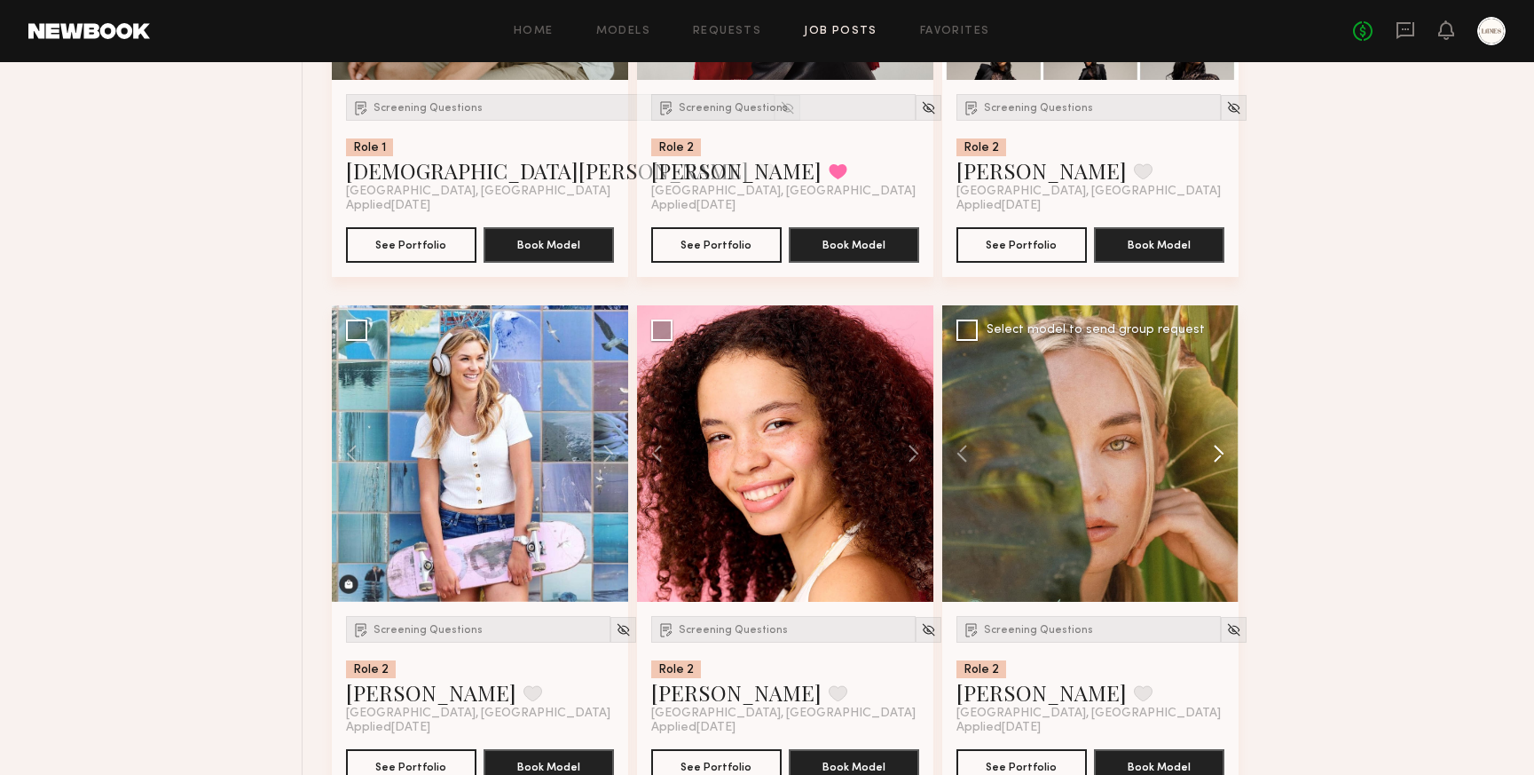
click at [1223, 454] on button at bounding box center [1210, 453] width 57 height 296
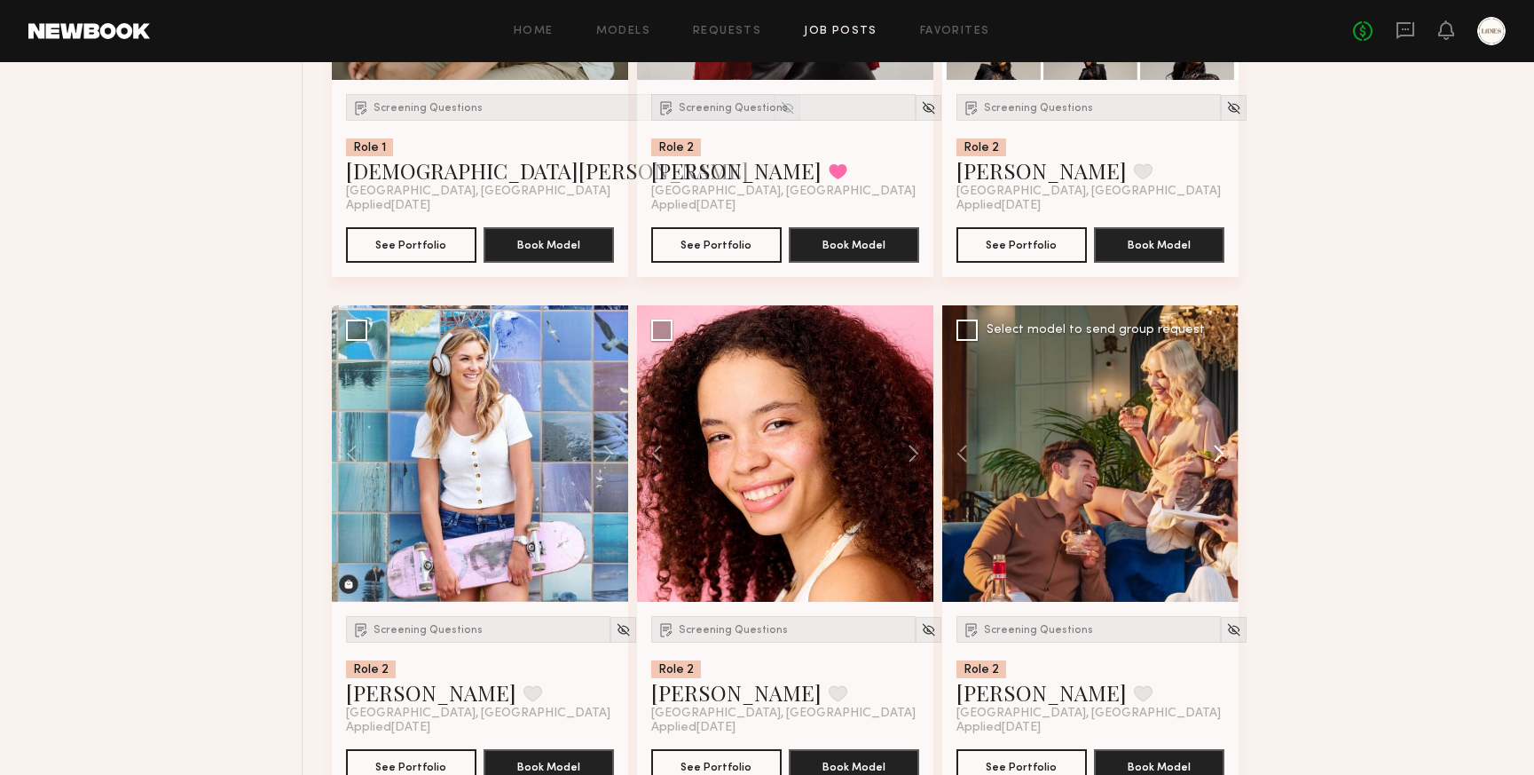
click at [1223, 454] on button at bounding box center [1210, 453] width 57 height 296
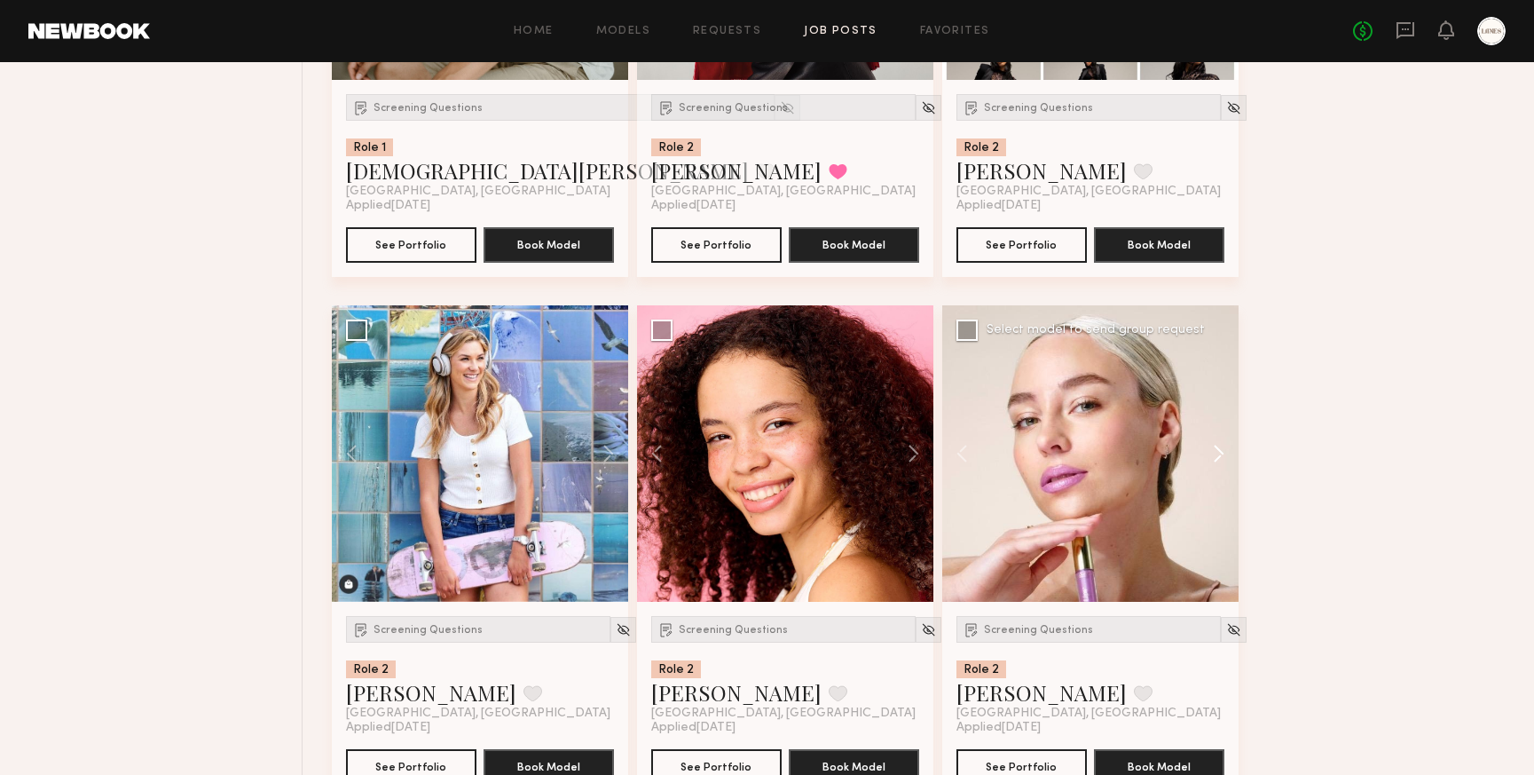
click at [1223, 454] on button at bounding box center [1210, 453] width 57 height 296
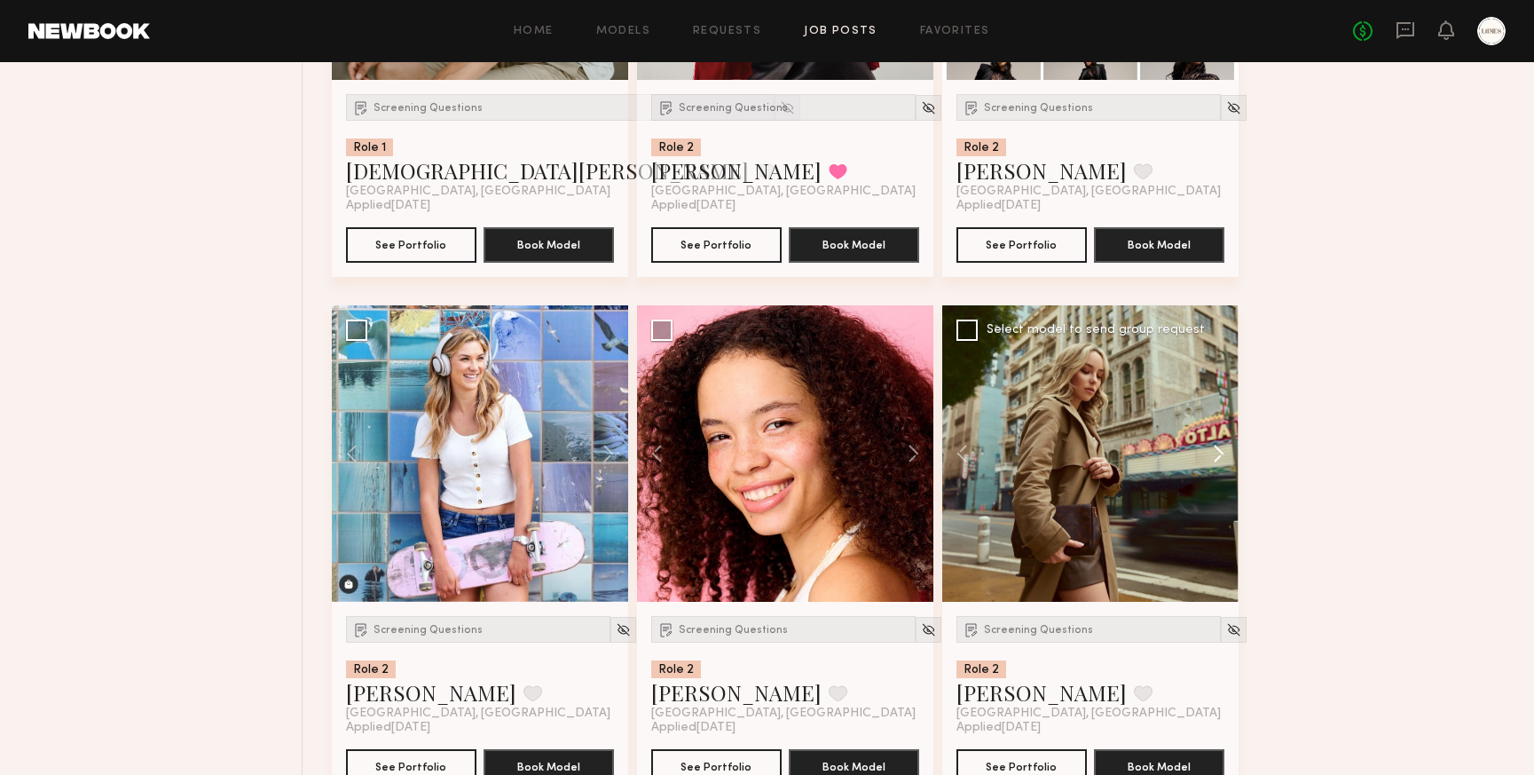
click at [1223, 454] on button at bounding box center [1210, 453] width 57 height 296
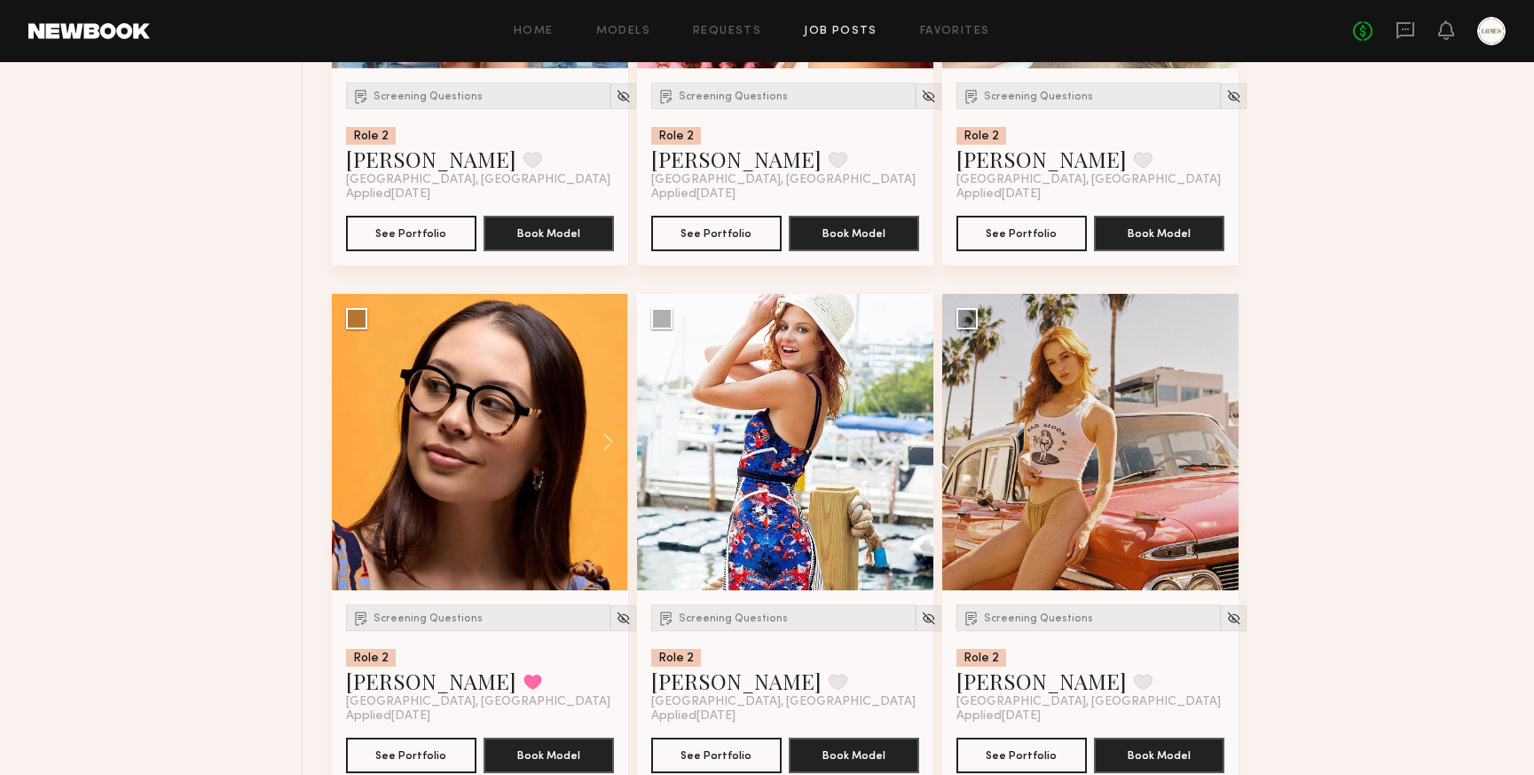
scroll to position [5730, 0]
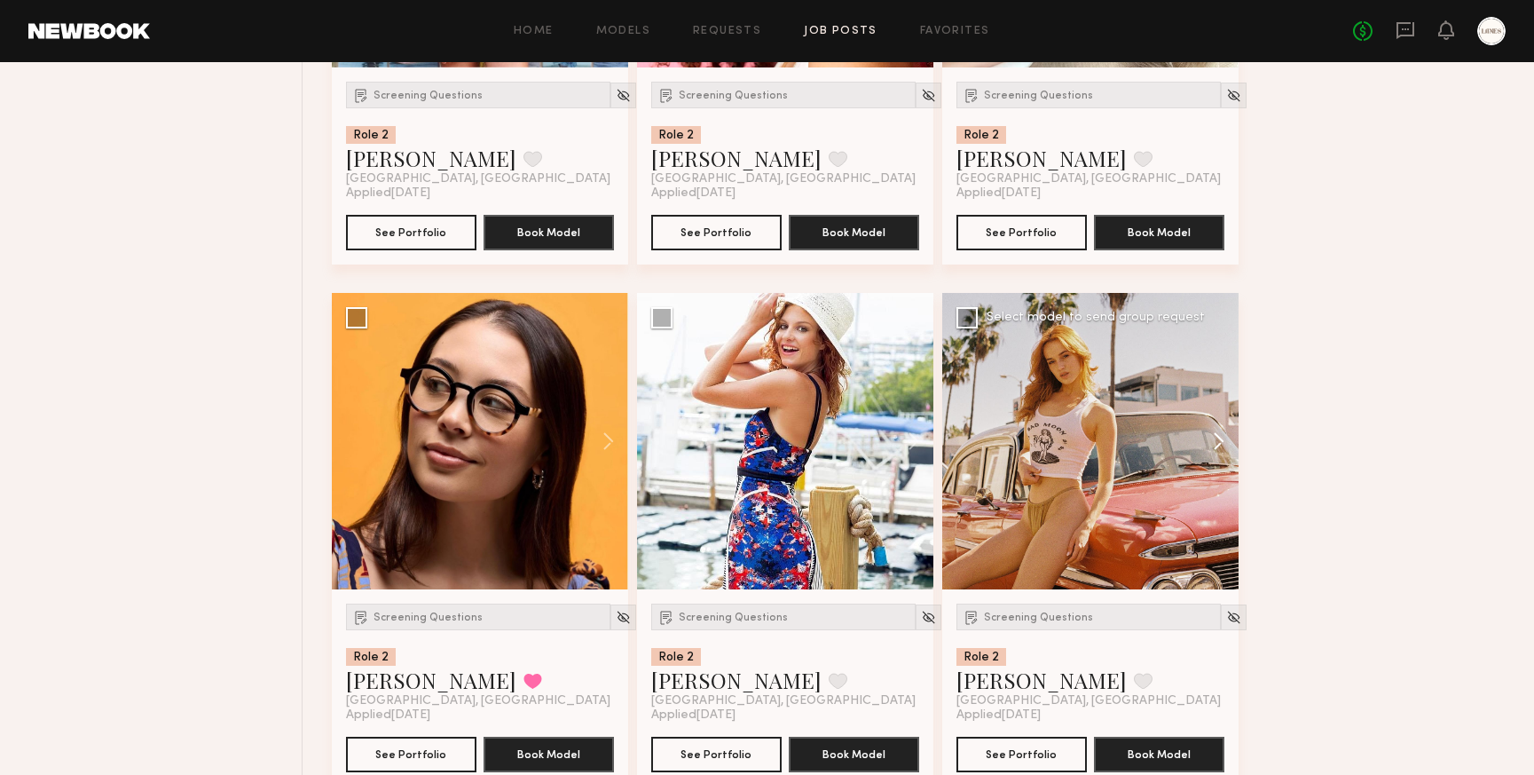
click at [1219, 443] on button at bounding box center [1210, 441] width 57 height 296
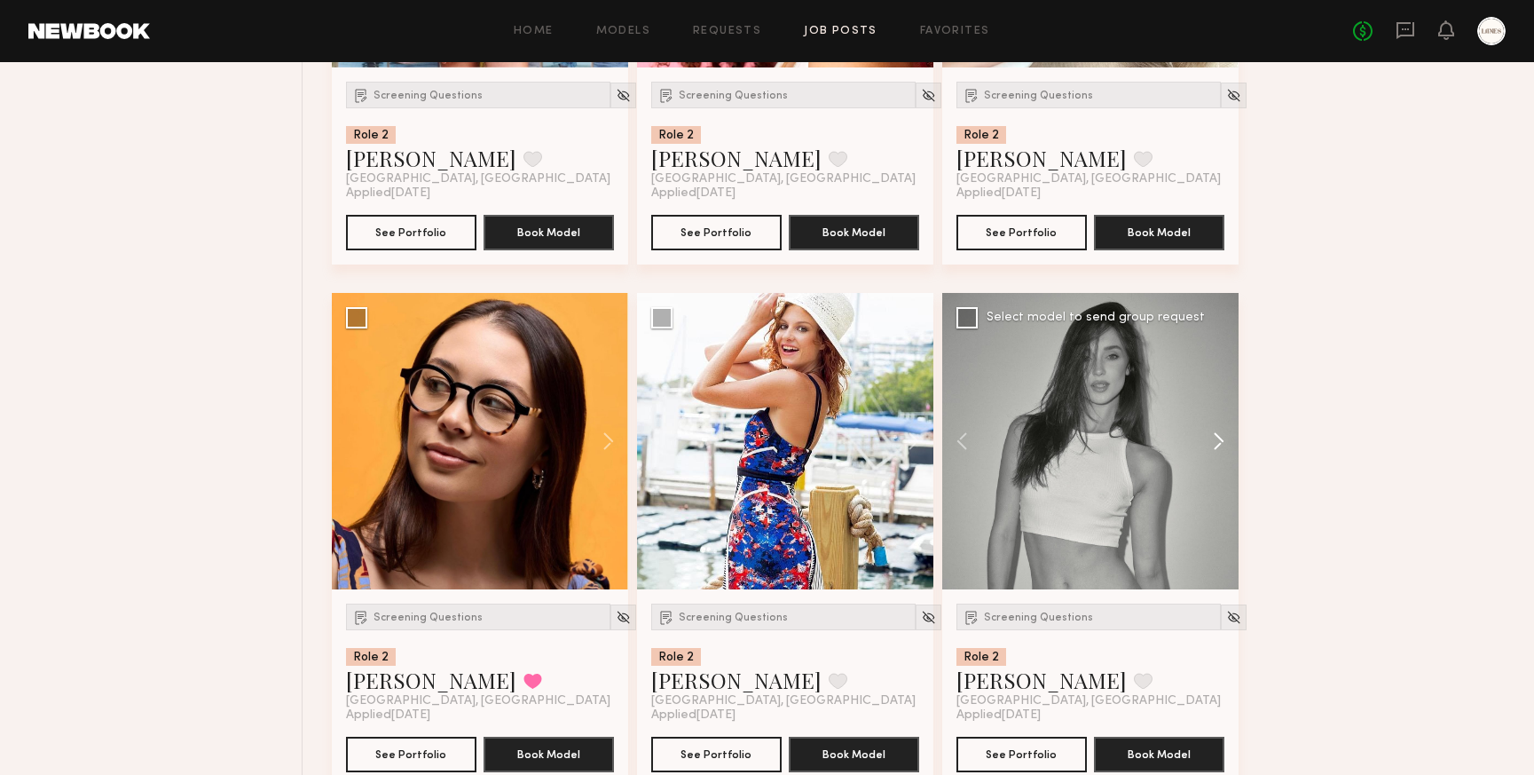
click at [1219, 443] on button at bounding box center [1210, 441] width 57 height 296
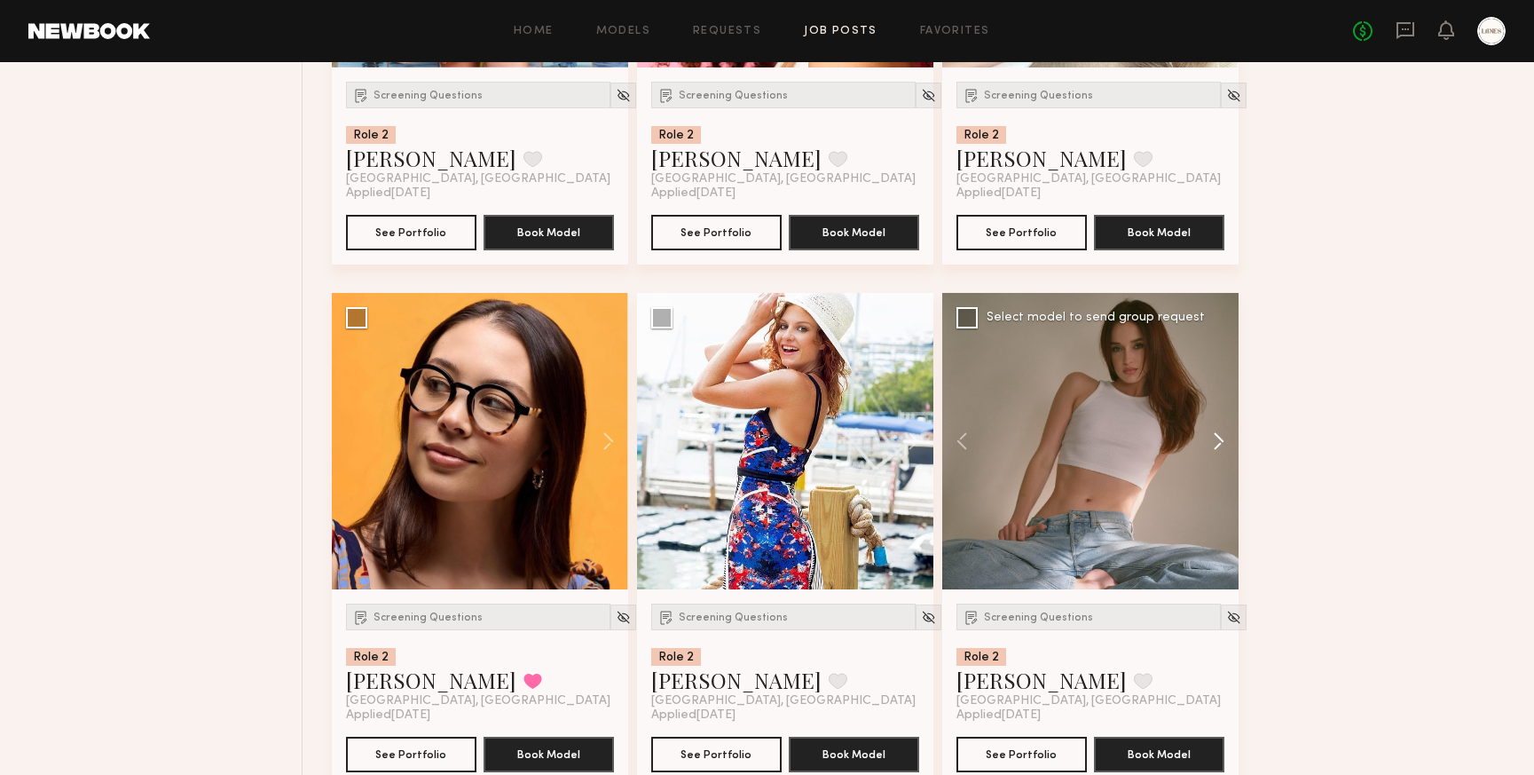
click at [1219, 443] on button at bounding box center [1210, 441] width 57 height 296
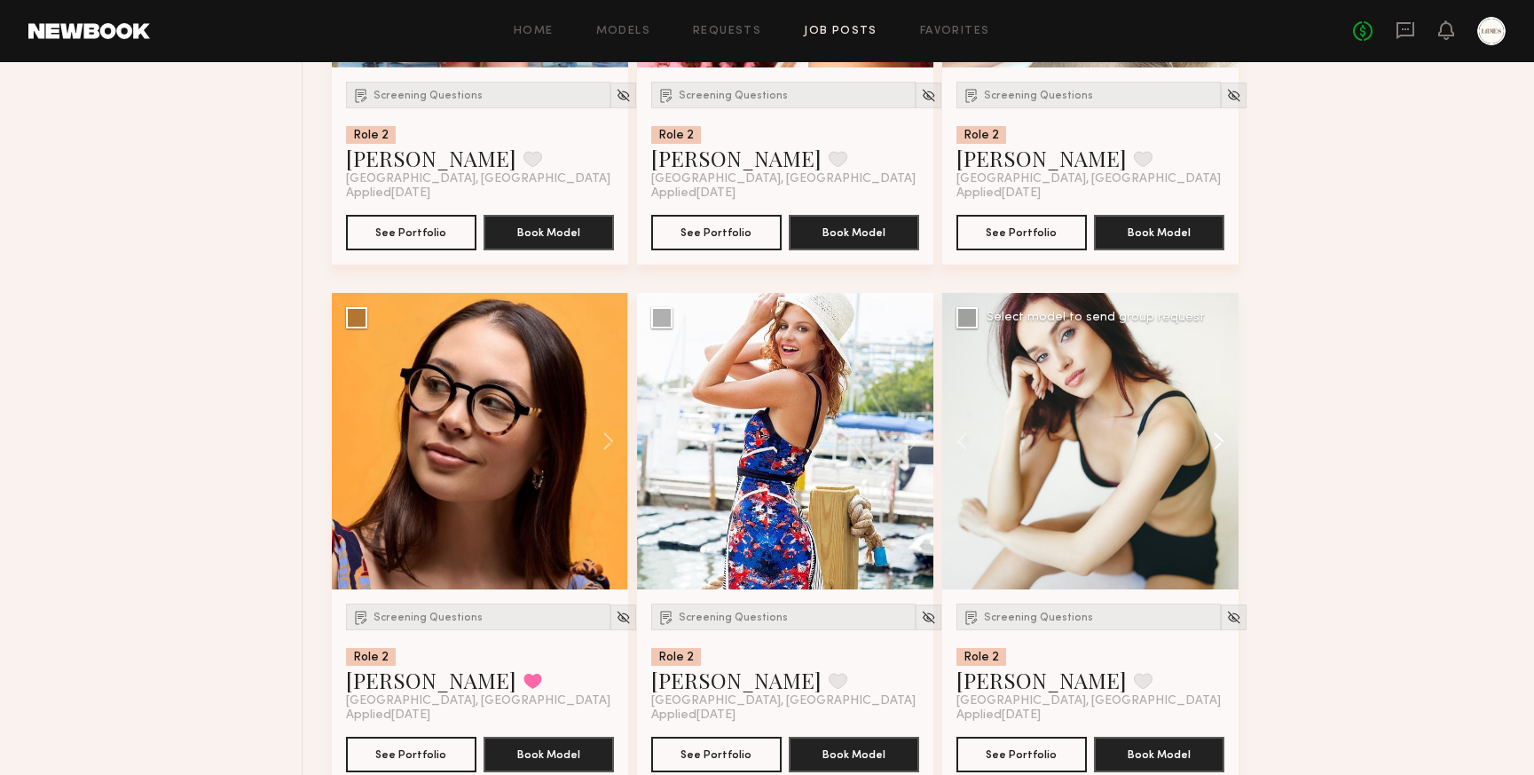
click at [1219, 443] on button at bounding box center [1210, 441] width 57 height 296
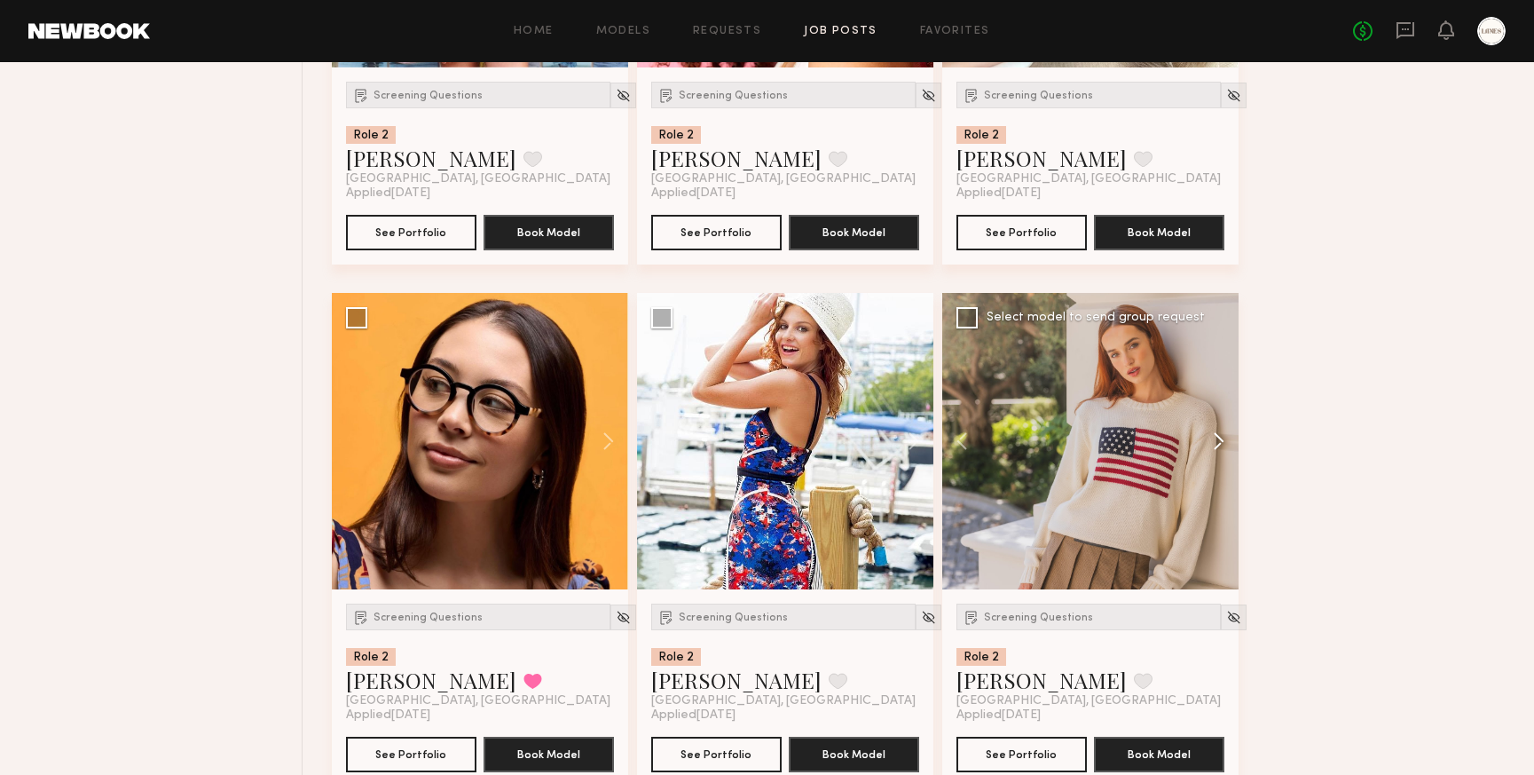
click at [1219, 443] on button at bounding box center [1210, 441] width 57 height 296
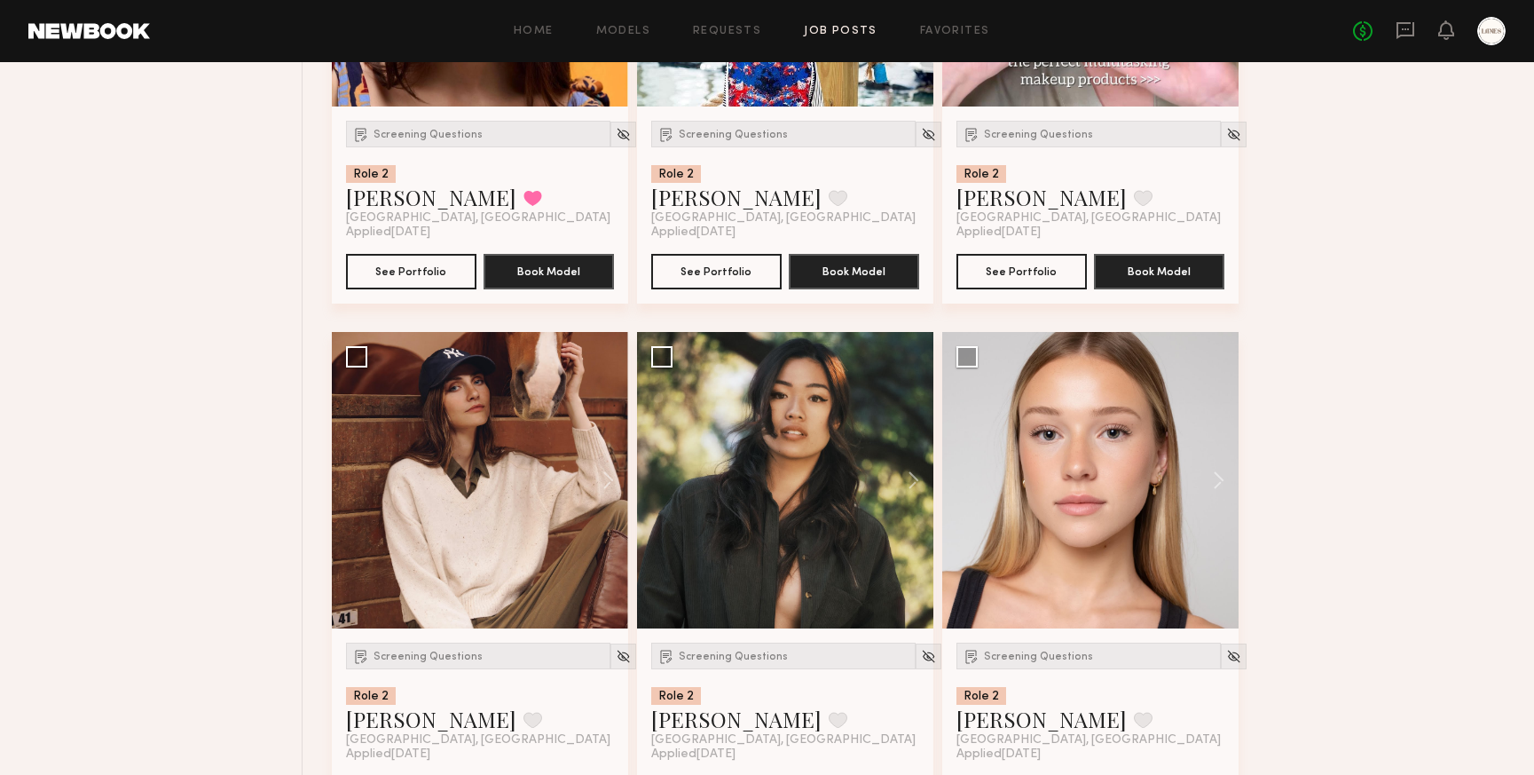
scroll to position [6216, 0]
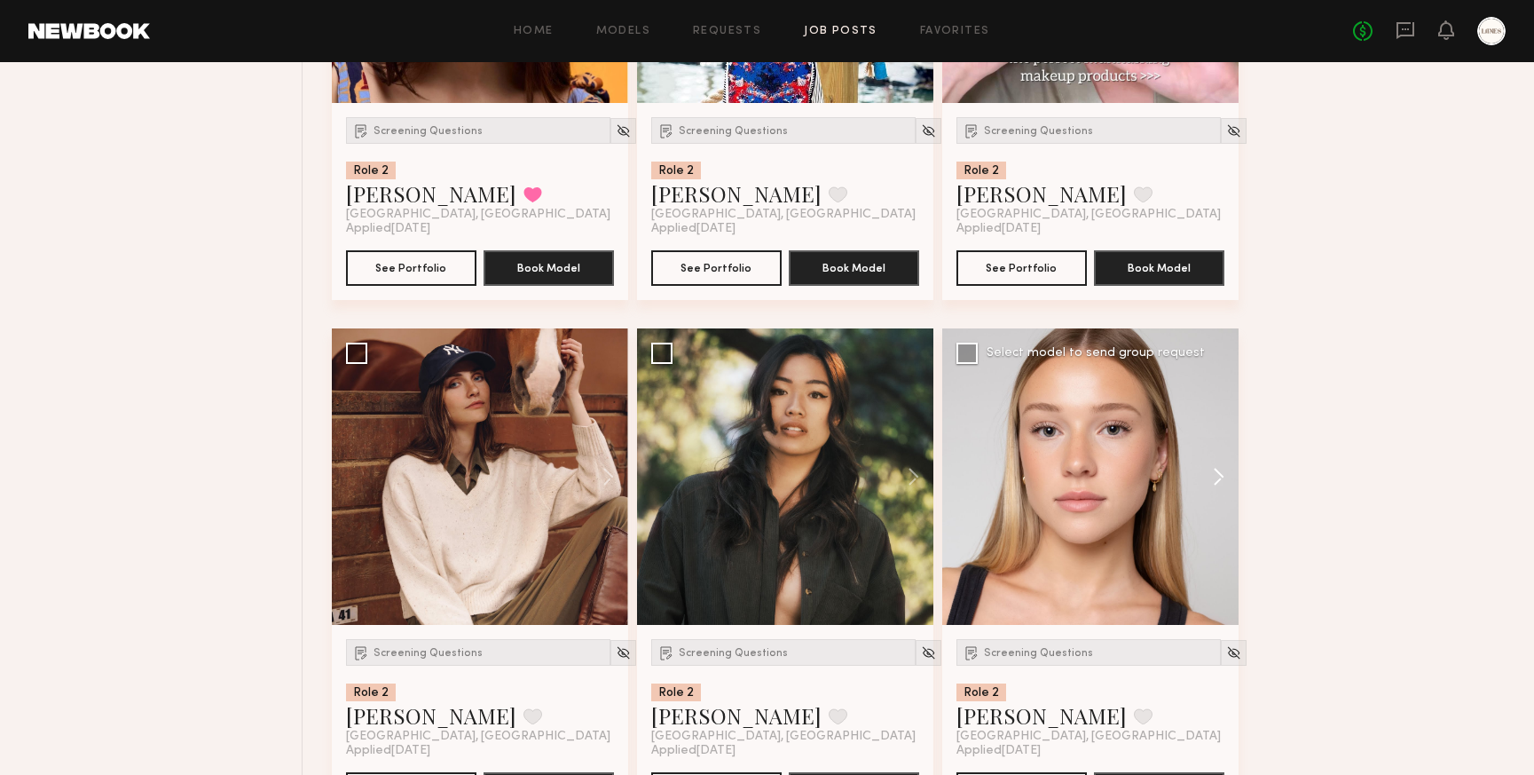
click at [1221, 477] on button at bounding box center [1210, 476] width 57 height 296
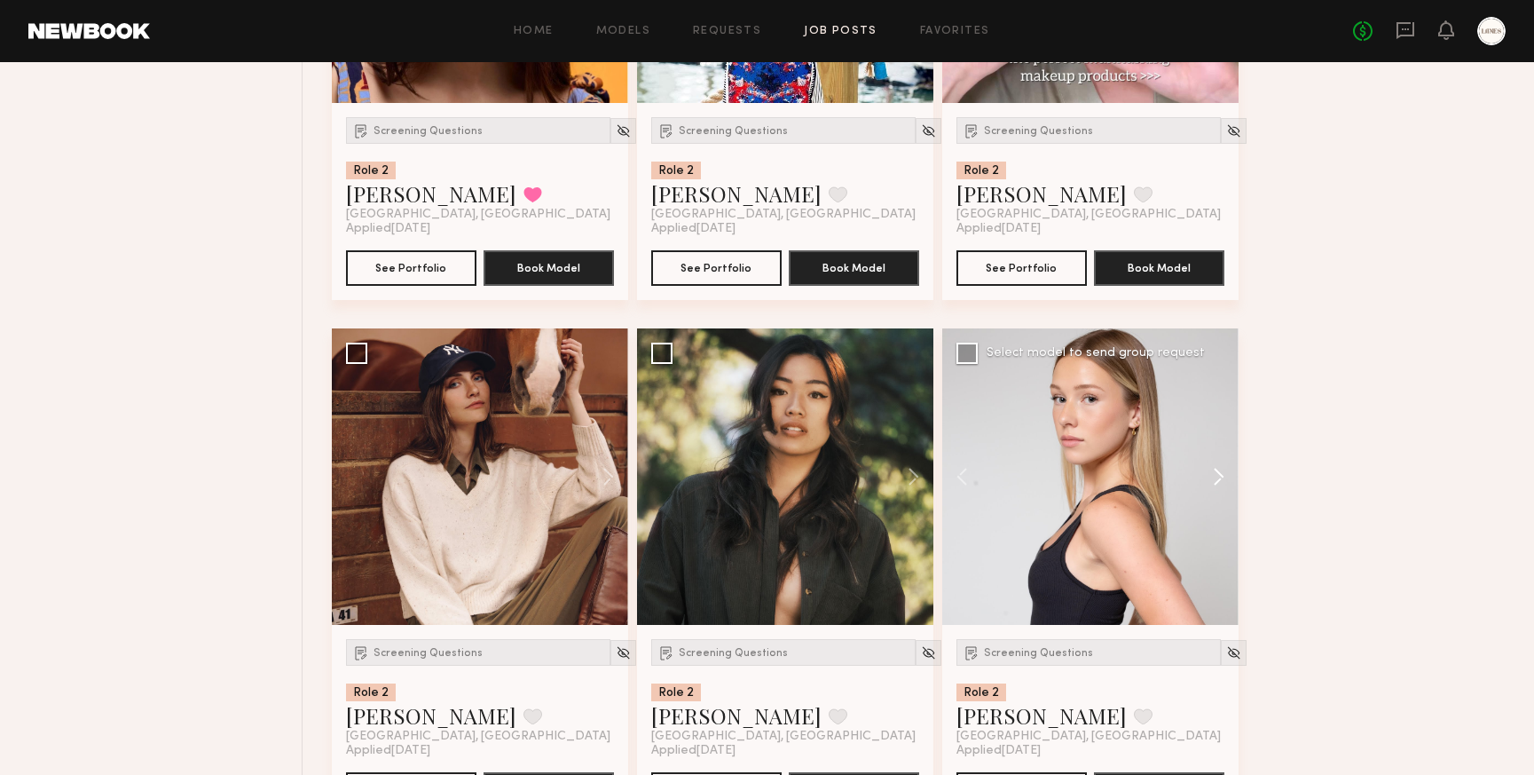
click at [1221, 477] on button at bounding box center [1210, 476] width 57 height 296
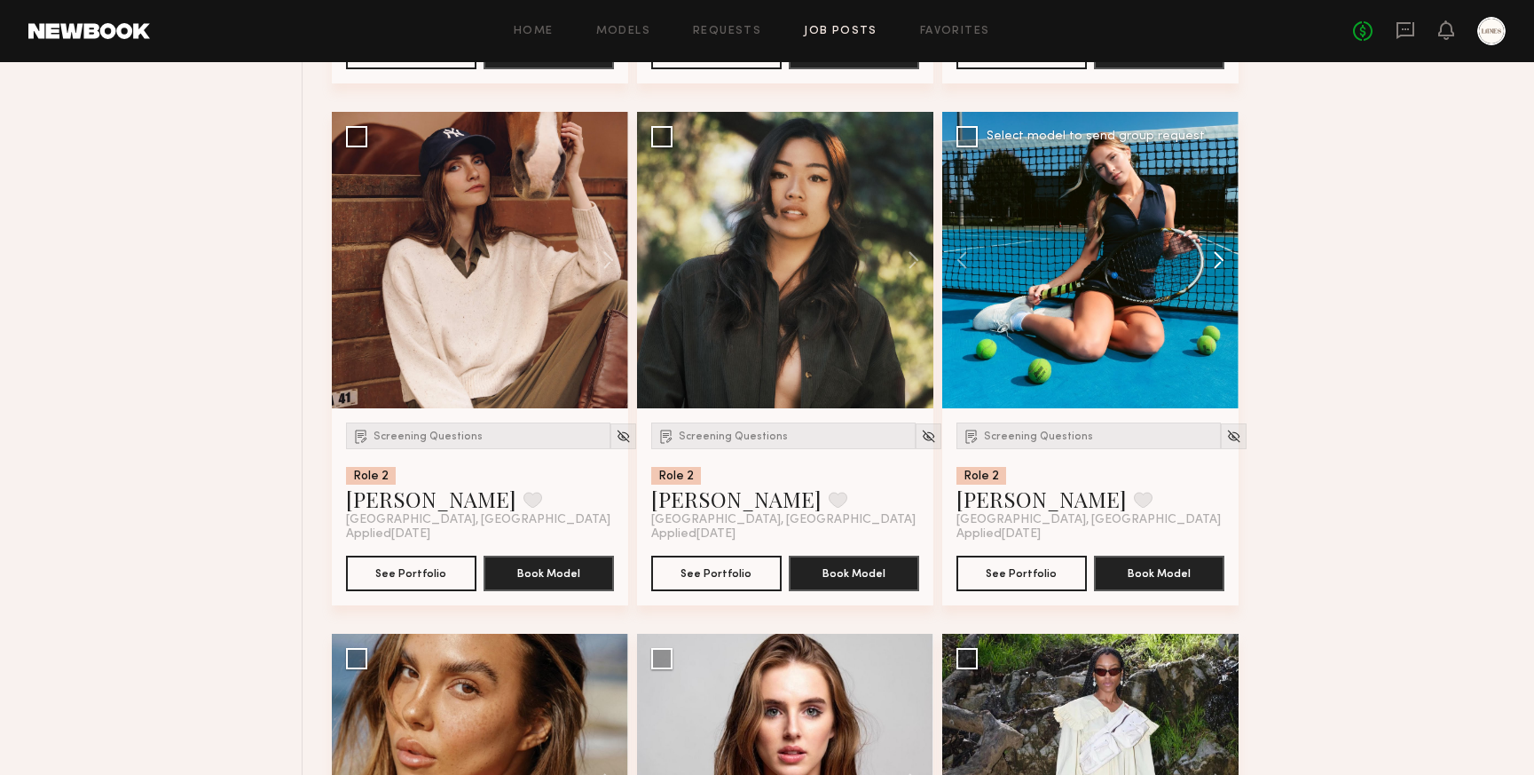
scroll to position [6426, 0]
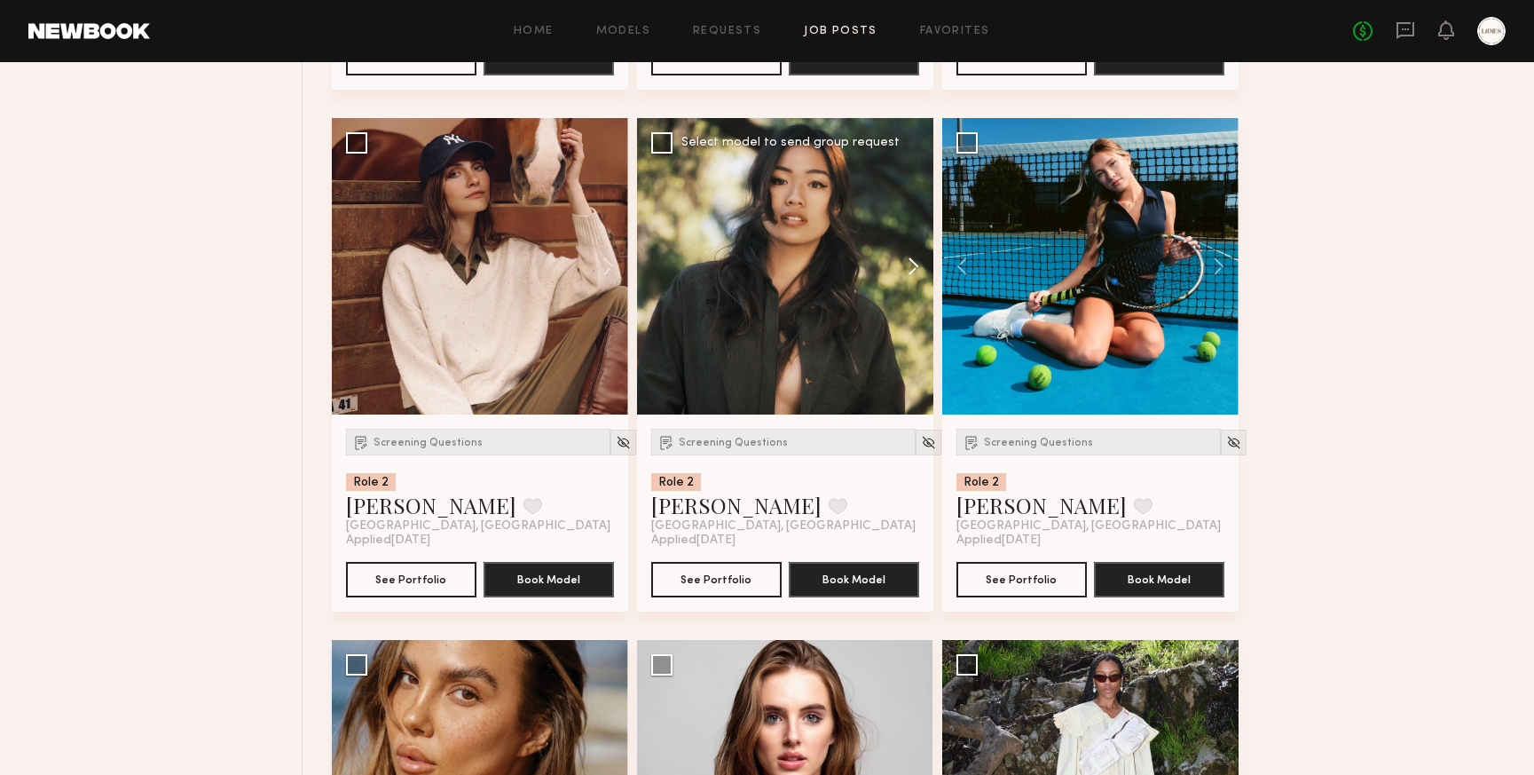
click at [912, 269] on button at bounding box center [905, 266] width 57 height 296
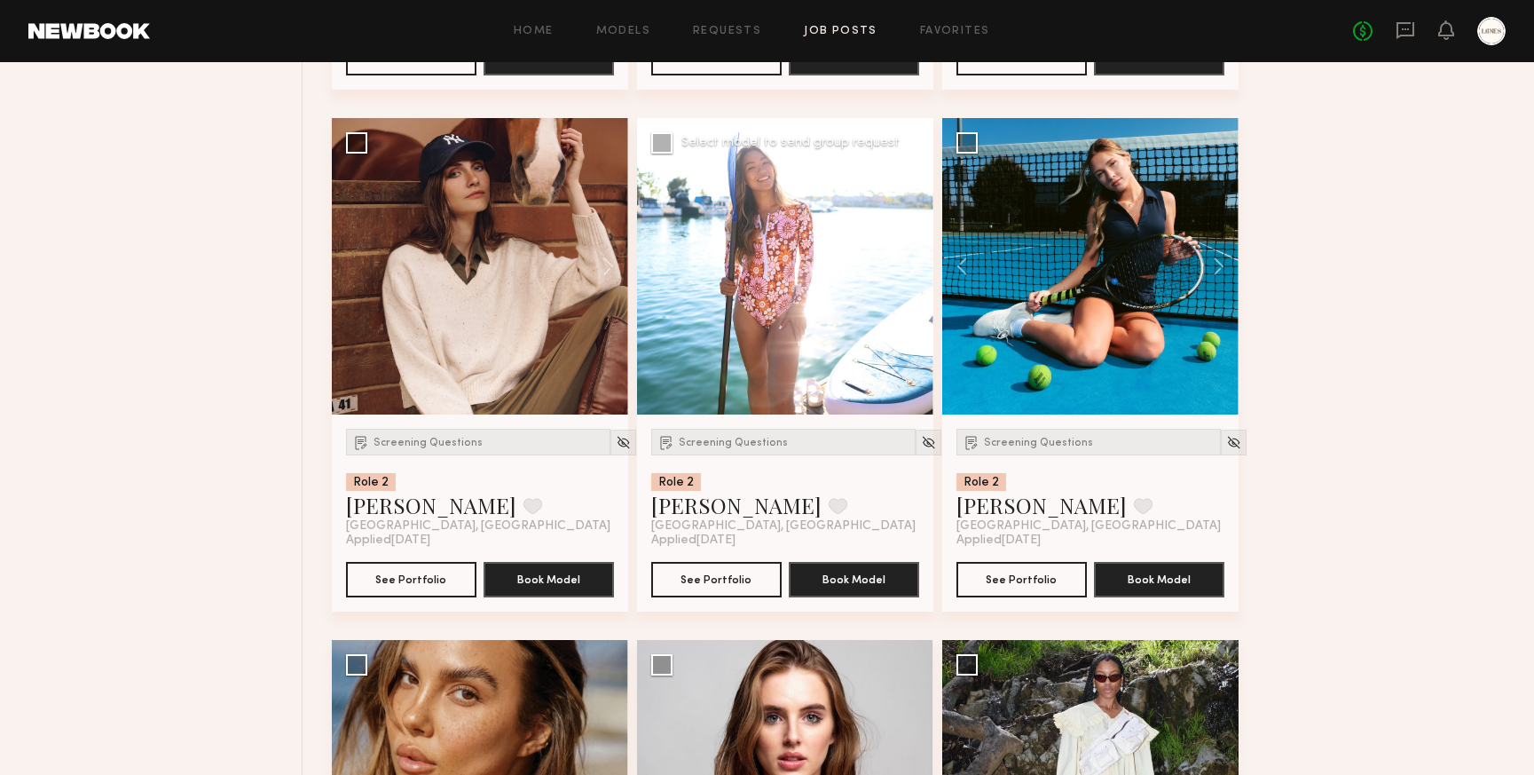
click at [912, 269] on button at bounding box center [905, 266] width 57 height 296
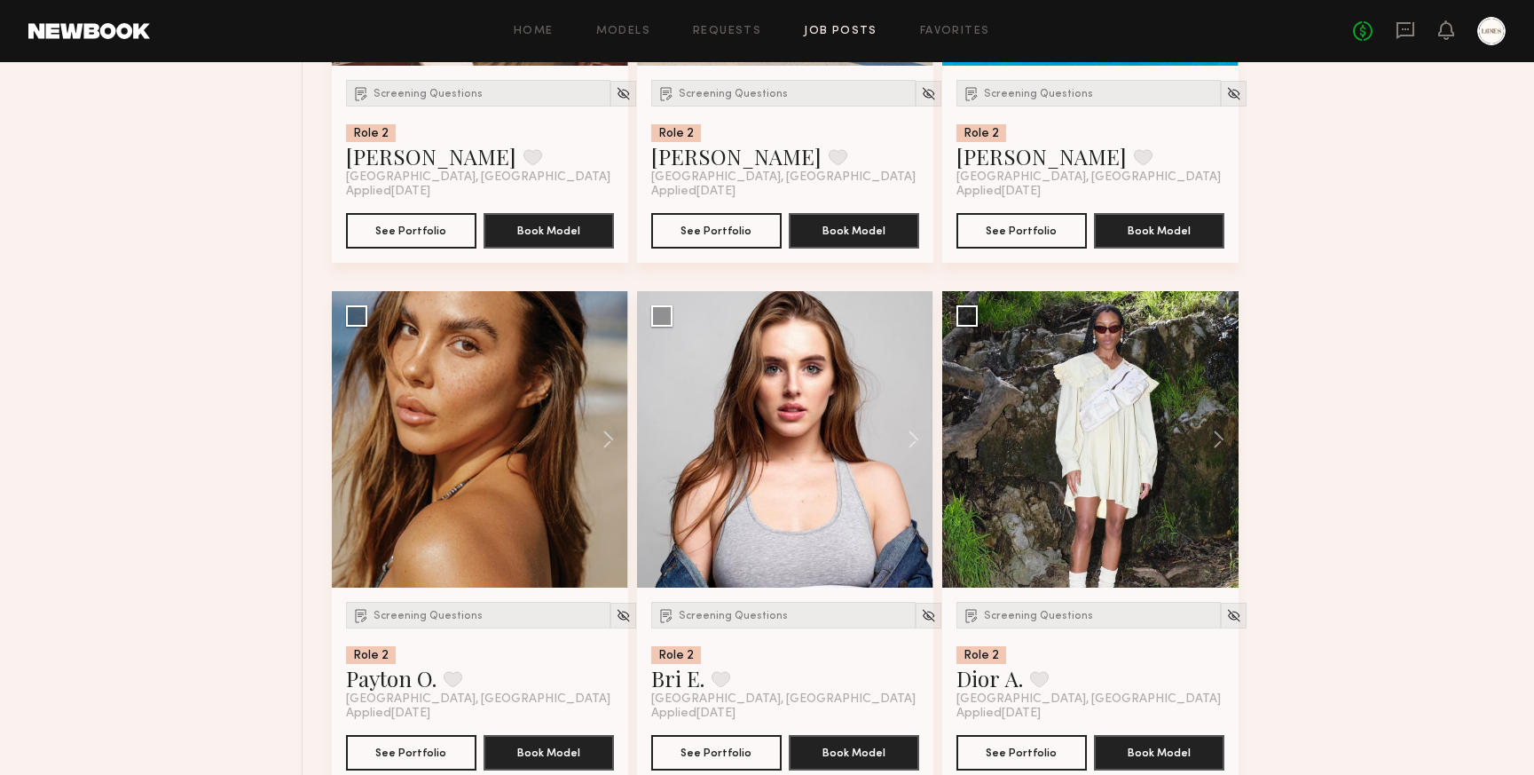
scroll to position [6802, 0]
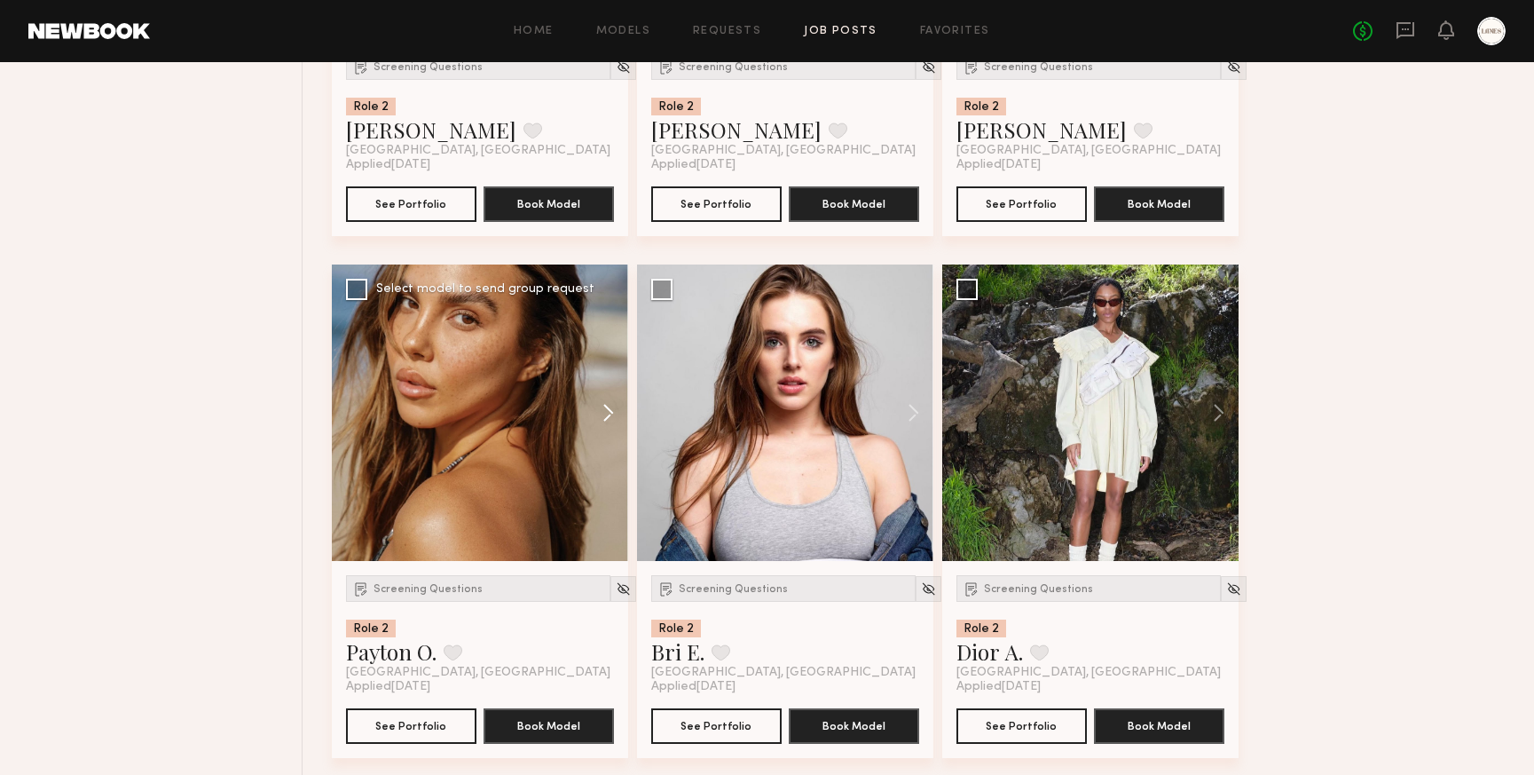
click at [610, 417] on button at bounding box center [600, 412] width 57 height 296
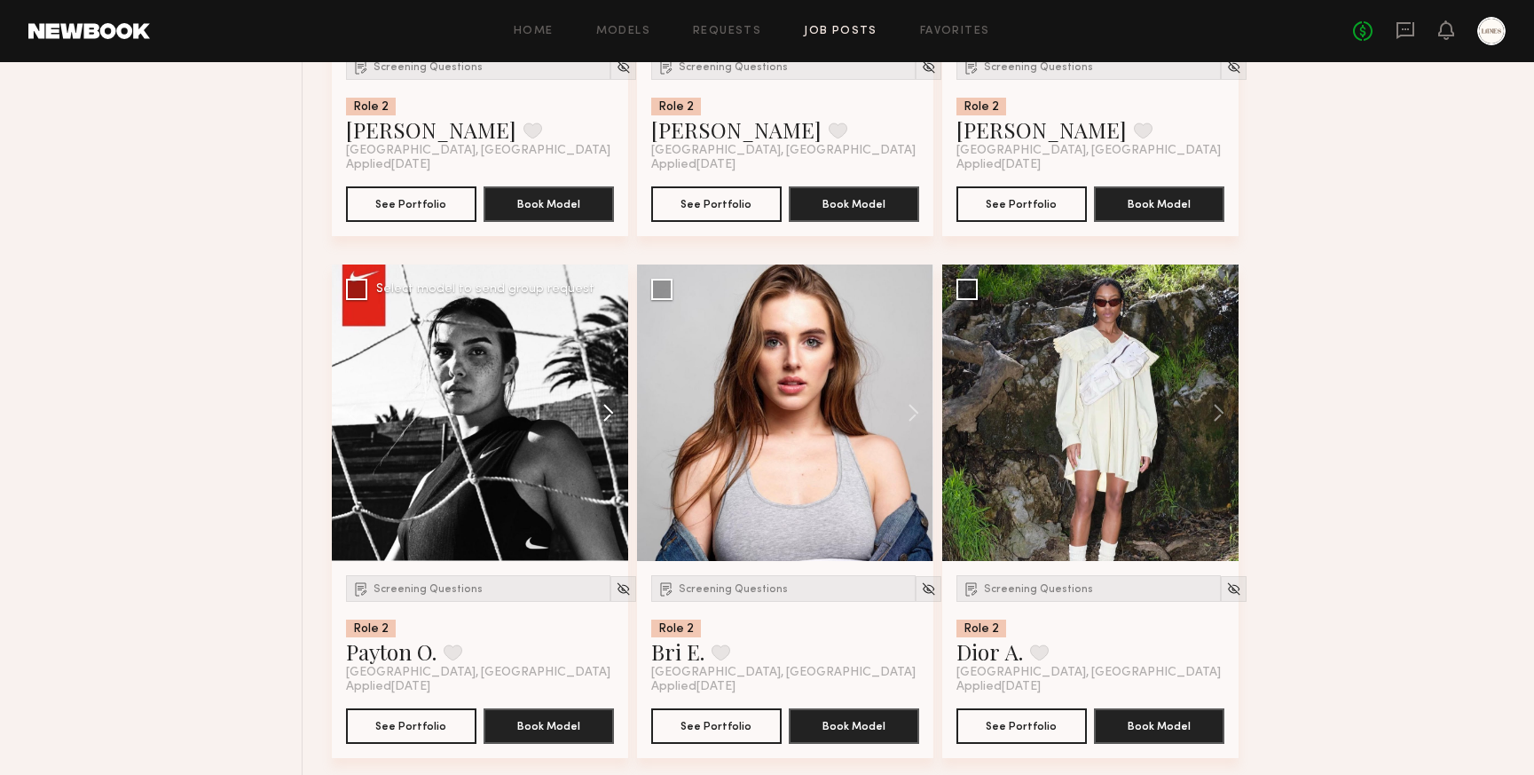
click at [610, 417] on button at bounding box center [600, 412] width 57 height 296
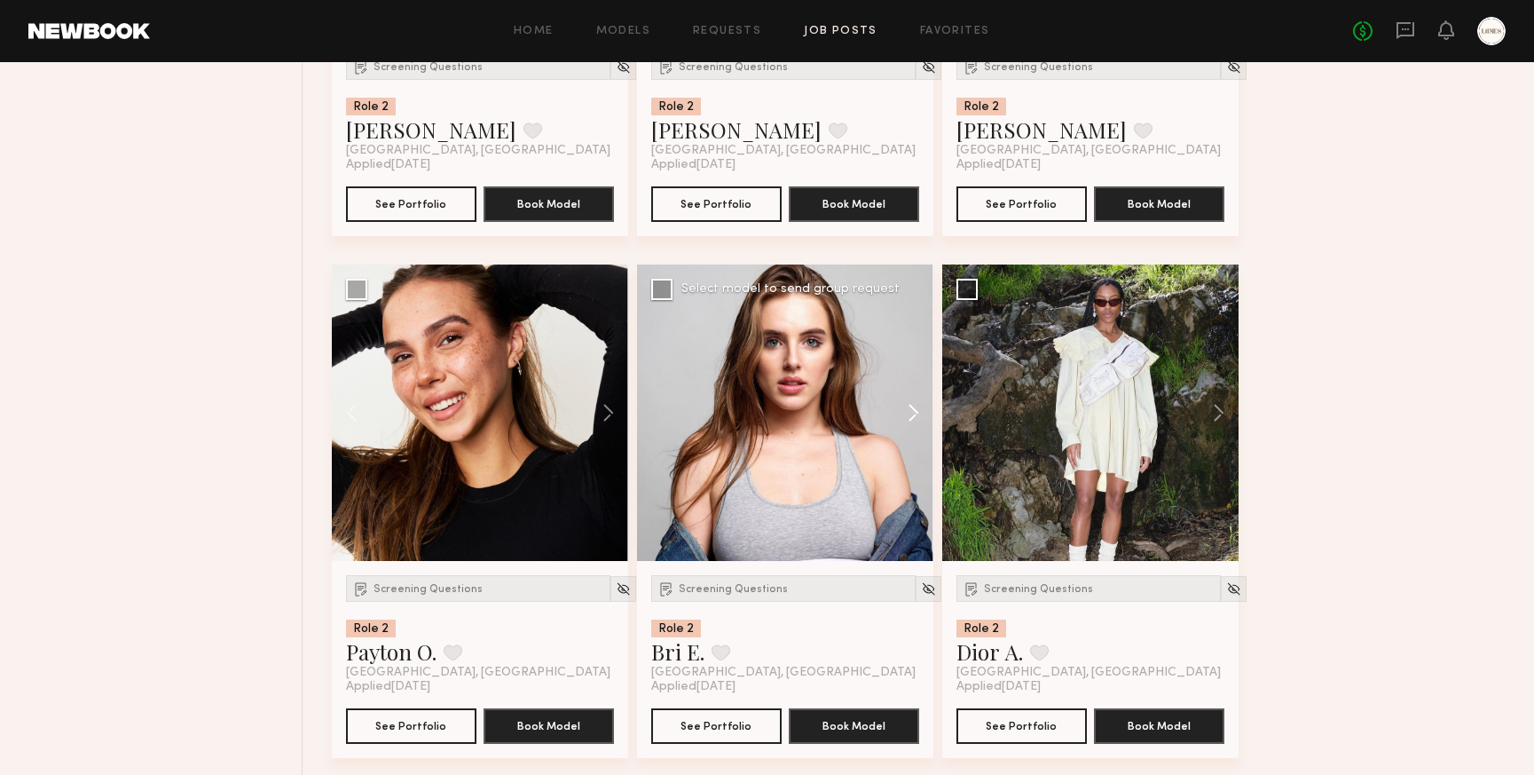
click at [924, 422] on button at bounding box center [905, 412] width 57 height 296
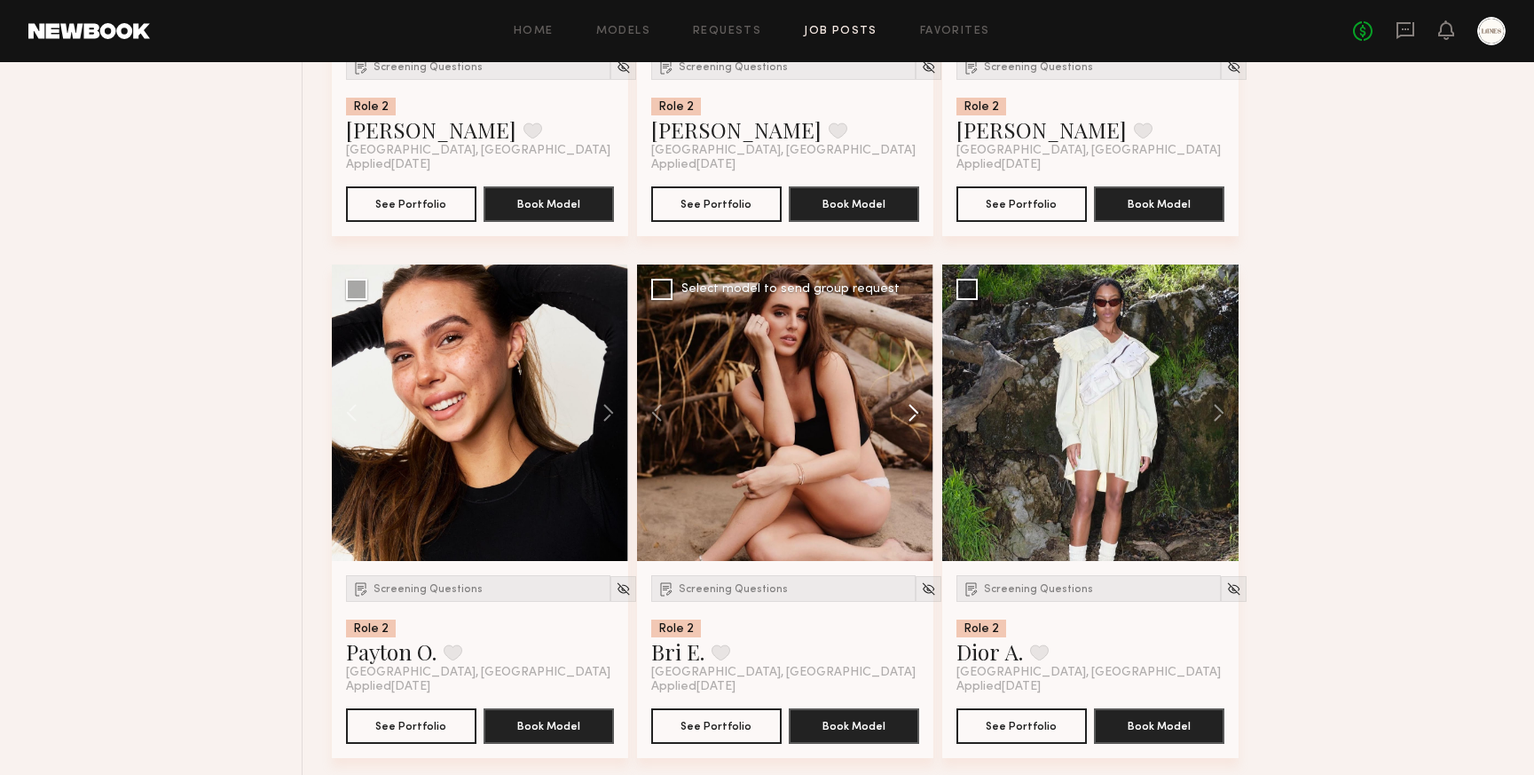
click at [924, 422] on button at bounding box center [905, 412] width 57 height 296
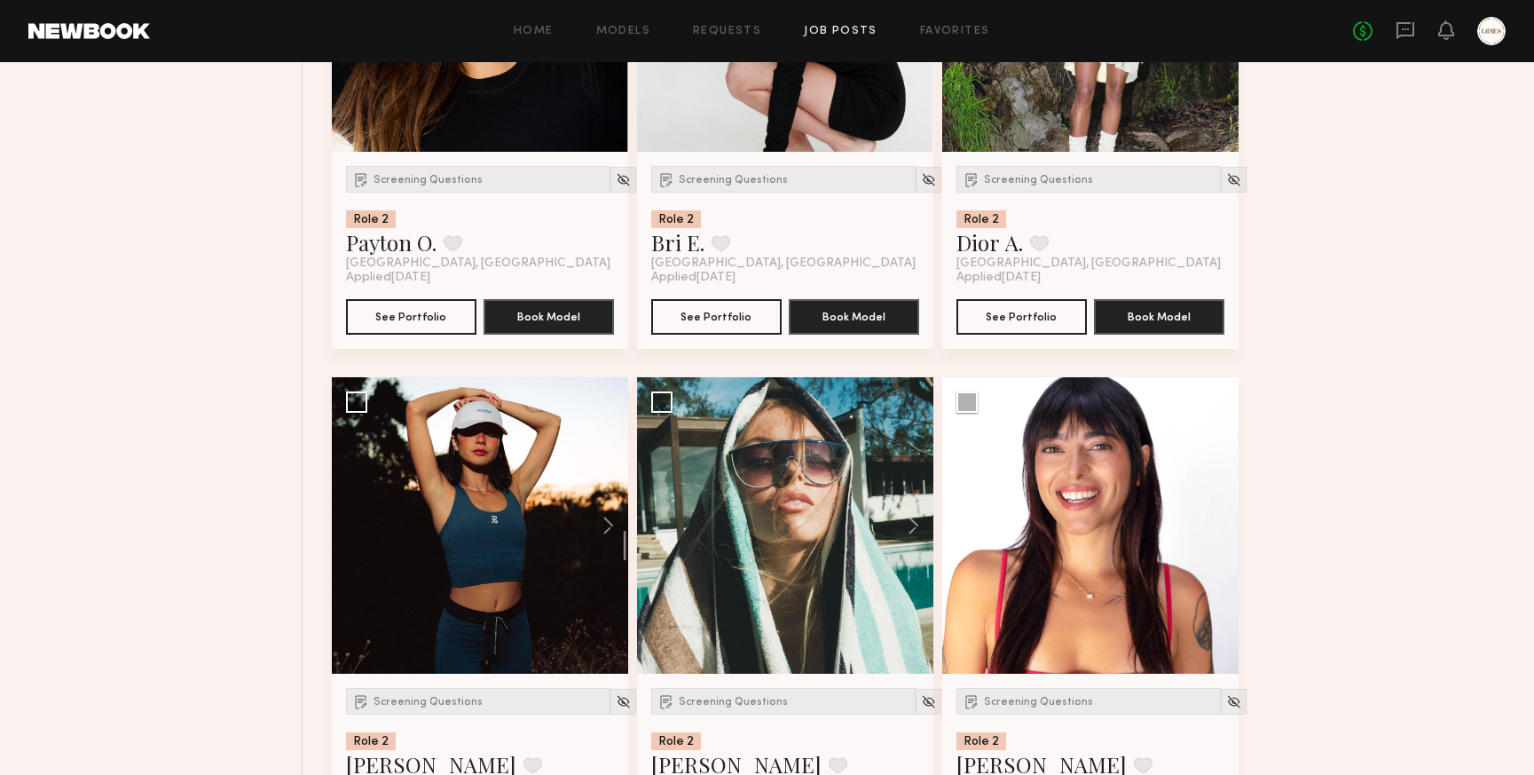
scroll to position [7251, 0]
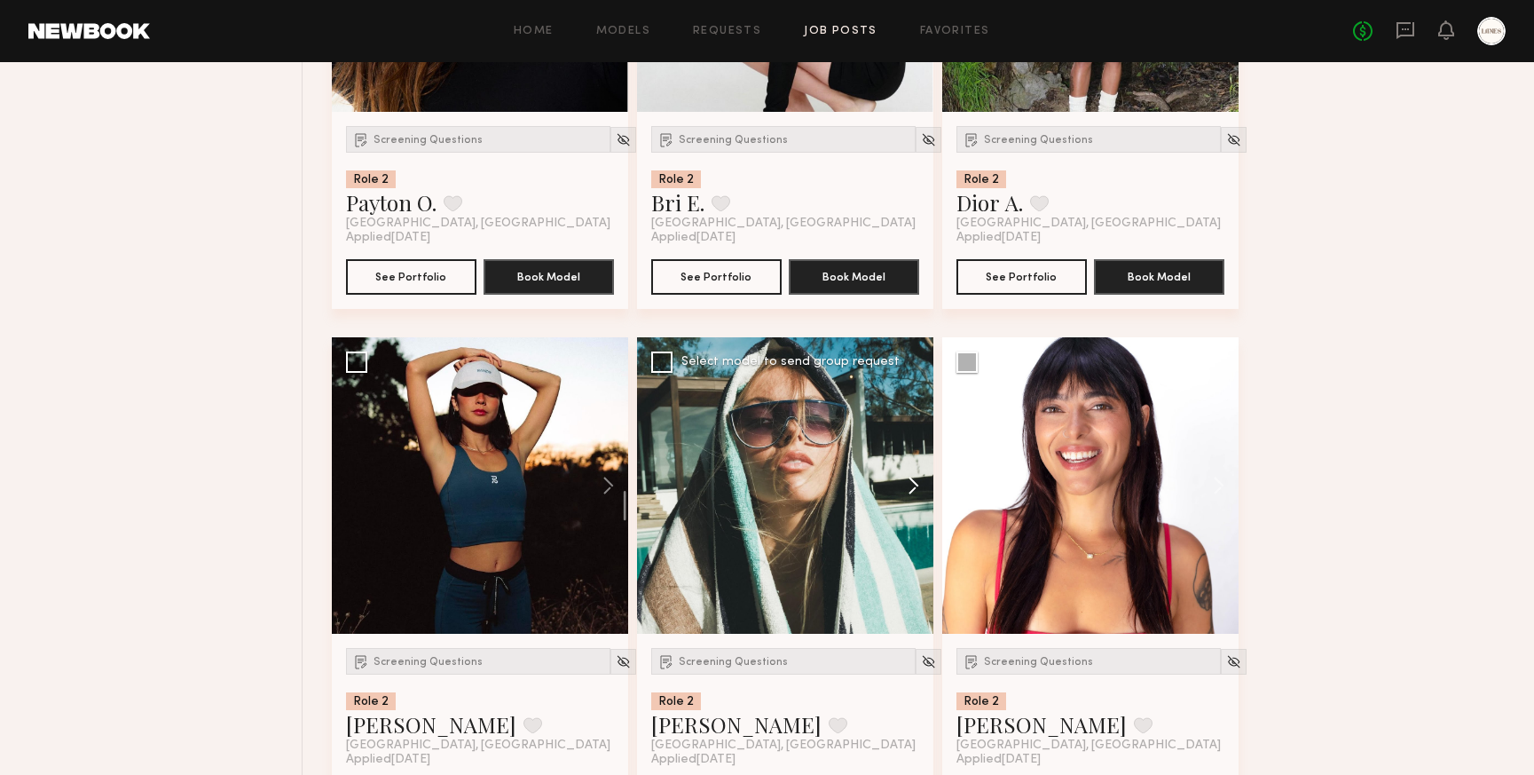
click at [914, 498] on button at bounding box center [905, 485] width 57 height 296
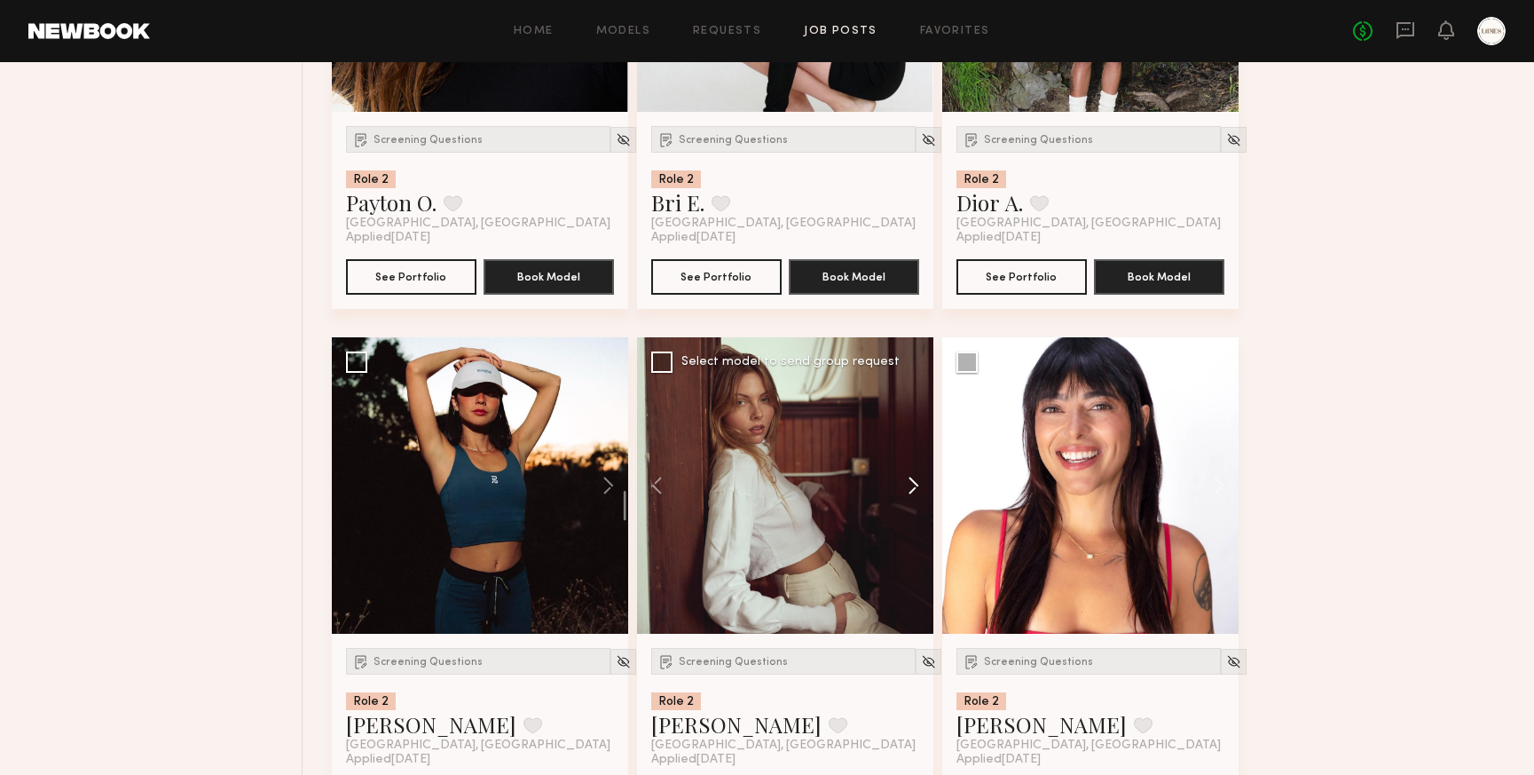
click at [914, 498] on button at bounding box center [905, 485] width 57 height 296
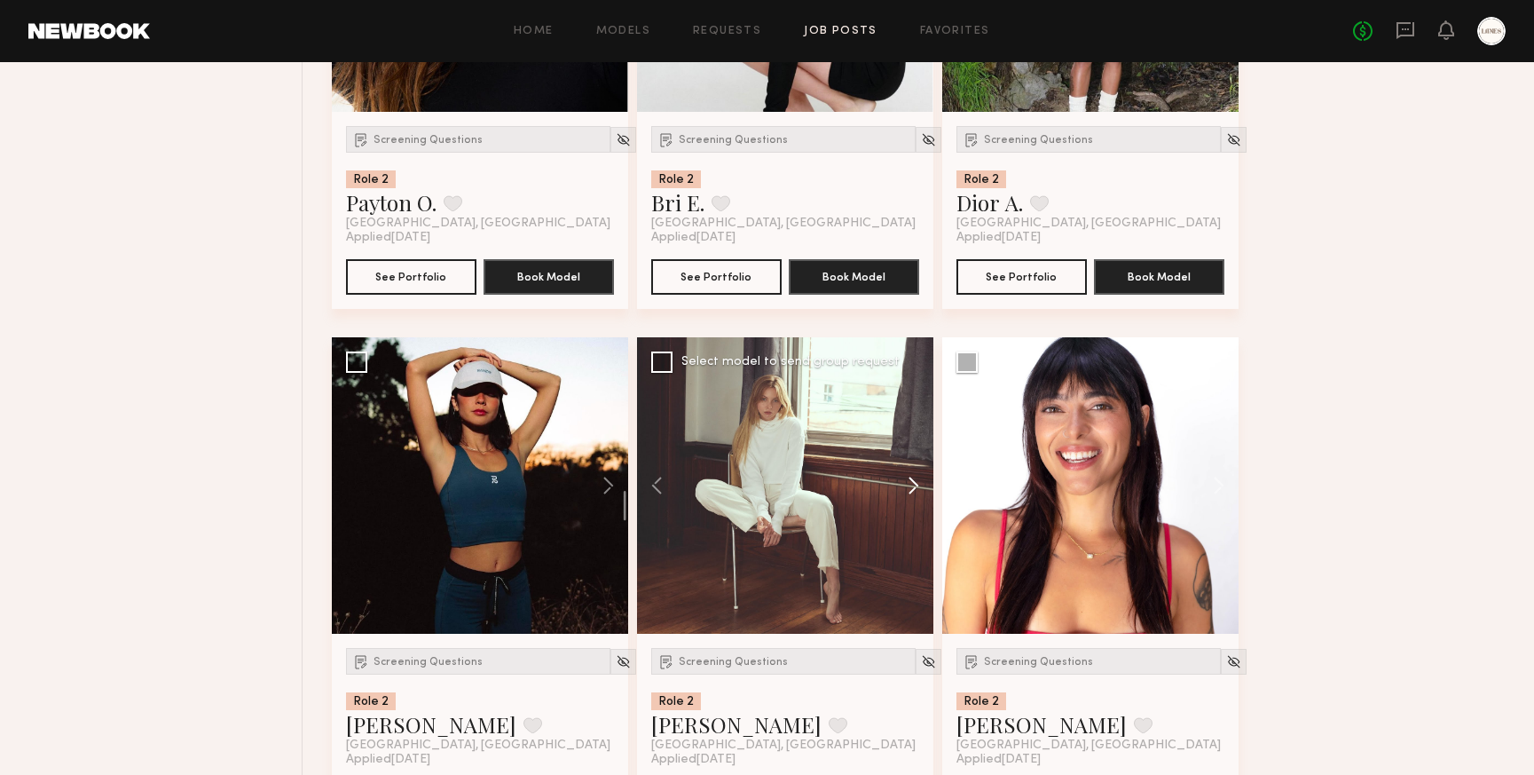
click at [914, 498] on button at bounding box center [905, 485] width 57 height 296
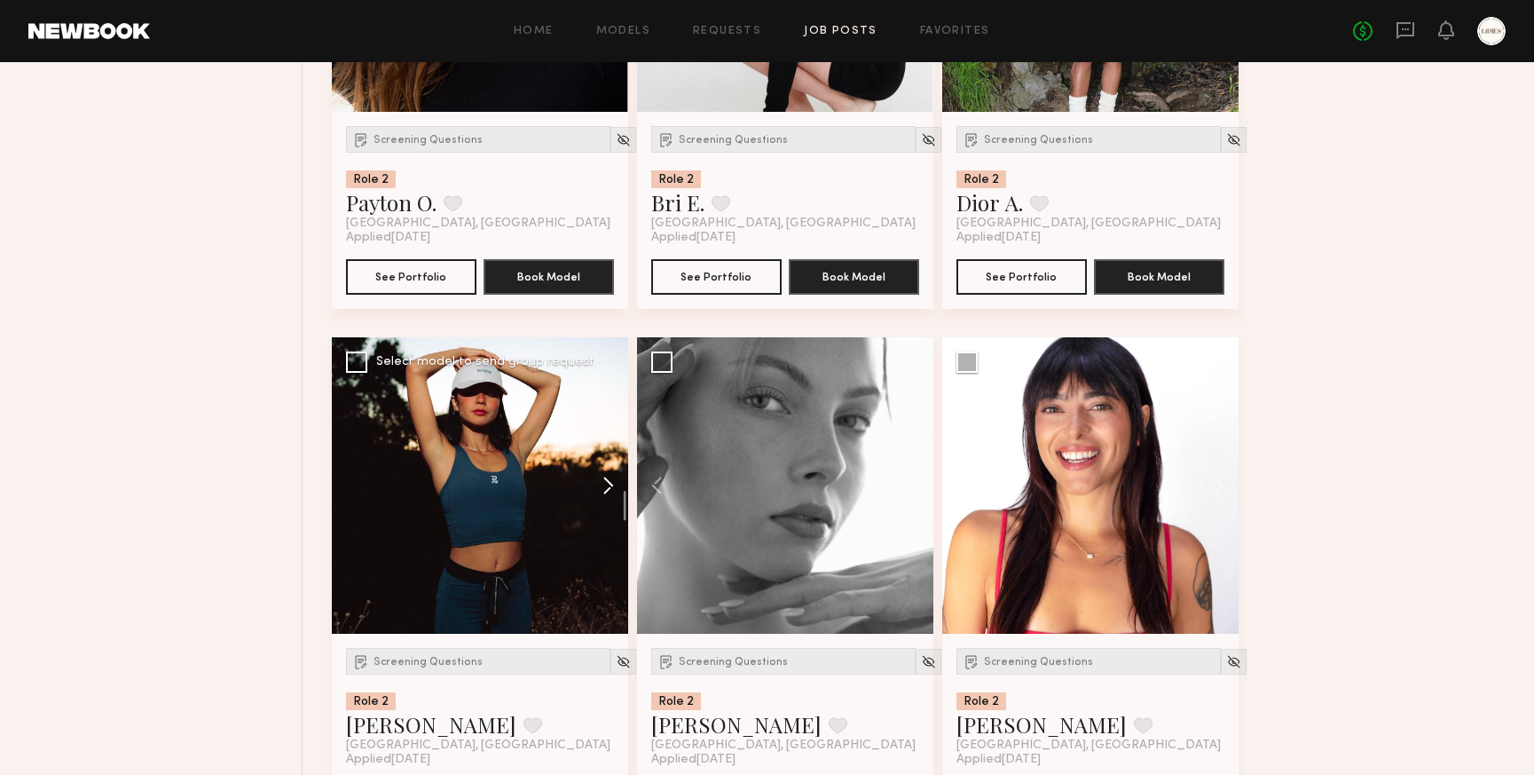
click at [600, 480] on button at bounding box center [600, 485] width 57 height 296
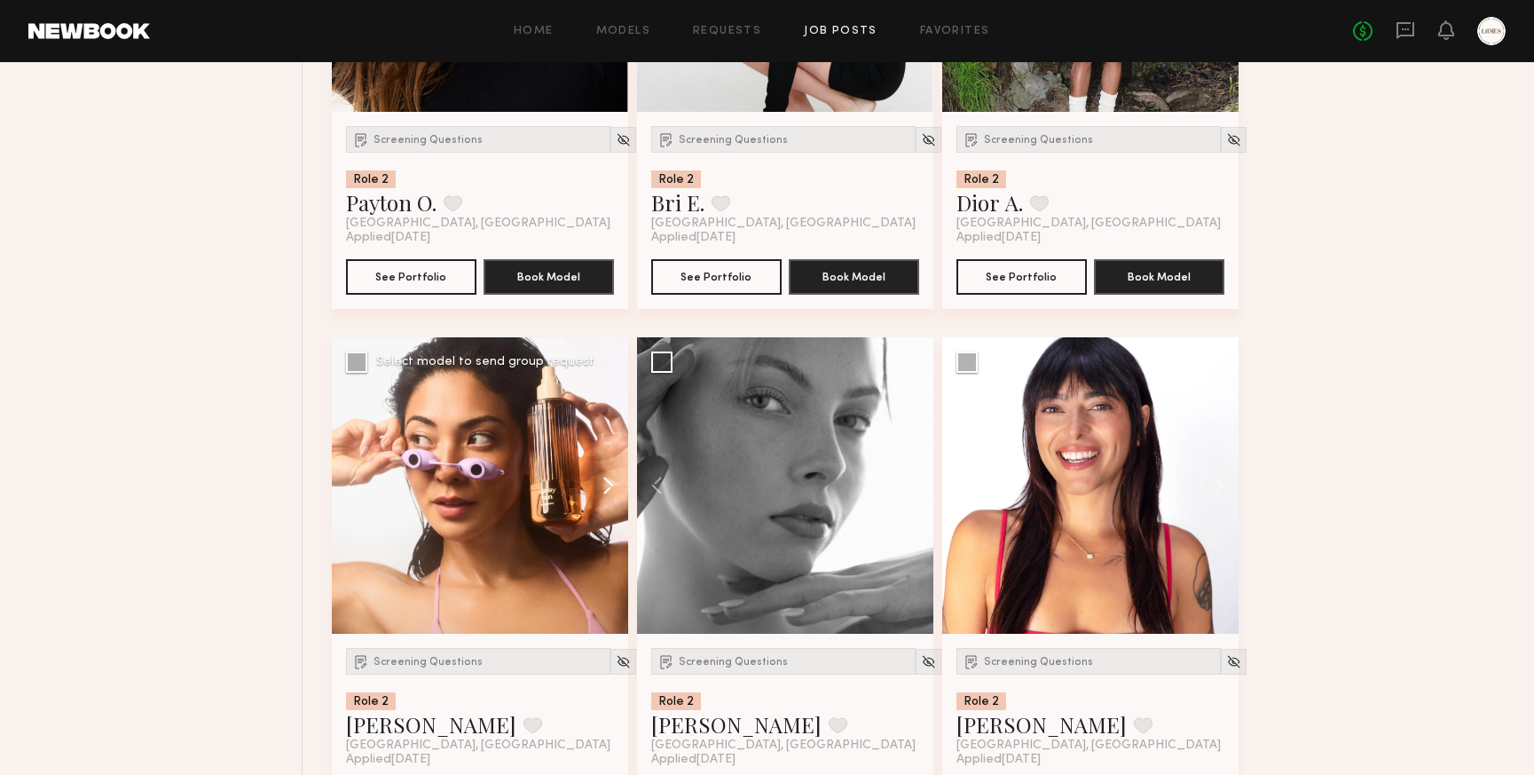
click at [600, 480] on button at bounding box center [600, 485] width 57 height 296
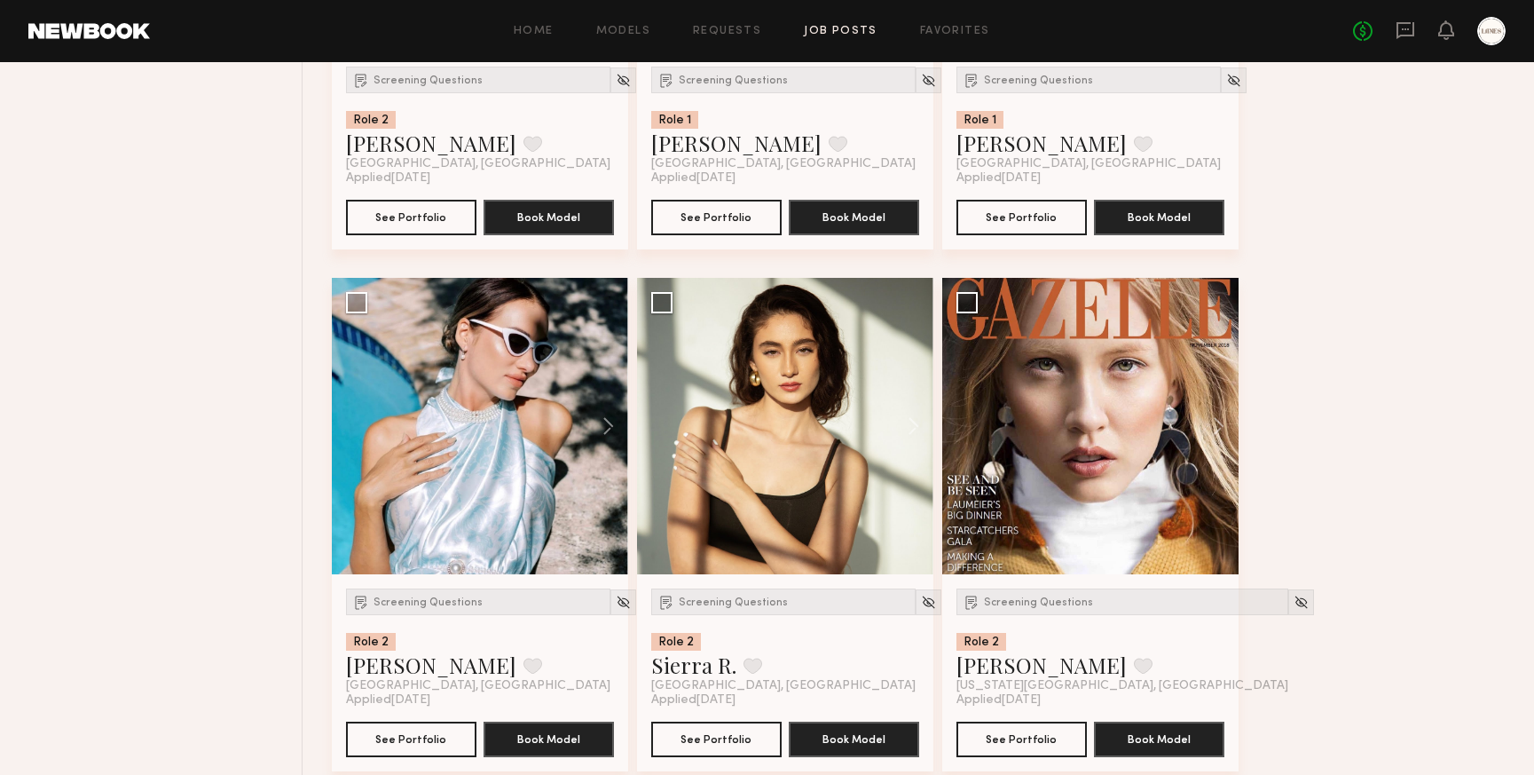
scroll to position [8369, 0]
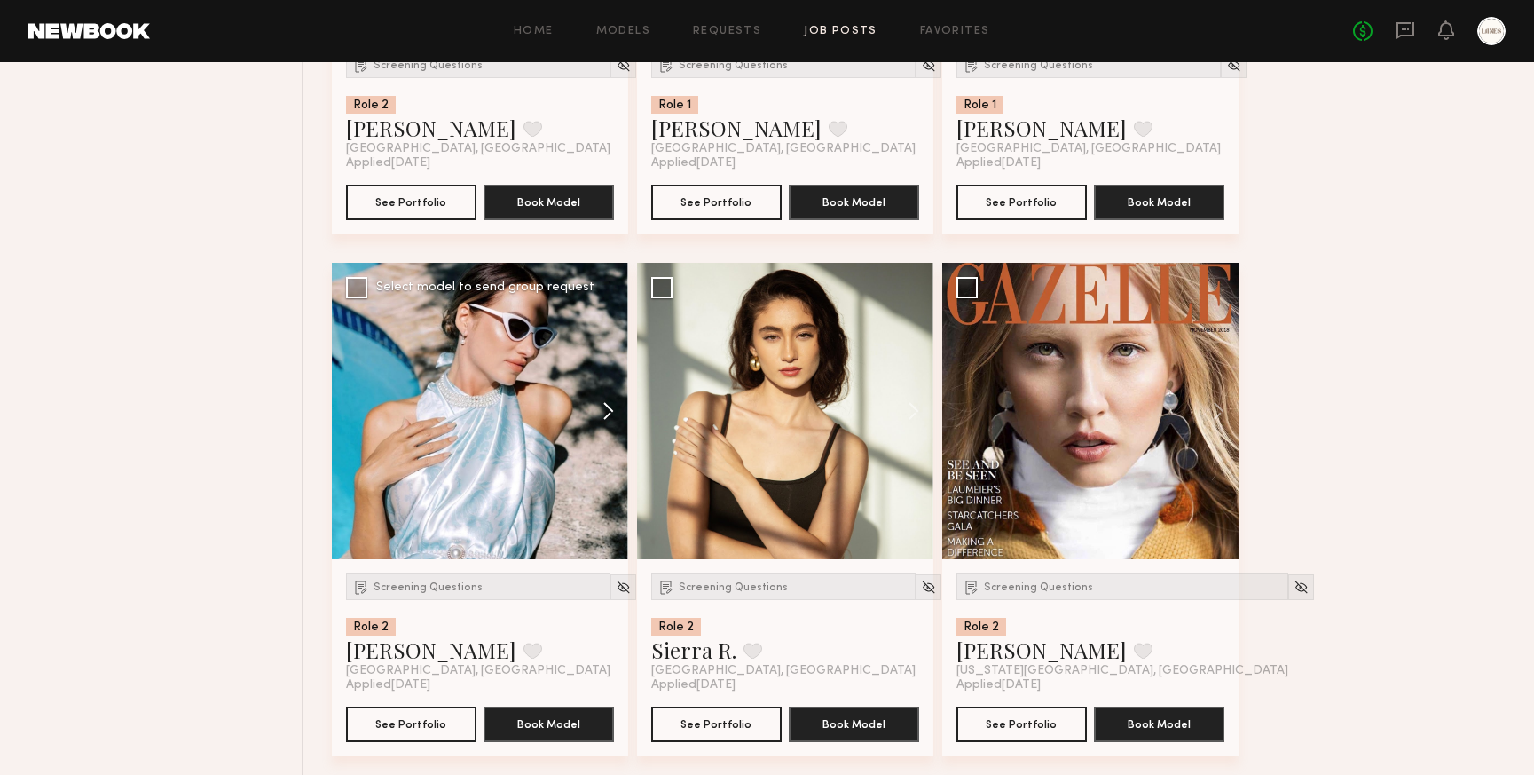
click at [605, 413] on button at bounding box center [600, 411] width 57 height 296
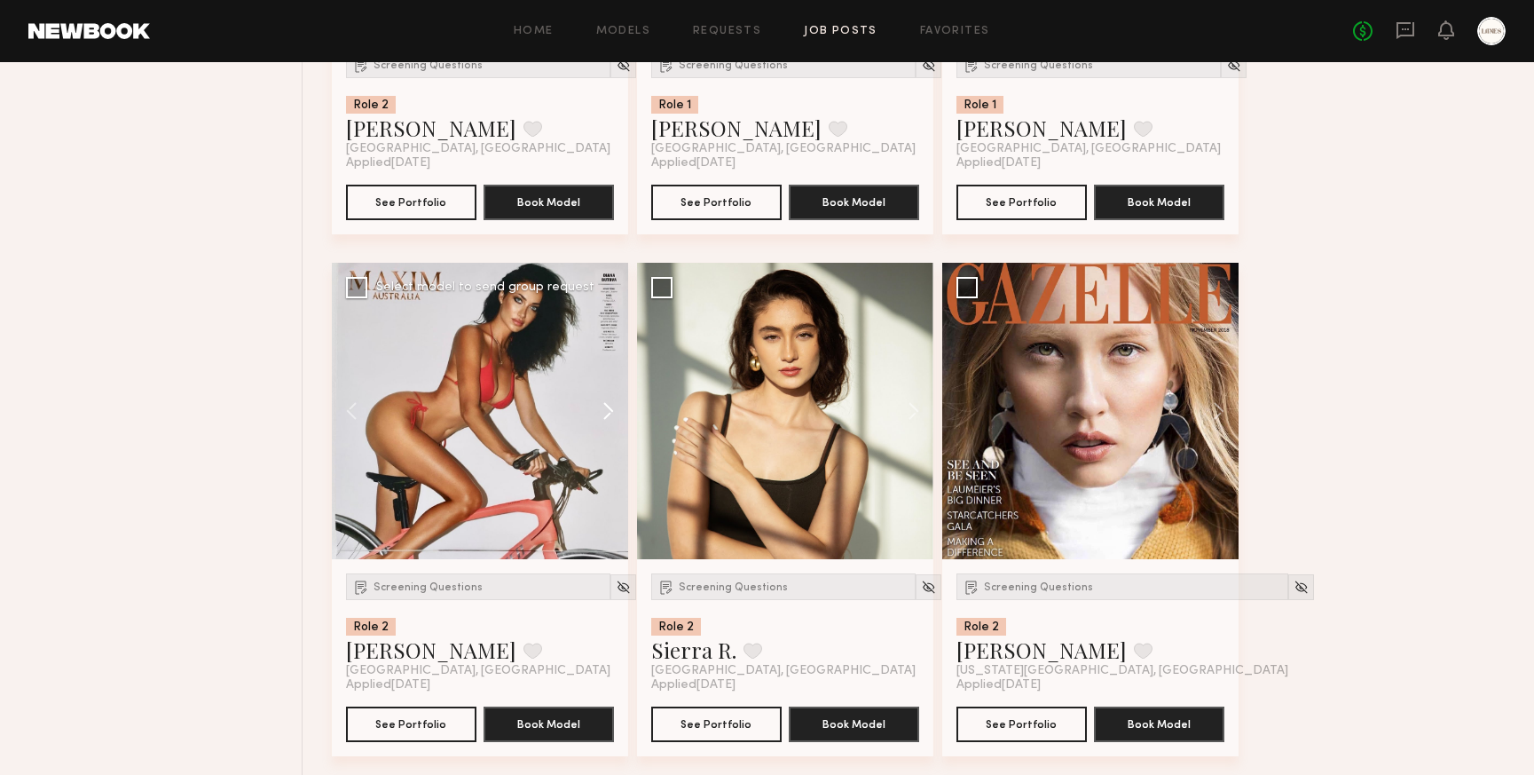
click at [605, 413] on button at bounding box center [600, 411] width 57 height 296
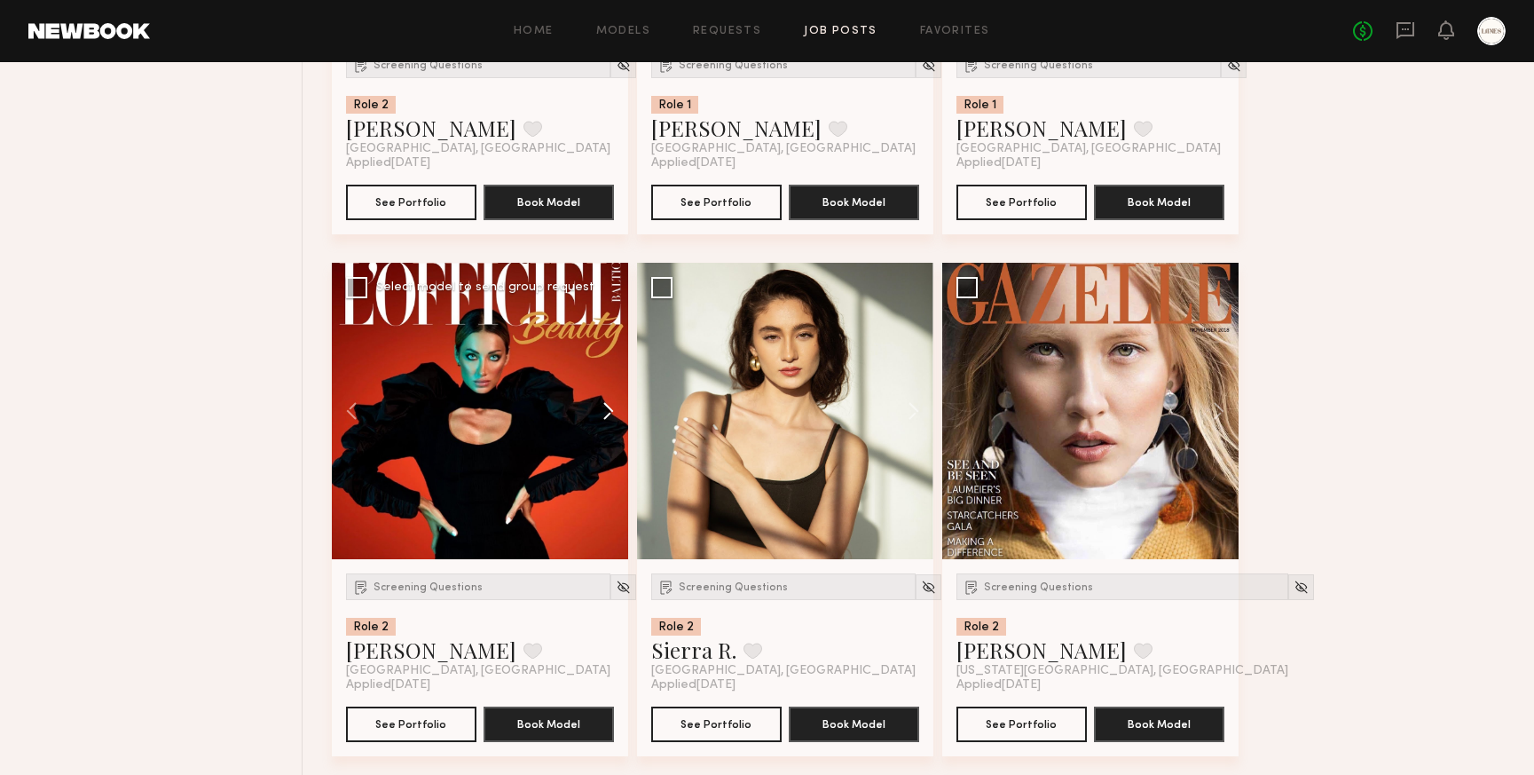
click at [605, 413] on button at bounding box center [600, 411] width 57 height 296
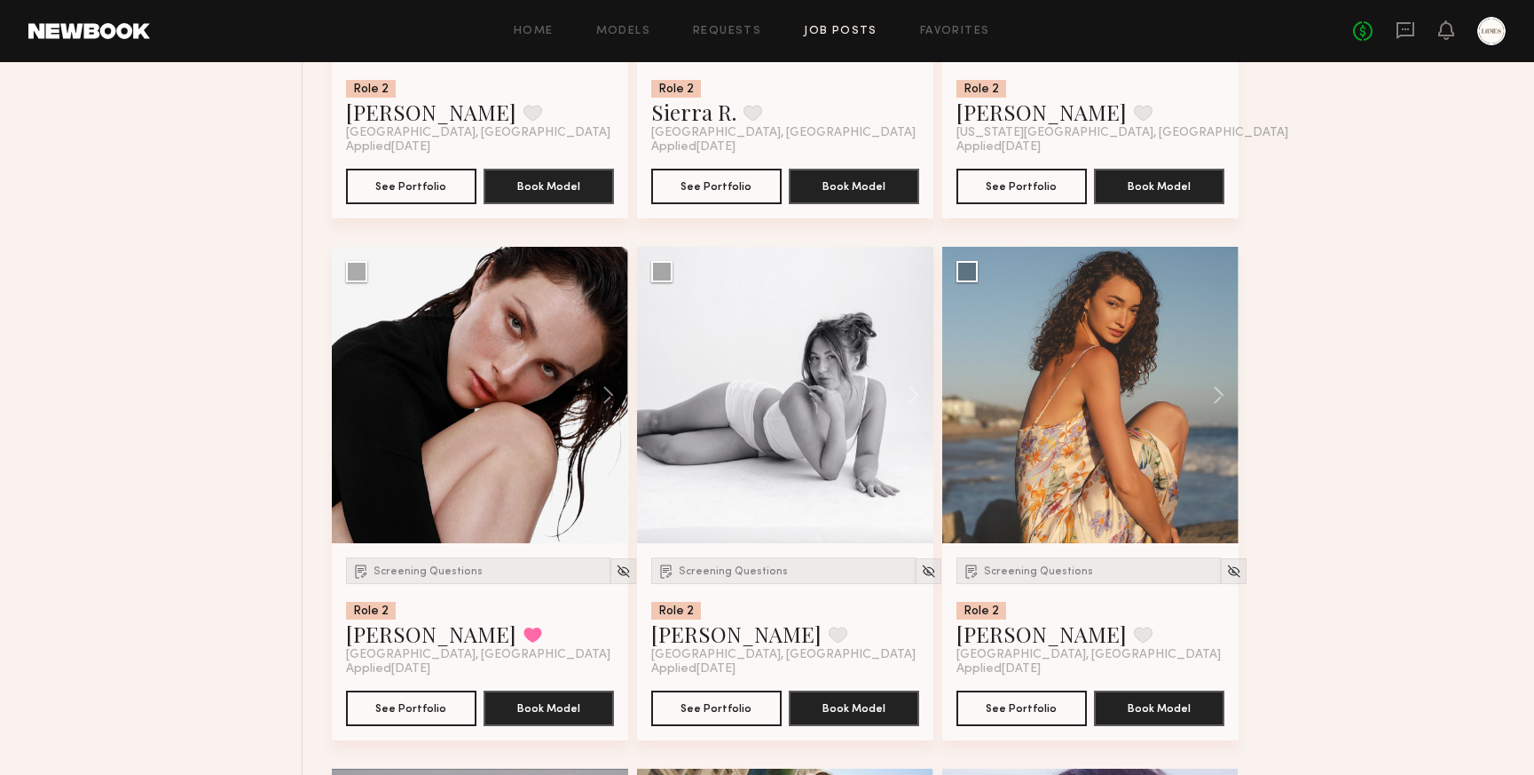
scroll to position [8905, 0]
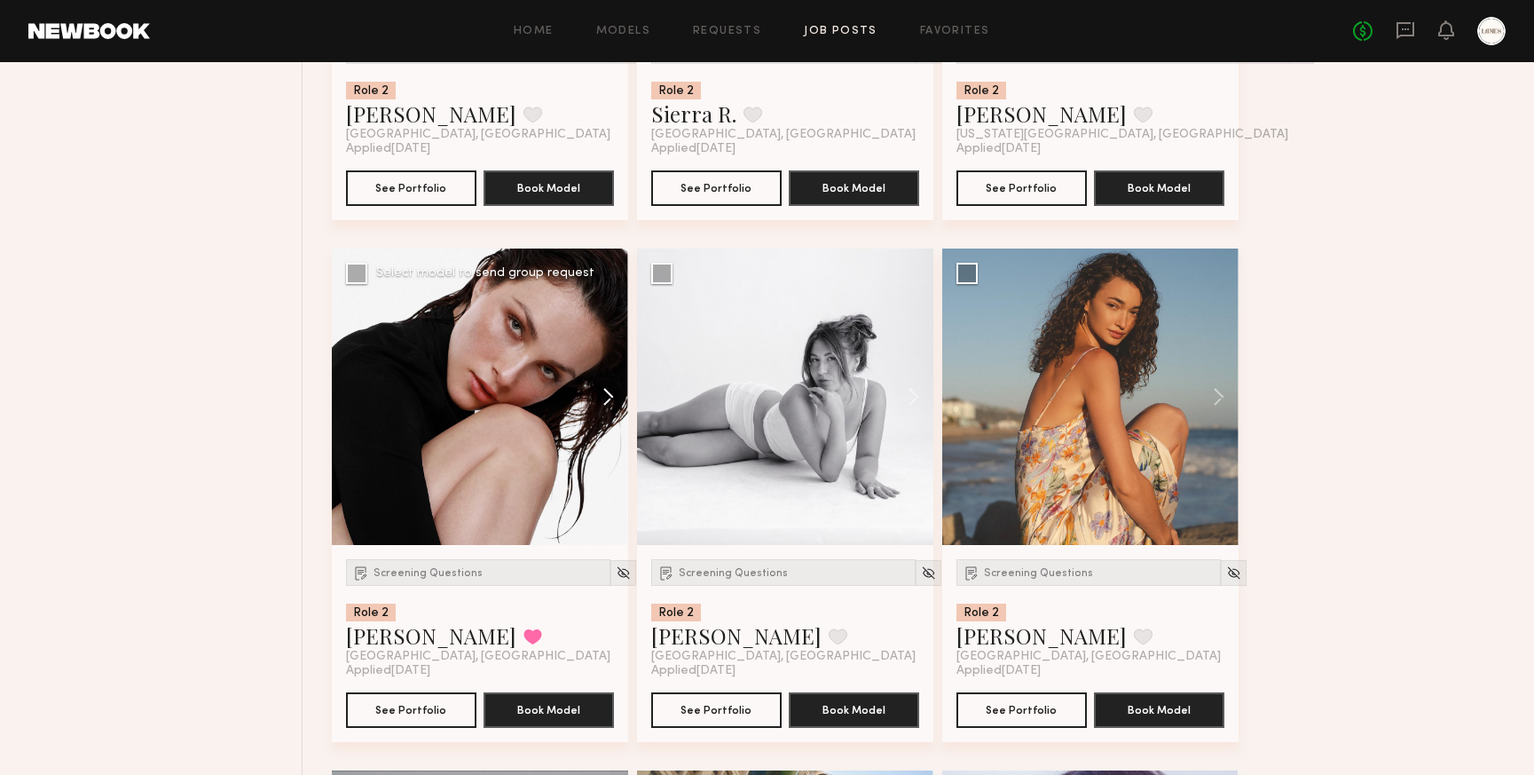
click at [608, 396] on button at bounding box center [600, 396] width 57 height 296
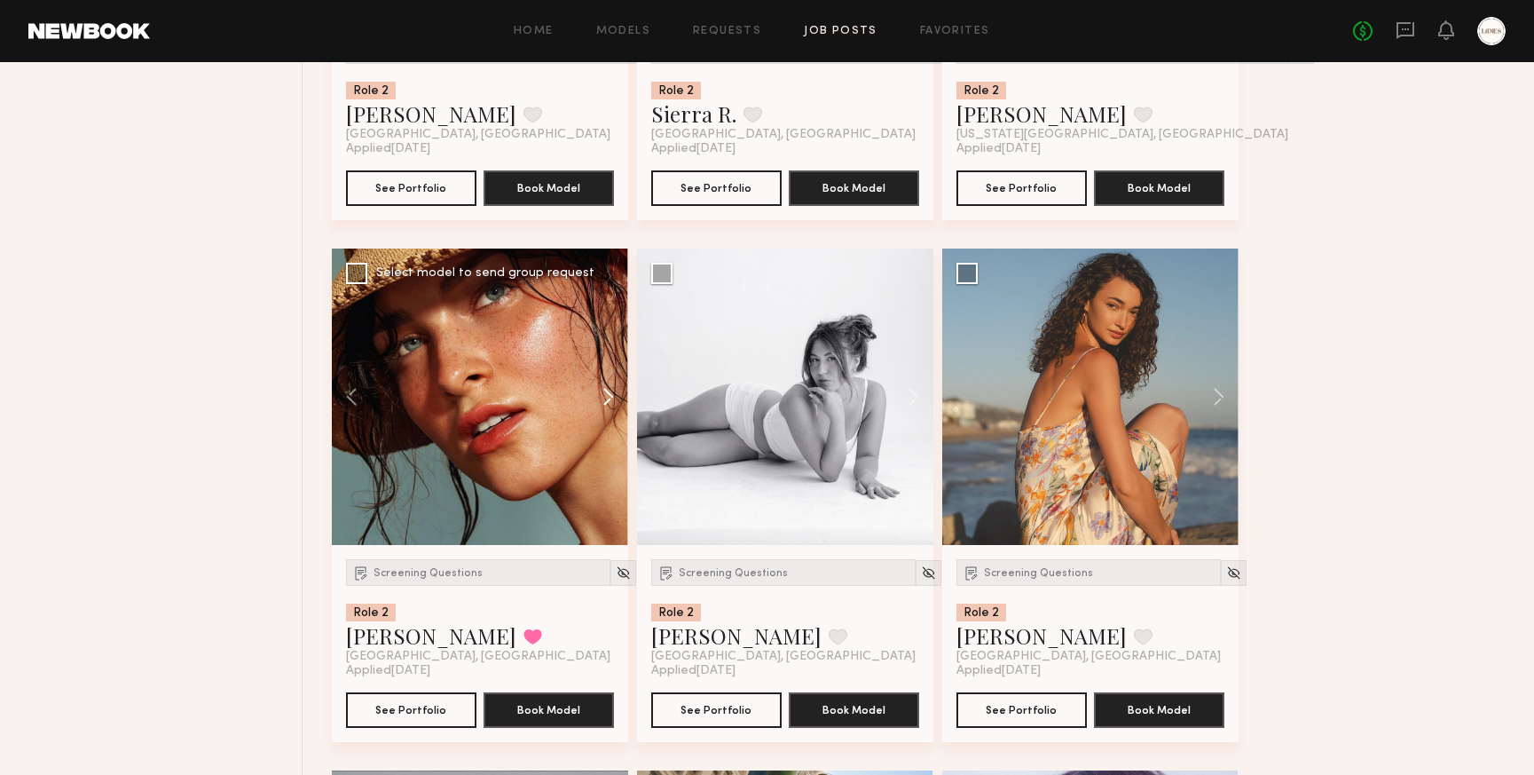
click at [608, 396] on button at bounding box center [600, 396] width 57 height 296
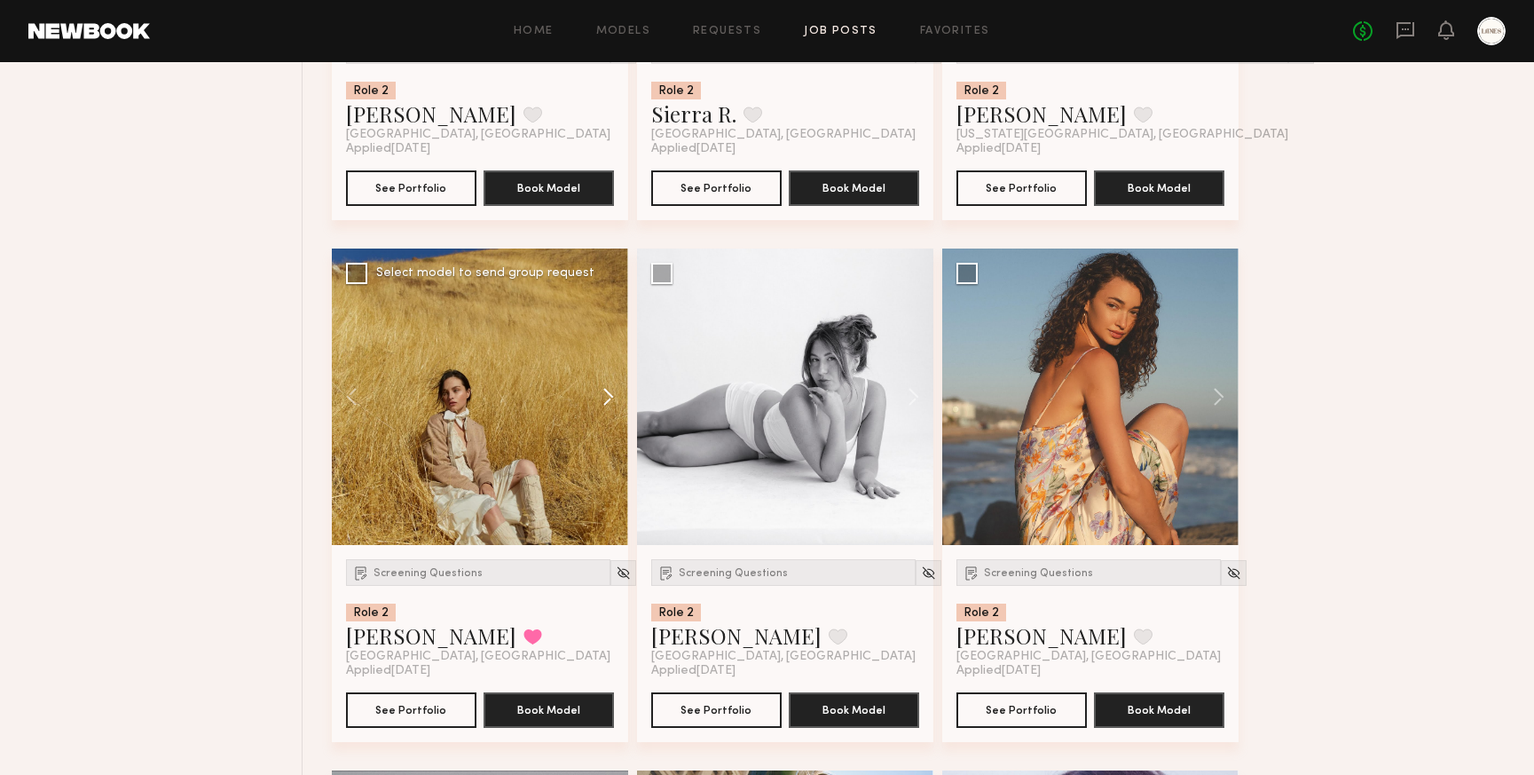
click at [608, 396] on button at bounding box center [600, 396] width 57 height 296
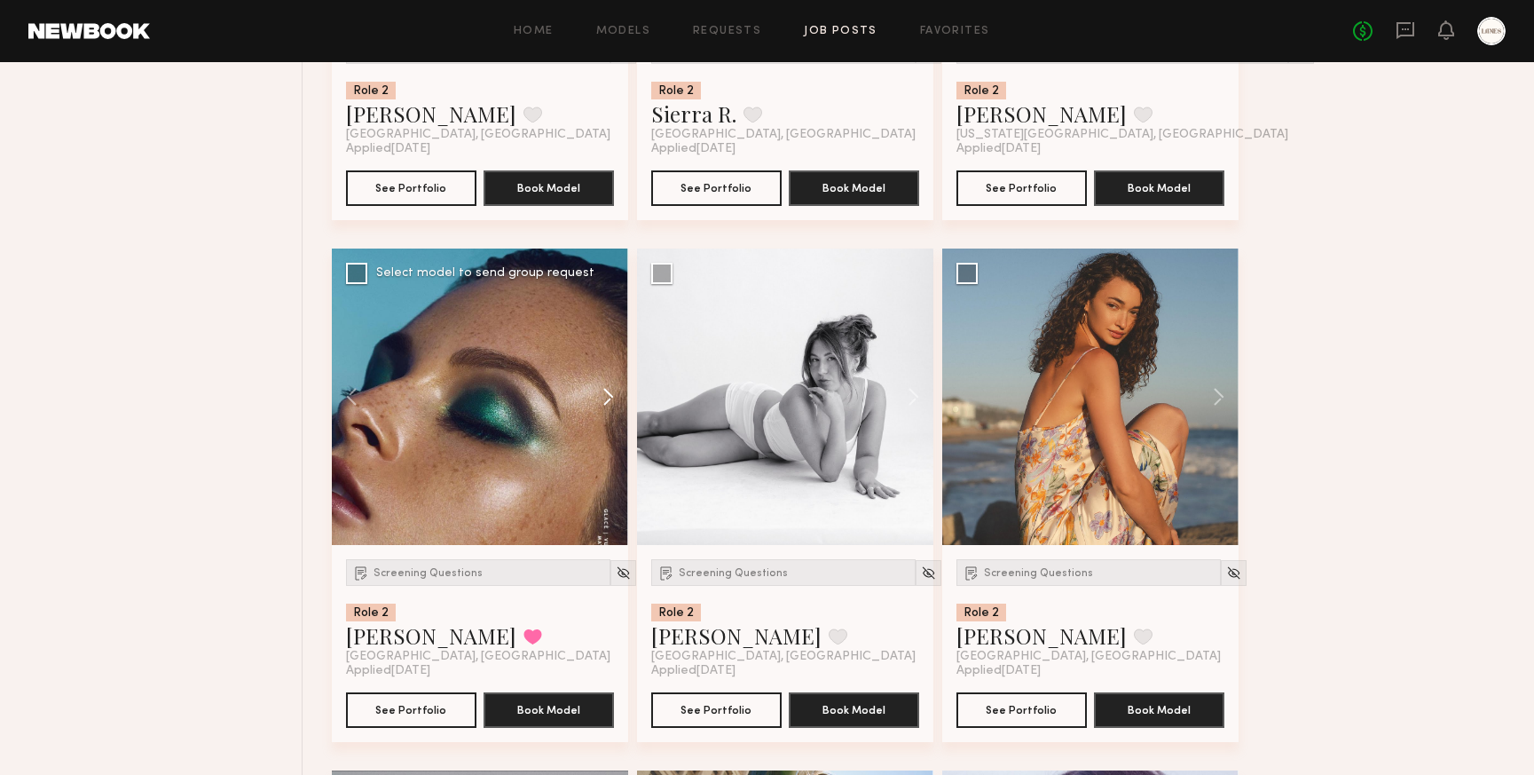
click at [608, 396] on button at bounding box center [600, 396] width 57 height 296
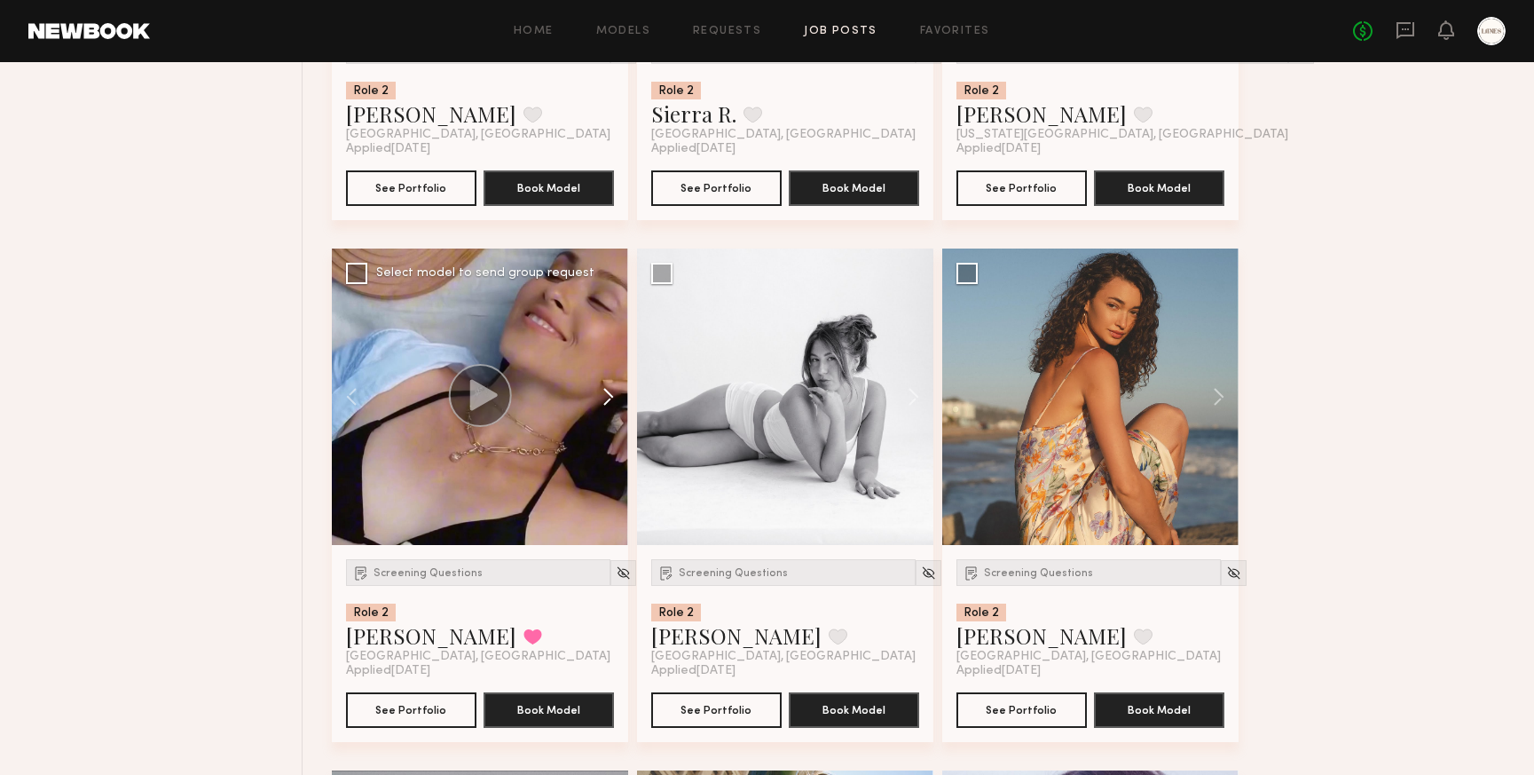
click at [608, 405] on button at bounding box center [600, 396] width 57 height 296
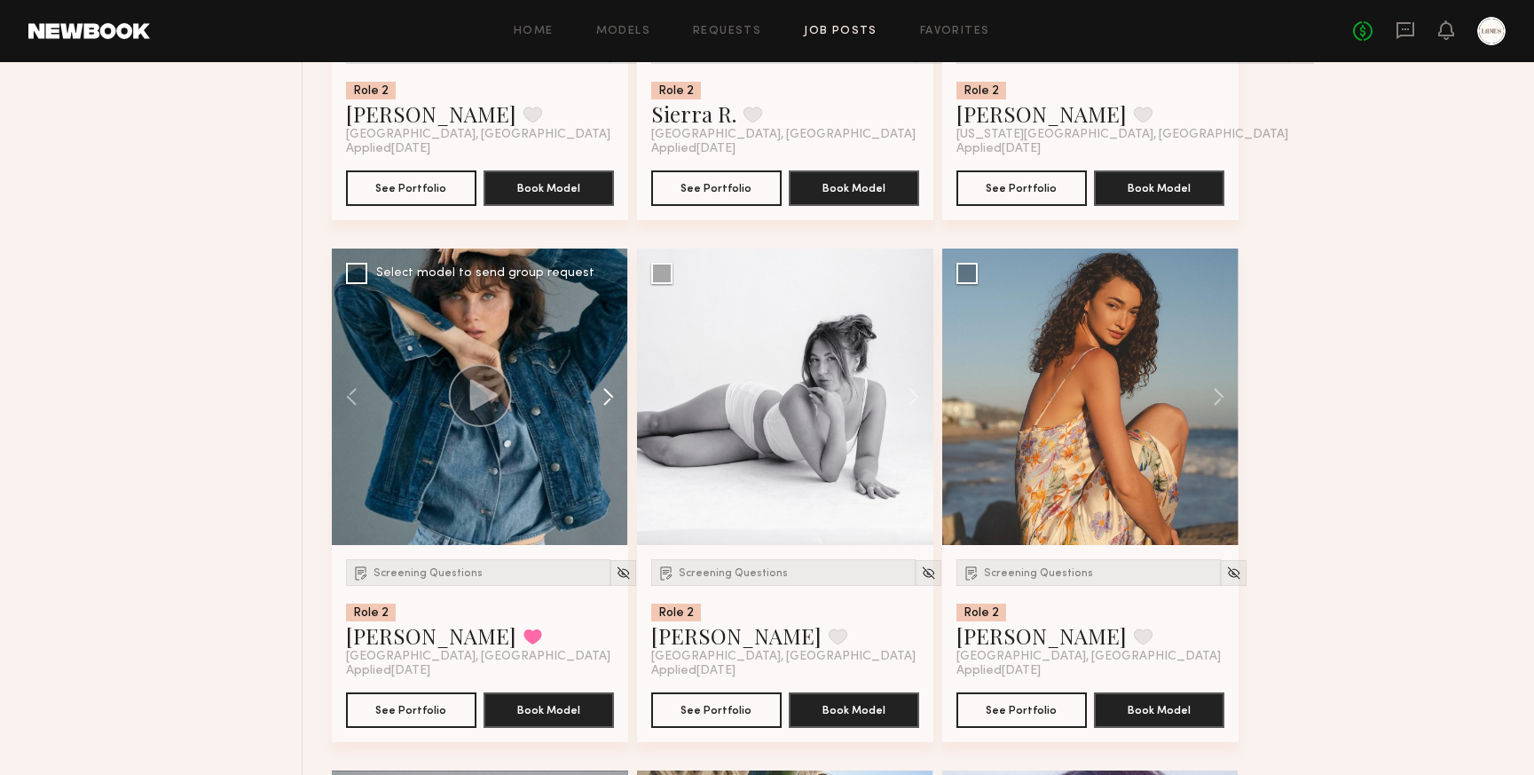
click at [608, 405] on button at bounding box center [600, 396] width 57 height 296
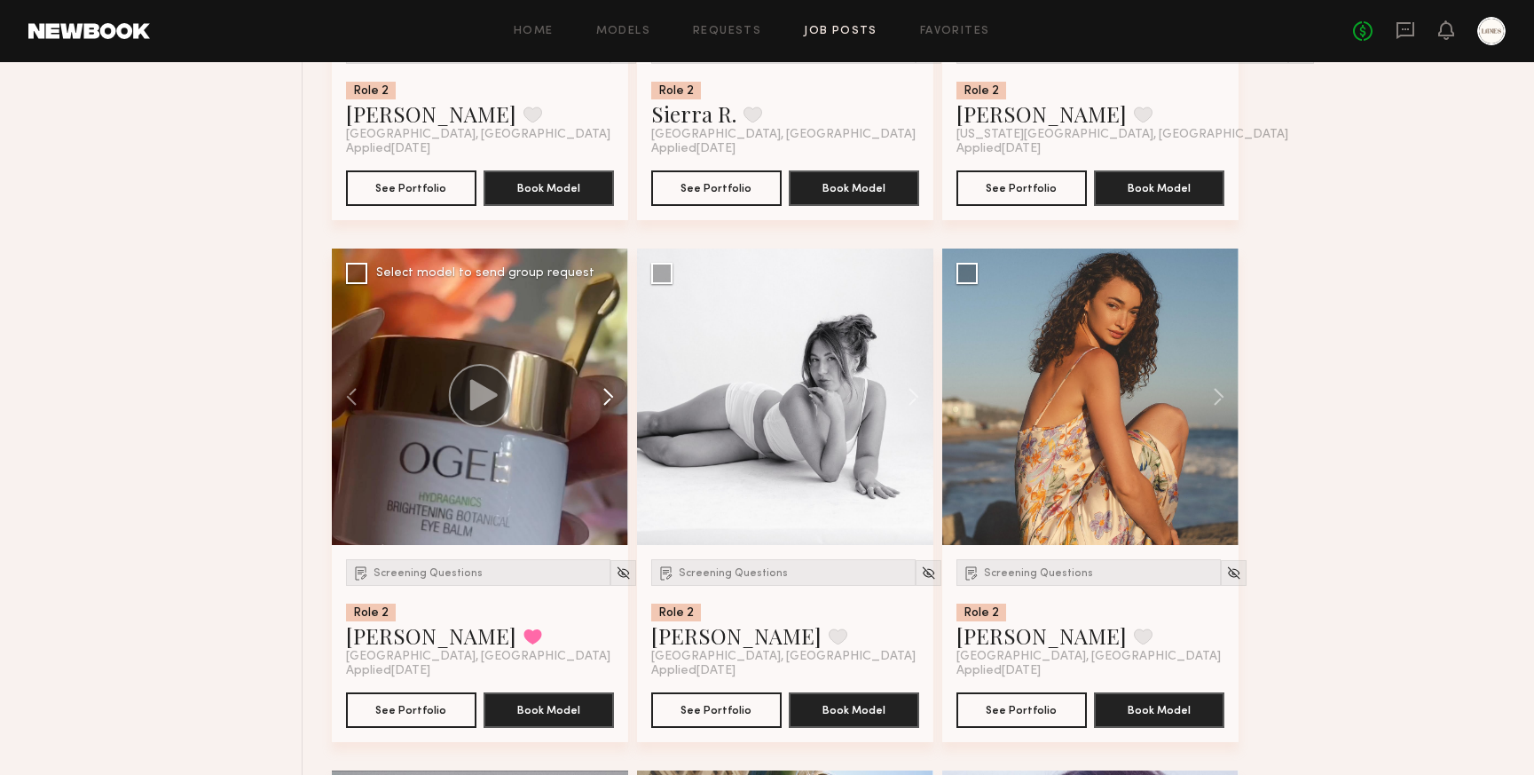
click at [608, 405] on button at bounding box center [600, 396] width 57 height 296
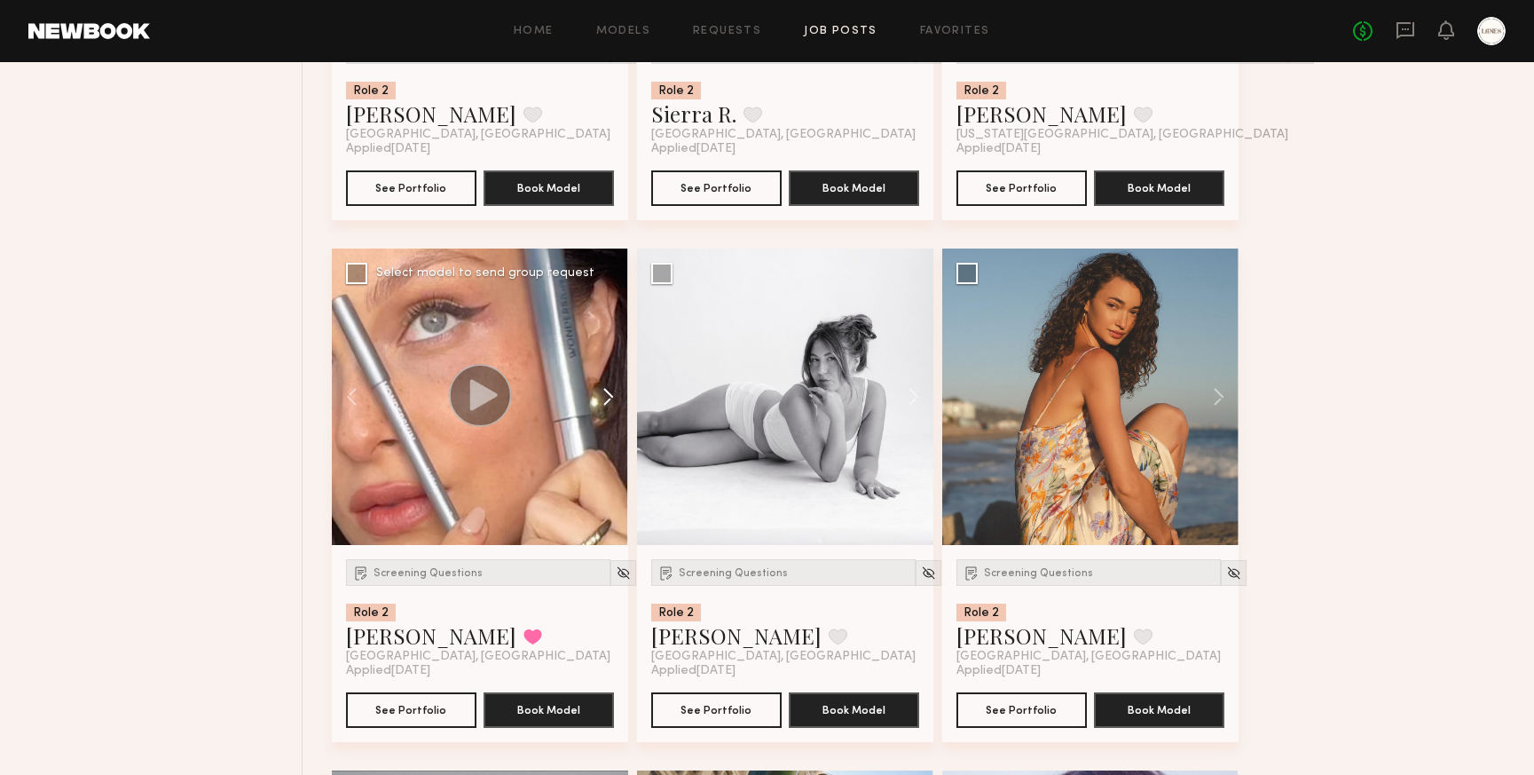
click at [608, 405] on button at bounding box center [600, 396] width 57 height 296
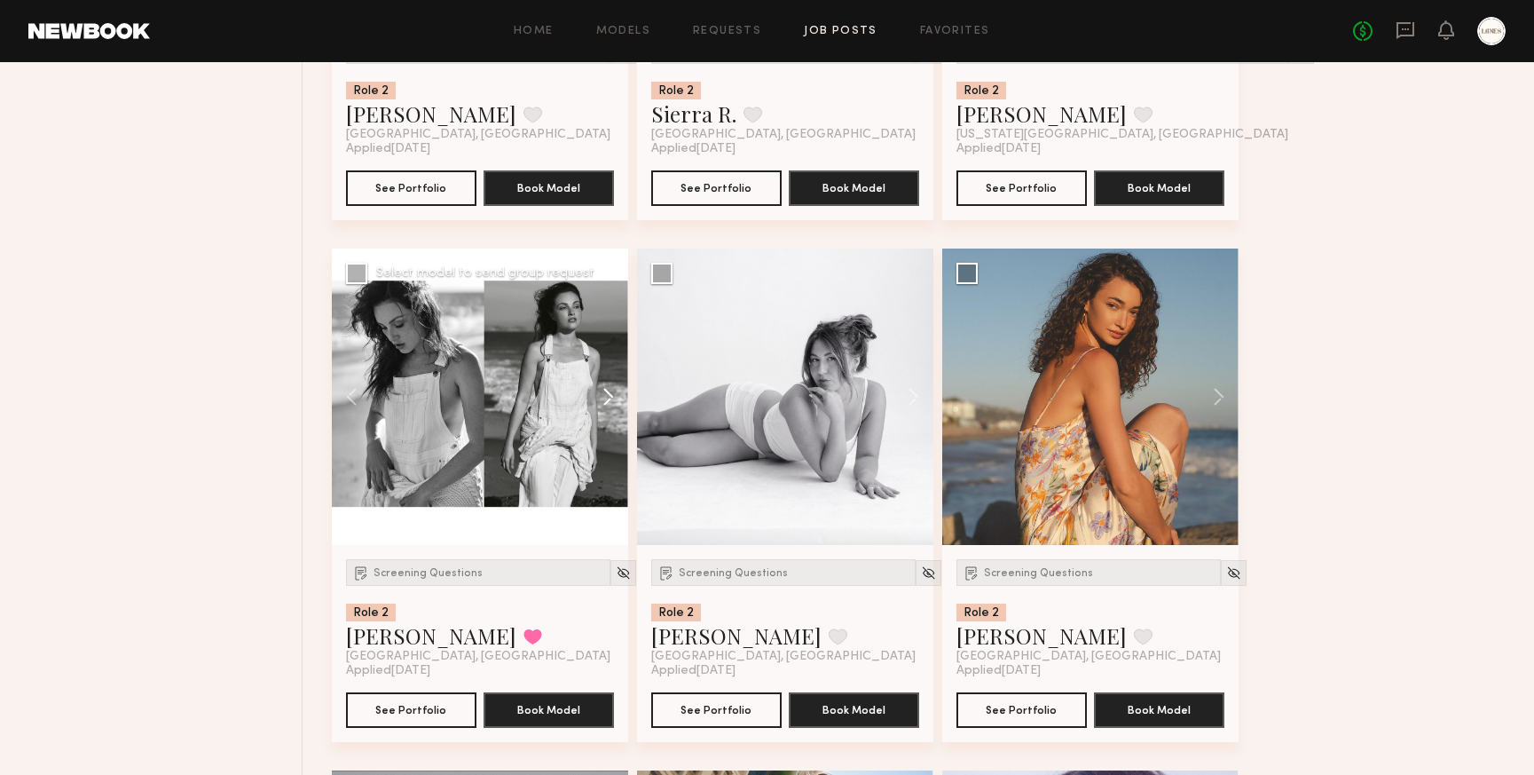
click at [608, 405] on button at bounding box center [600, 396] width 57 height 296
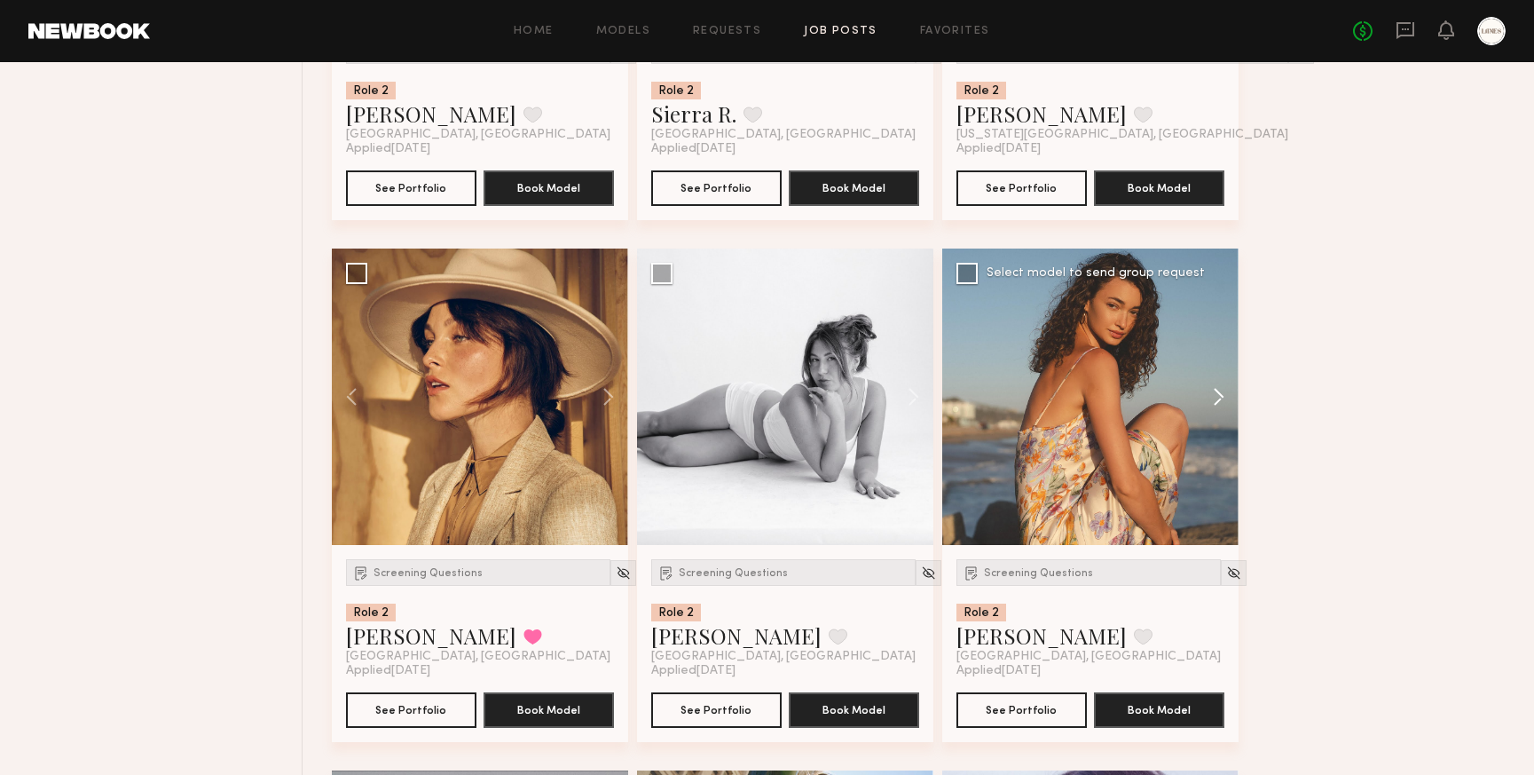
click at [1219, 401] on button at bounding box center [1210, 396] width 57 height 296
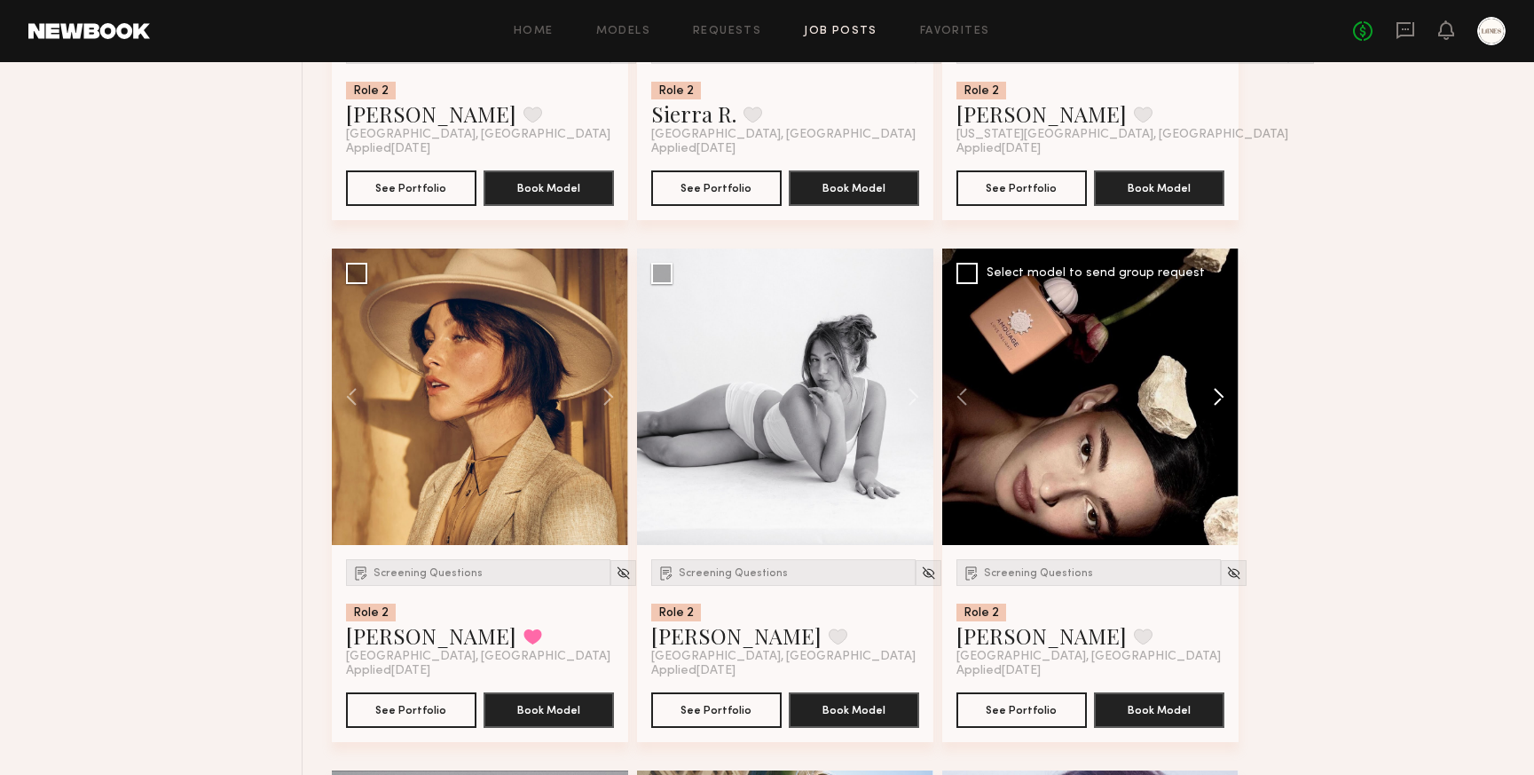
click at [1219, 401] on button at bounding box center [1210, 396] width 57 height 296
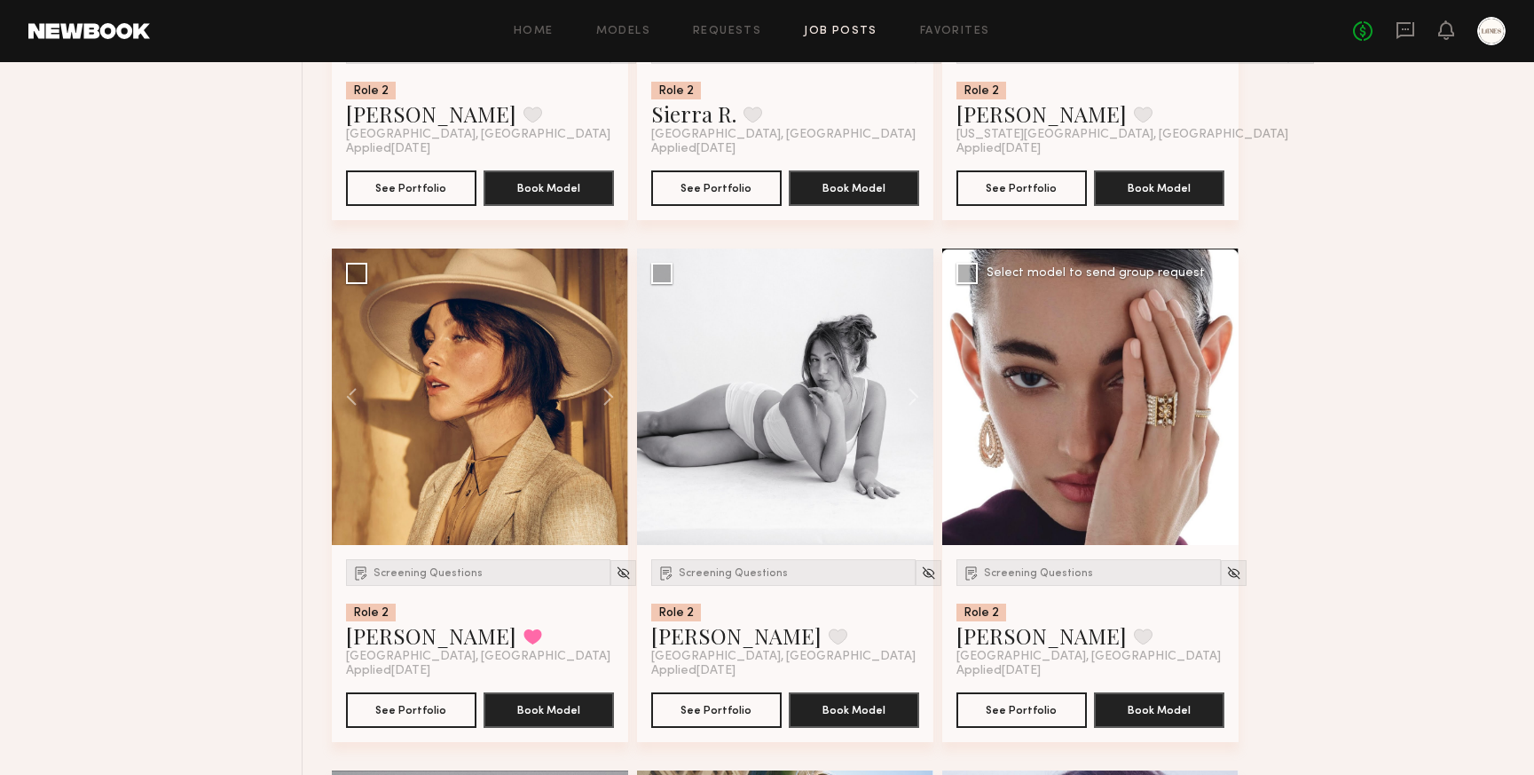
click at [1219, 401] on button at bounding box center [1210, 396] width 57 height 296
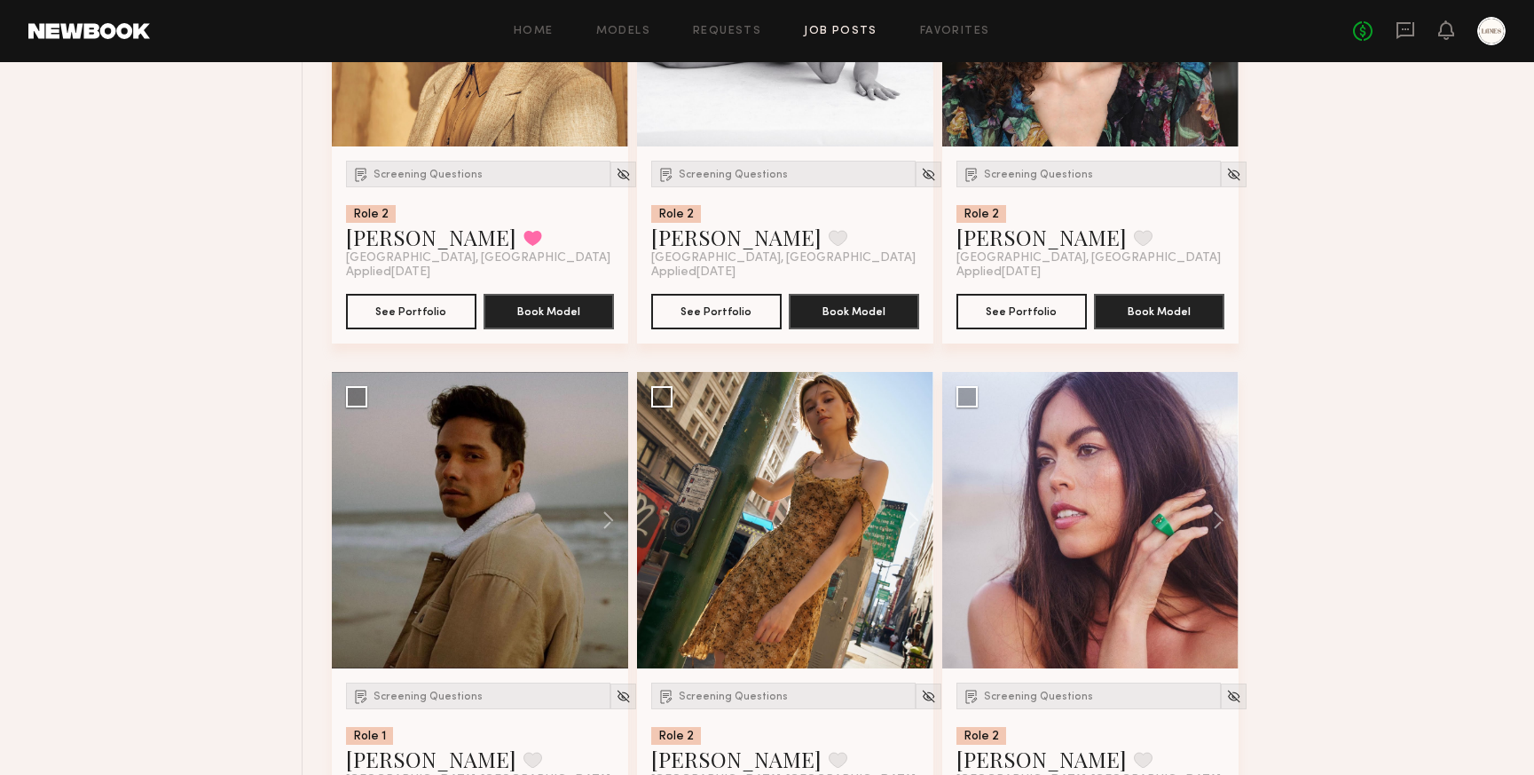
scroll to position [9308, 0]
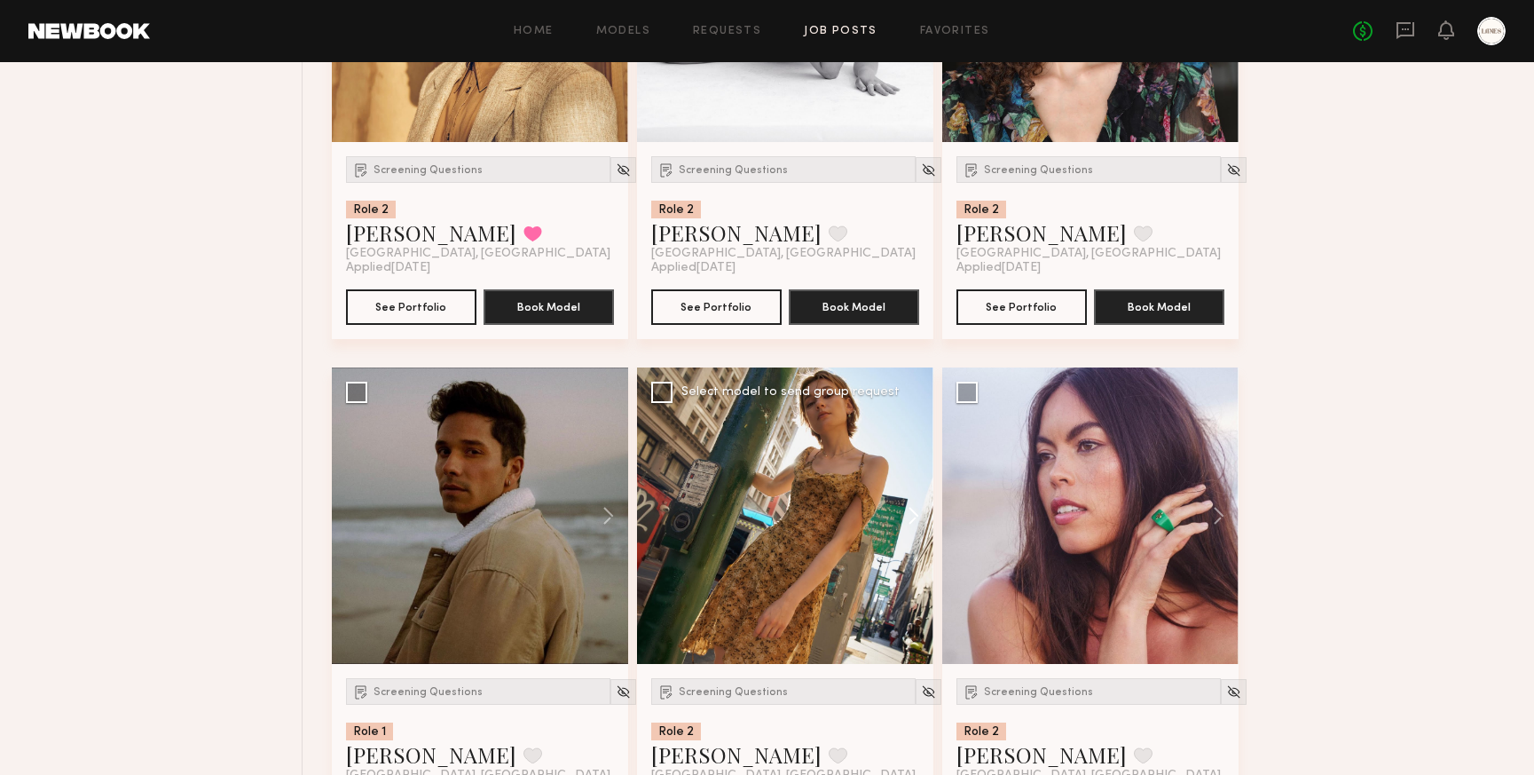
click at [913, 522] on button at bounding box center [905, 515] width 57 height 296
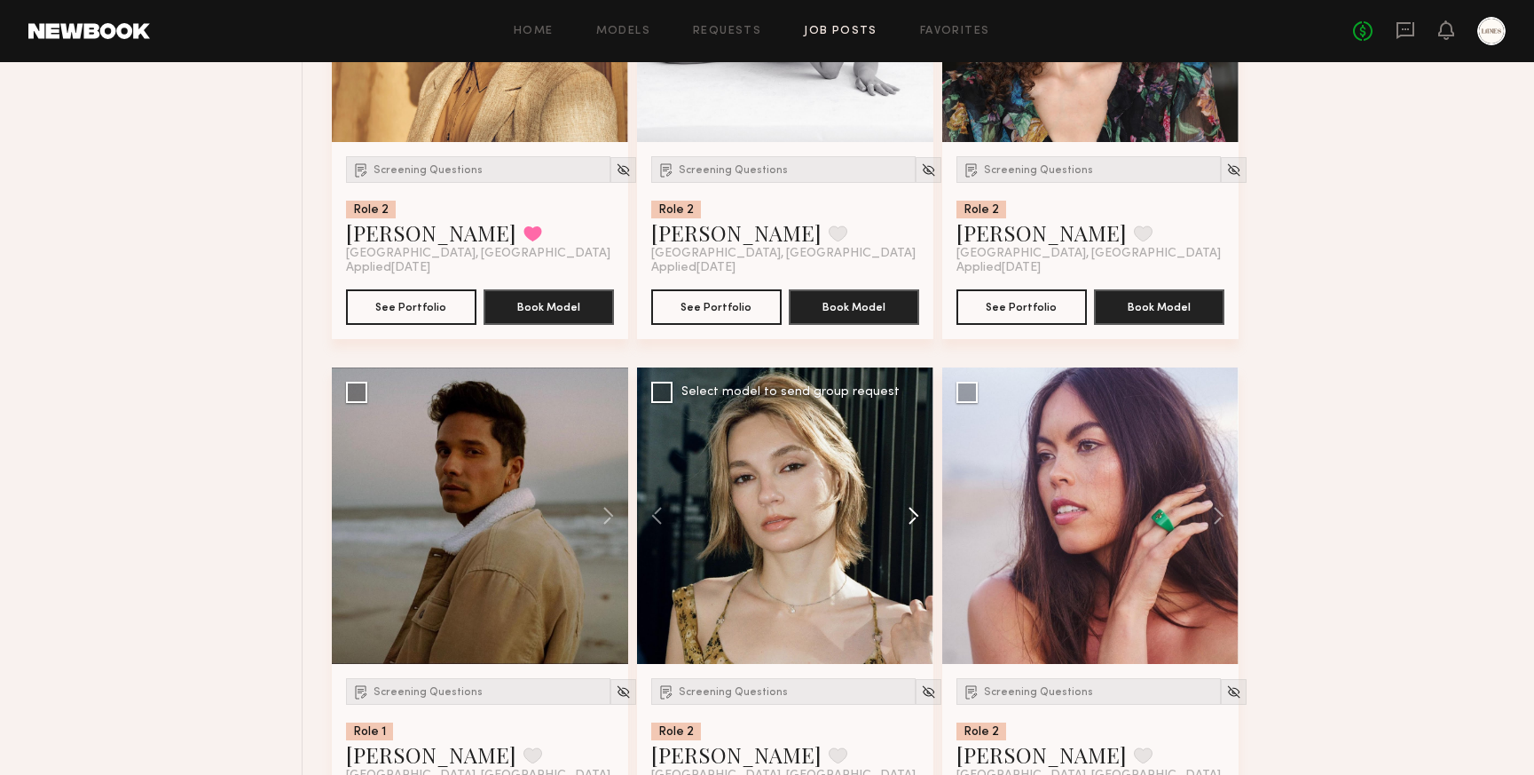
click at [913, 522] on button at bounding box center [905, 515] width 57 height 296
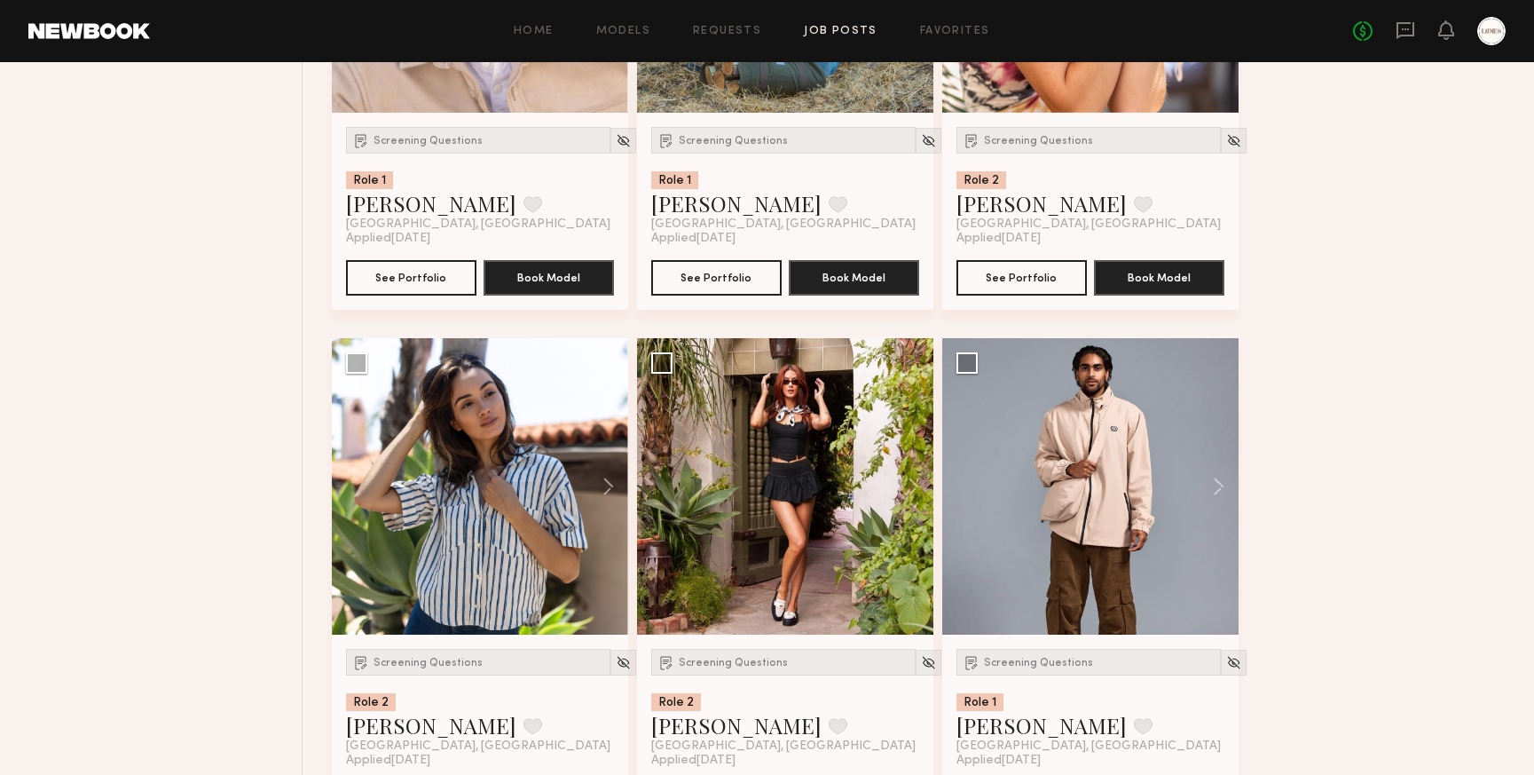
scroll to position [10910, 0]
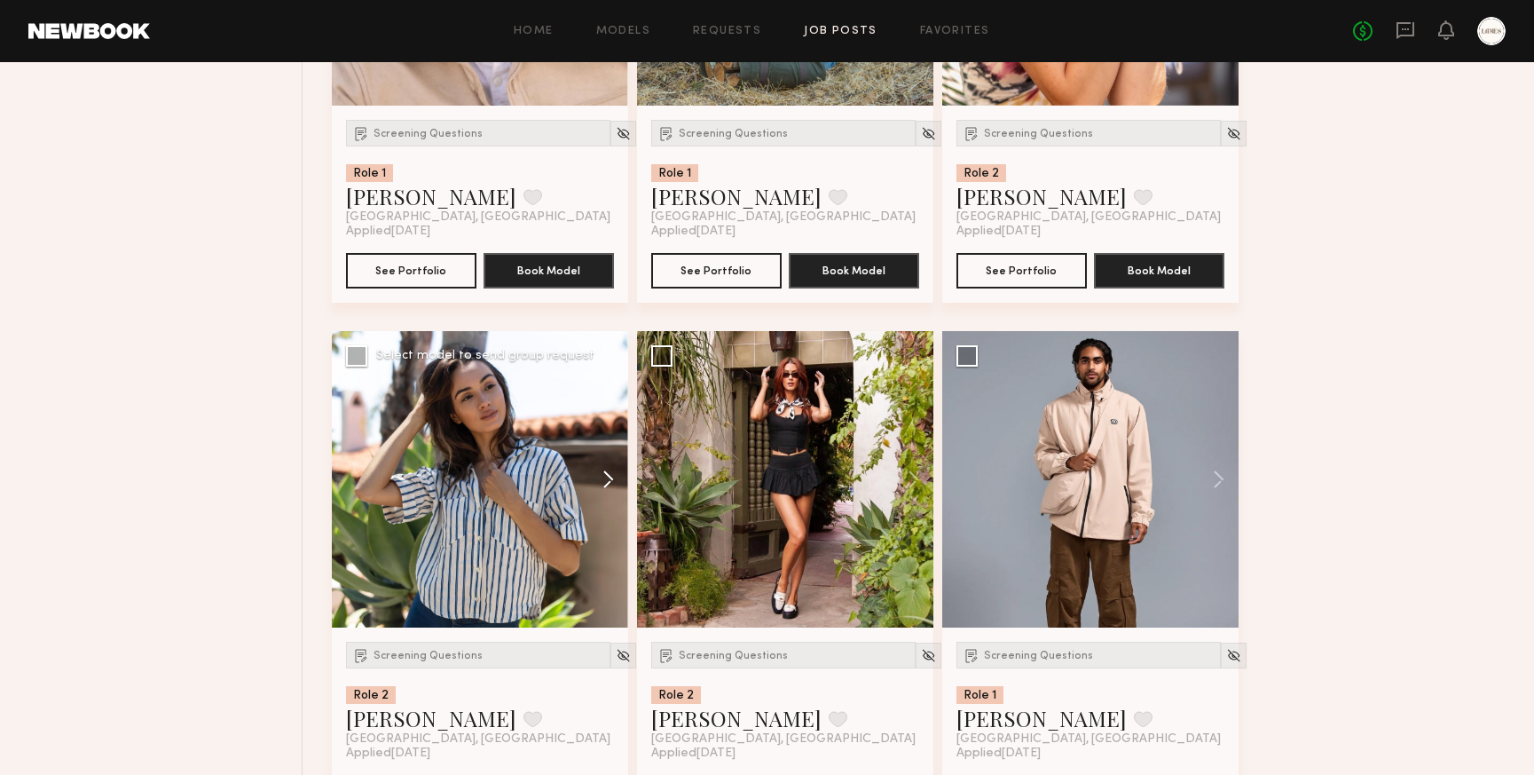
click at [608, 485] on button at bounding box center [600, 479] width 57 height 296
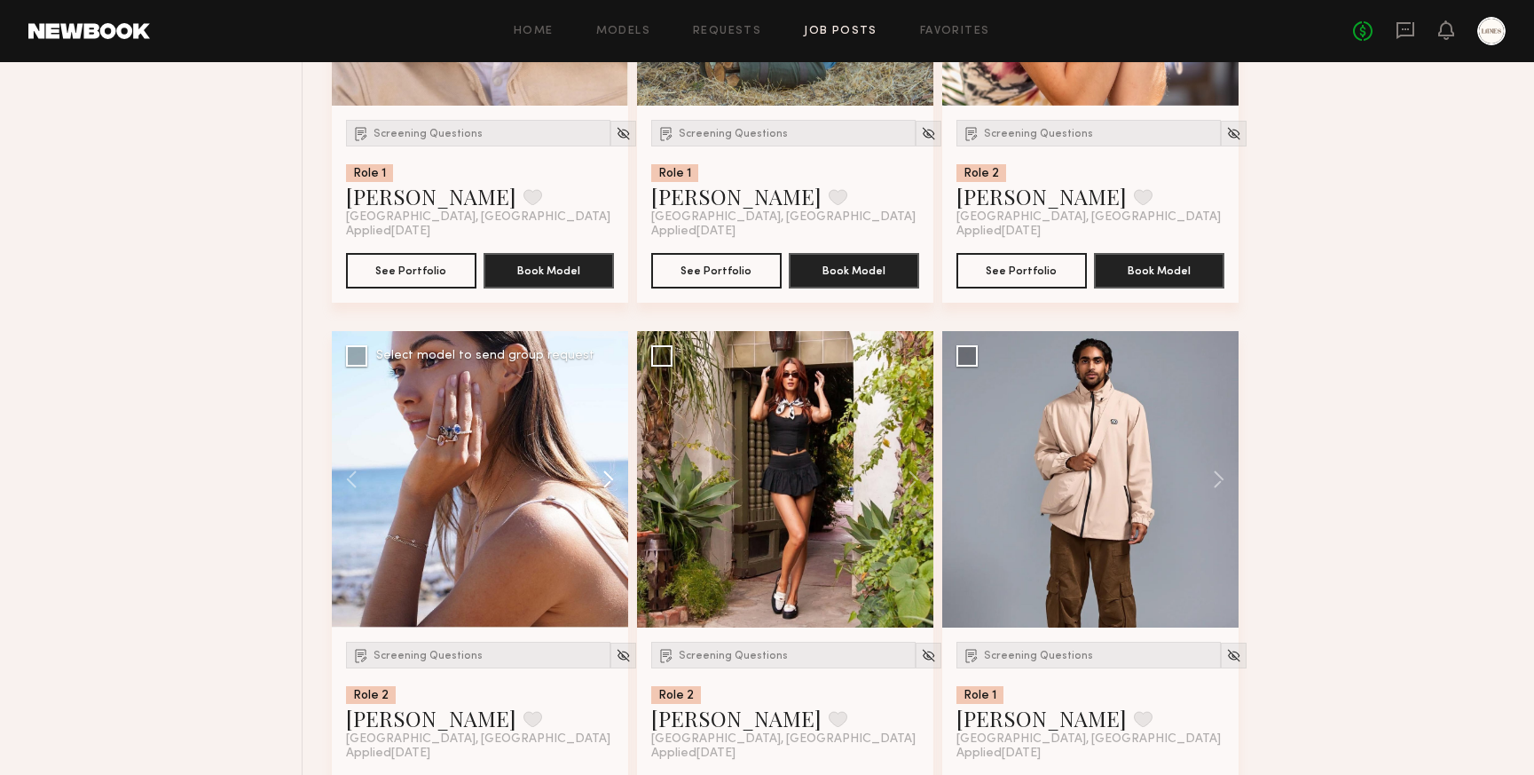
click at [608, 485] on button at bounding box center [600, 479] width 57 height 296
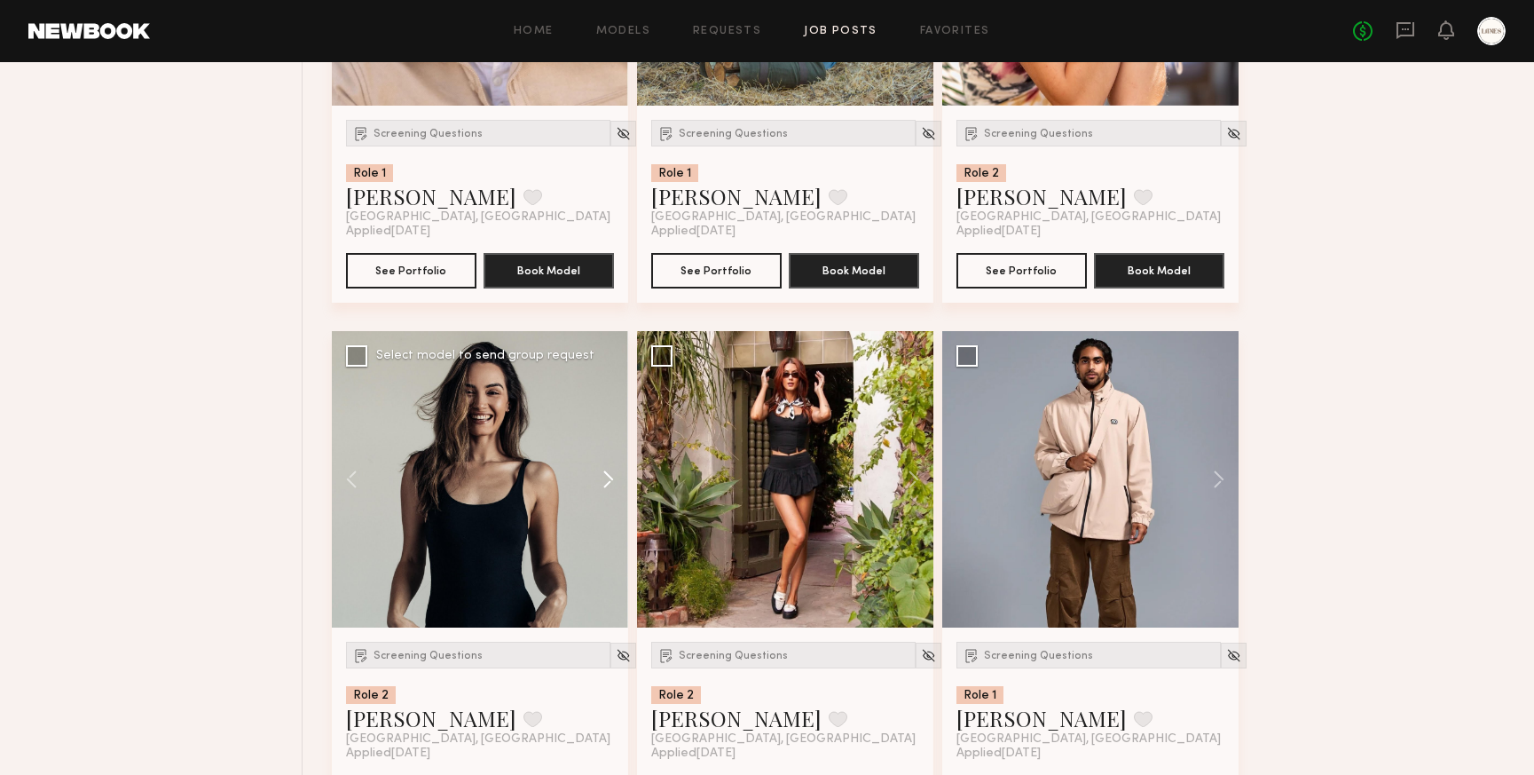
click at [608, 485] on button at bounding box center [600, 479] width 57 height 296
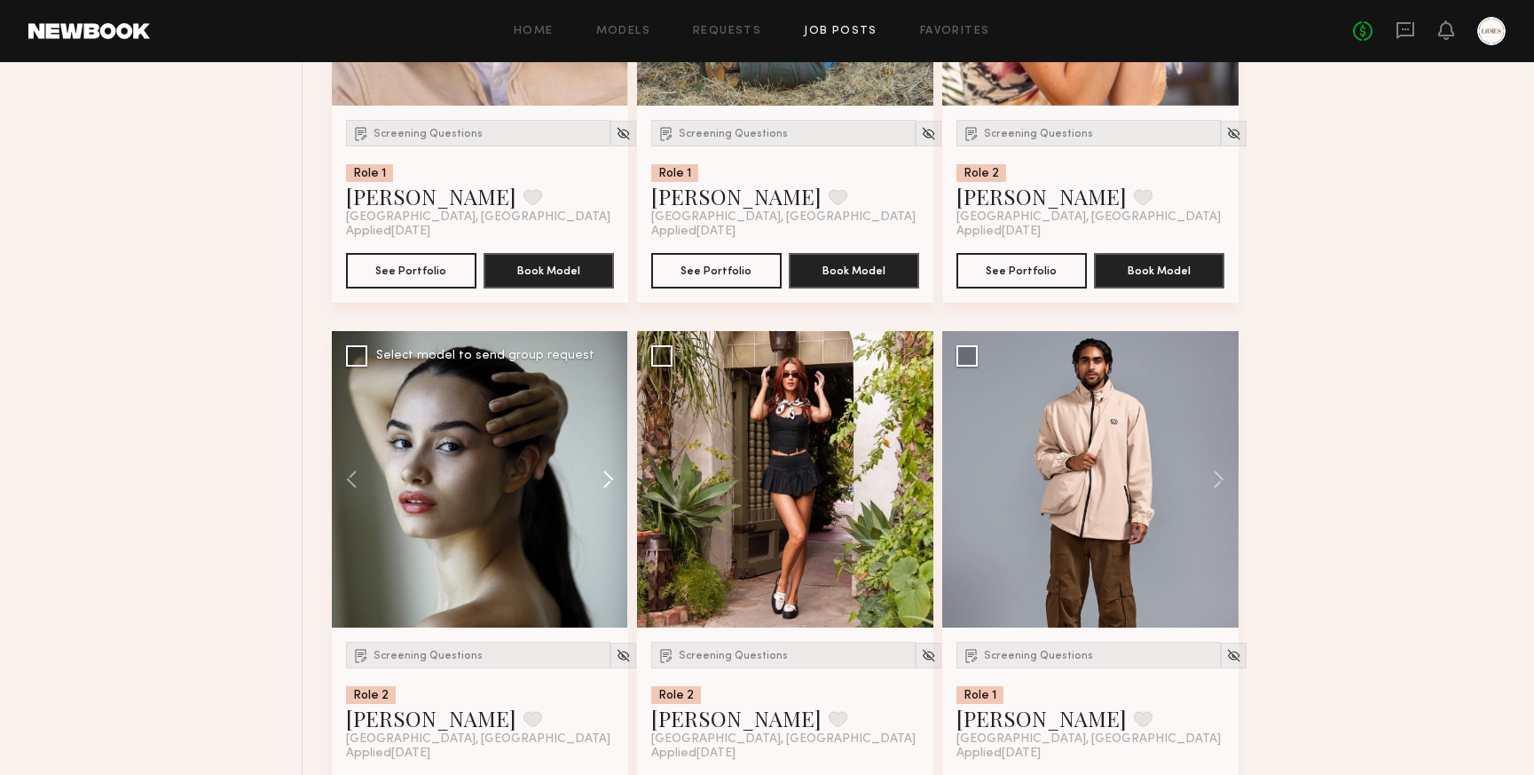
click at [611, 493] on button at bounding box center [600, 479] width 57 height 296
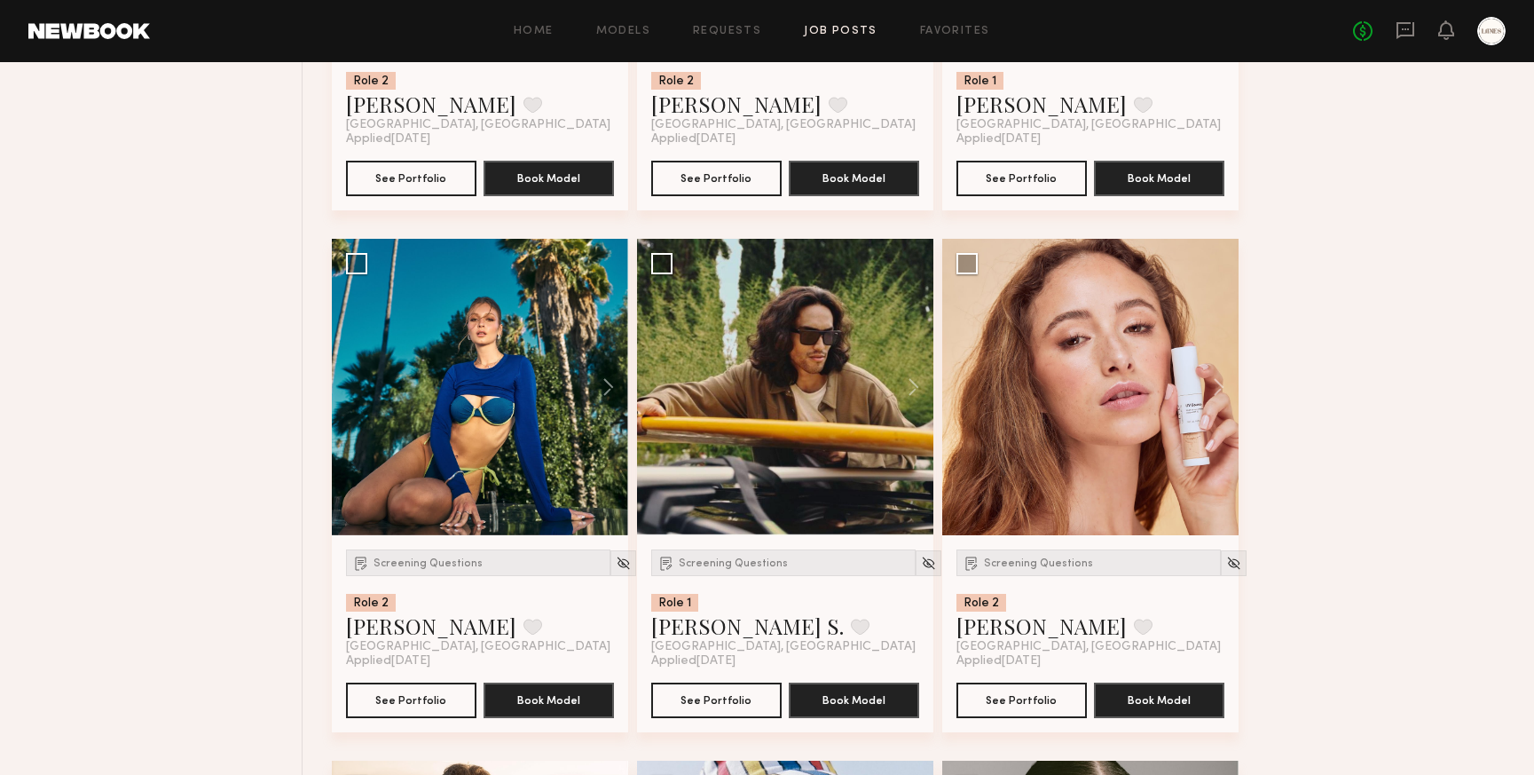
scroll to position [11537, 0]
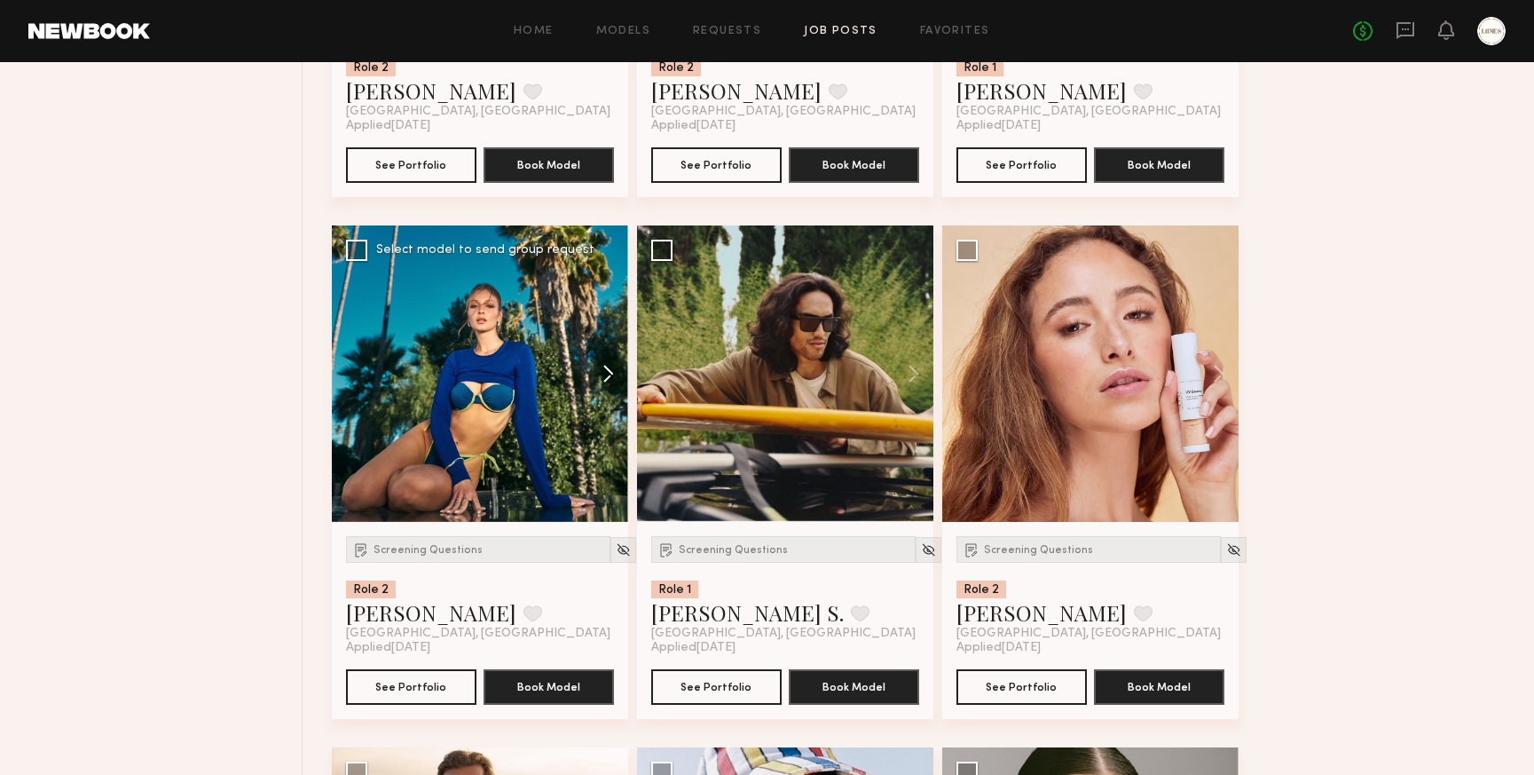
click at [609, 380] on button at bounding box center [600, 373] width 57 height 296
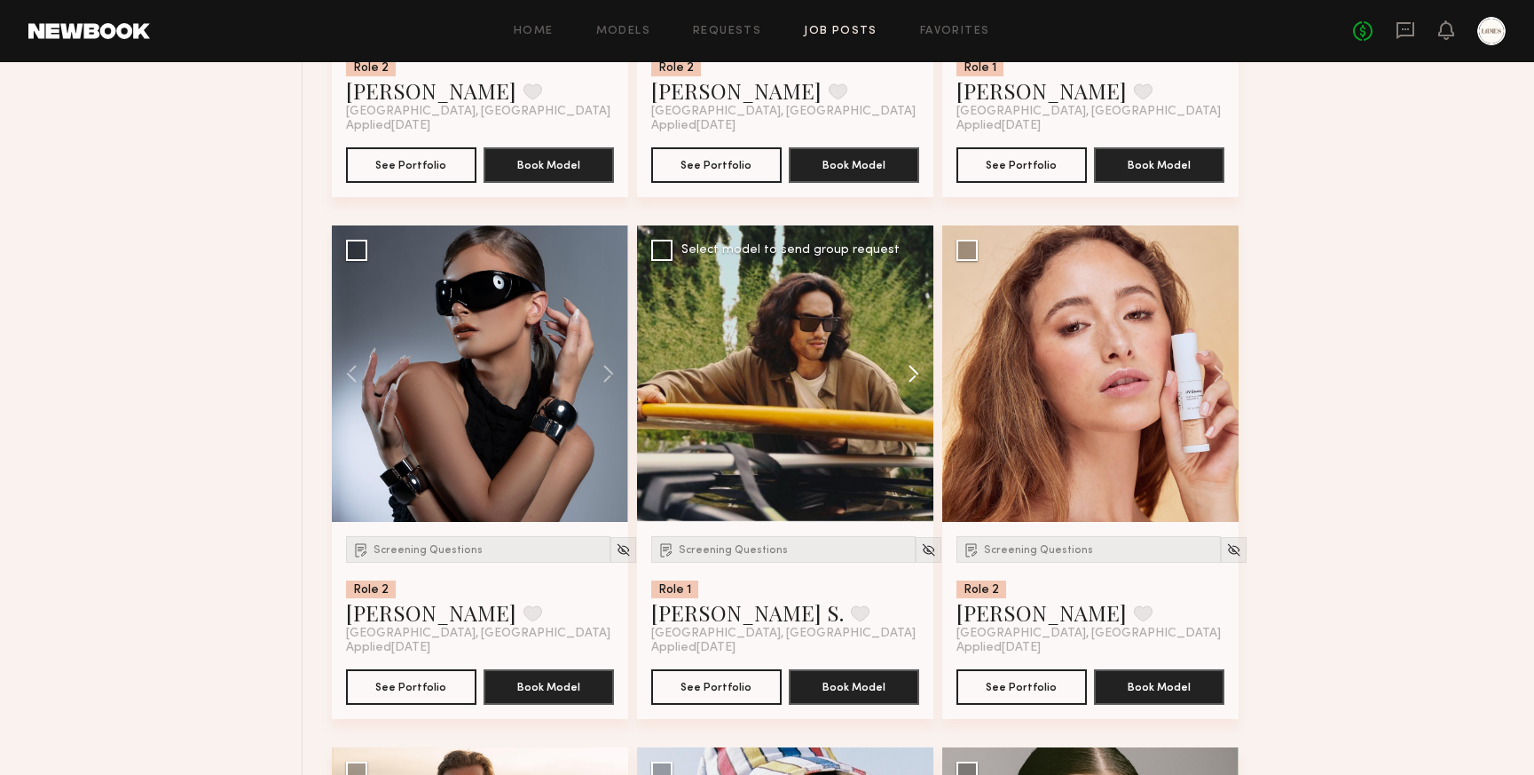
click at [915, 377] on button at bounding box center [905, 373] width 57 height 296
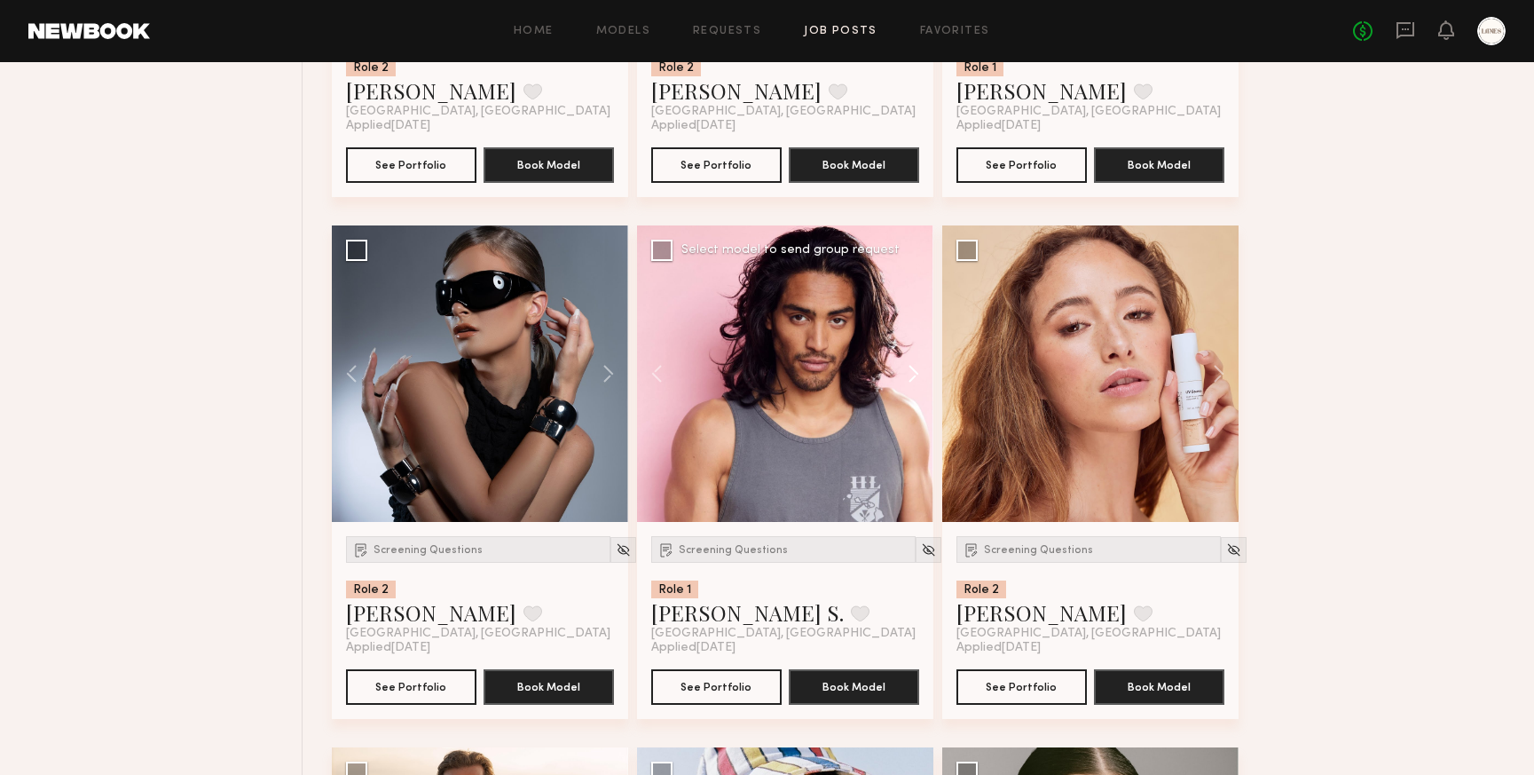
click at [915, 377] on button at bounding box center [905, 373] width 57 height 296
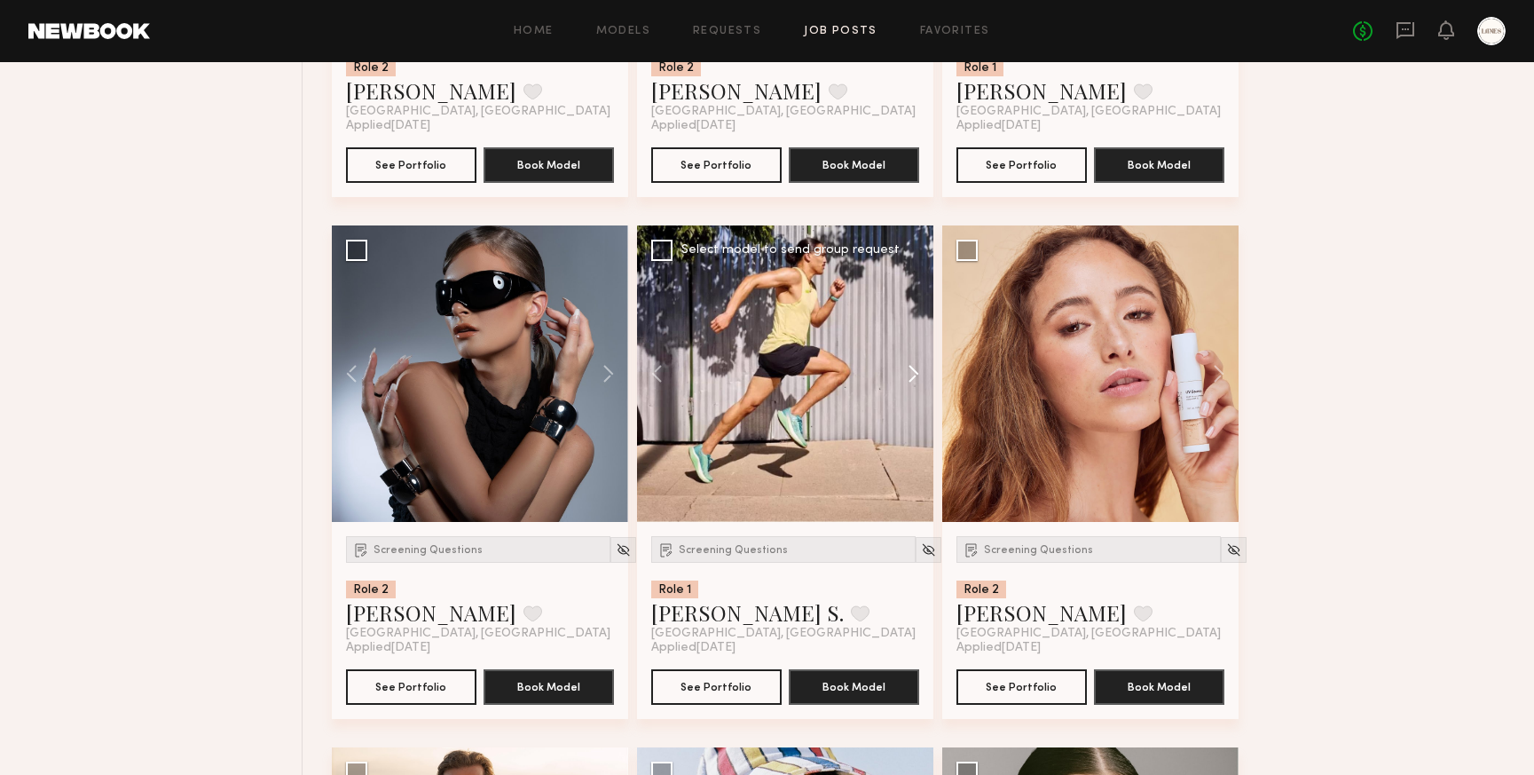
click at [912, 383] on button at bounding box center [905, 373] width 57 height 296
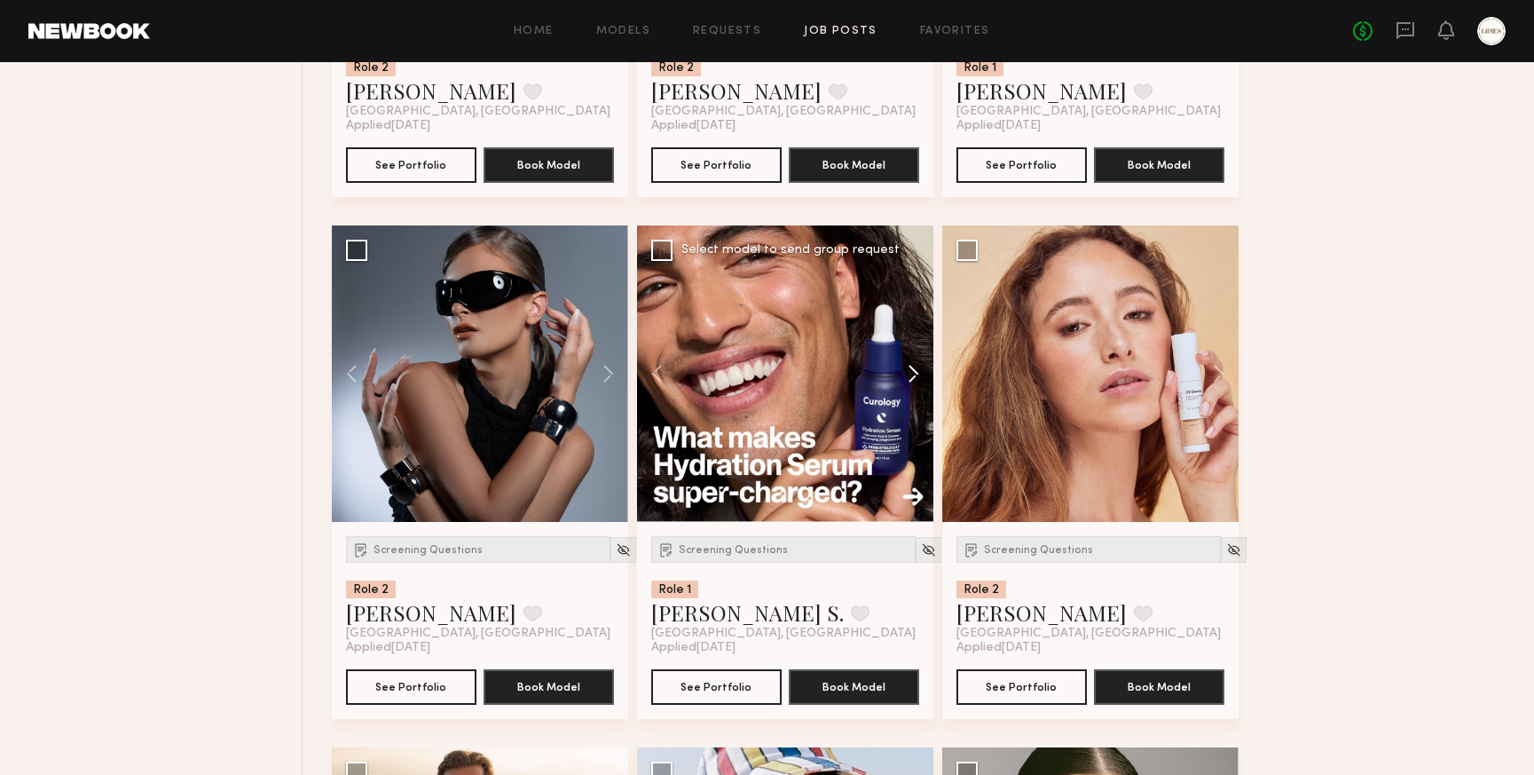
click at [912, 383] on button at bounding box center [905, 373] width 57 height 296
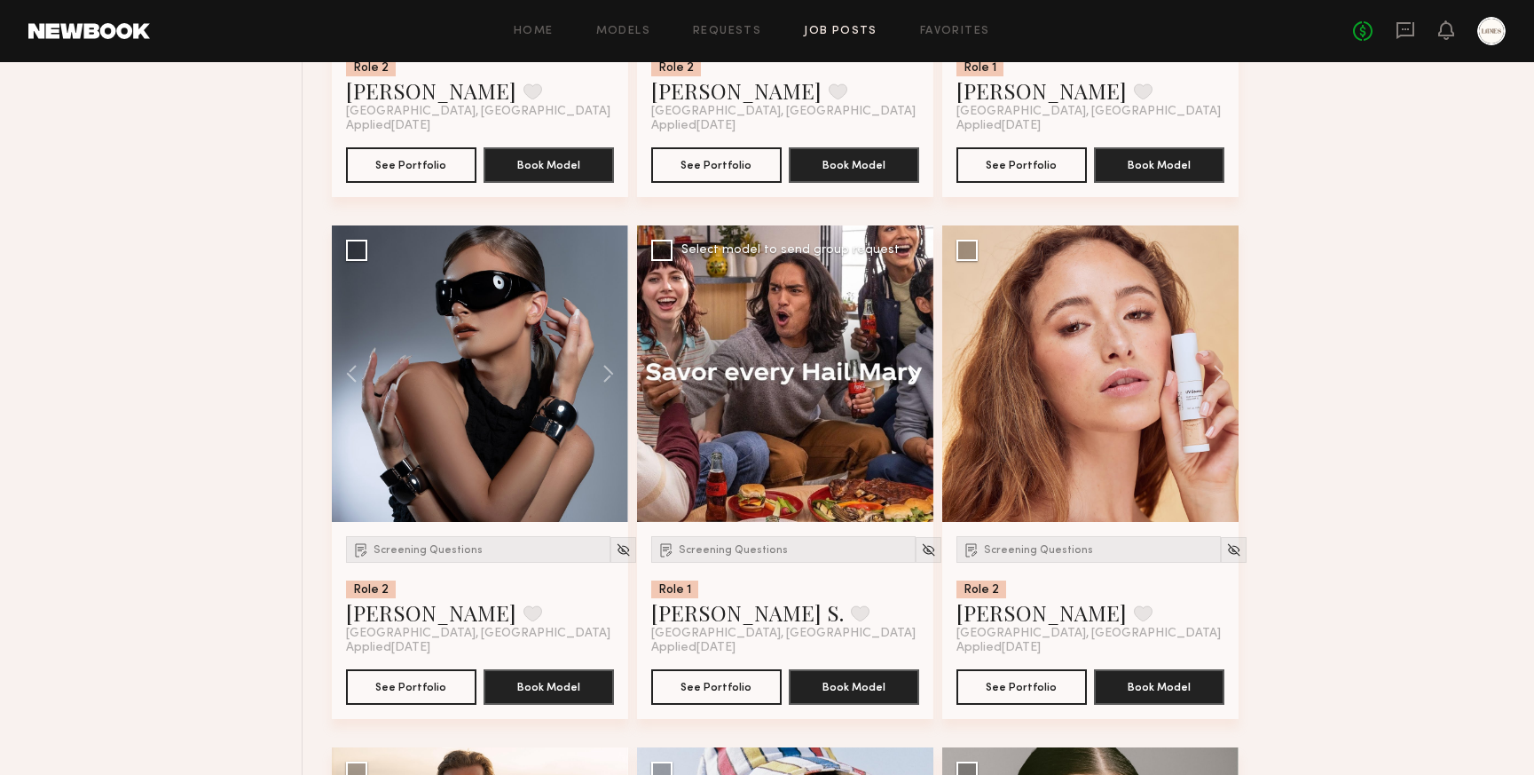
click at [912, 383] on button at bounding box center [905, 373] width 57 height 296
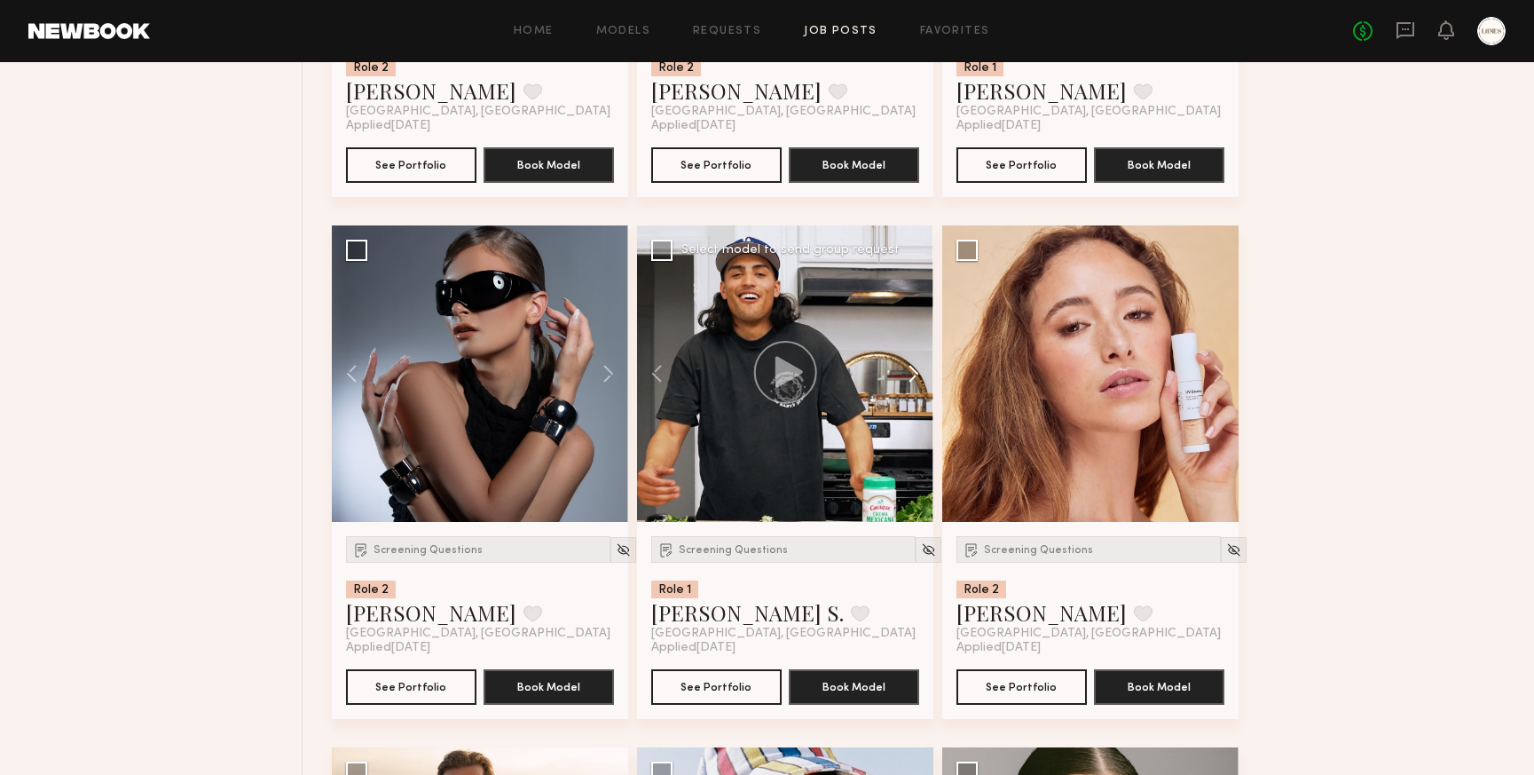
click at [918, 385] on button at bounding box center [905, 373] width 57 height 296
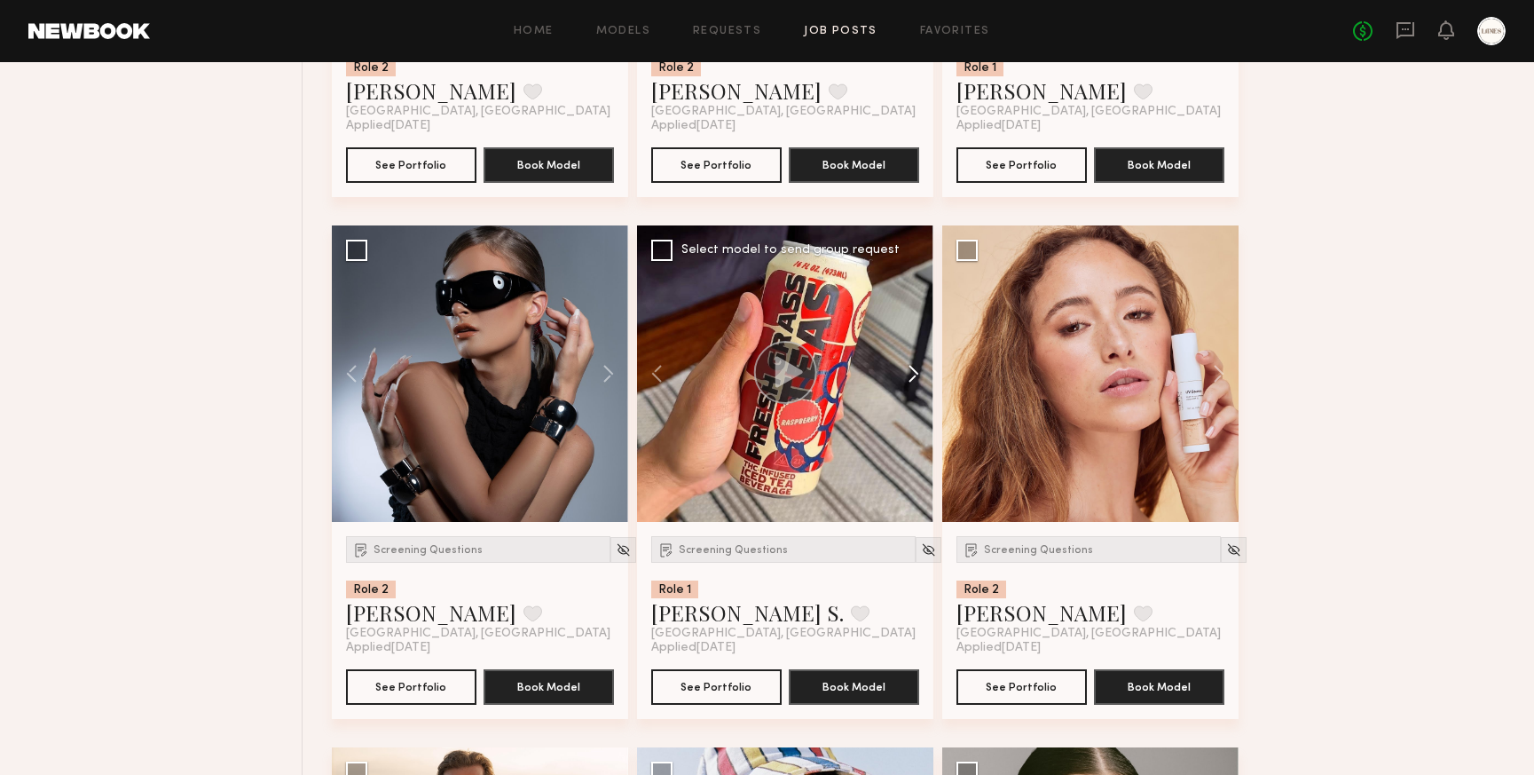
click at [915, 386] on button at bounding box center [905, 373] width 57 height 296
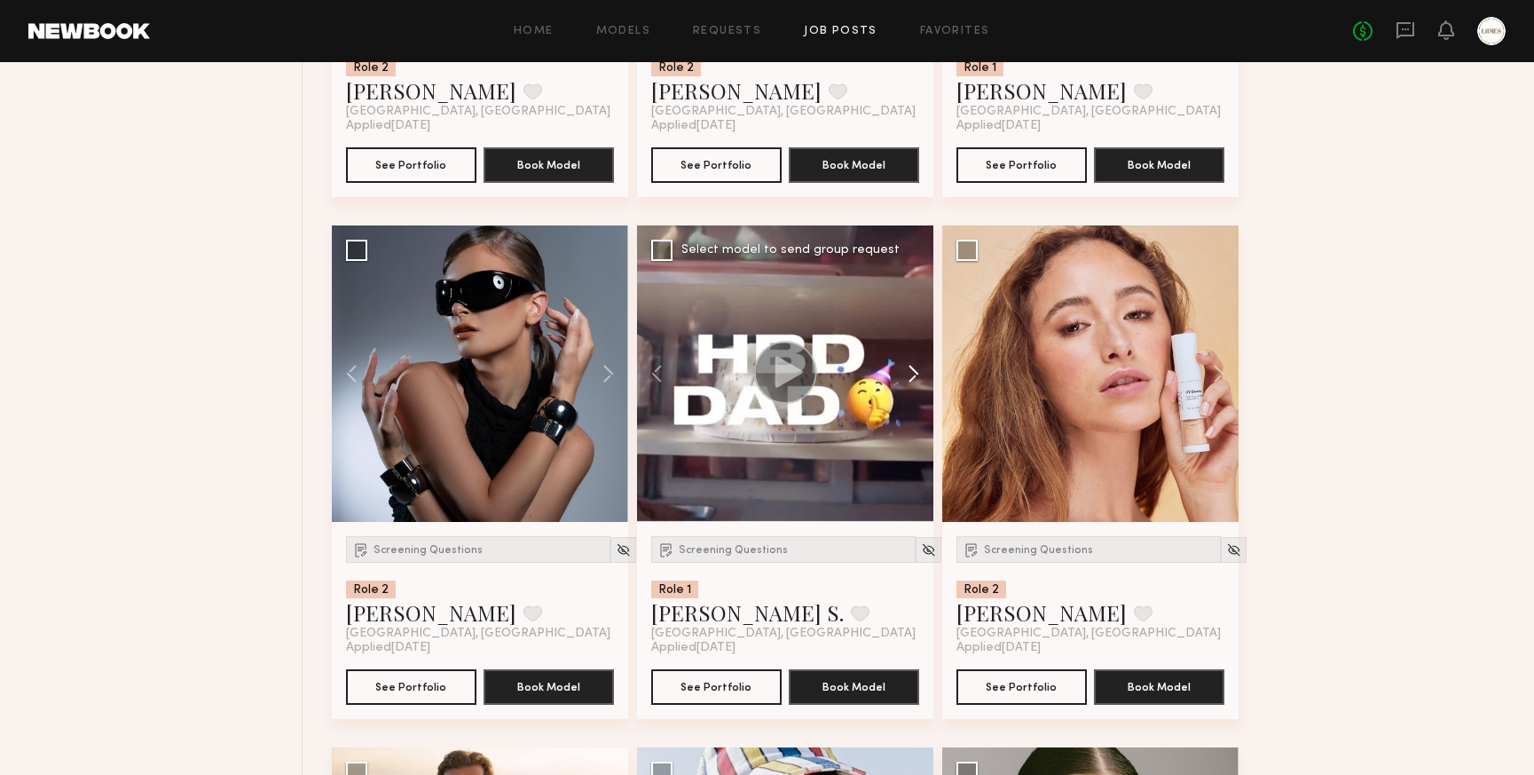
click at [915, 386] on button at bounding box center [905, 373] width 57 height 296
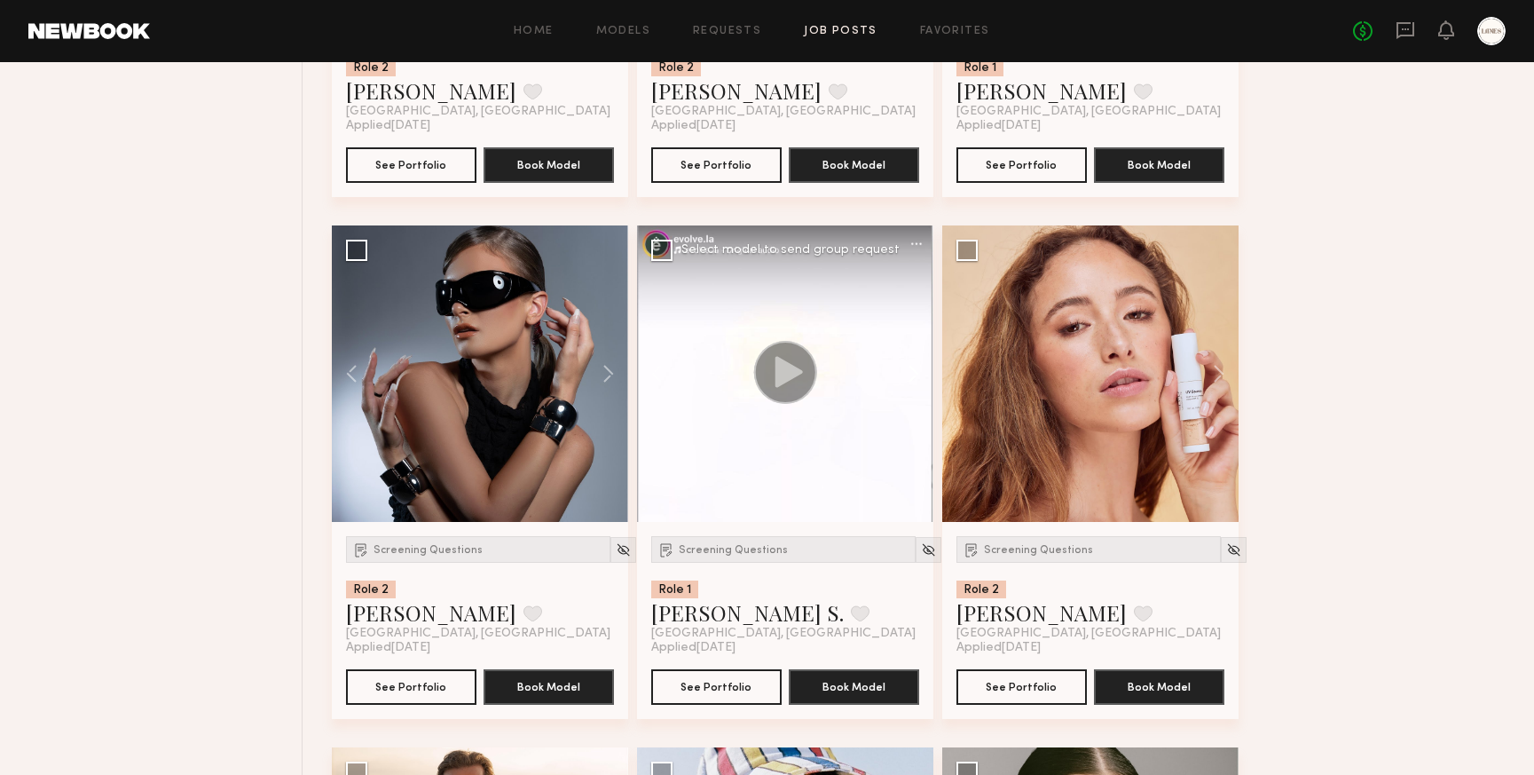
click at [915, 386] on button at bounding box center [905, 373] width 57 height 296
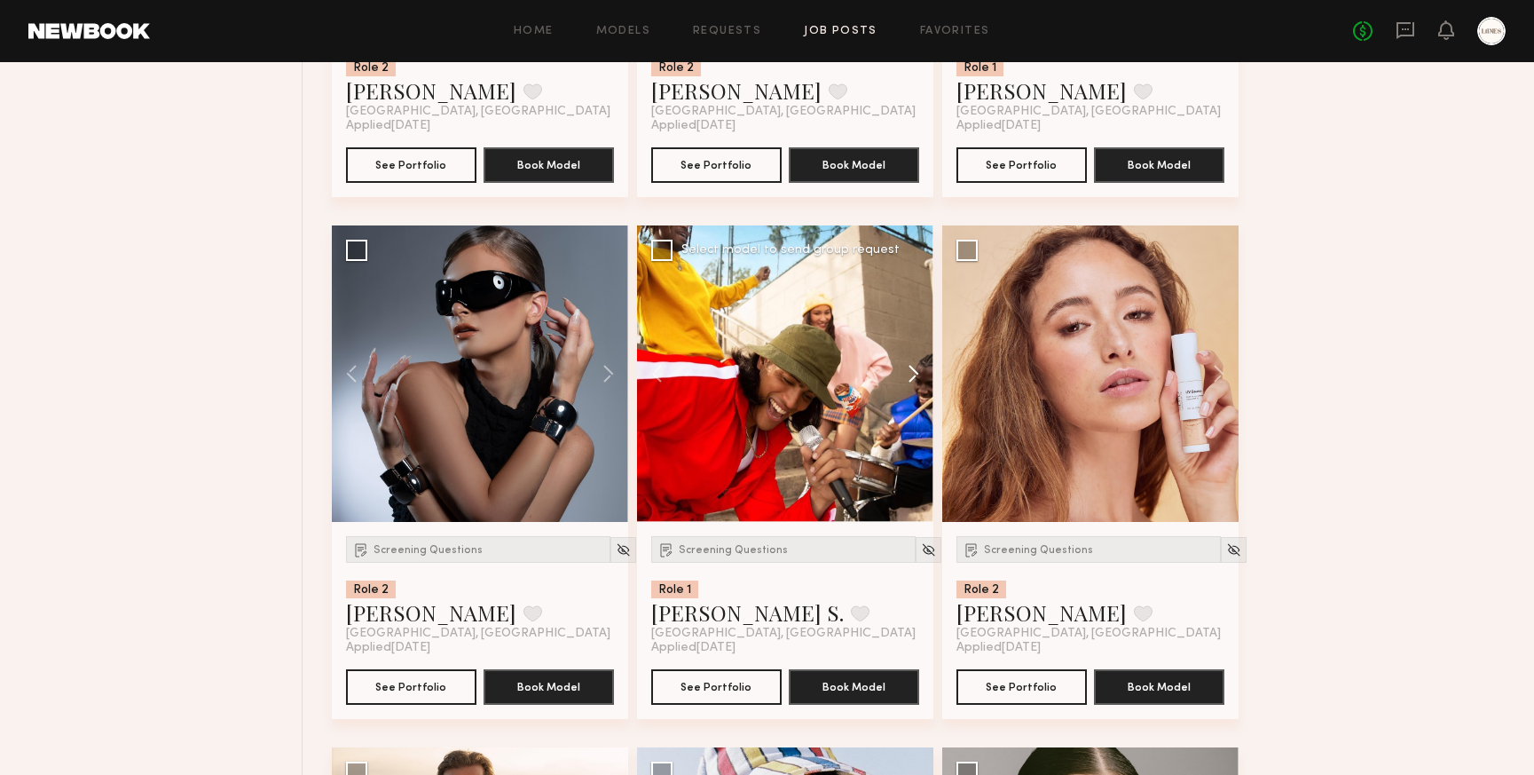
click at [915, 386] on button at bounding box center [905, 373] width 57 height 296
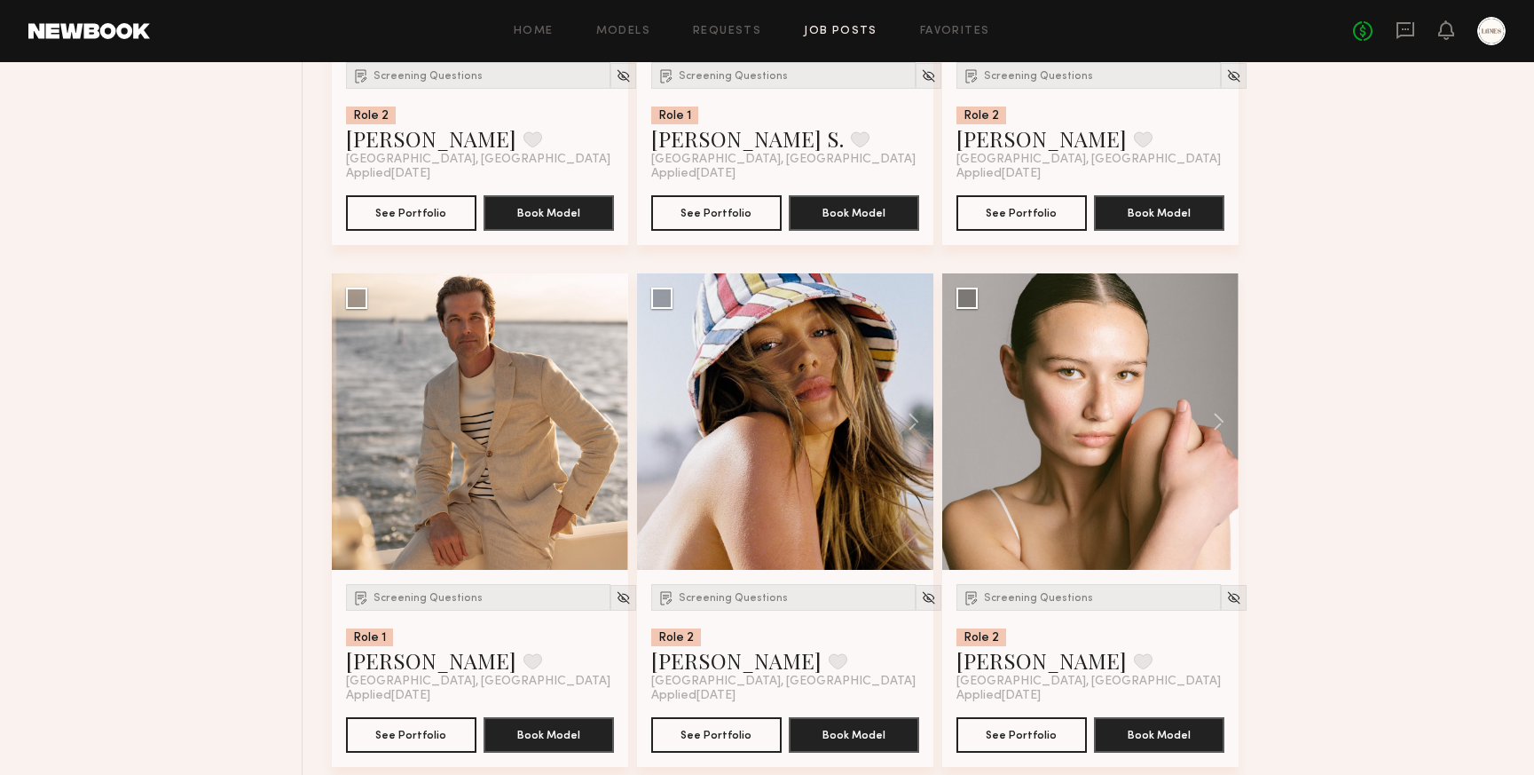
scroll to position [12021, 0]
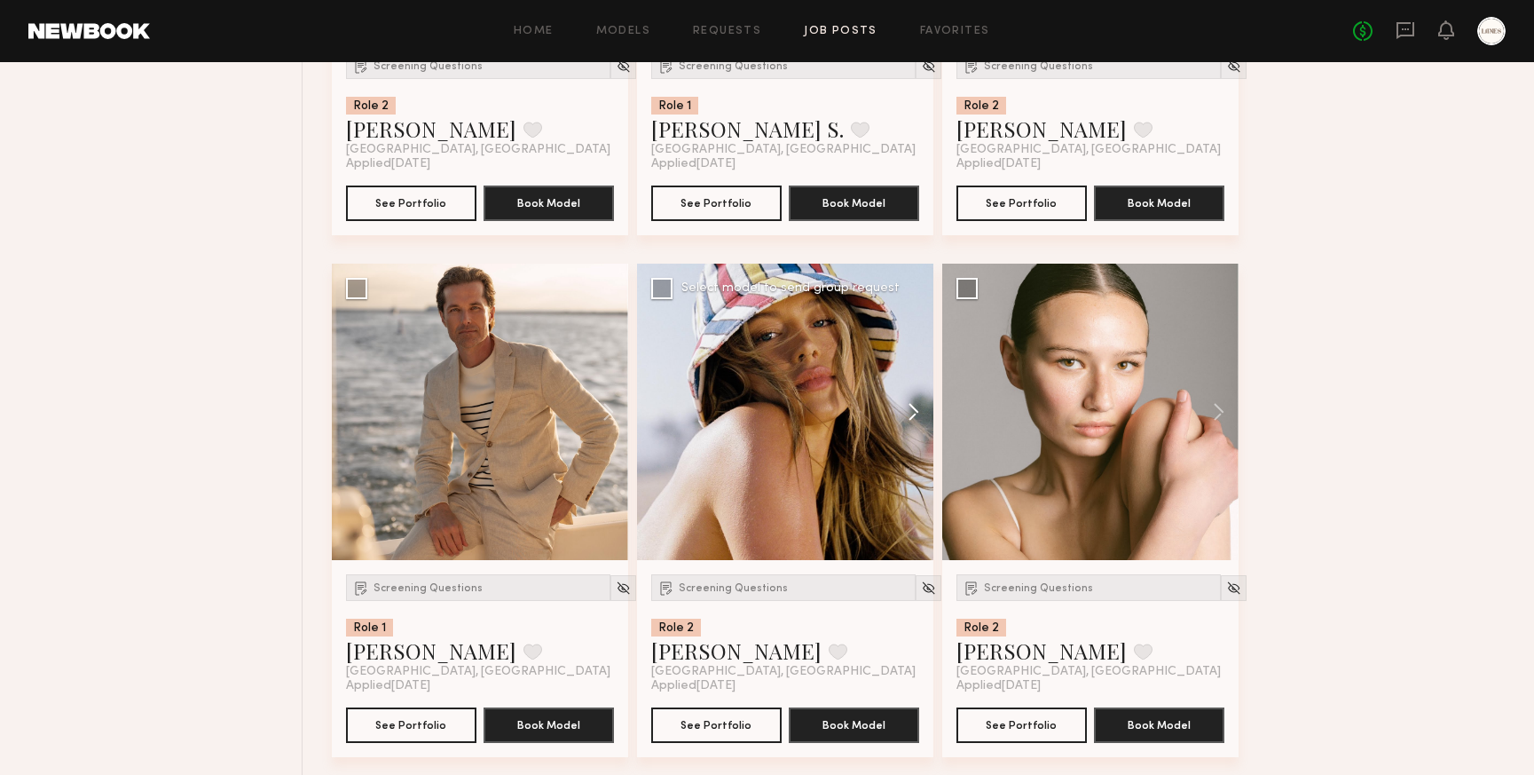
click at [913, 422] on button at bounding box center [905, 412] width 57 height 296
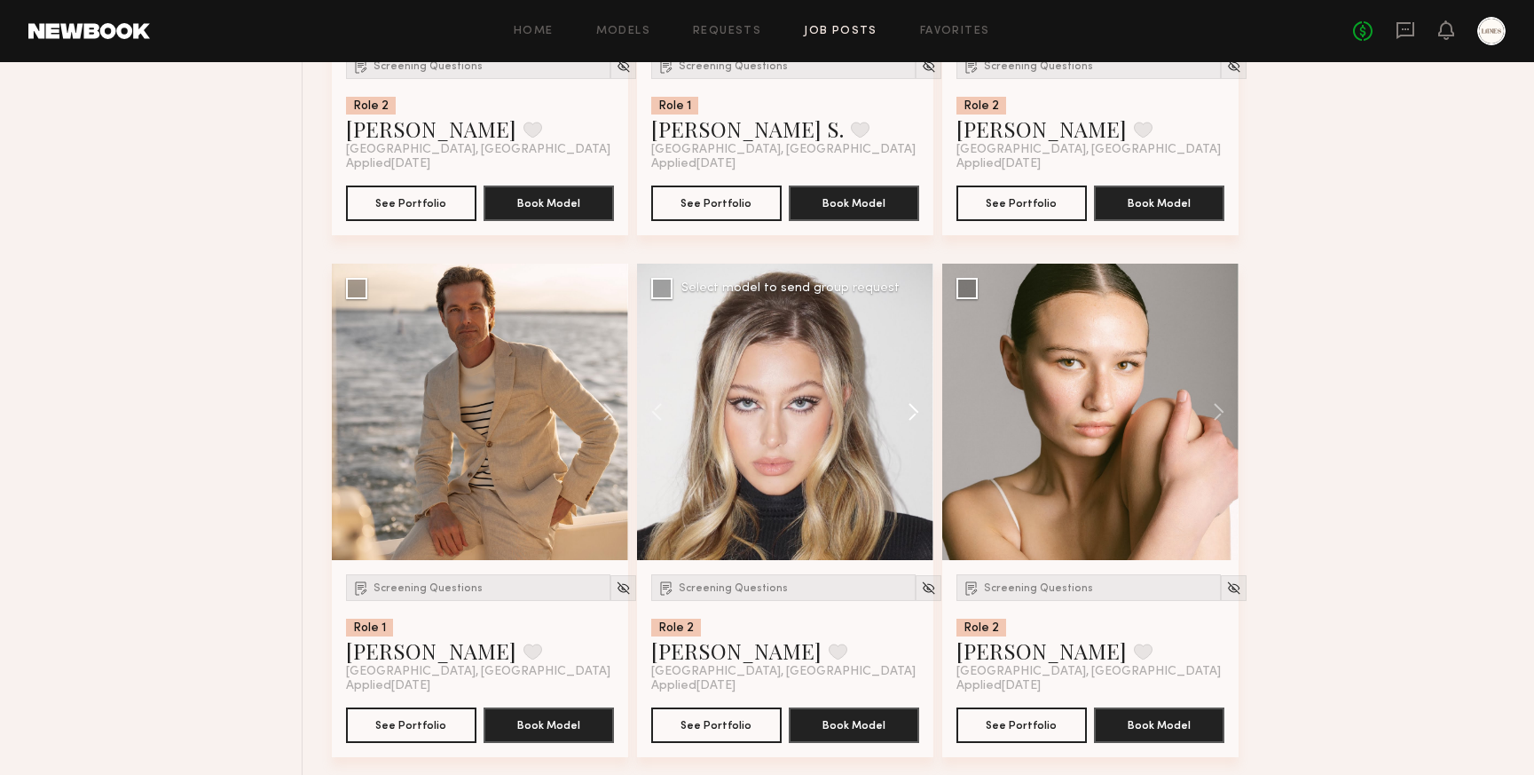
click at [913, 422] on button at bounding box center [905, 412] width 57 height 296
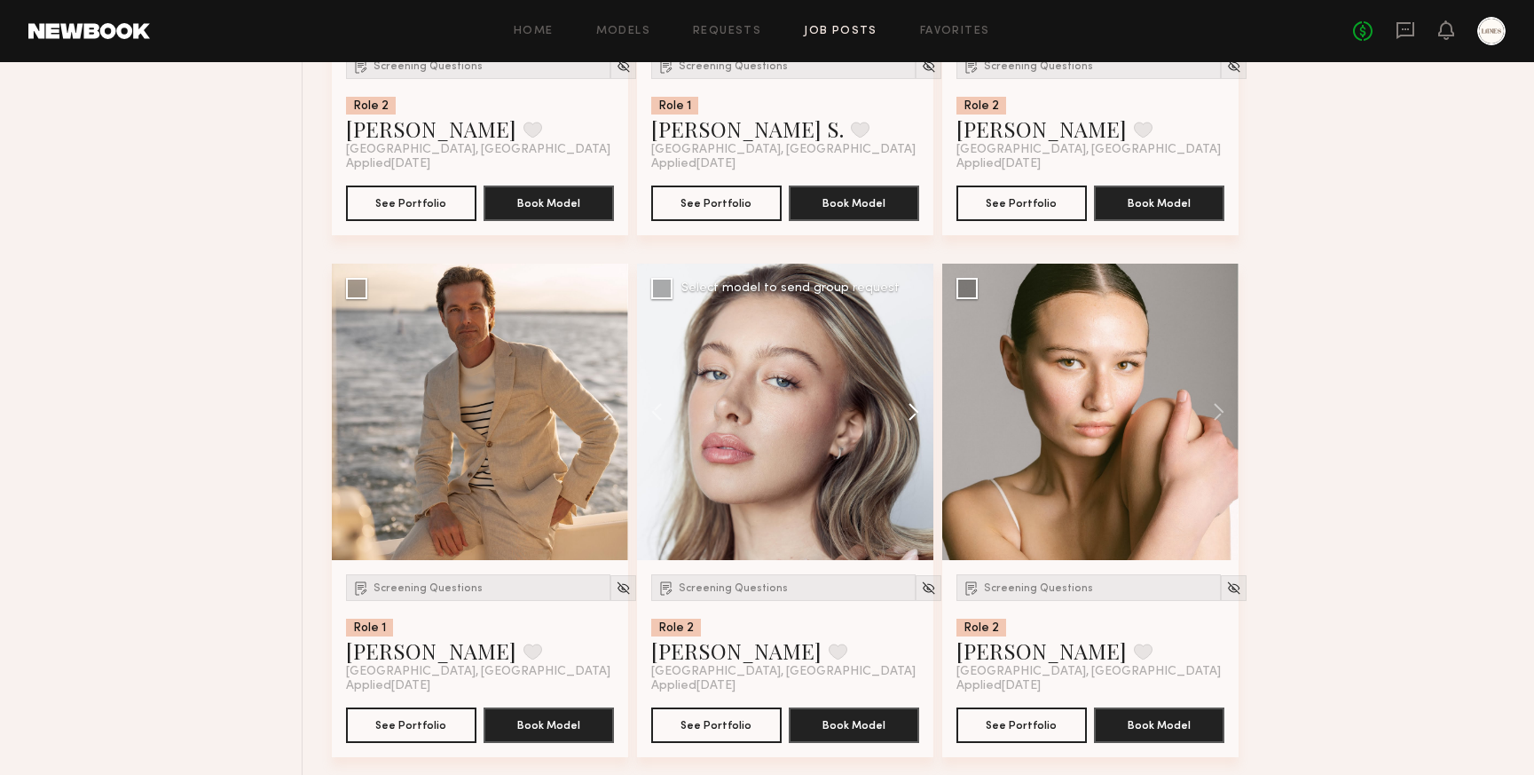
click at [913, 422] on button at bounding box center [905, 412] width 57 height 296
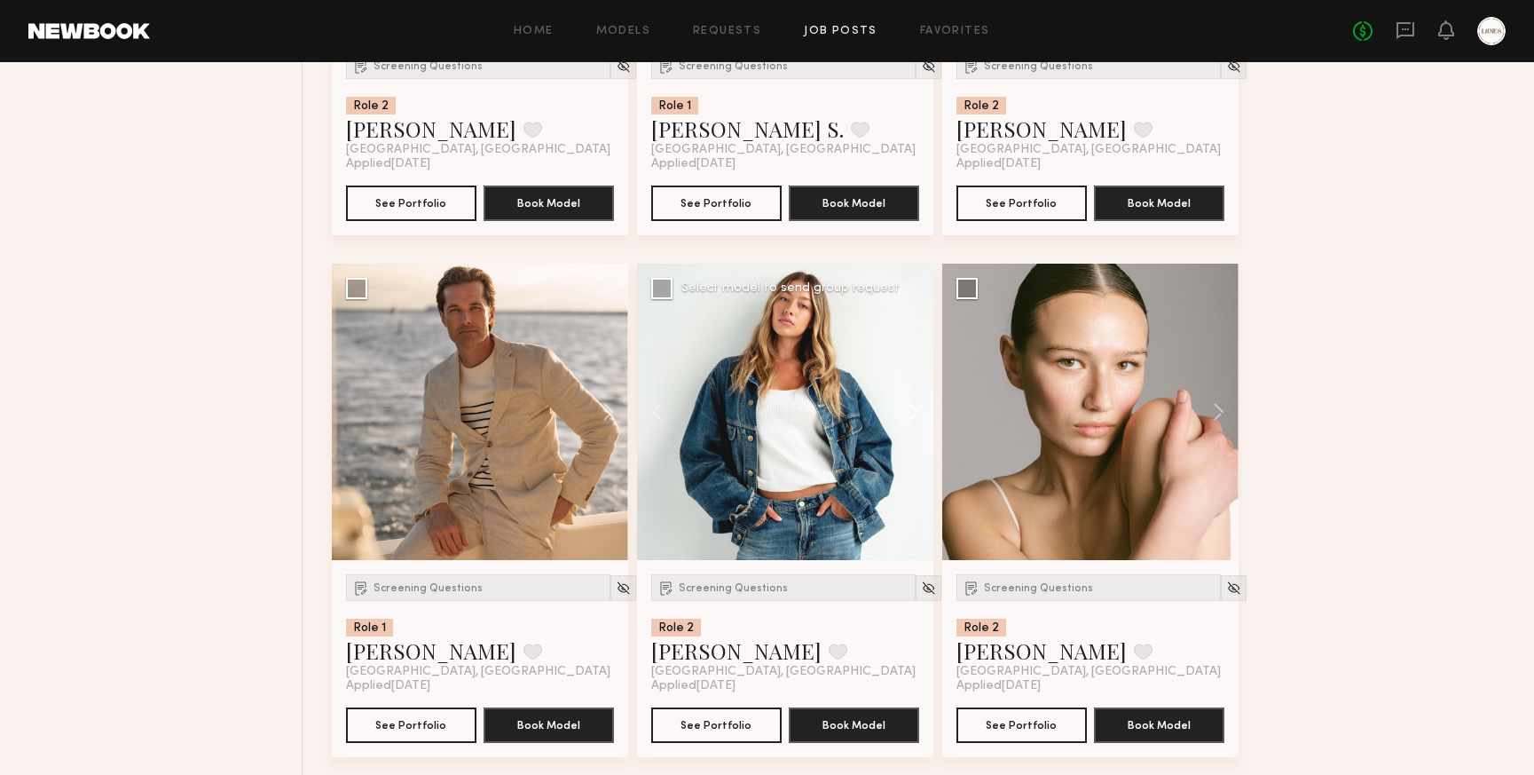
click at [913, 422] on button at bounding box center [905, 412] width 57 height 296
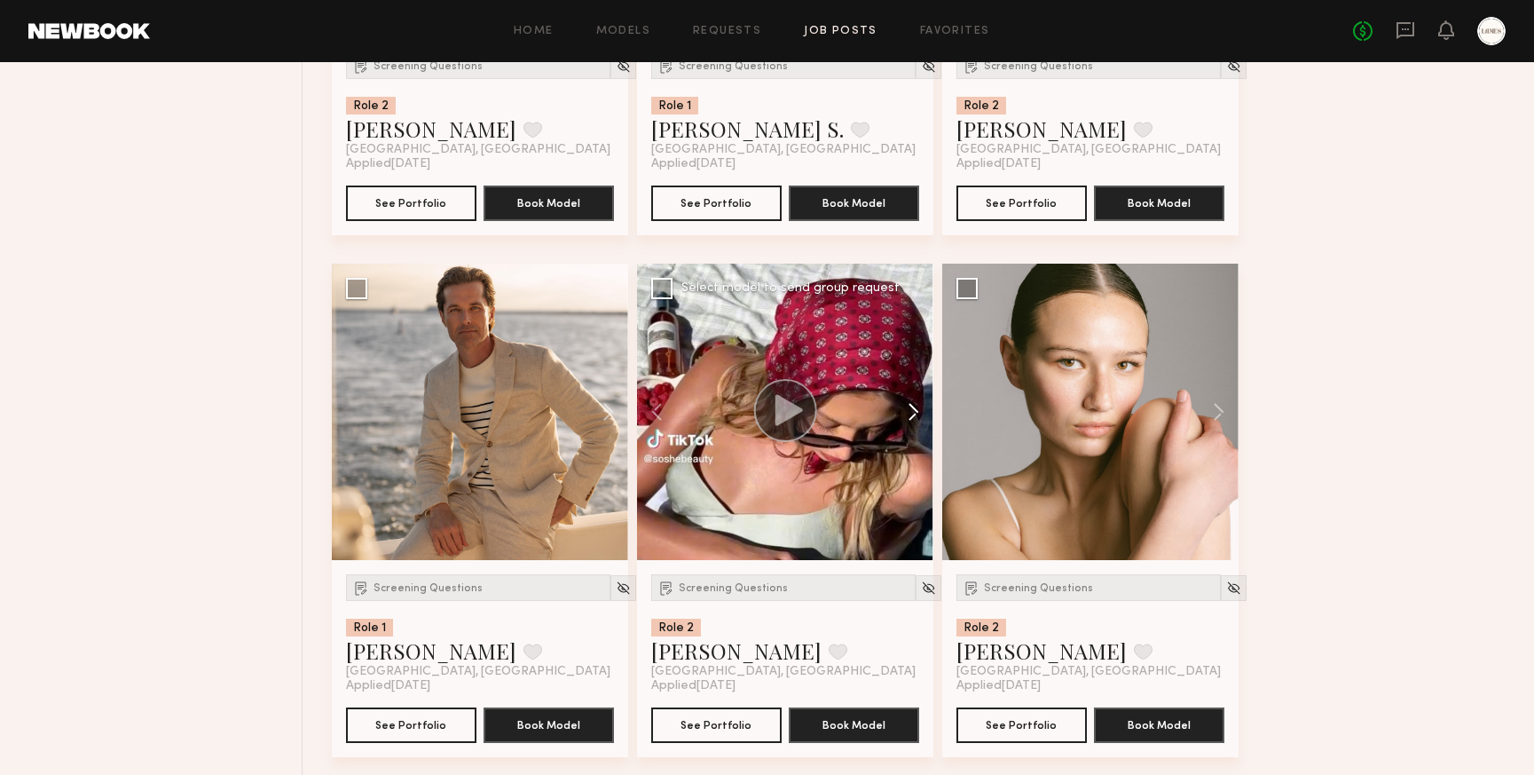
click at [913, 422] on button at bounding box center [905, 412] width 57 height 296
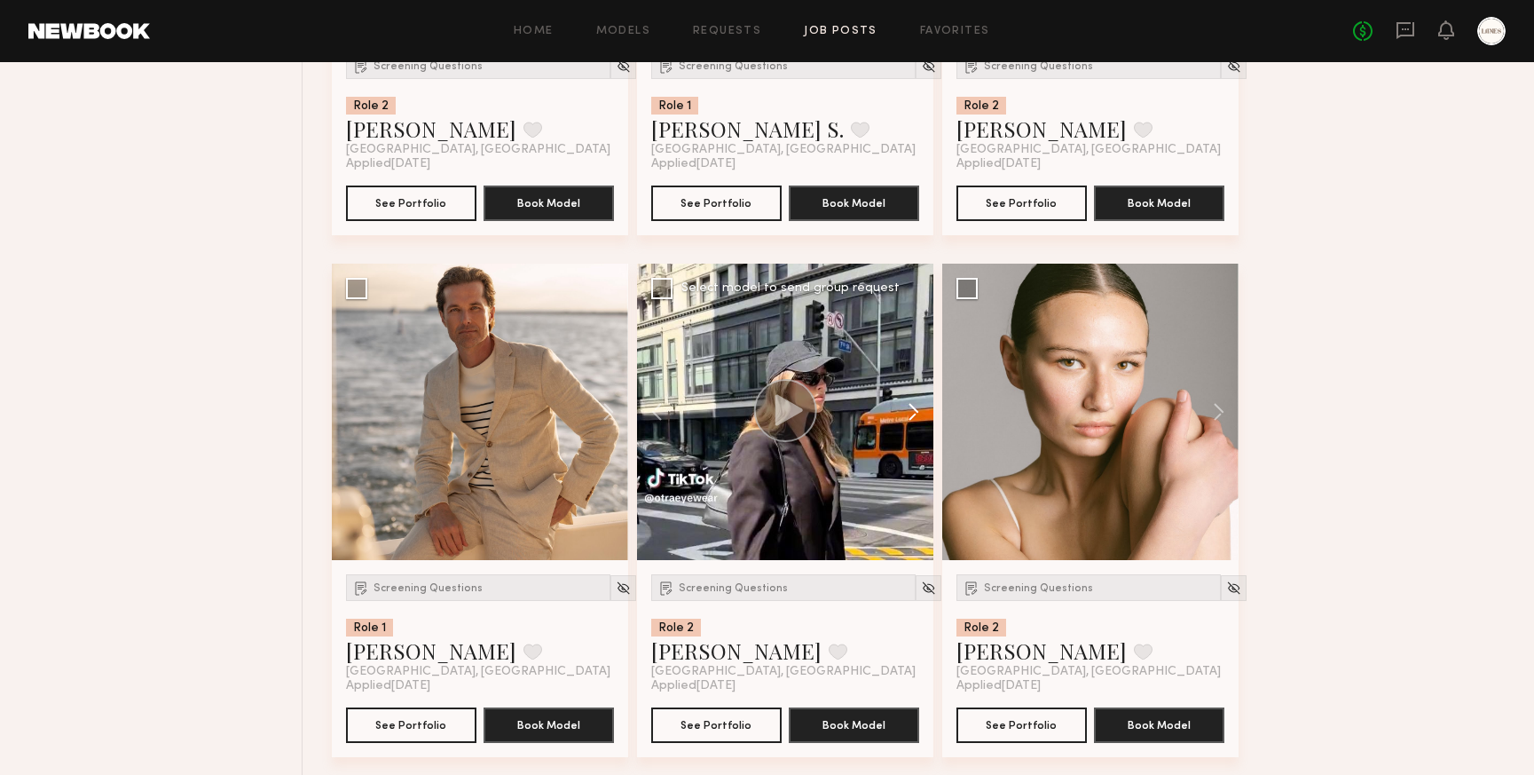
click at [913, 422] on button at bounding box center [905, 412] width 57 height 296
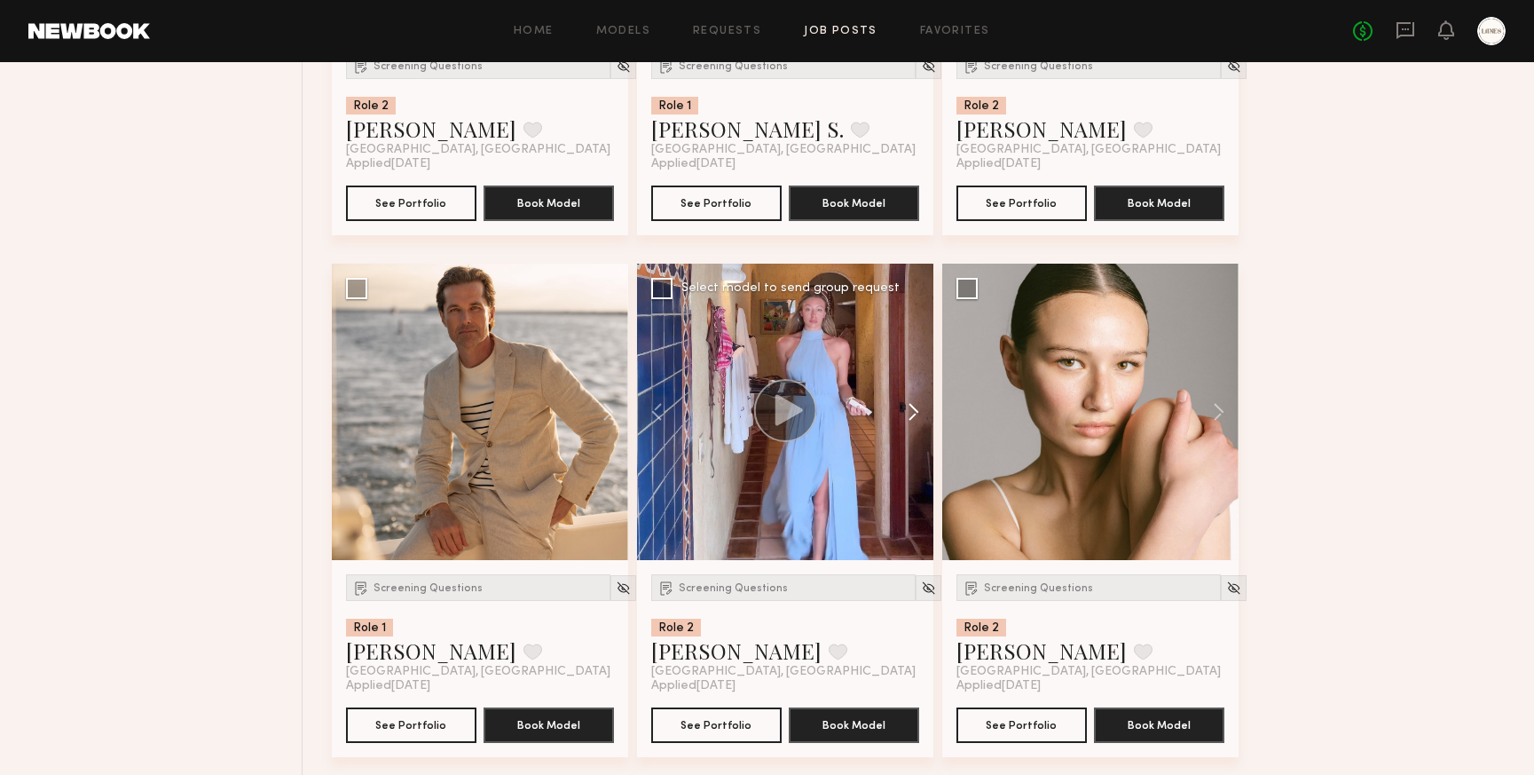
click at [913, 422] on button at bounding box center [905, 412] width 57 height 296
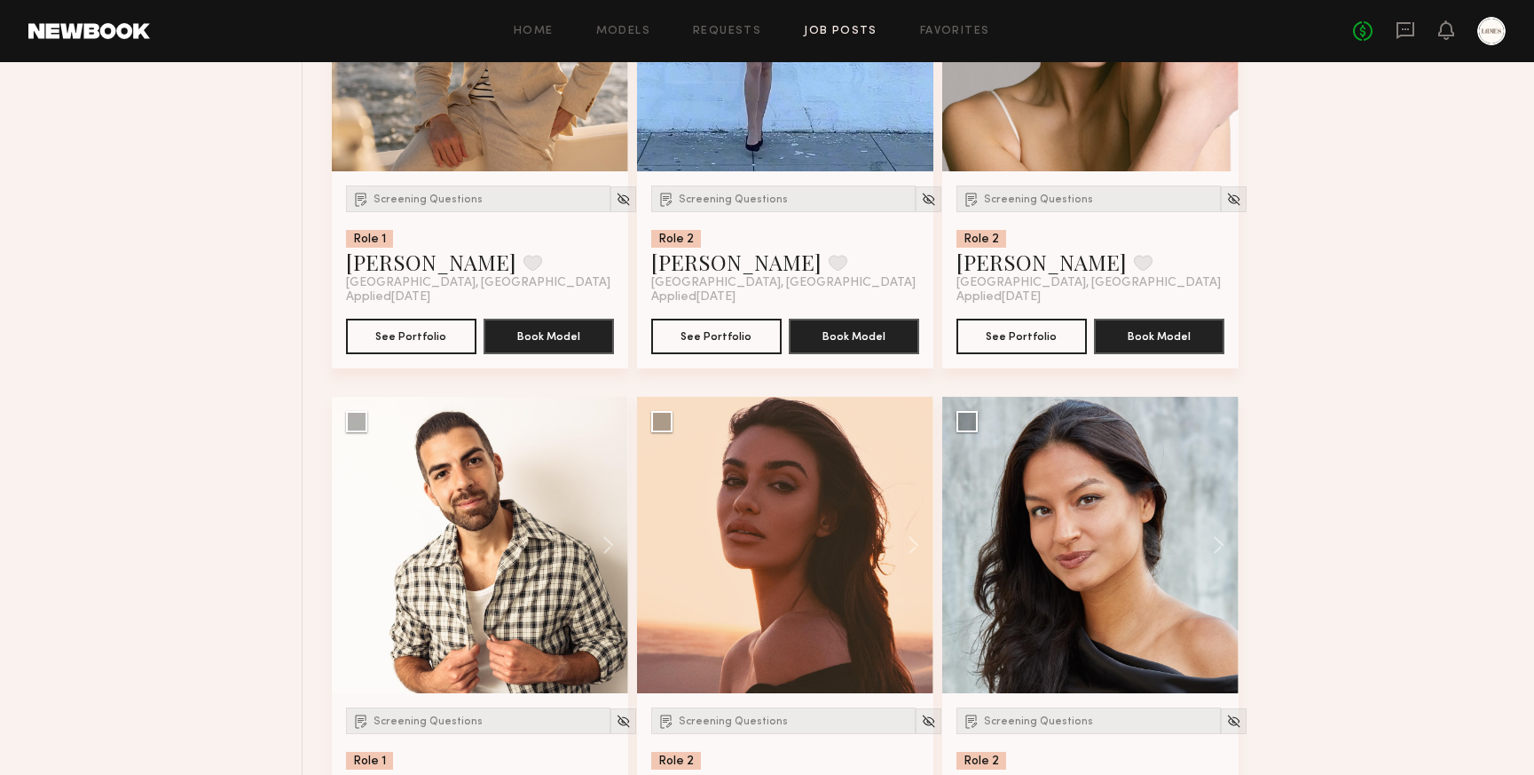
scroll to position [12443, 0]
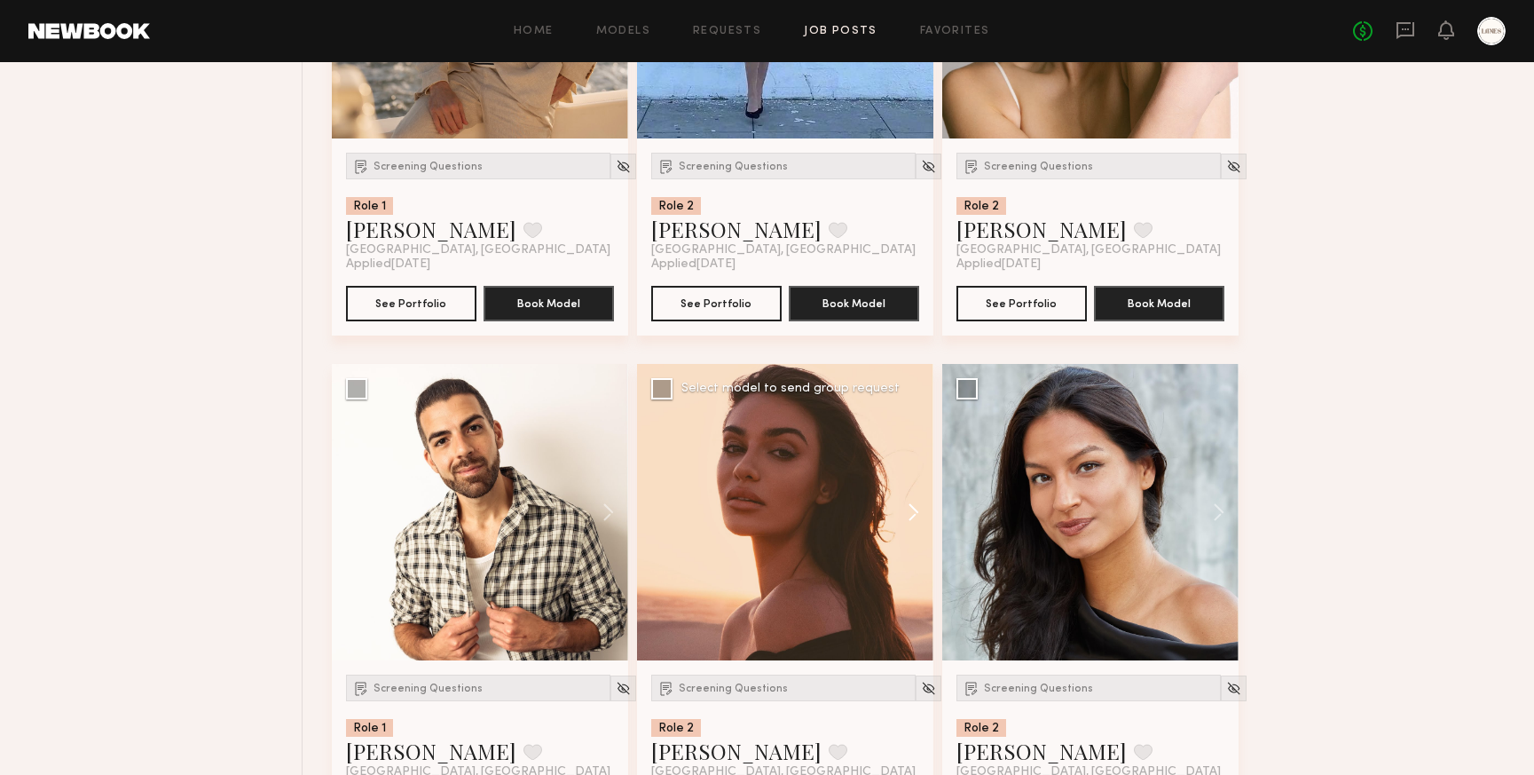
click at [916, 522] on button at bounding box center [905, 512] width 57 height 296
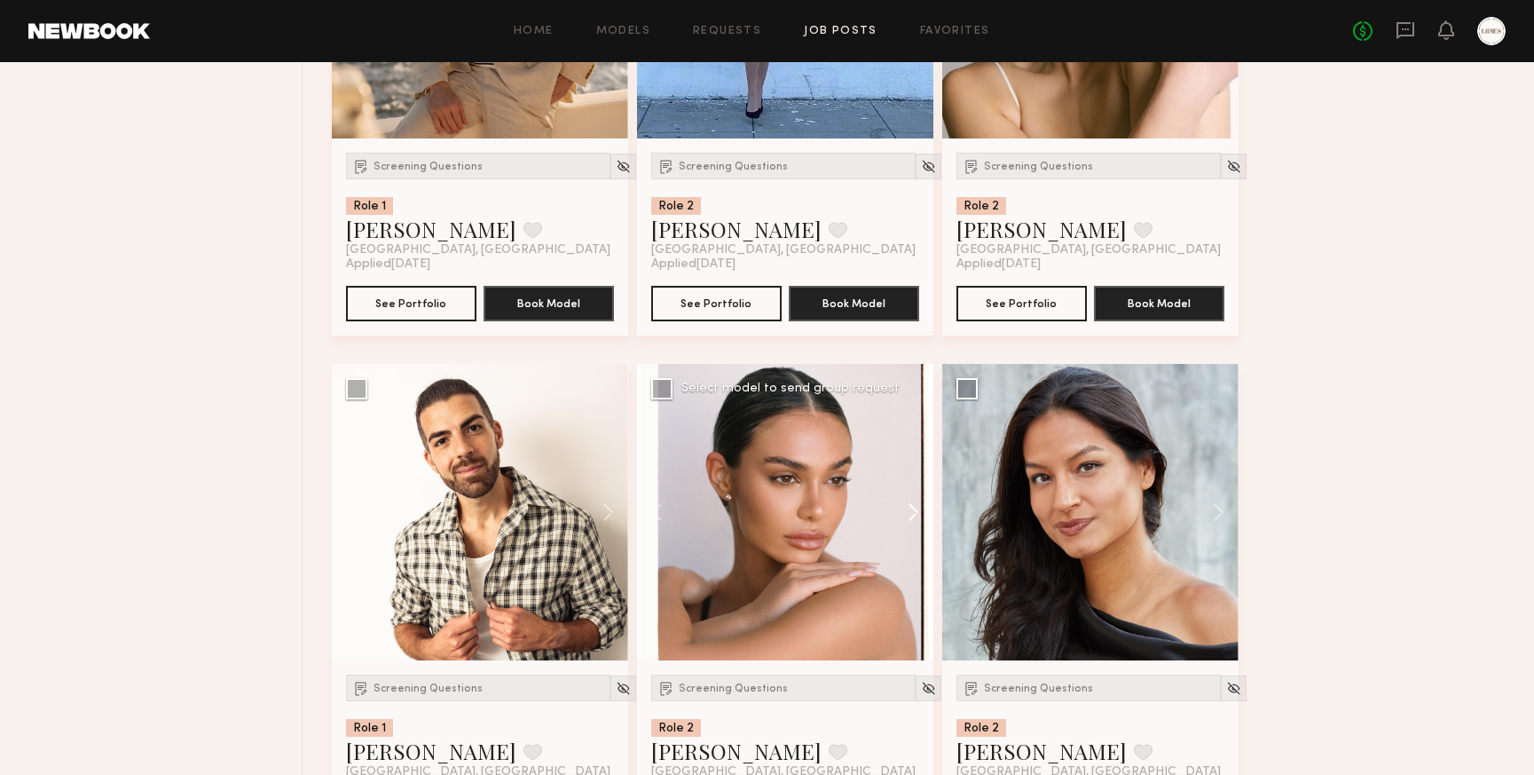
click at [916, 522] on button at bounding box center [905, 512] width 57 height 296
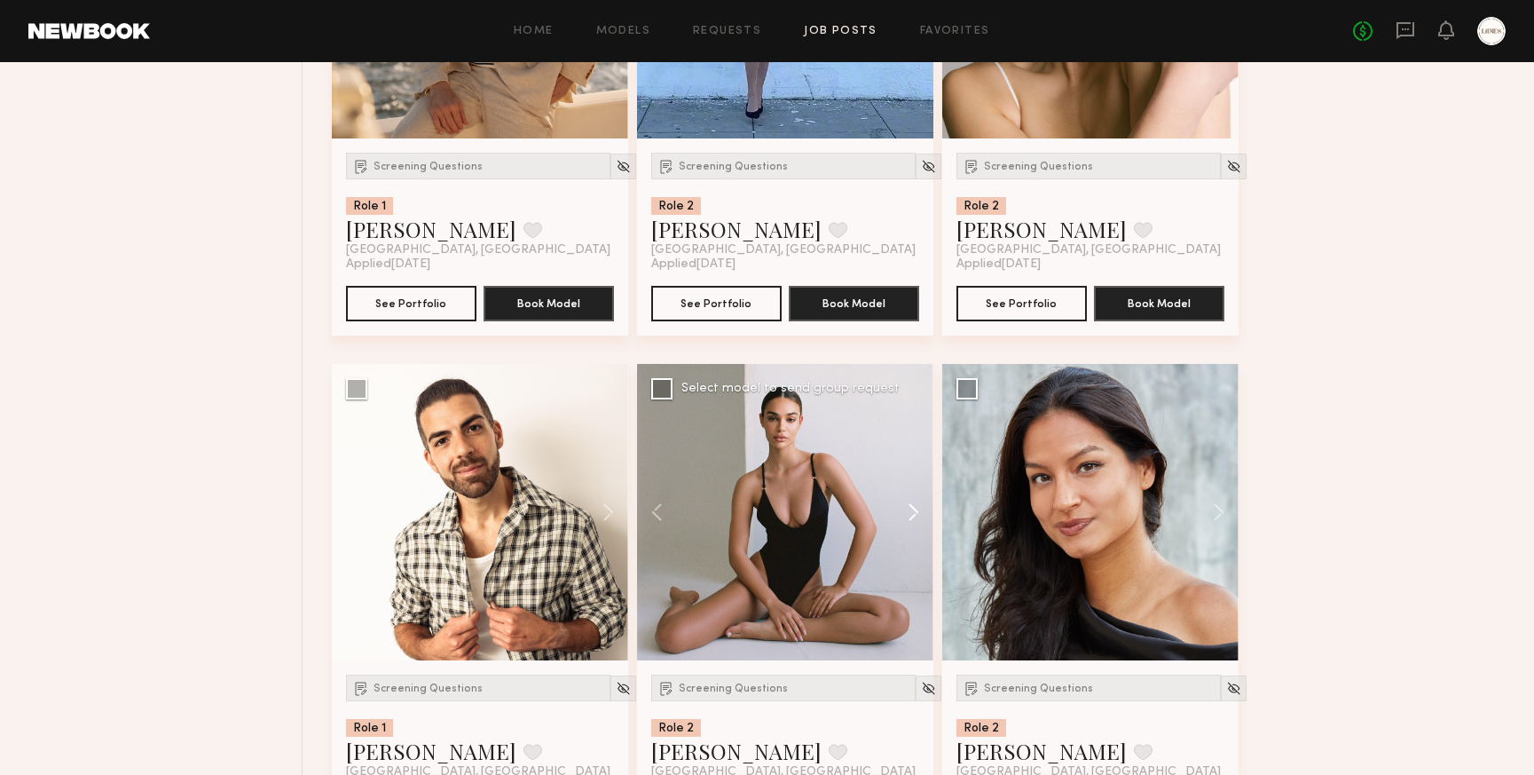
click at [916, 522] on button at bounding box center [905, 512] width 57 height 296
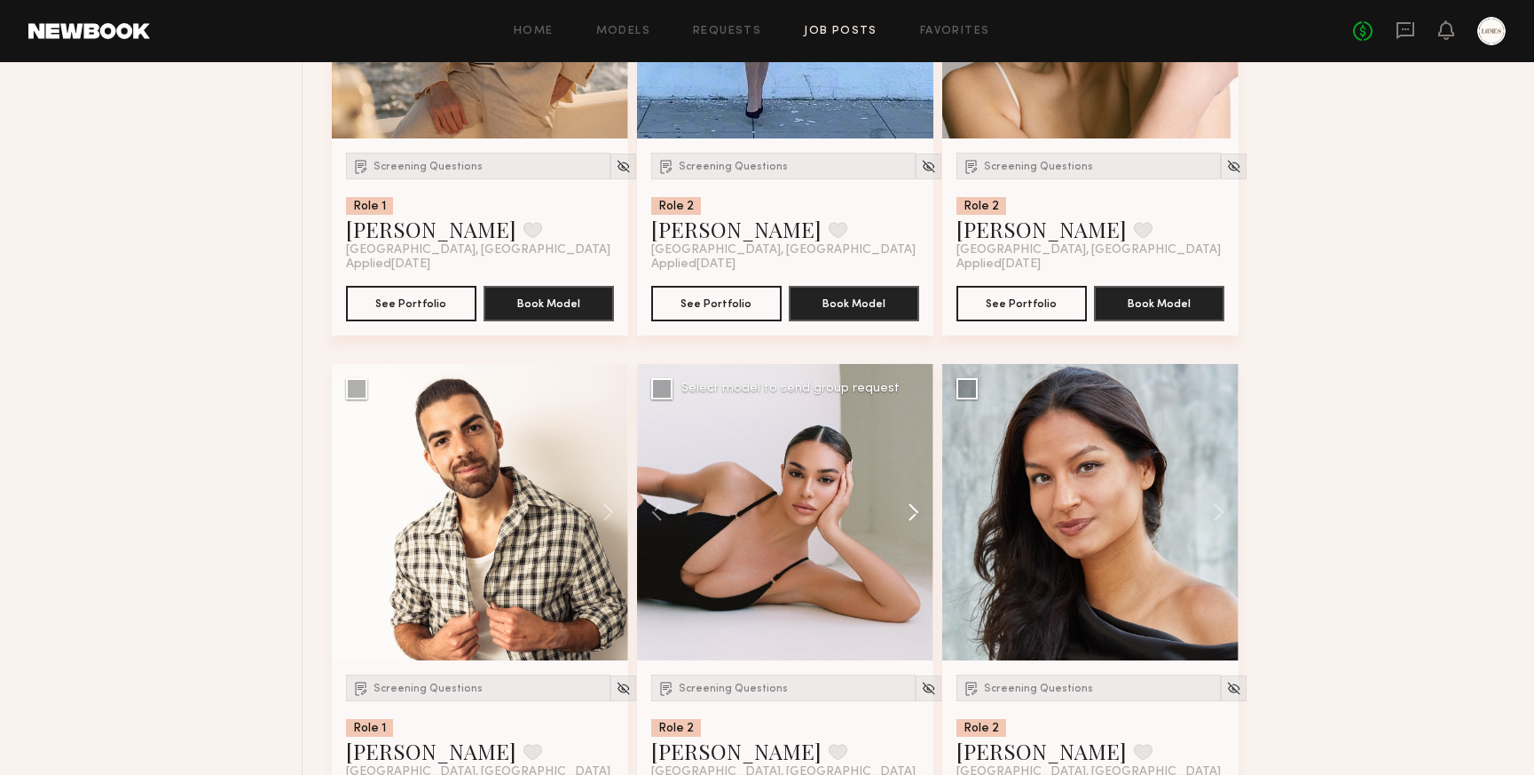
click at [916, 522] on button at bounding box center [905, 512] width 57 height 296
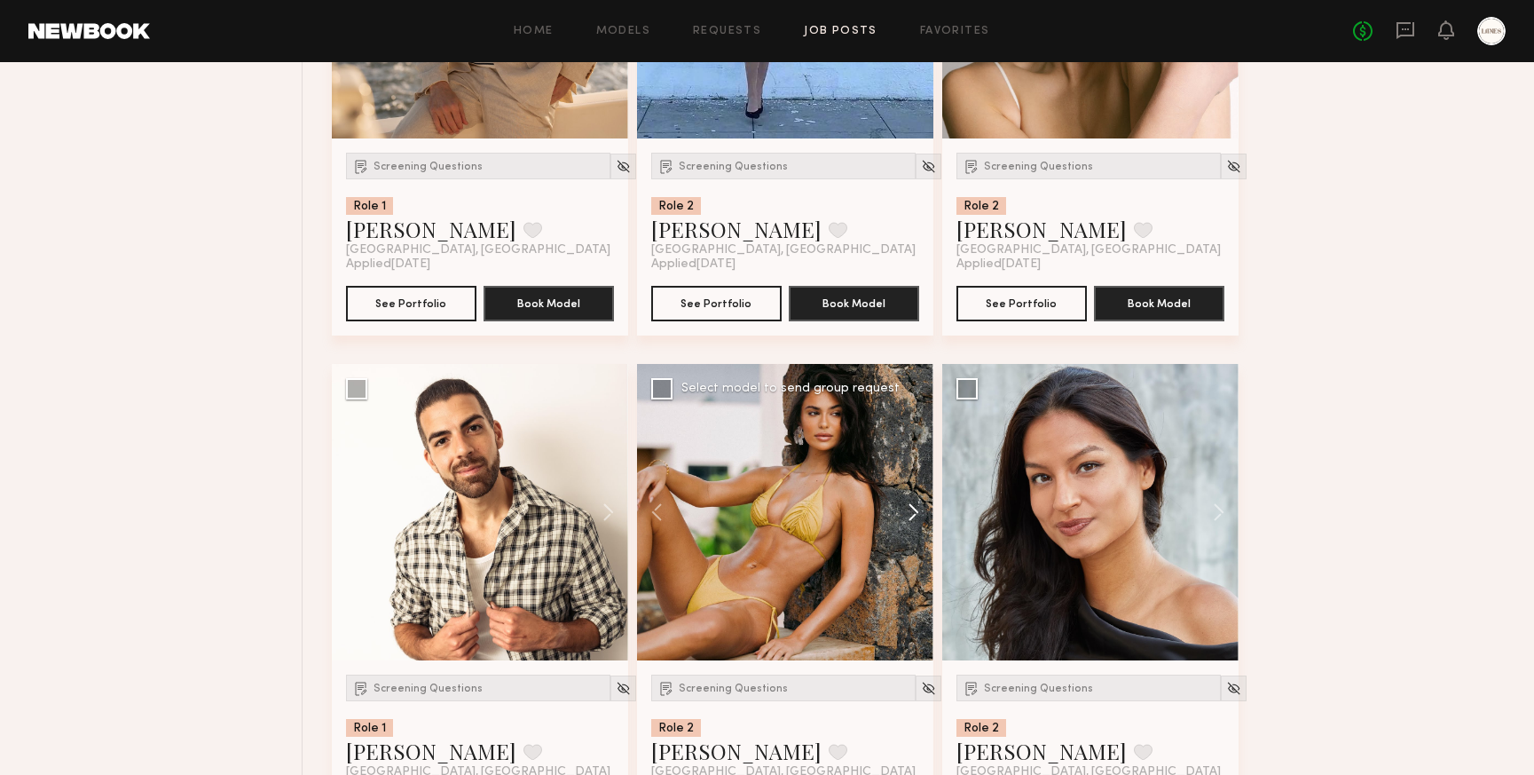
click at [916, 522] on button at bounding box center [905, 512] width 57 height 296
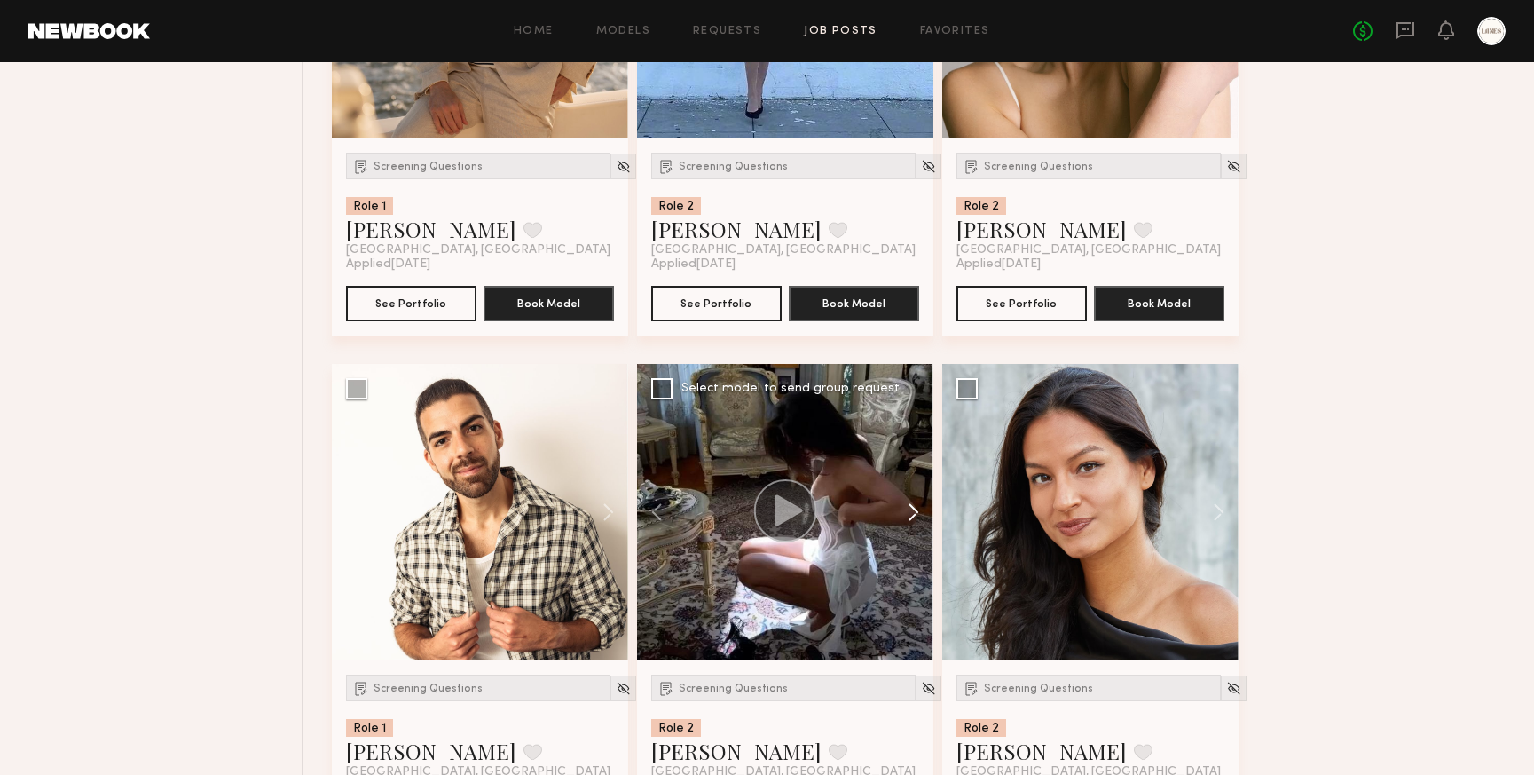
click at [916, 522] on button at bounding box center [905, 512] width 57 height 296
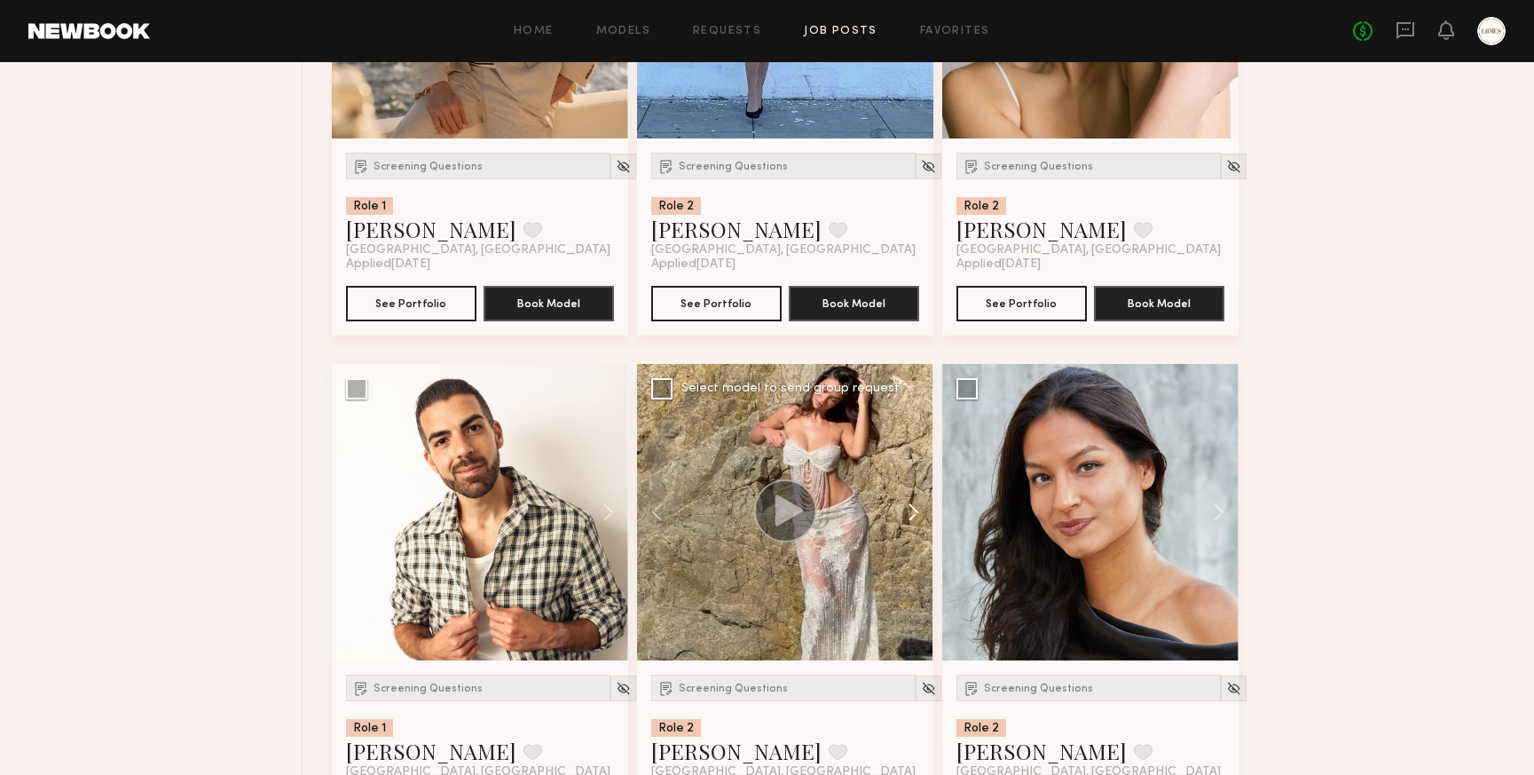
click at [916, 522] on button at bounding box center [905, 512] width 57 height 296
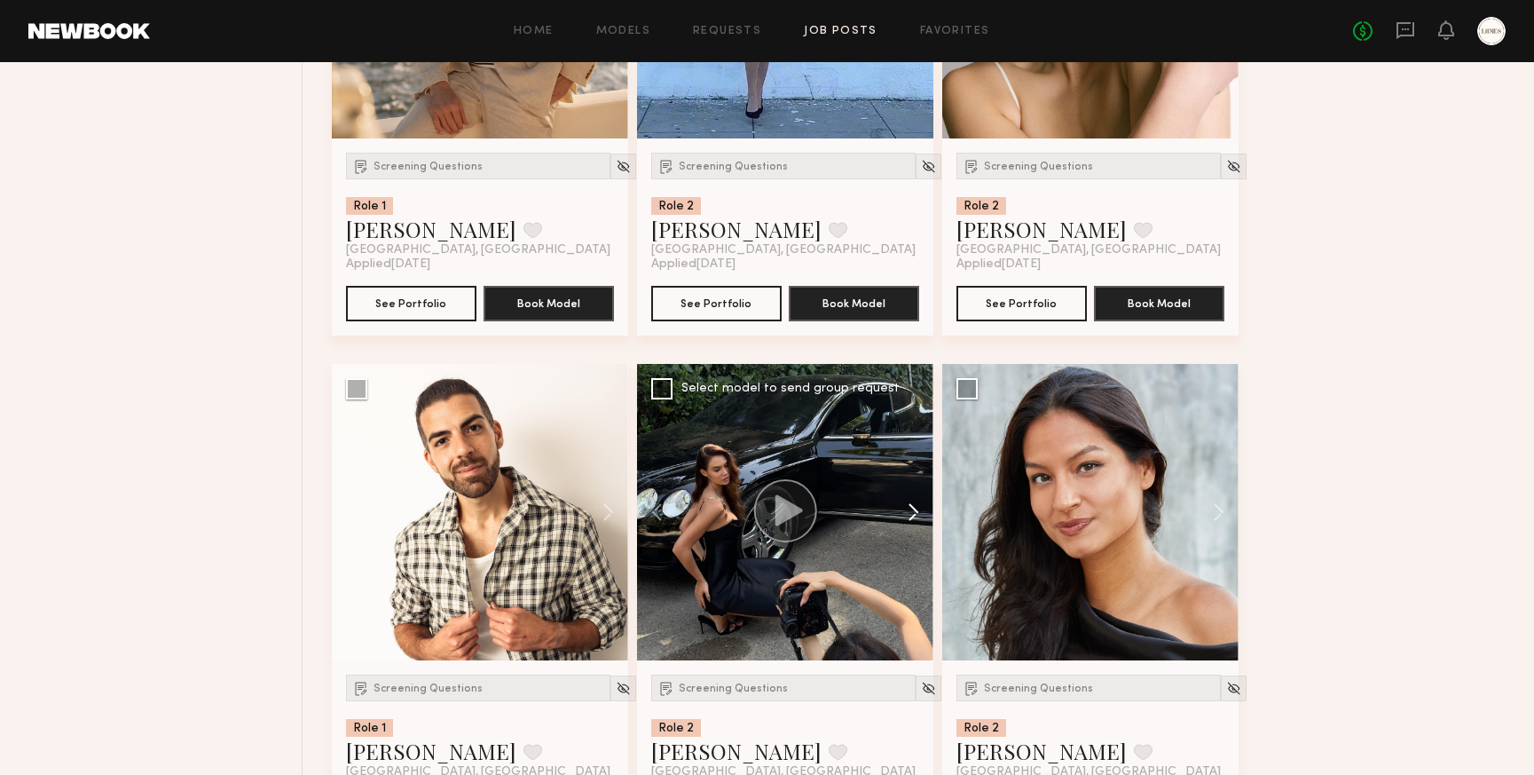
click at [914, 521] on button at bounding box center [905, 512] width 57 height 296
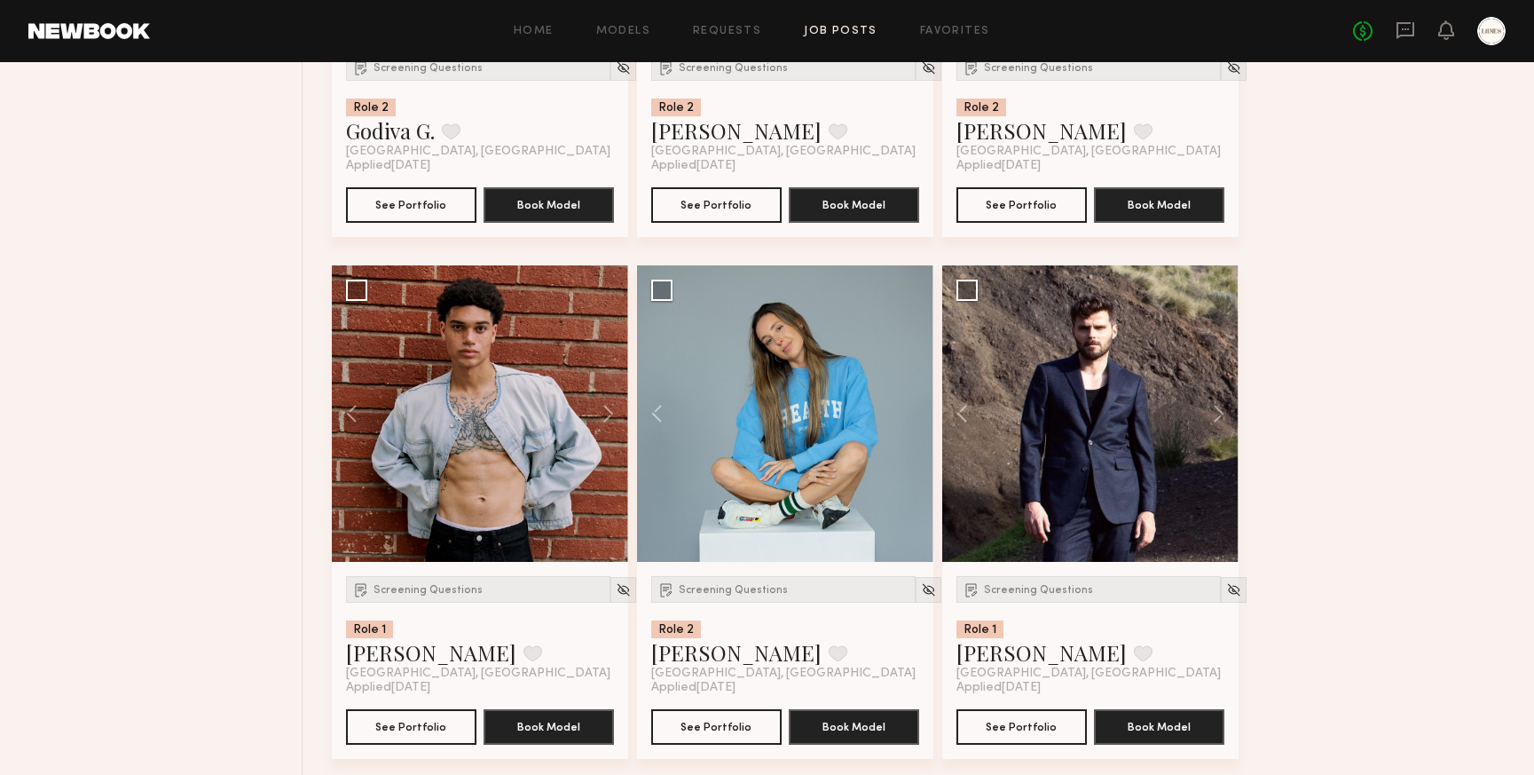
scroll to position [2114, 0]
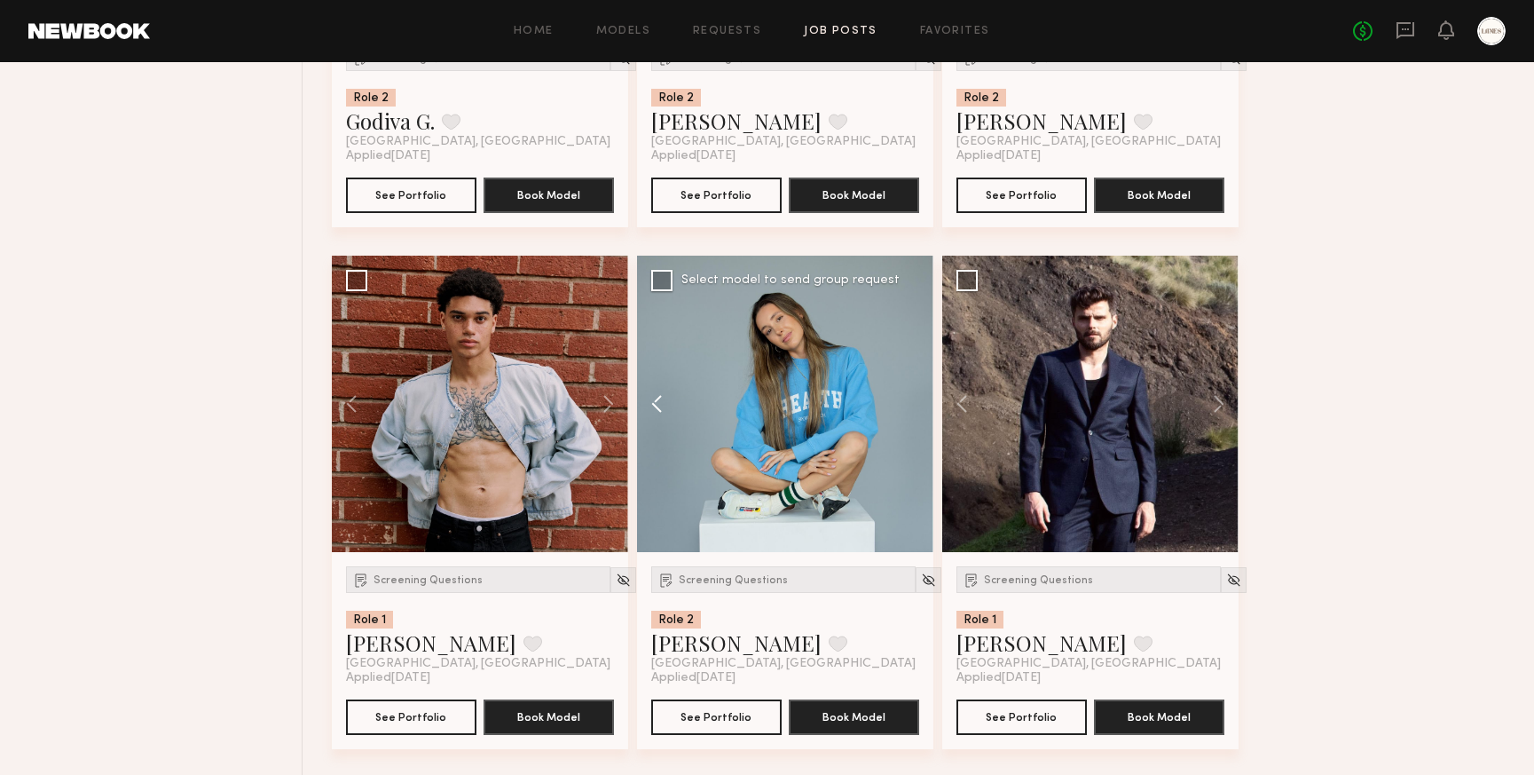
click at [651, 401] on button at bounding box center [665, 404] width 57 height 296
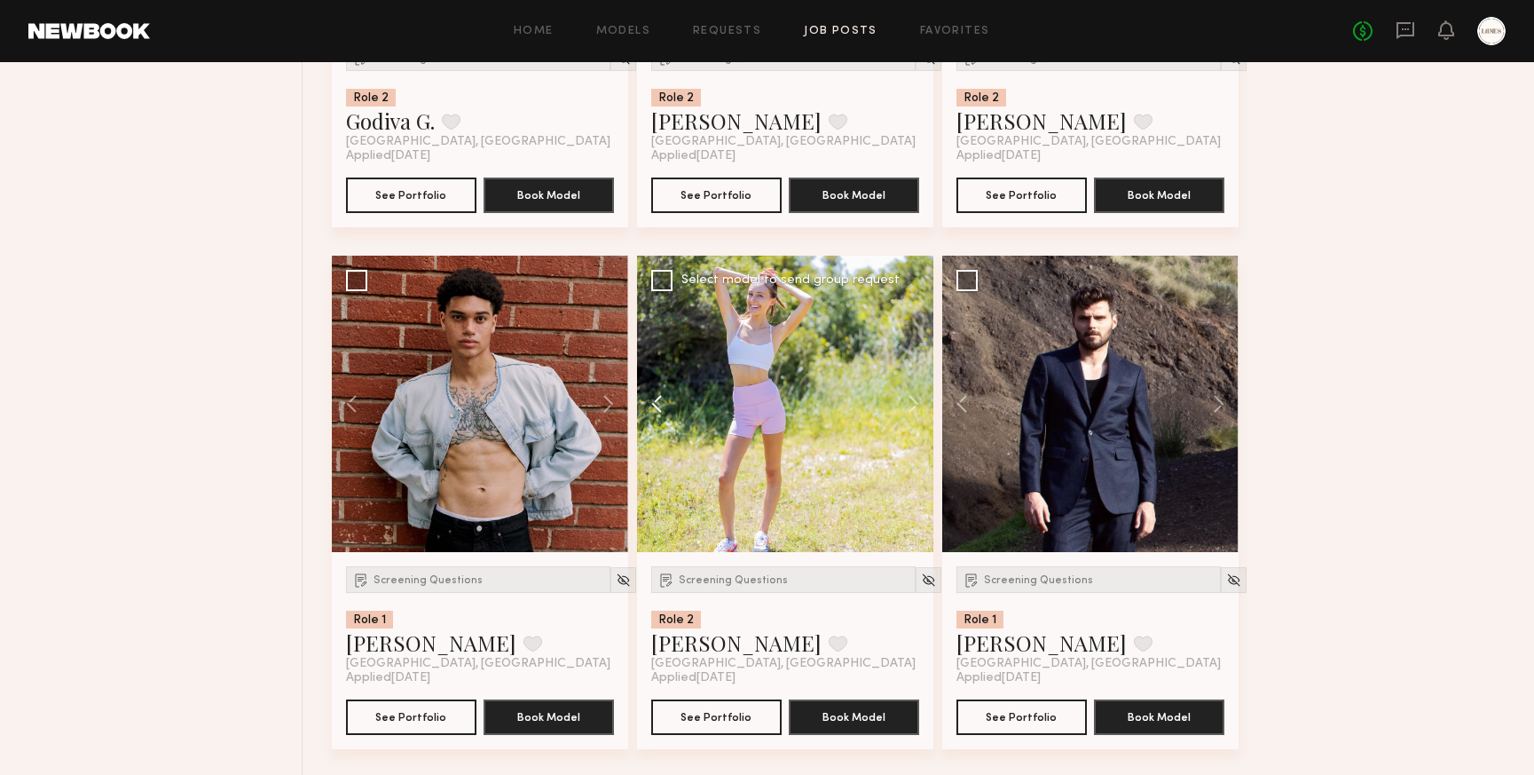
click at [651, 401] on button at bounding box center [665, 404] width 57 height 296
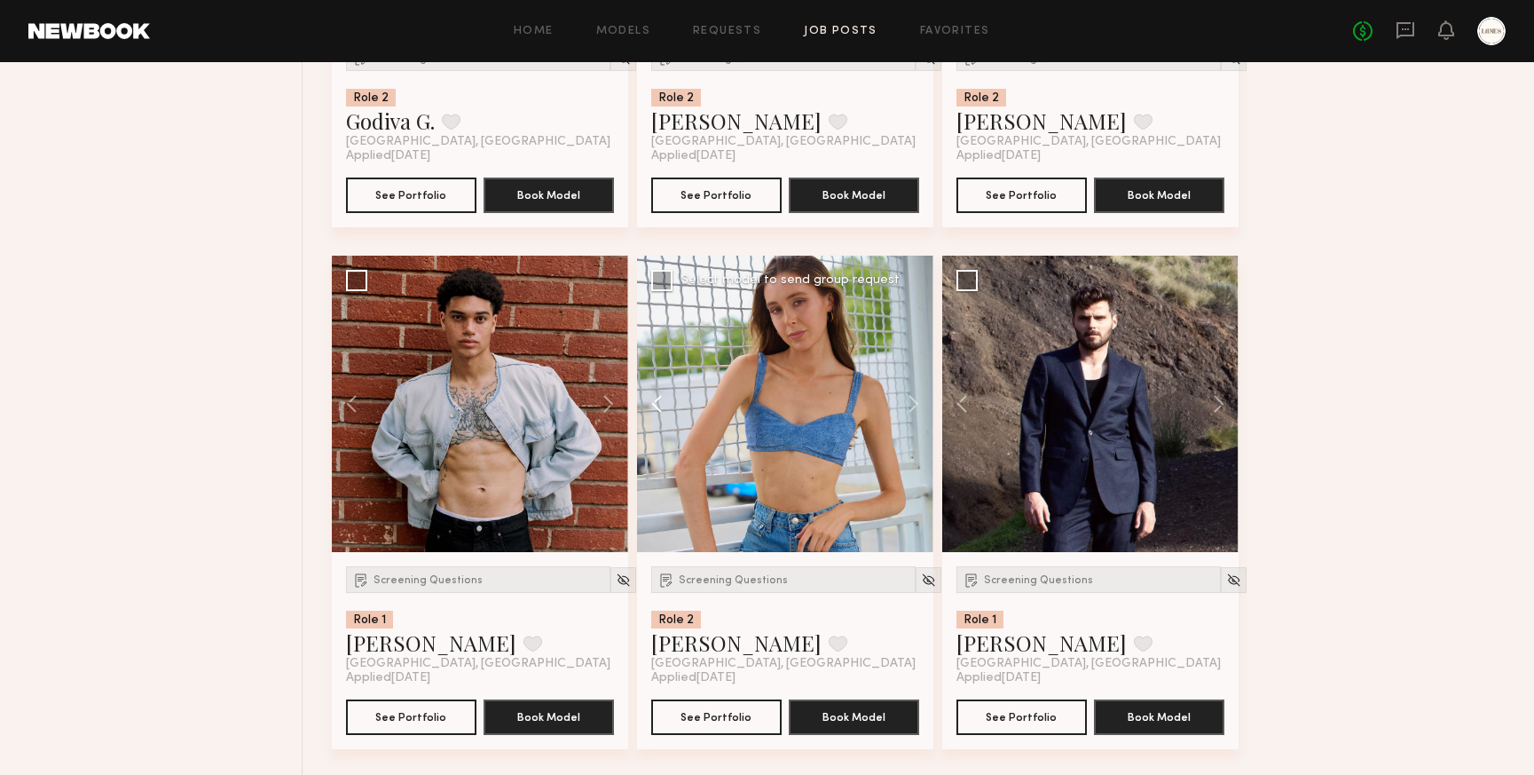
click at [652, 405] on button at bounding box center [665, 404] width 57 height 296
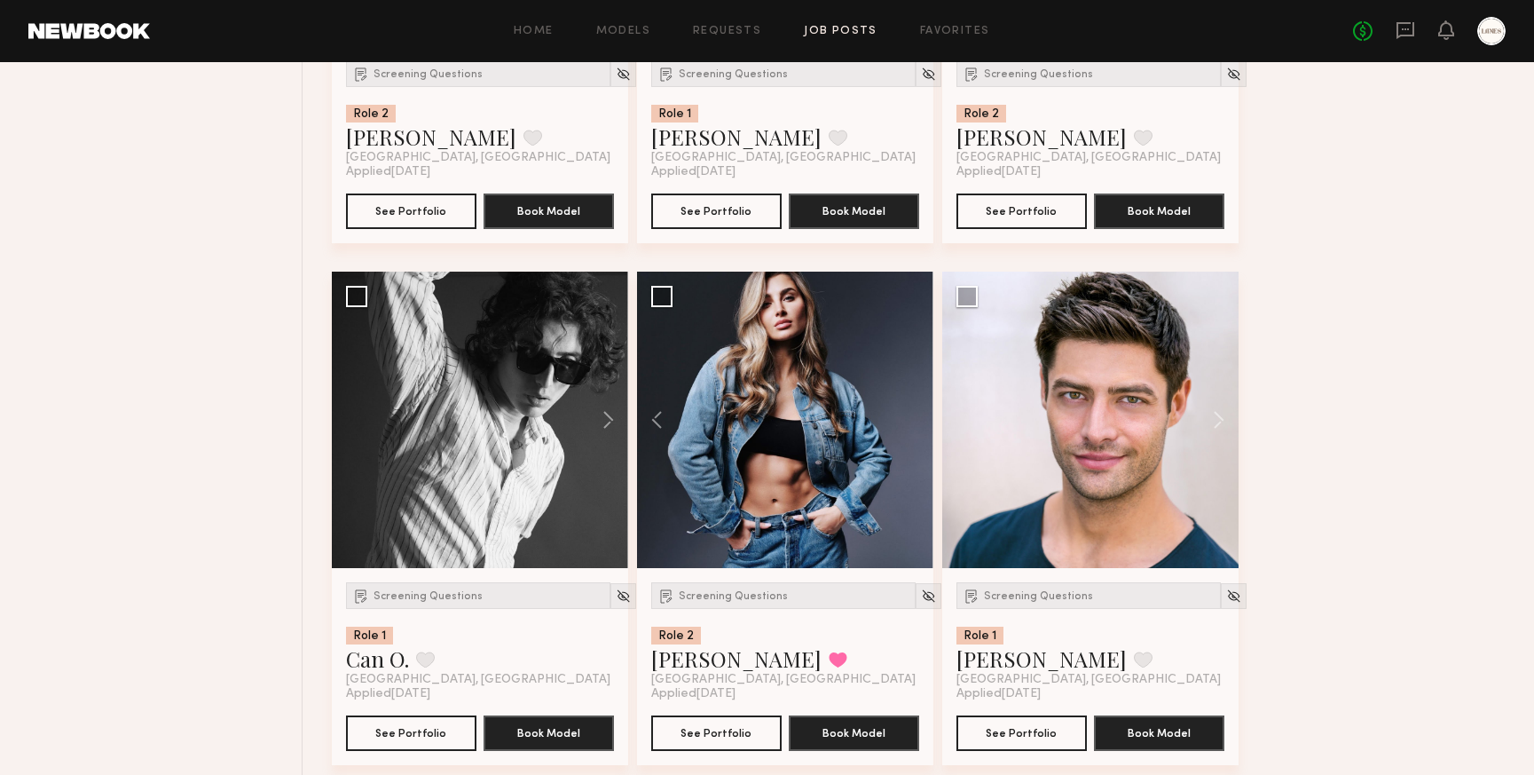
scroll to position [3151, 0]
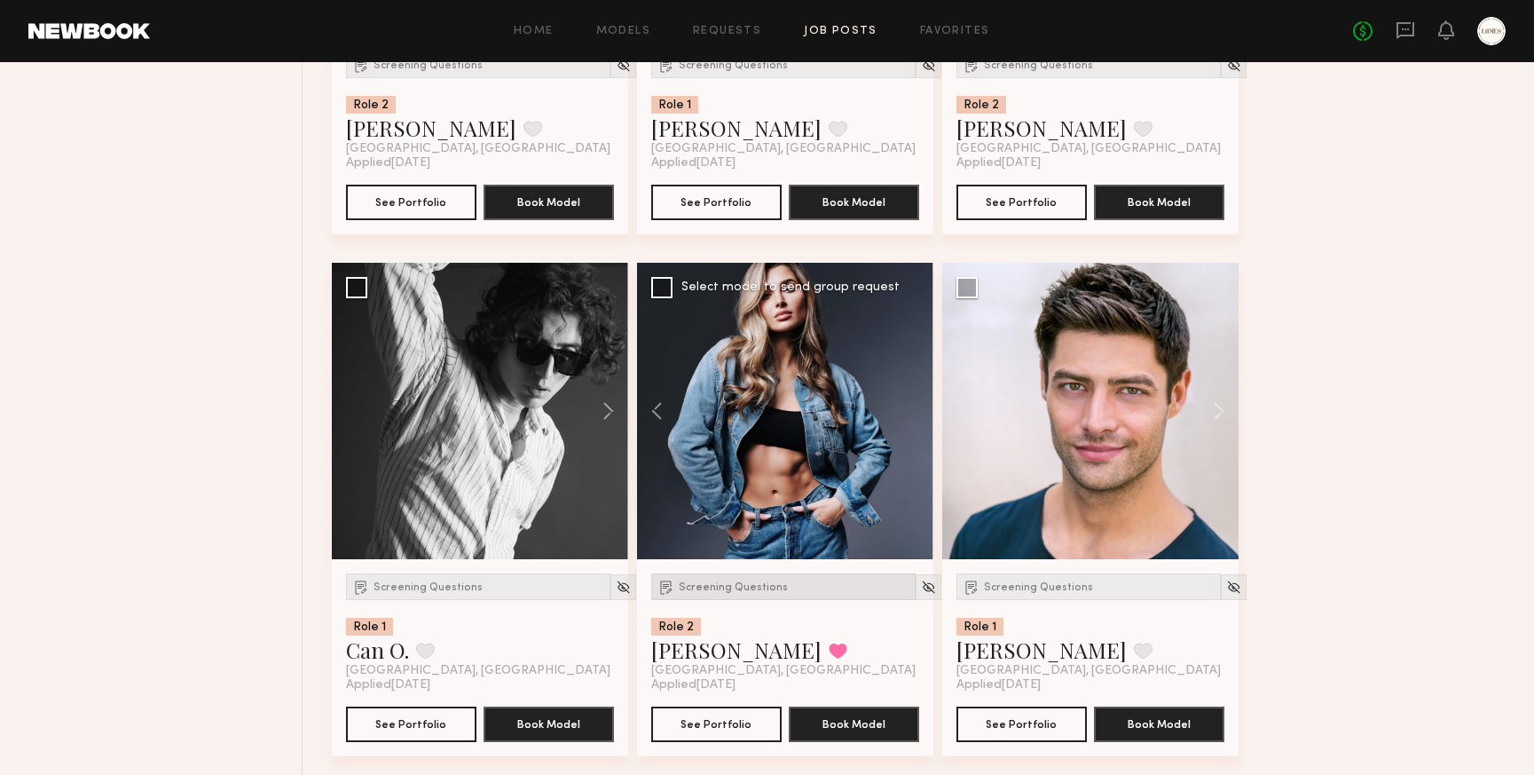
click at [706, 597] on div "Screening Questions" at bounding box center [783, 586] width 264 height 27
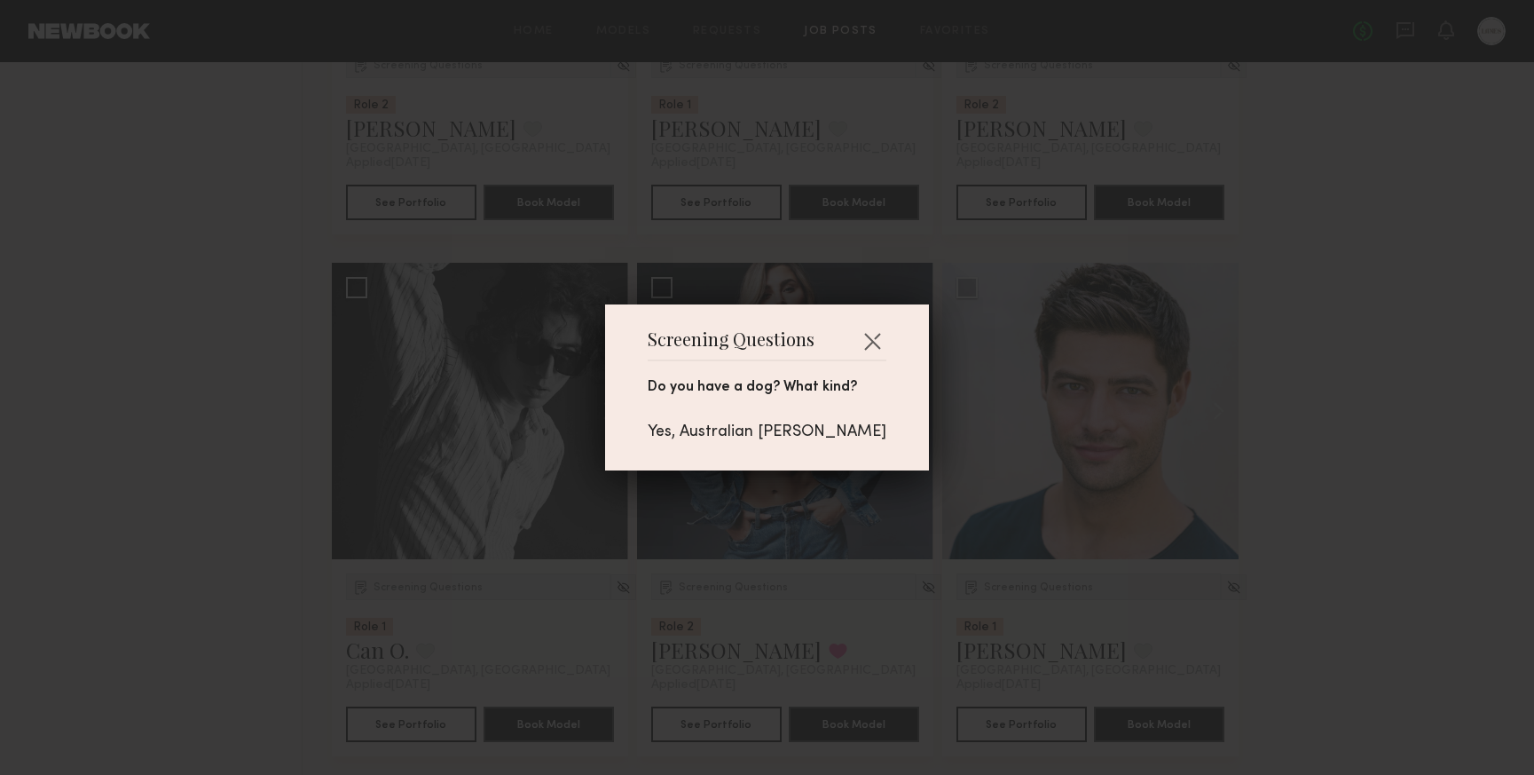
click at [828, 597] on div "Screening Questions Do you have a dog? What kind? Yes, Australian Sheppard" at bounding box center [767, 387] width 1534 height 775
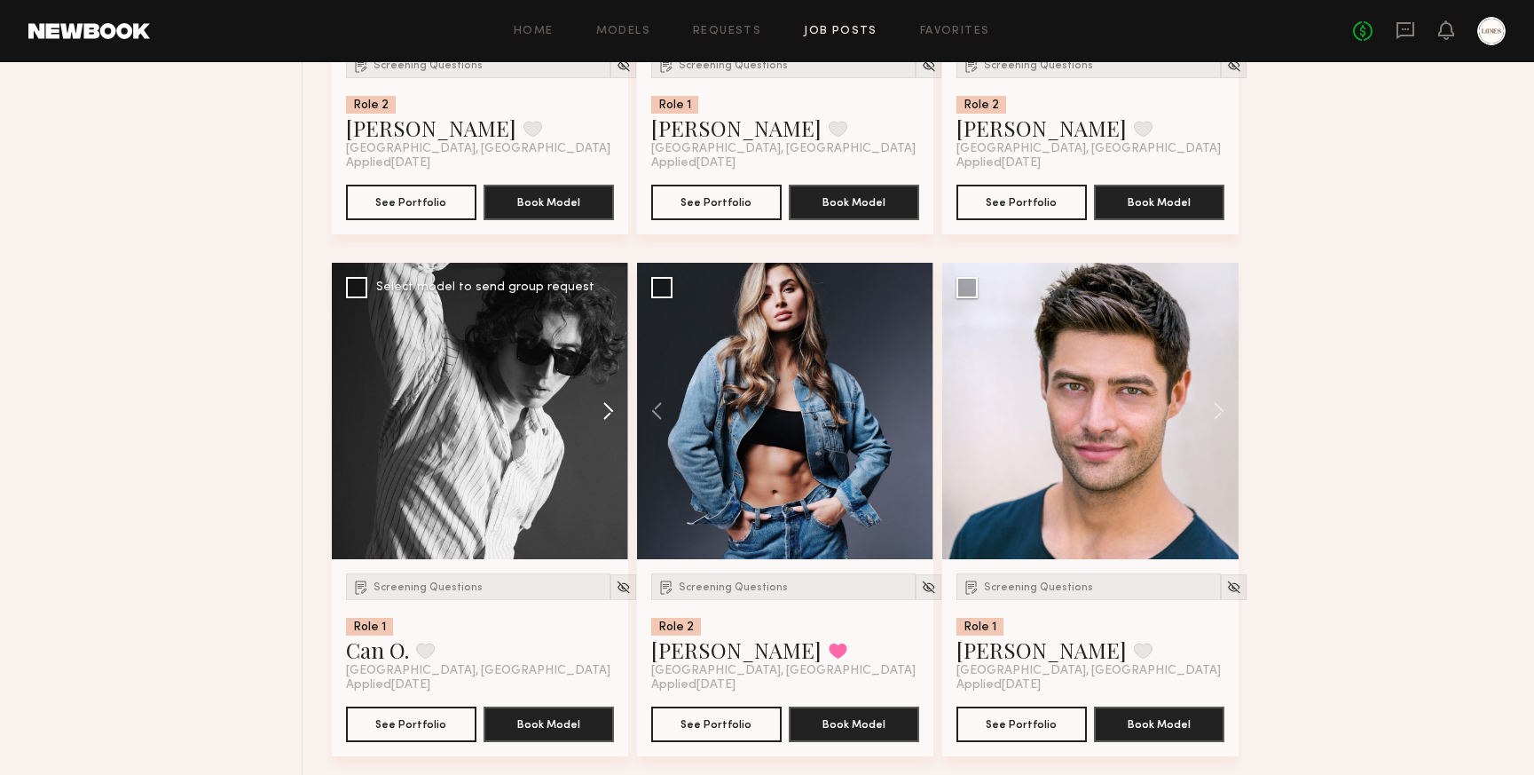
click at [603, 412] on button at bounding box center [600, 411] width 57 height 296
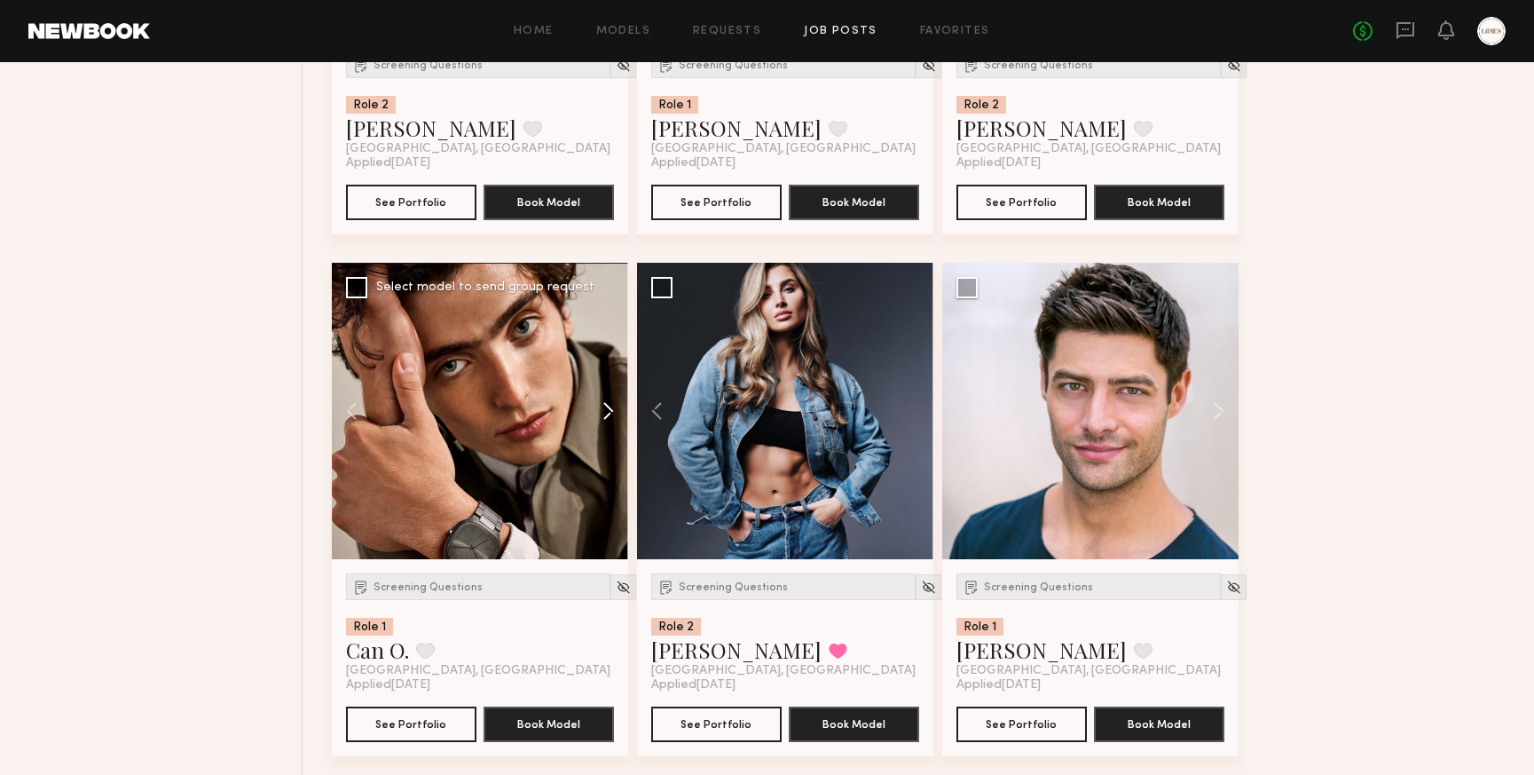
click at [603, 412] on button at bounding box center [600, 411] width 57 height 296
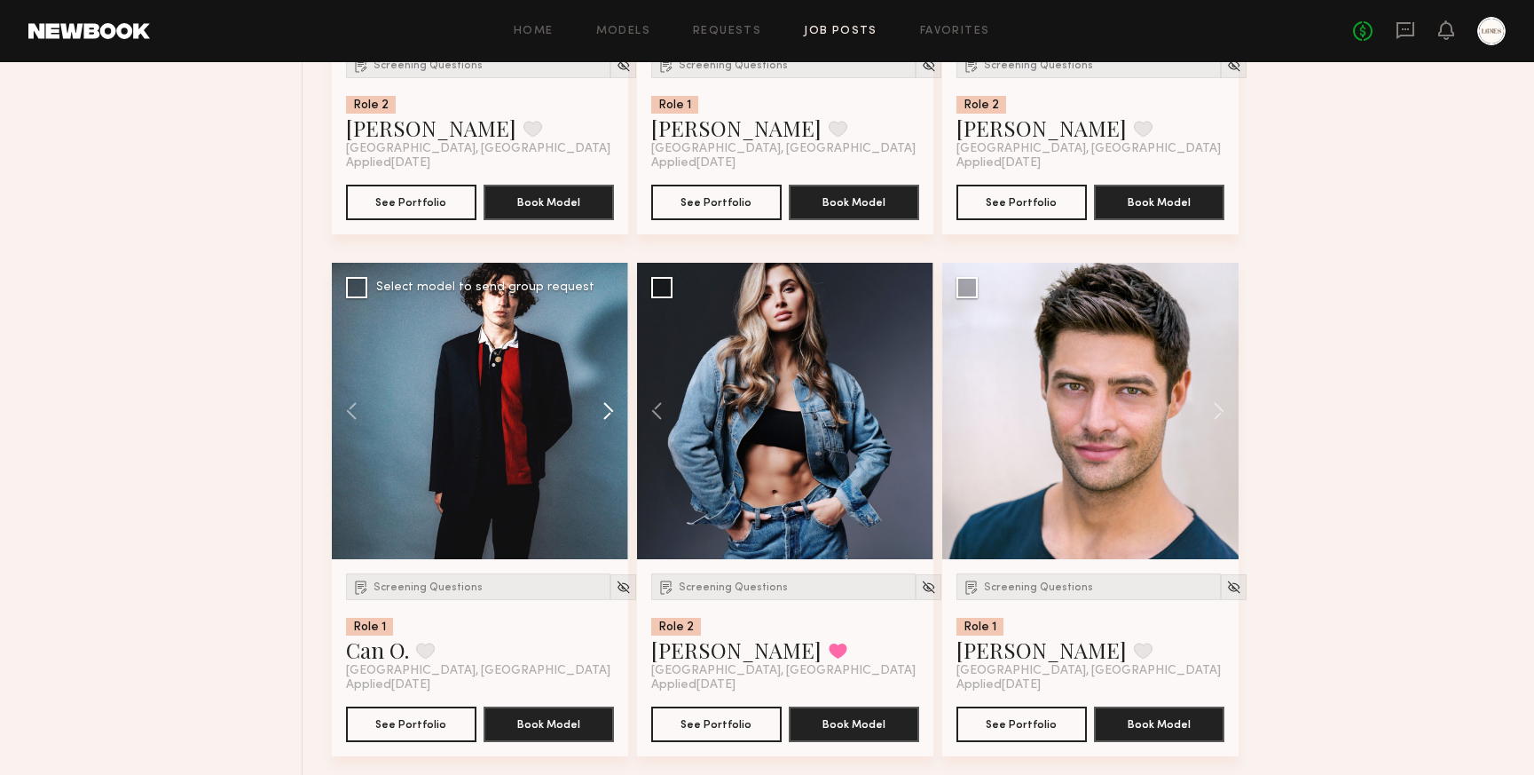
click at [603, 412] on button at bounding box center [600, 411] width 57 height 296
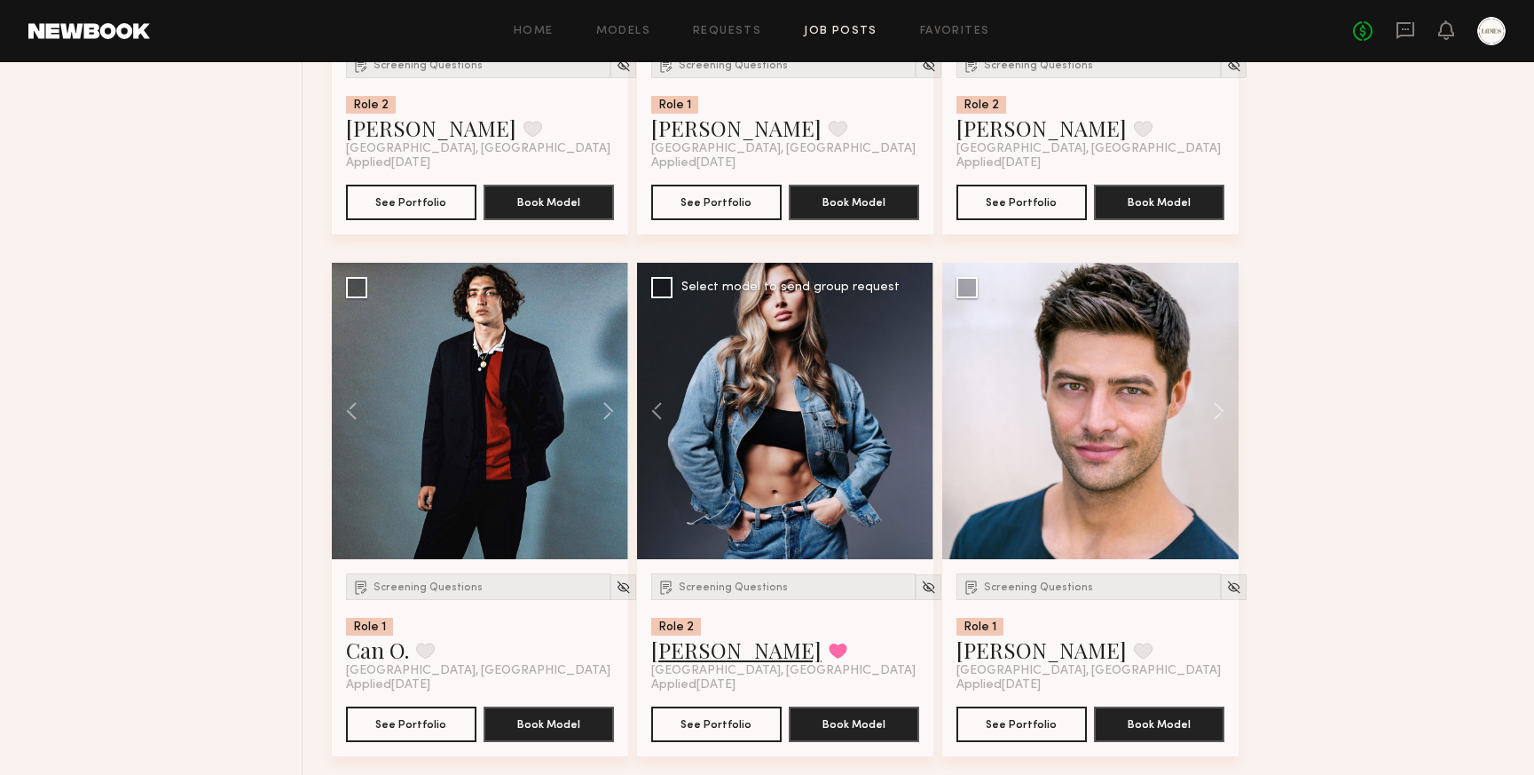
click at [711, 652] on link "[PERSON_NAME]" at bounding box center [736, 649] width 170 height 28
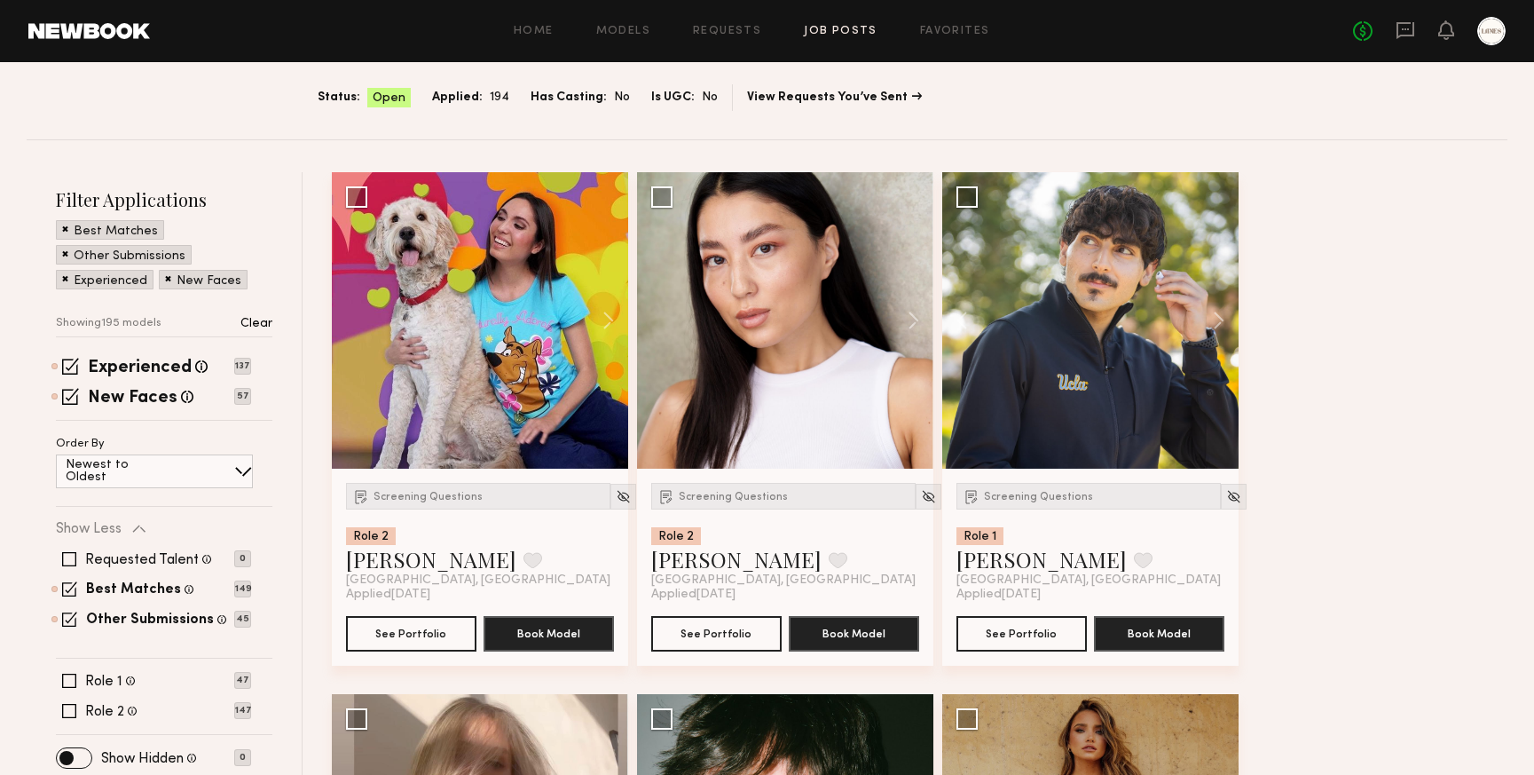
scroll to position [0, 0]
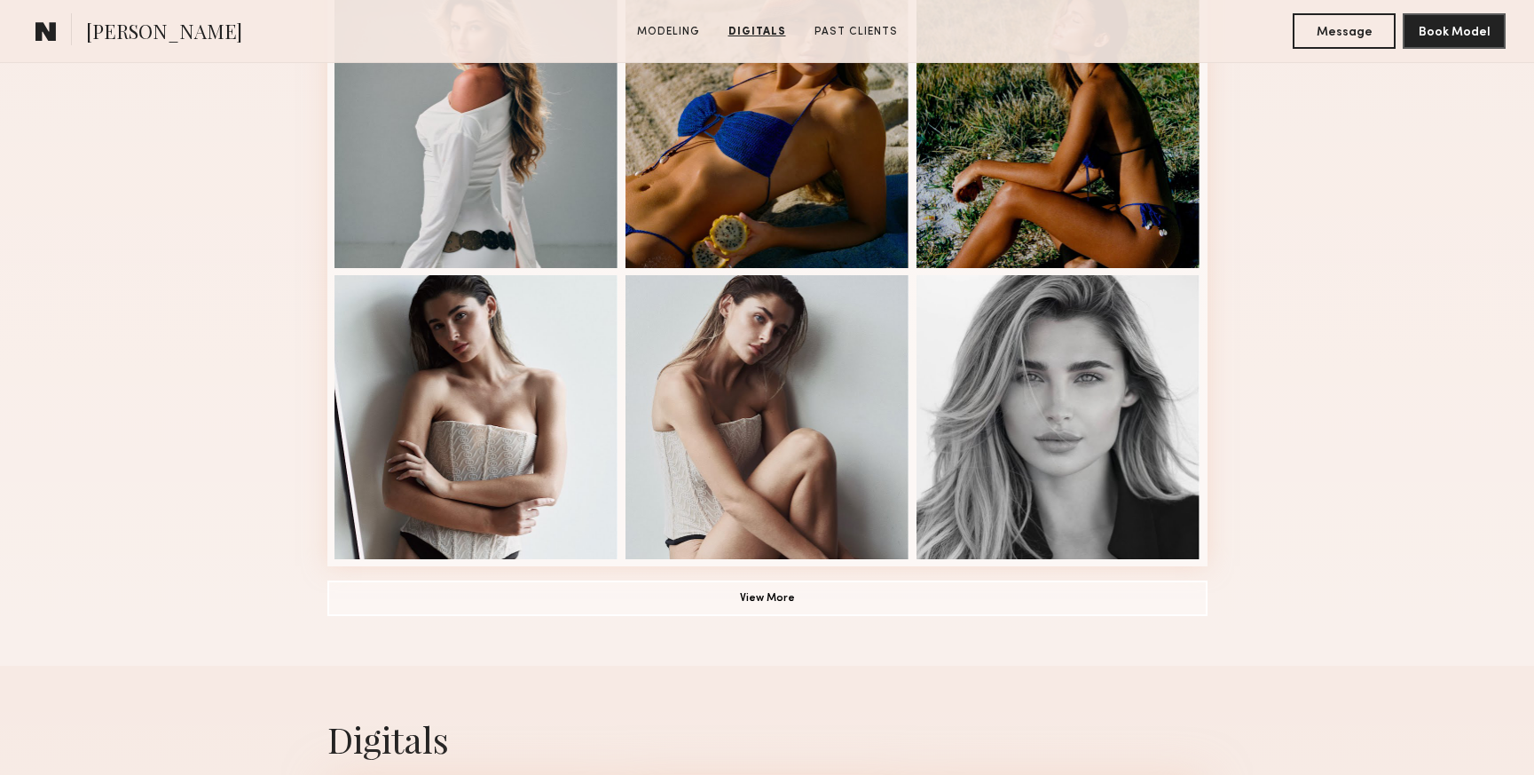
scroll to position [1107, 0]
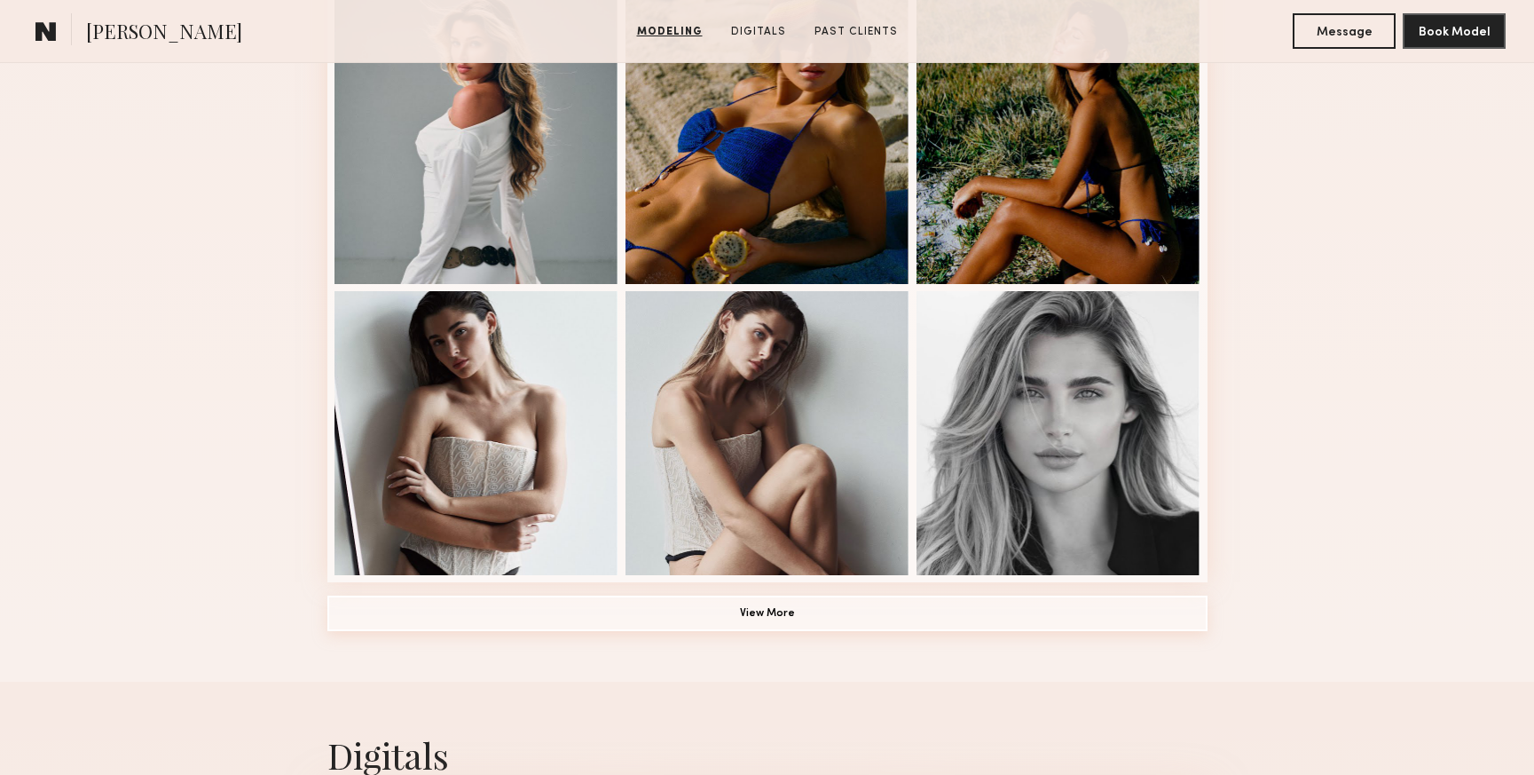
click at [705, 618] on button "View More" at bounding box center [767, 613] width 880 height 35
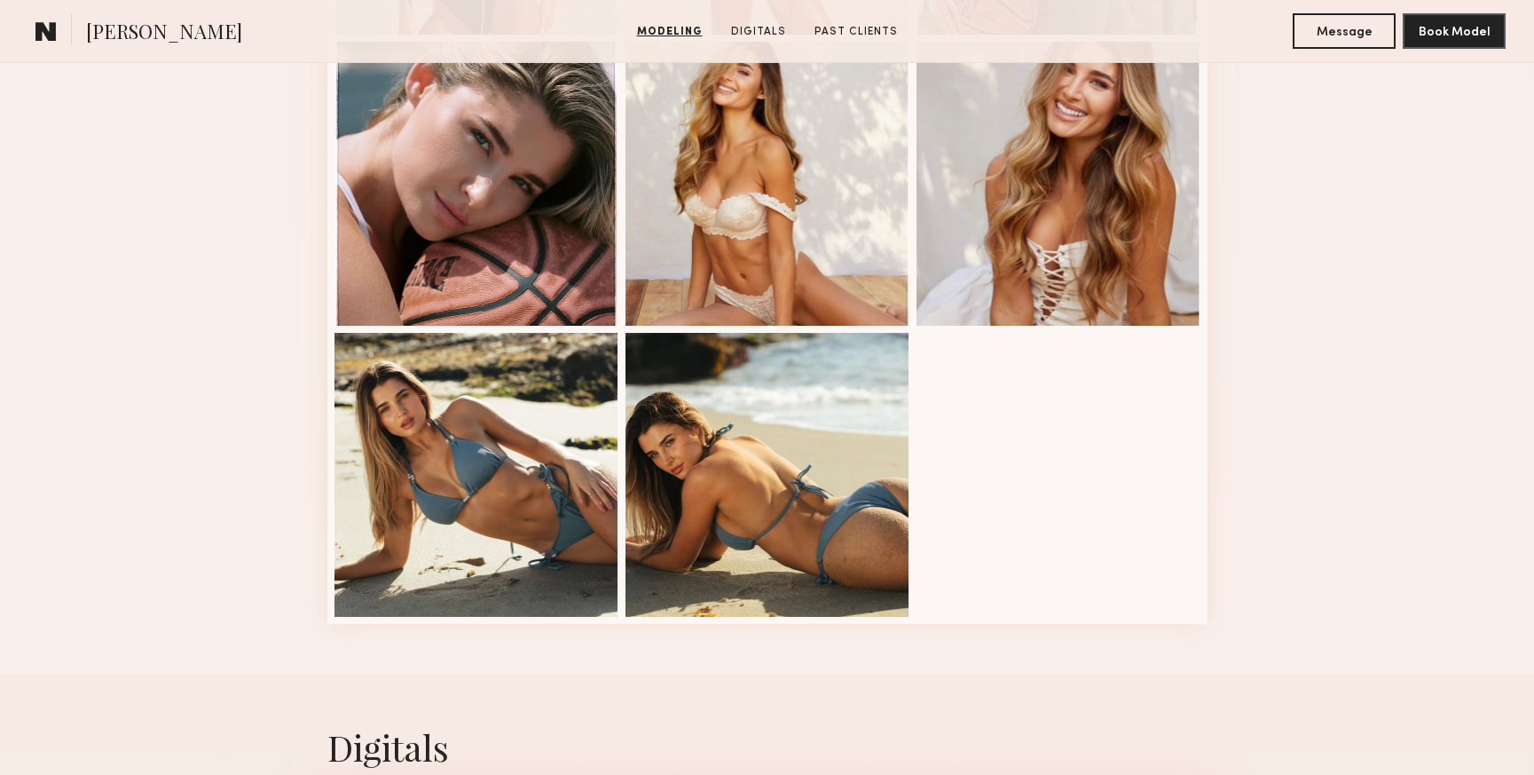
scroll to position [1897, 0]
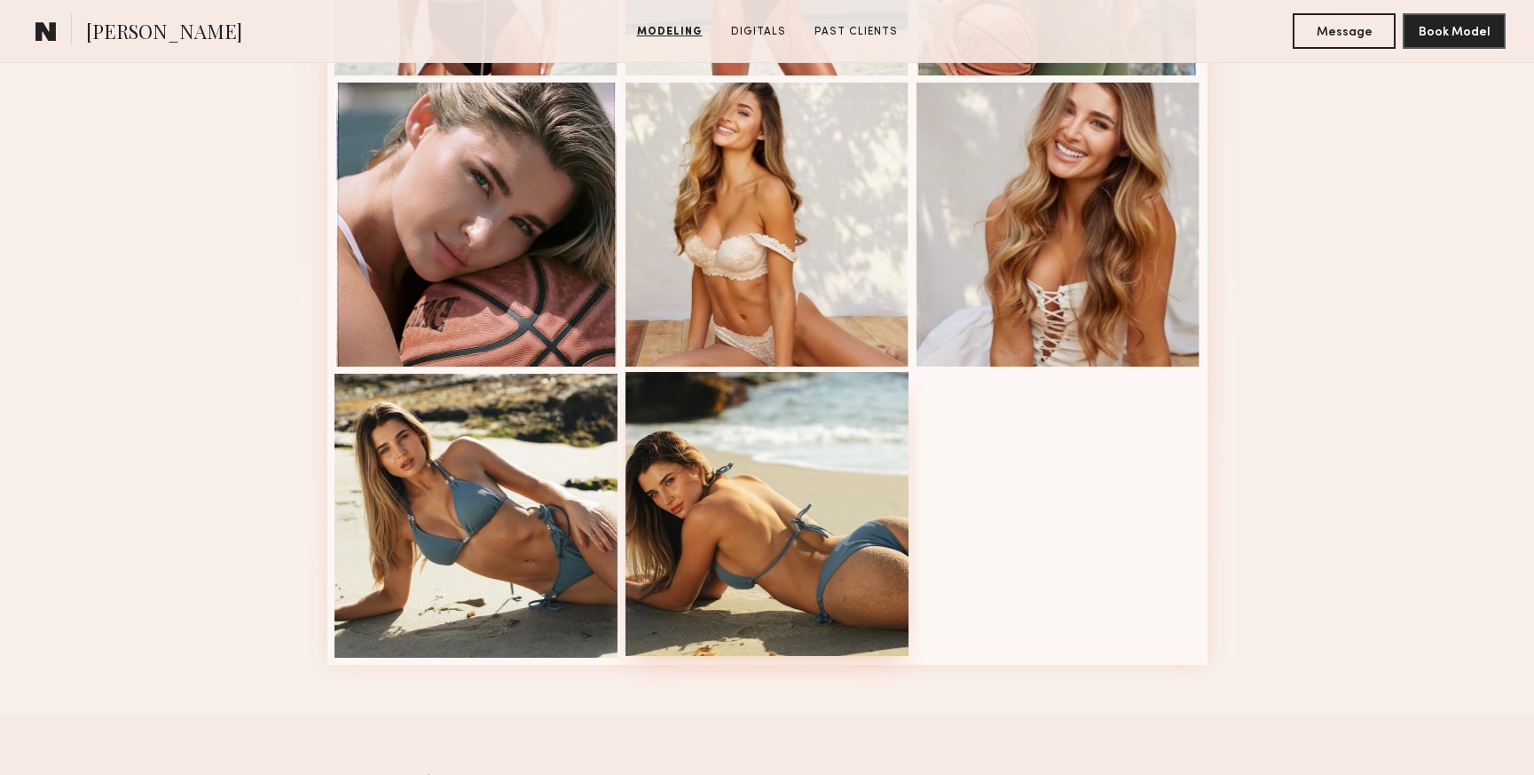
click at [756, 515] on div at bounding box center [768, 514] width 284 height 284
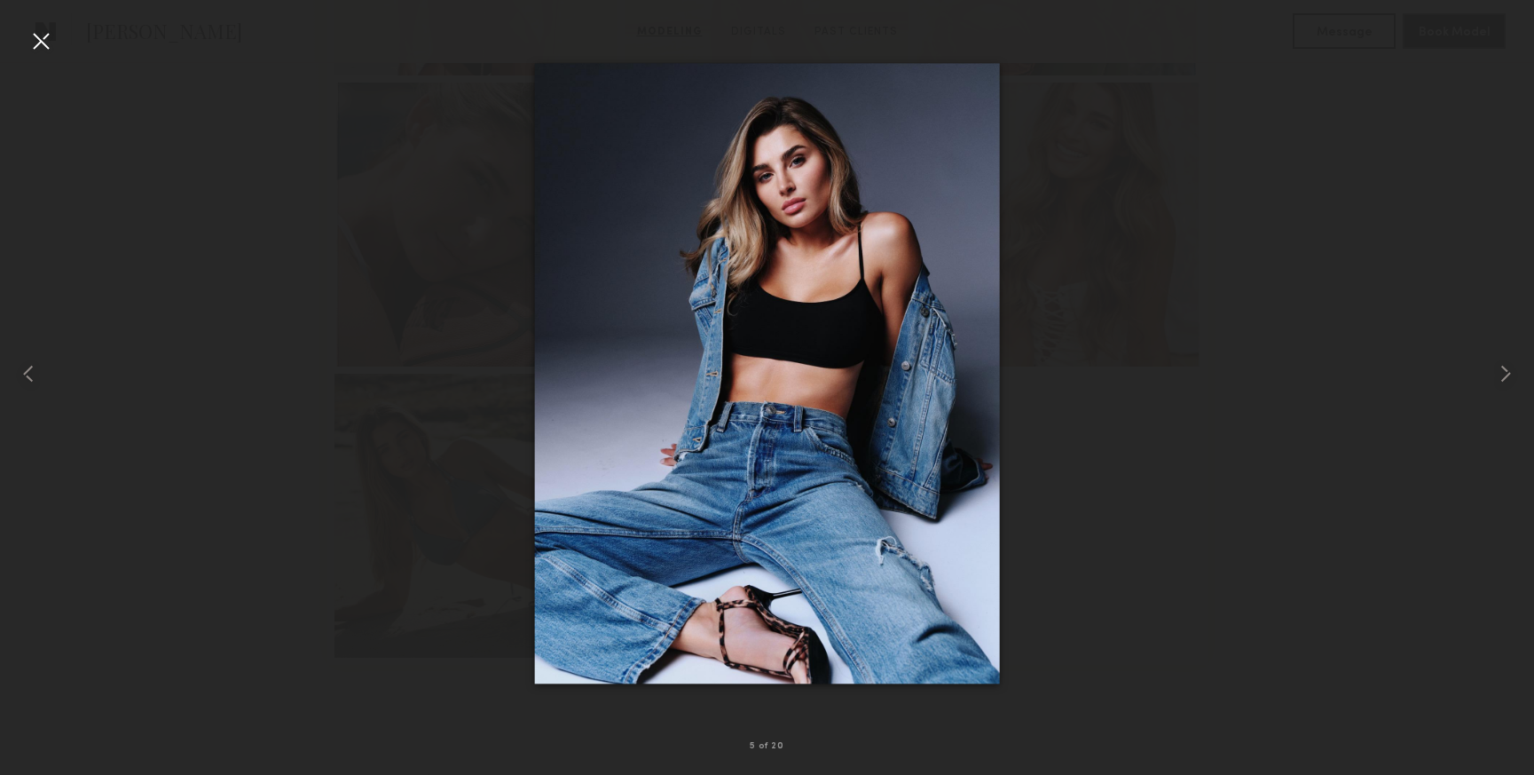
click at [43, 43] on div at bounding box center [41, 41] width 28 height 28
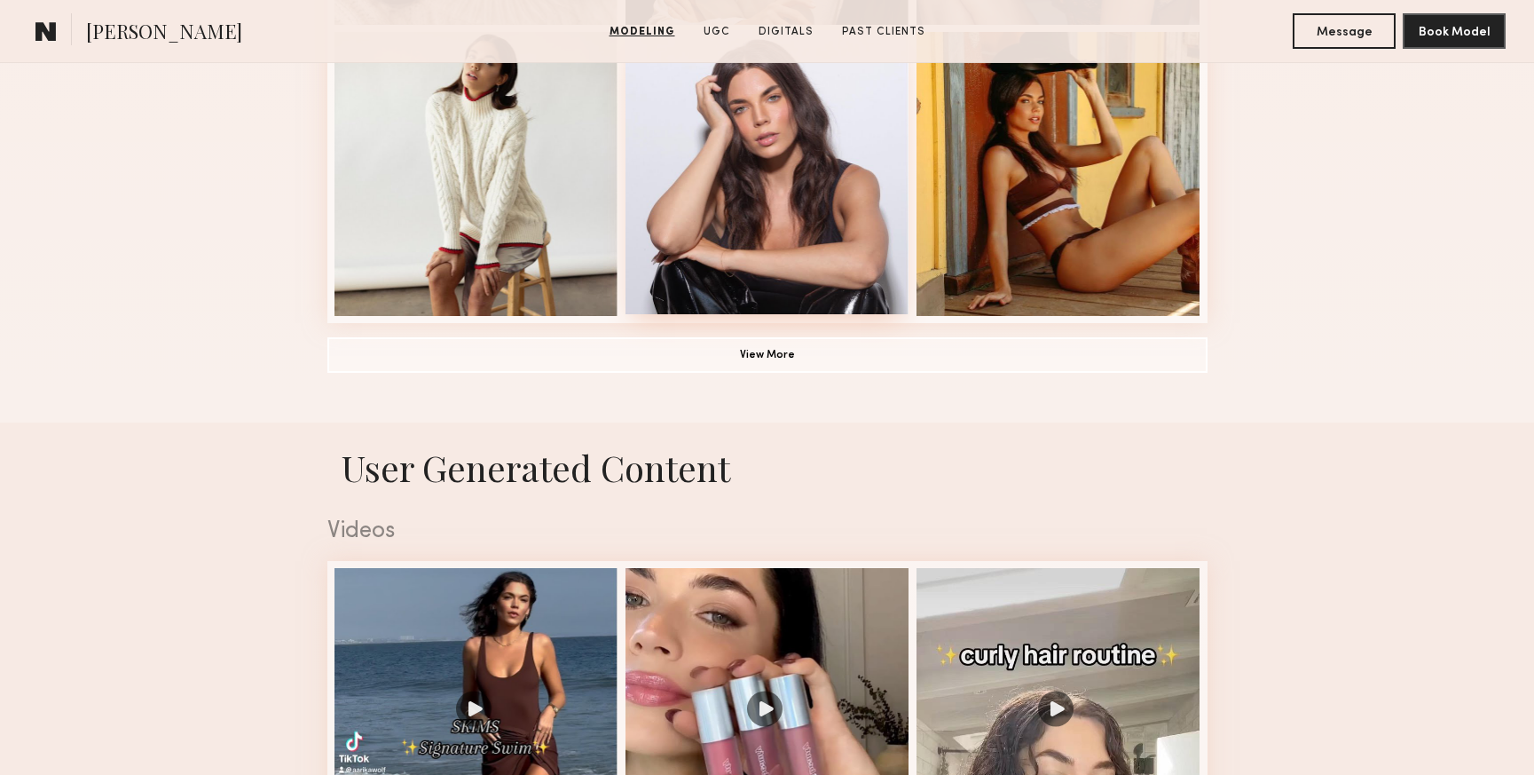
scroll to position [1394, 0]
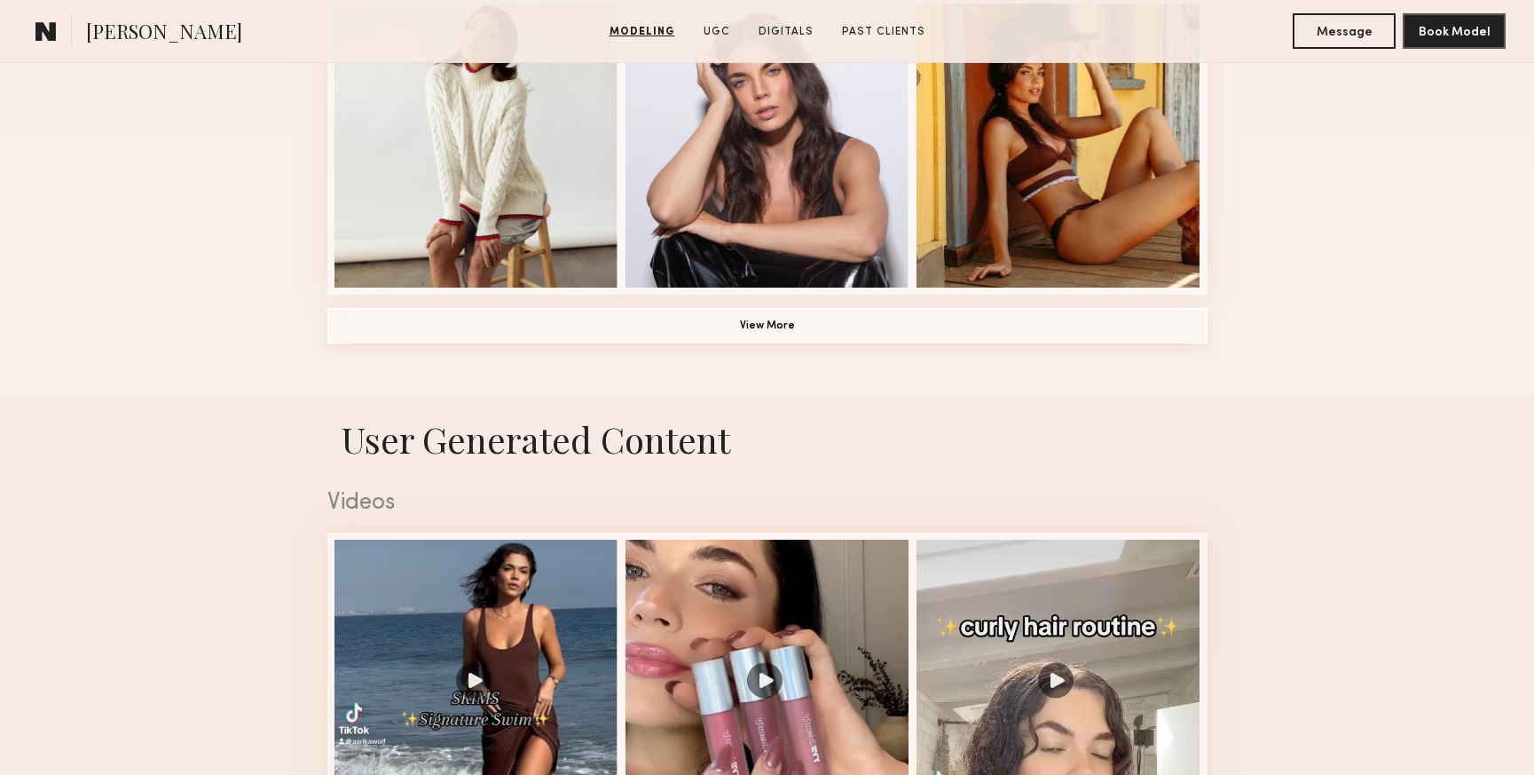
click at [839, 337] on button "View More" at bounding box center [767, 325] width 880 height 35
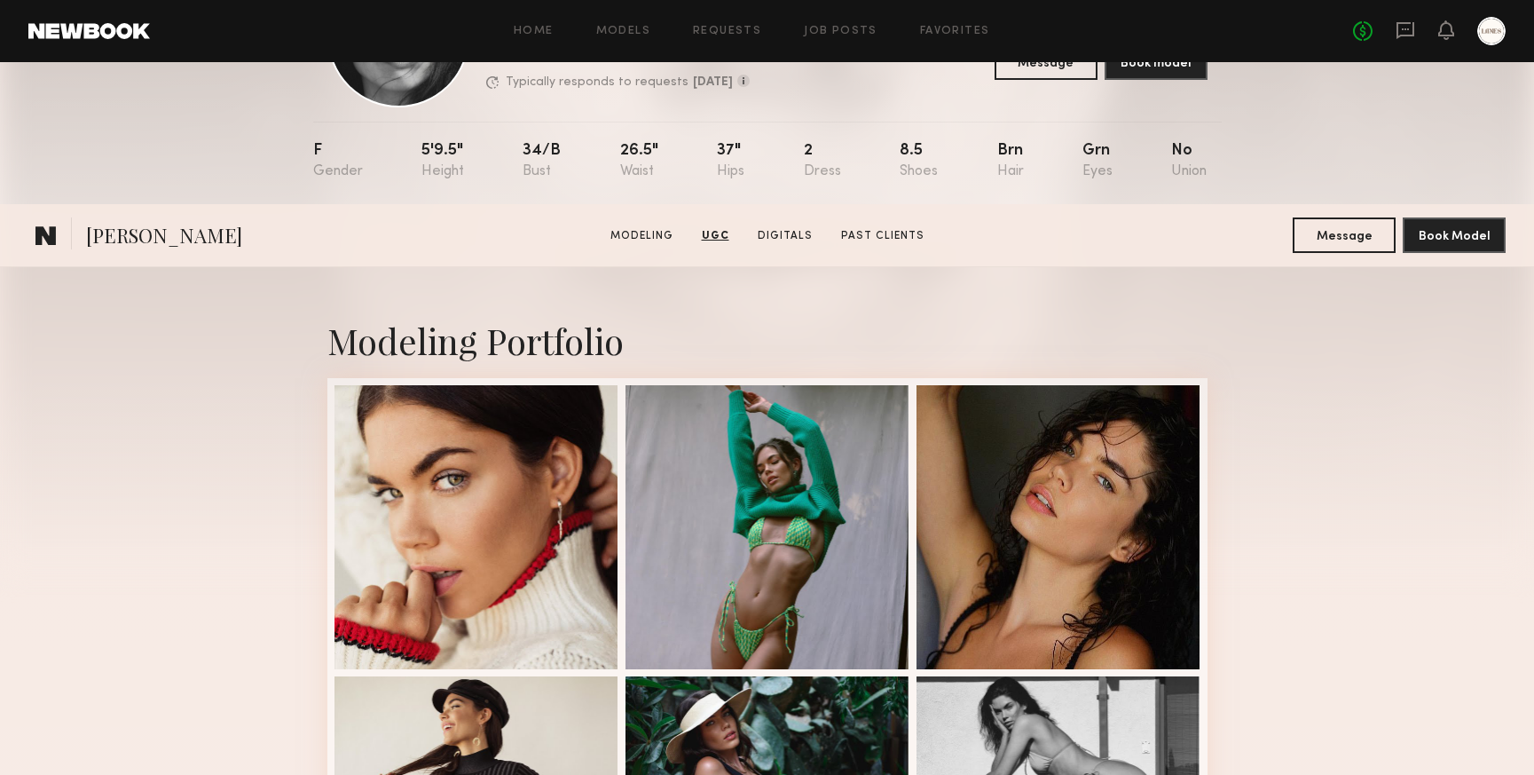
scroll to position [0, 0]
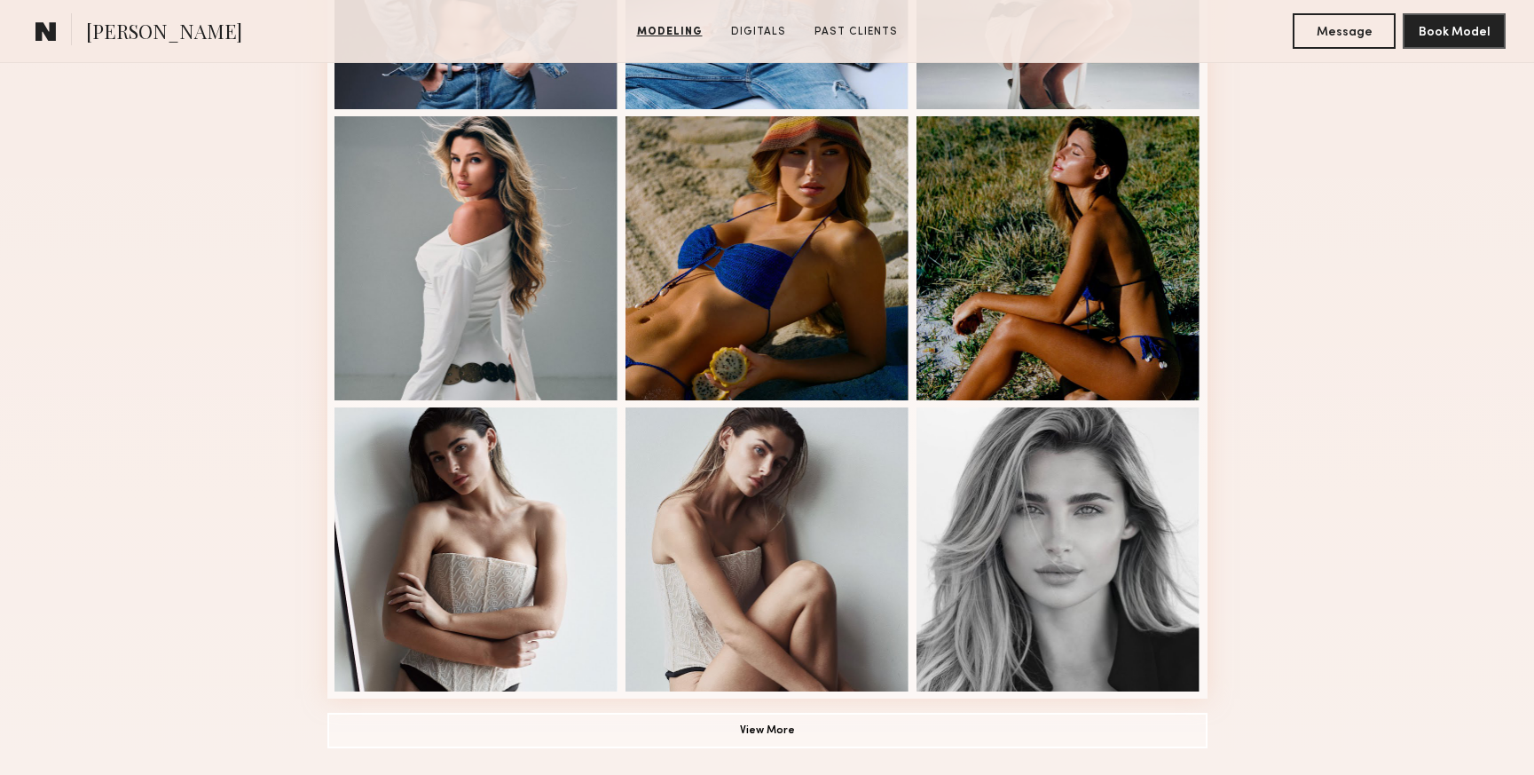
scroll to position [1006, 0]
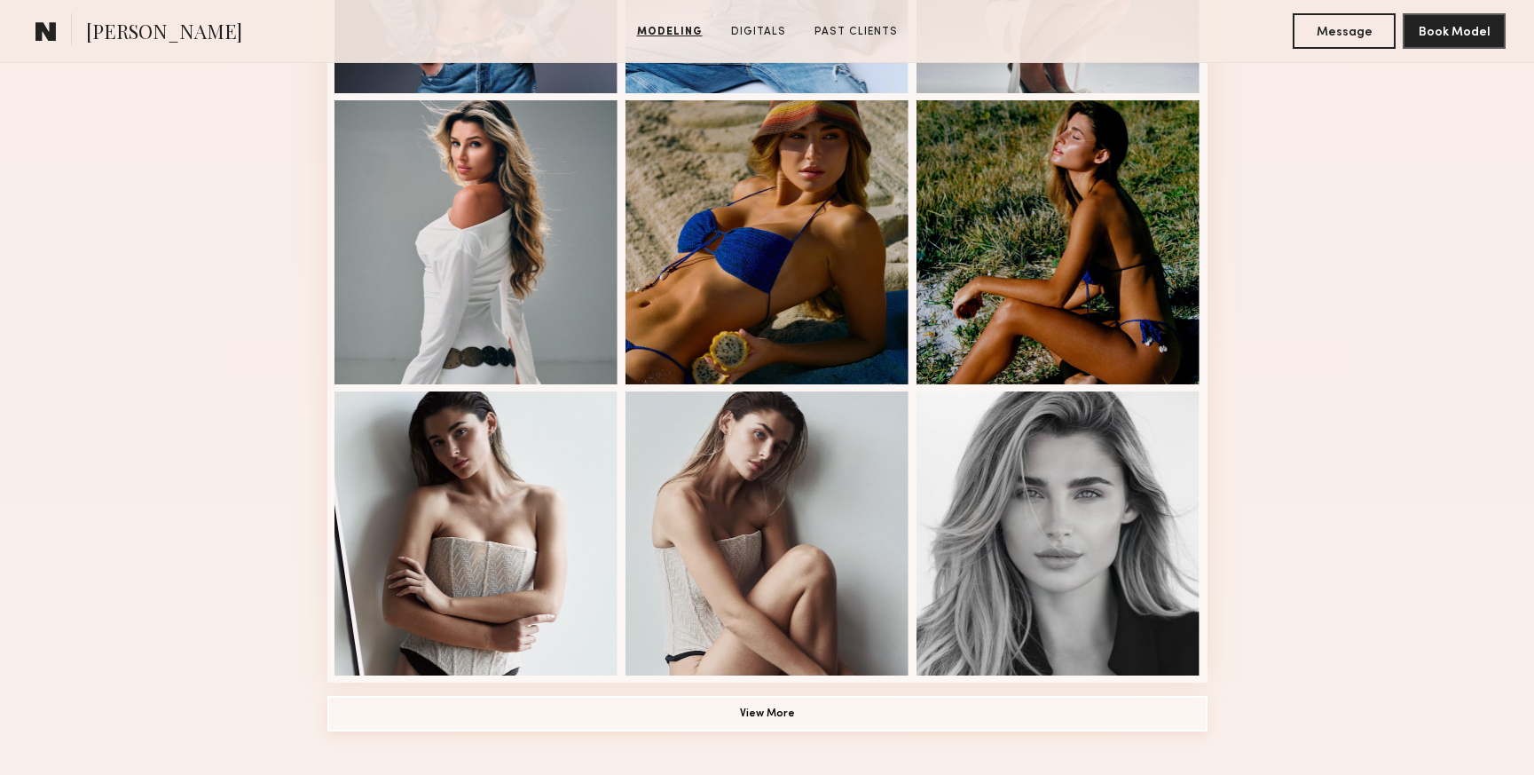
click at [791, 710] on button "View More" at bounding box center [767, 713] width 880 height 35
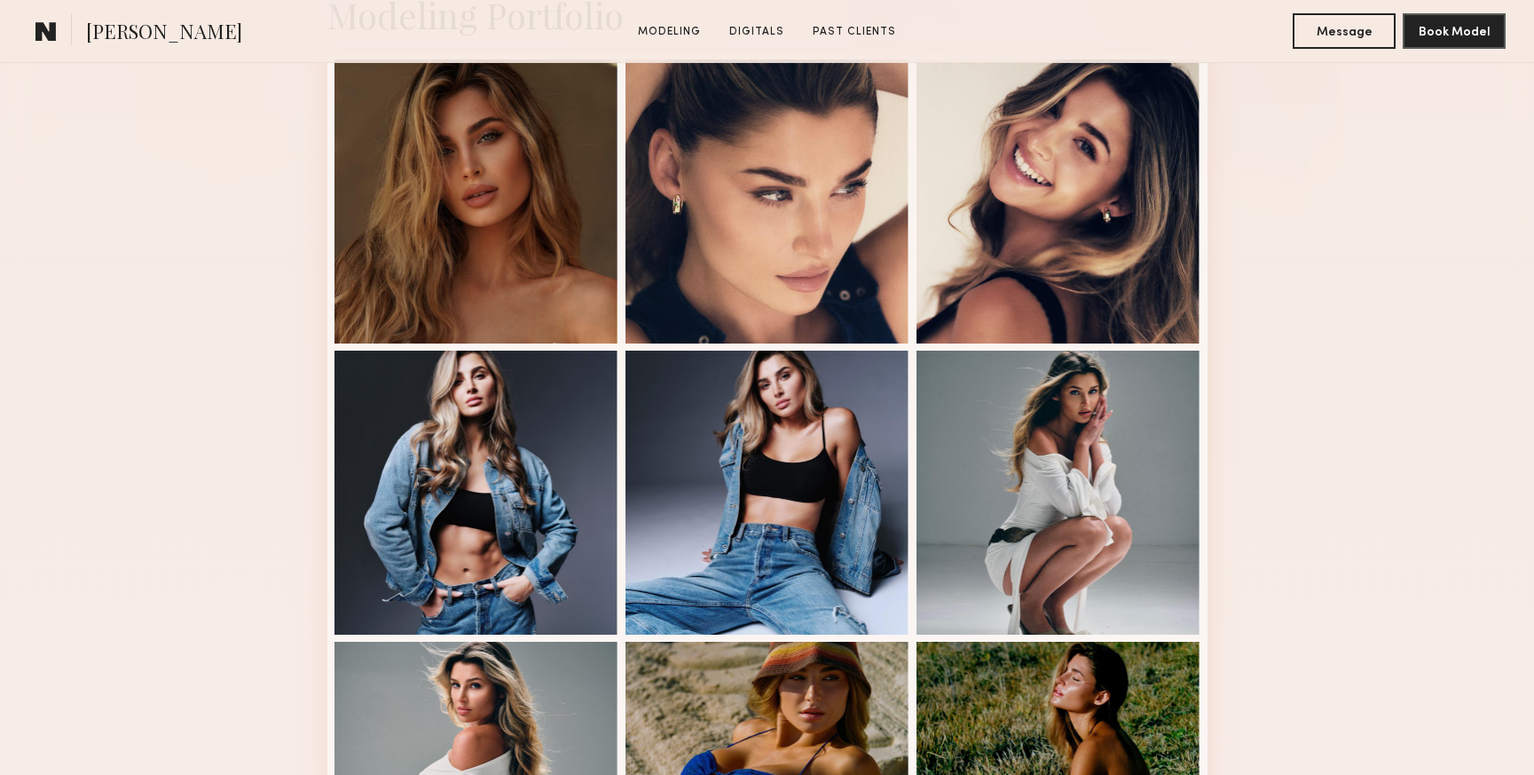
scroll to position [566, 0]
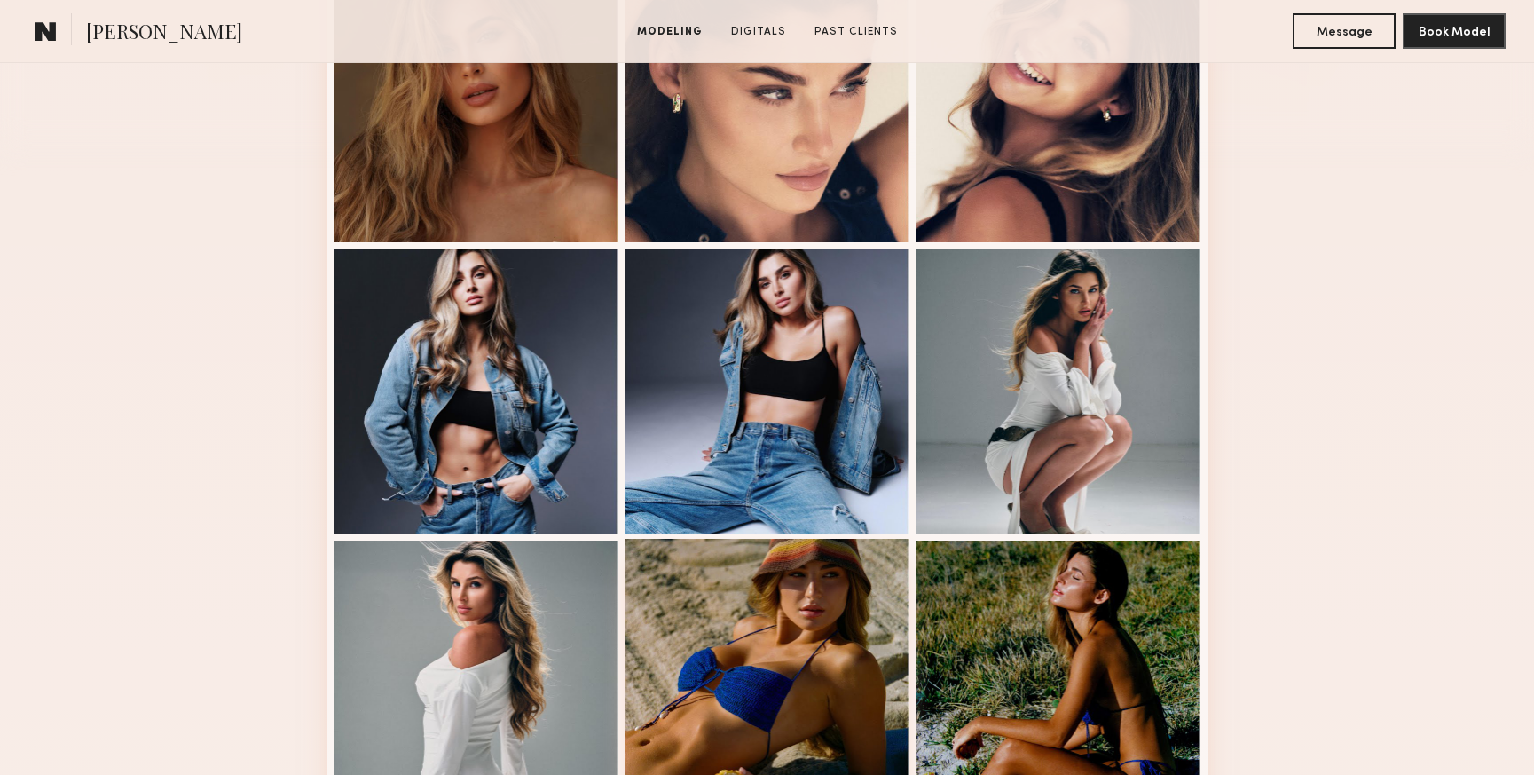
click at [775, 608] on div at bounding box center [768, 681] width 284 height 284
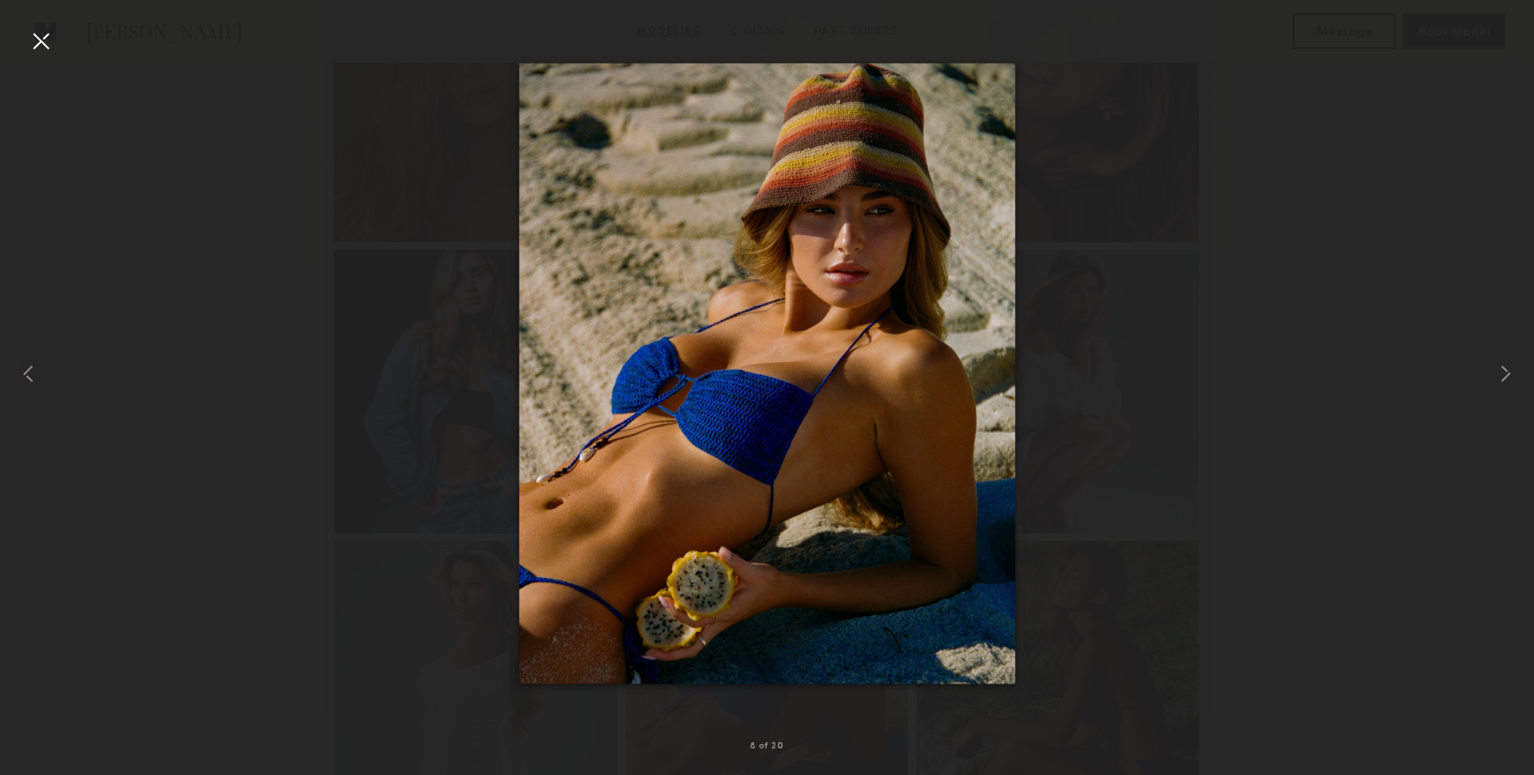
click at [38, 39] on div at bounding box center [41, 41] width 28 height 28
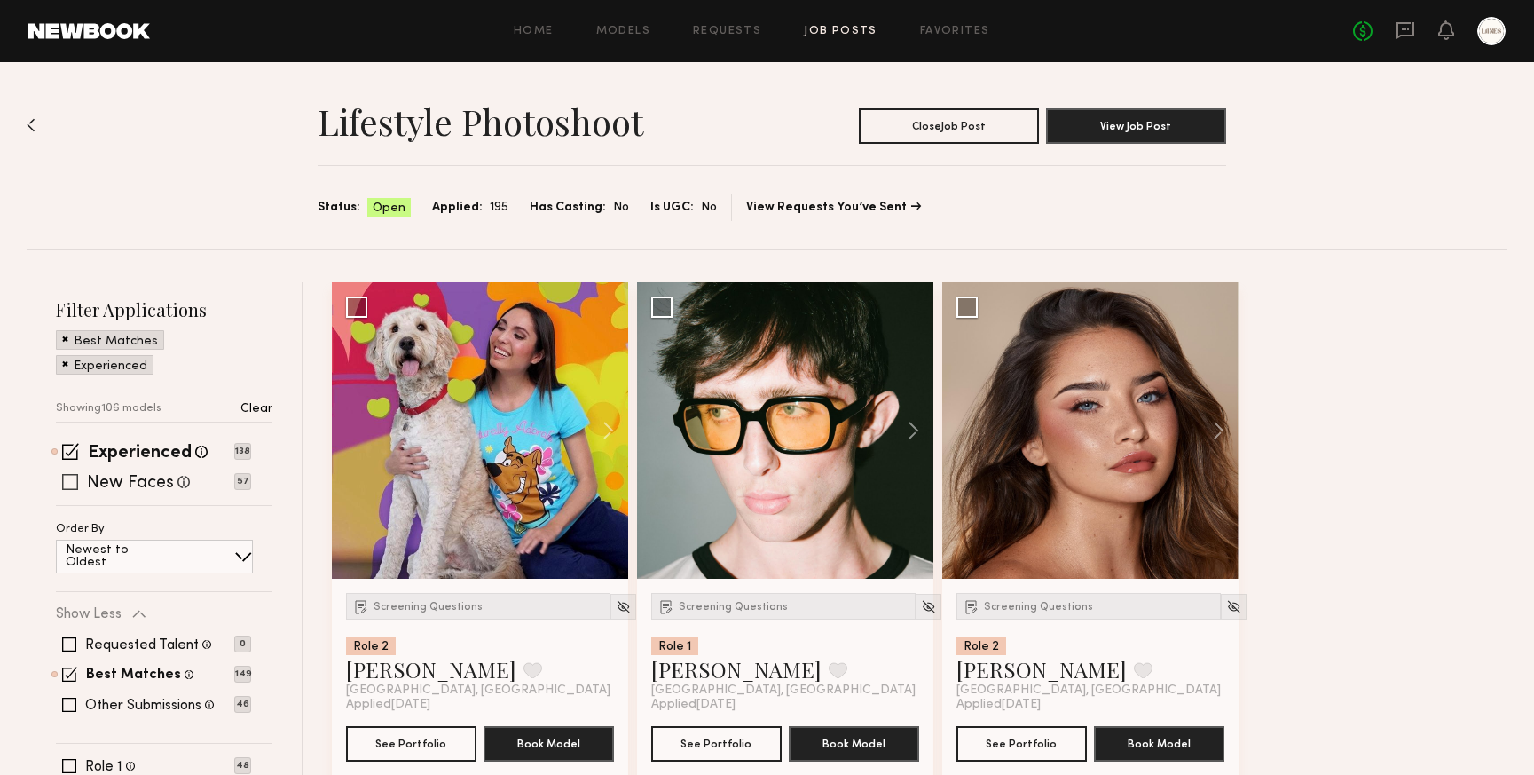
click at [67, 479] on span at bounding box center [70, 482] width 16 height 16
click at [66, 702] on span at bounding box center [69, 705] width 14 height 14
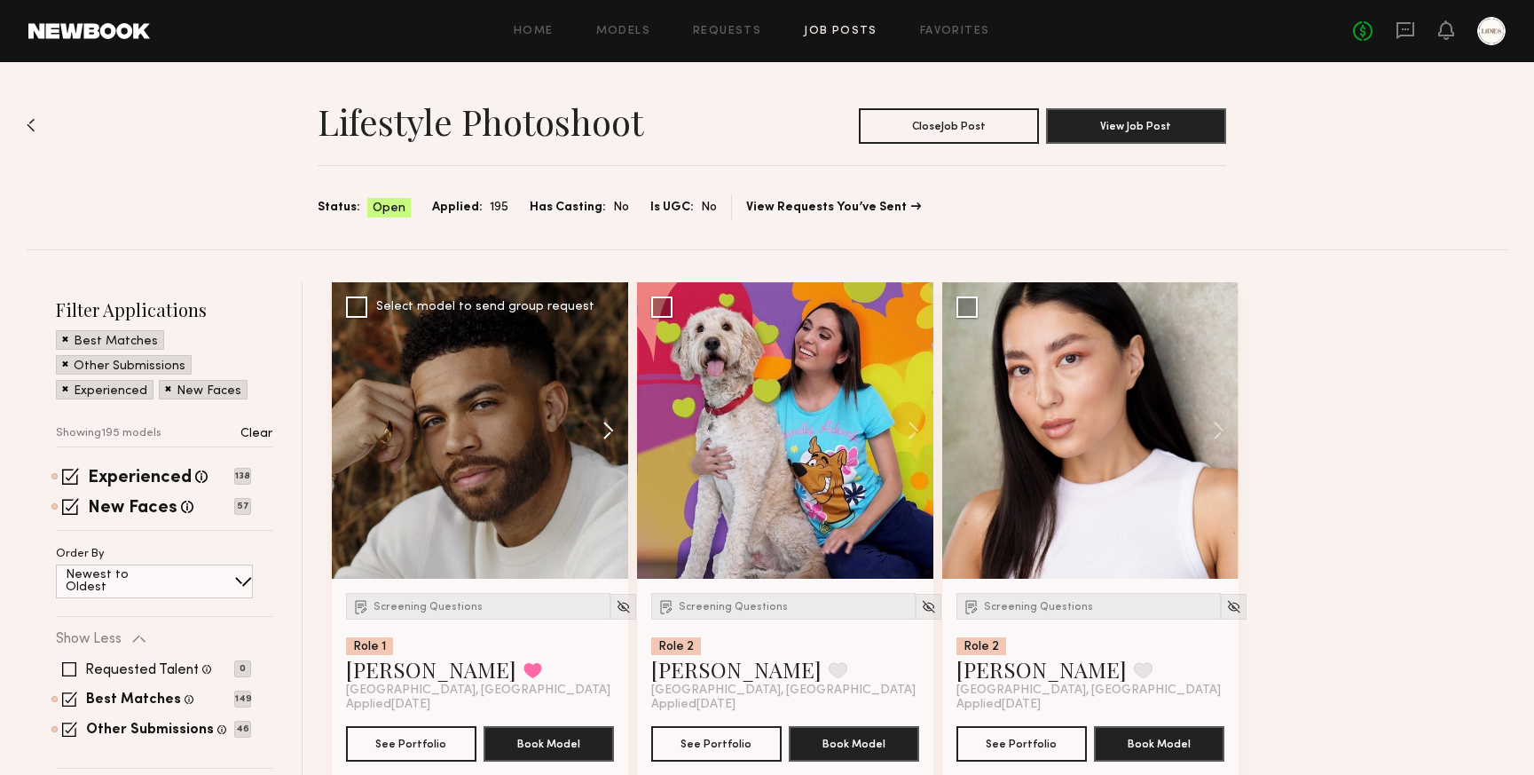
click at [608, 424] on button at bounding box center [600, 430] width 57 height 296
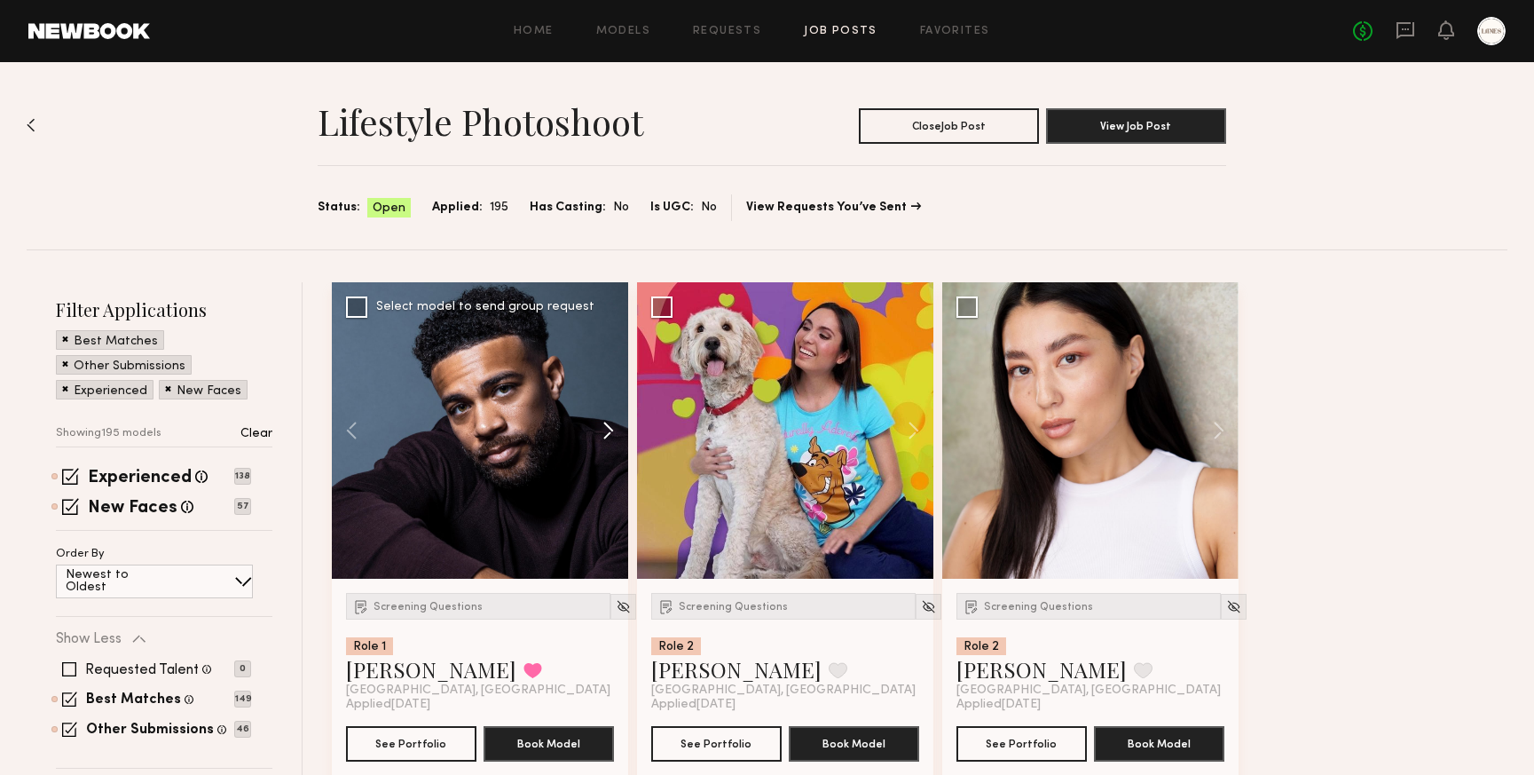
click at [608, 424] on button at bounding box center [600, 430] width 57 height 296
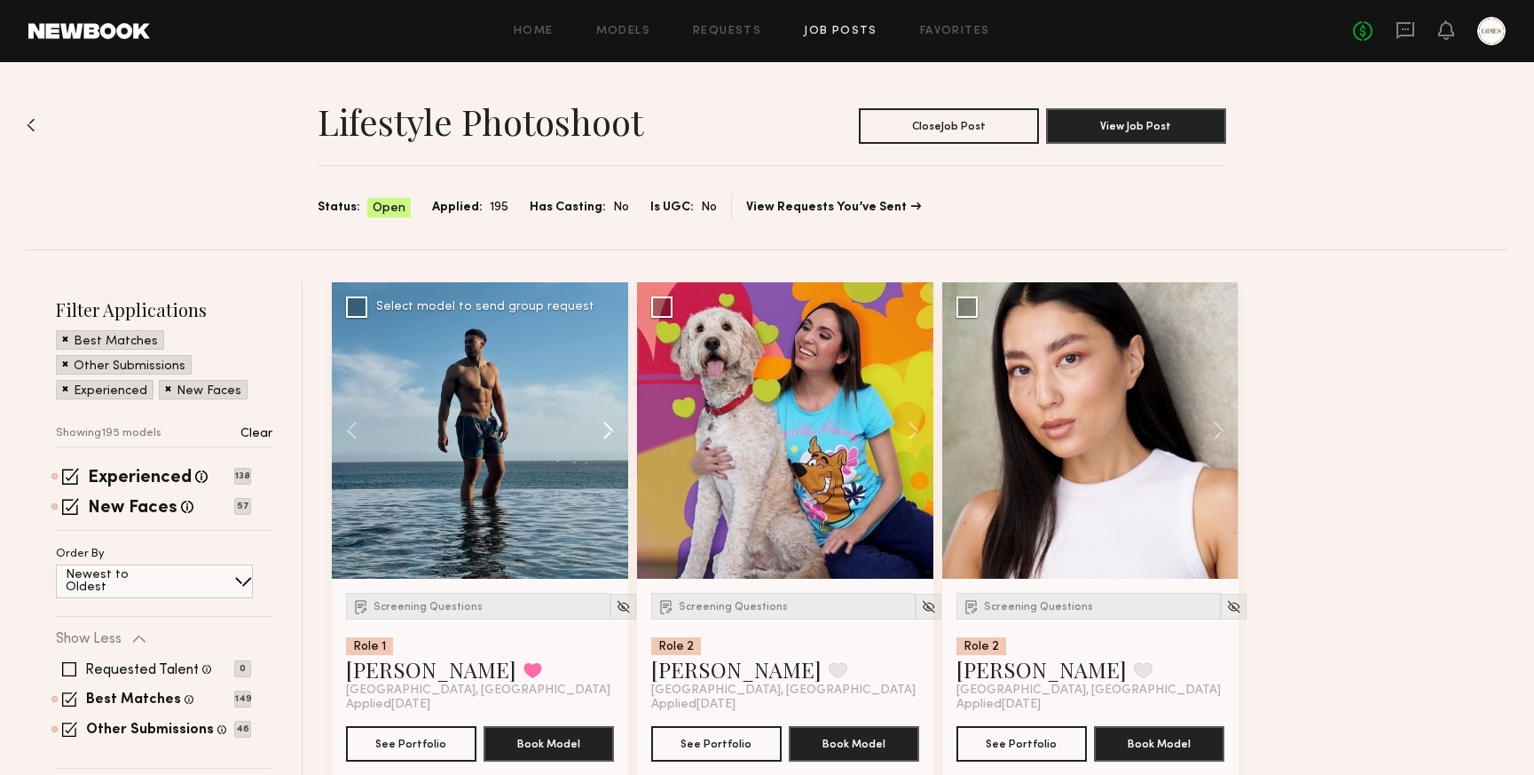
click at [608, 424] on button at bounding box center [600, 430] width 57 height 296
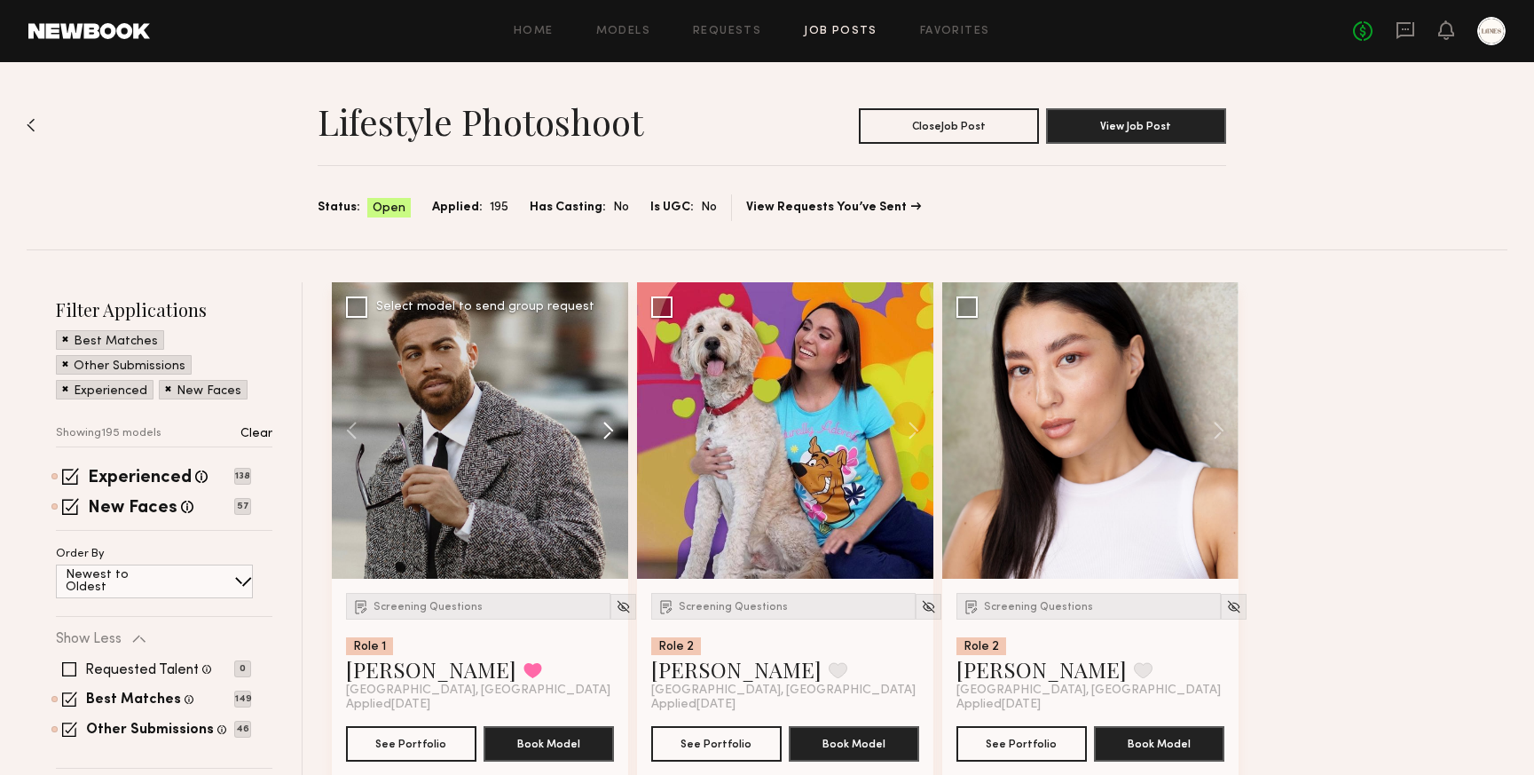
click at [608, 424] on button at bounding box center [600, 430] width 57 height 296
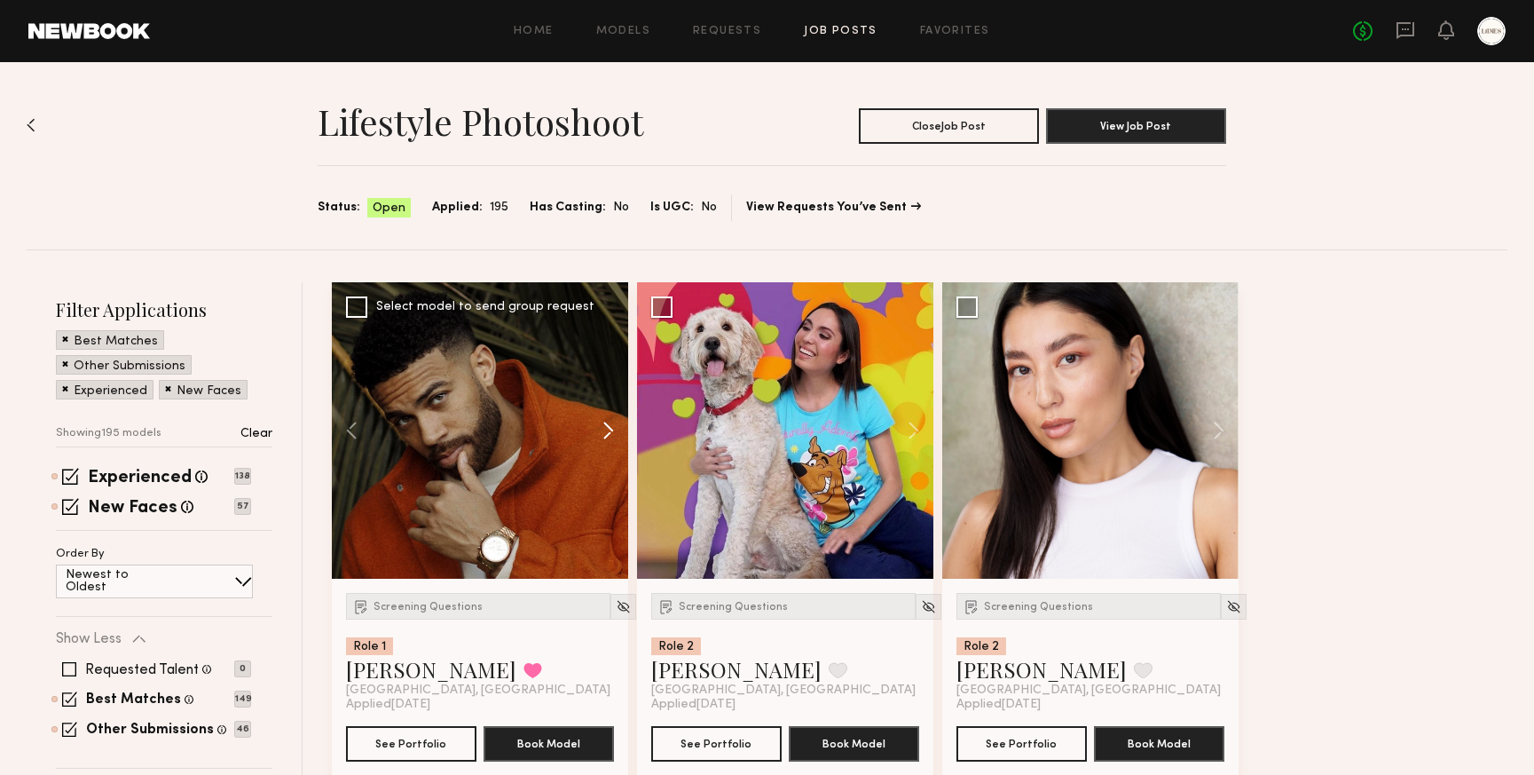
click at [608, 424] on button at bounding box center [600, 430] width 57 height 296
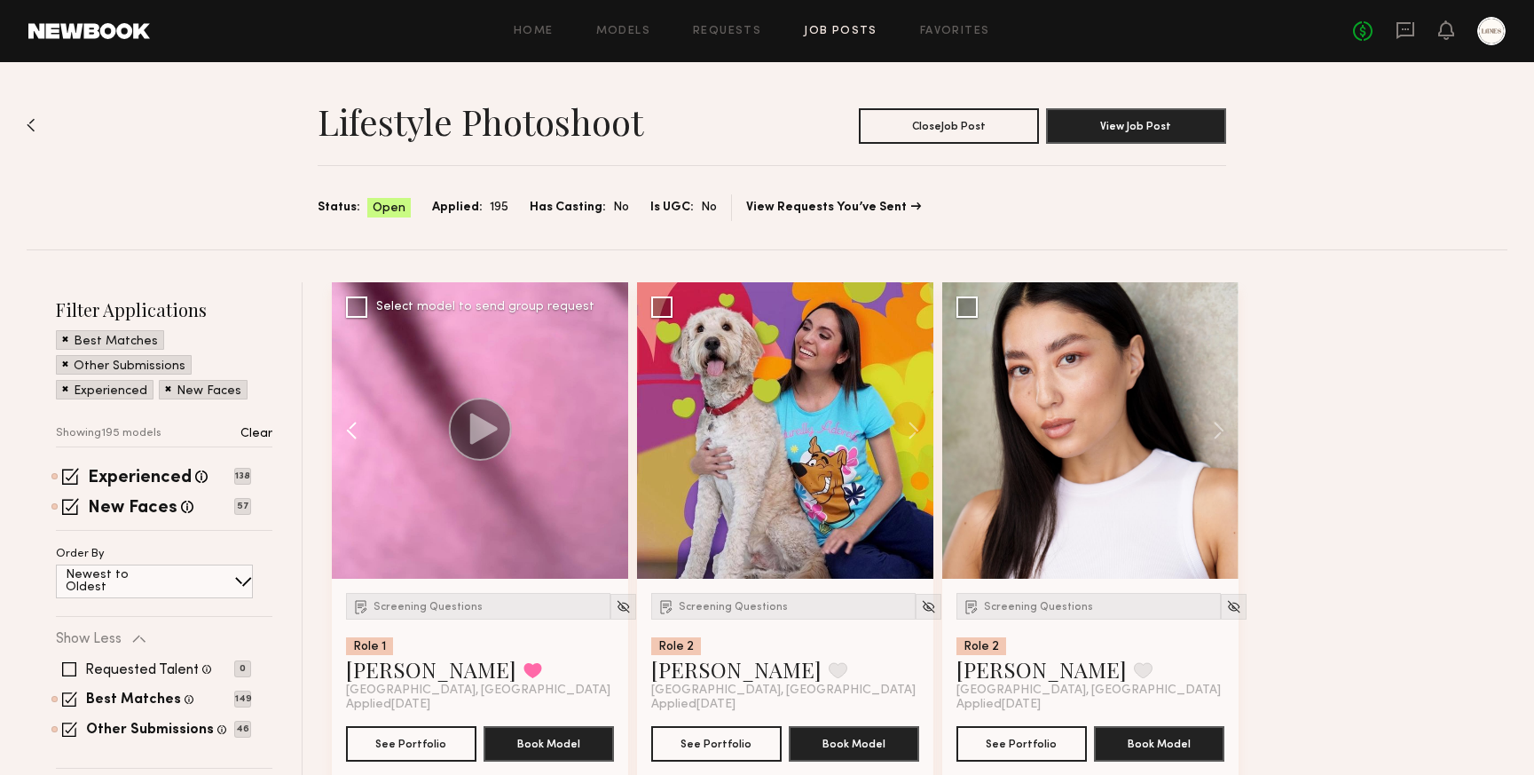
click at [344, 424] on button at bounding box center [360, 430] width 57 height 296
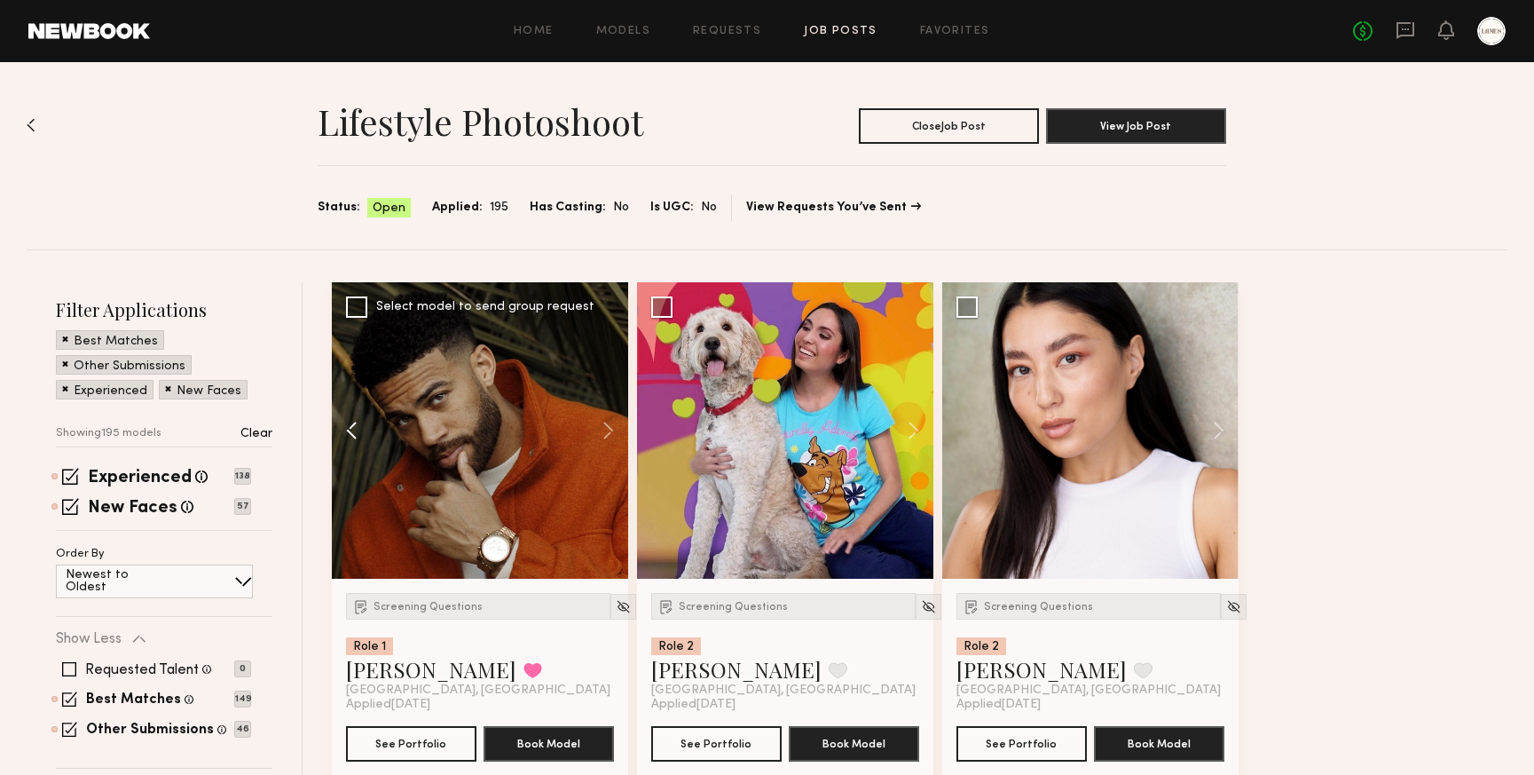
click at [344, 424] on button at bounding box center [360, 430] width 57 height 296
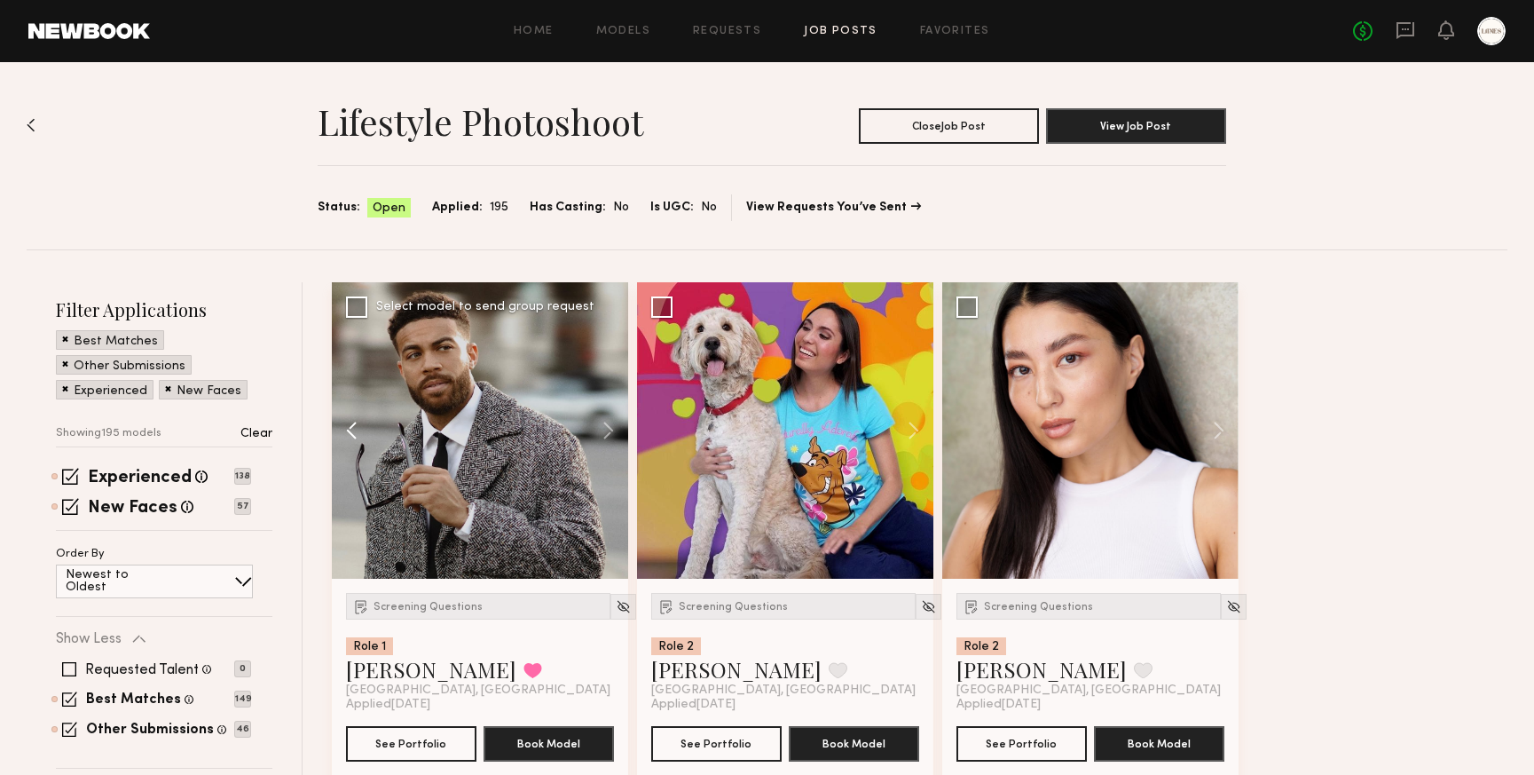
click at [353, 428] on button at bounding box center [360, 430] width 57 height 296
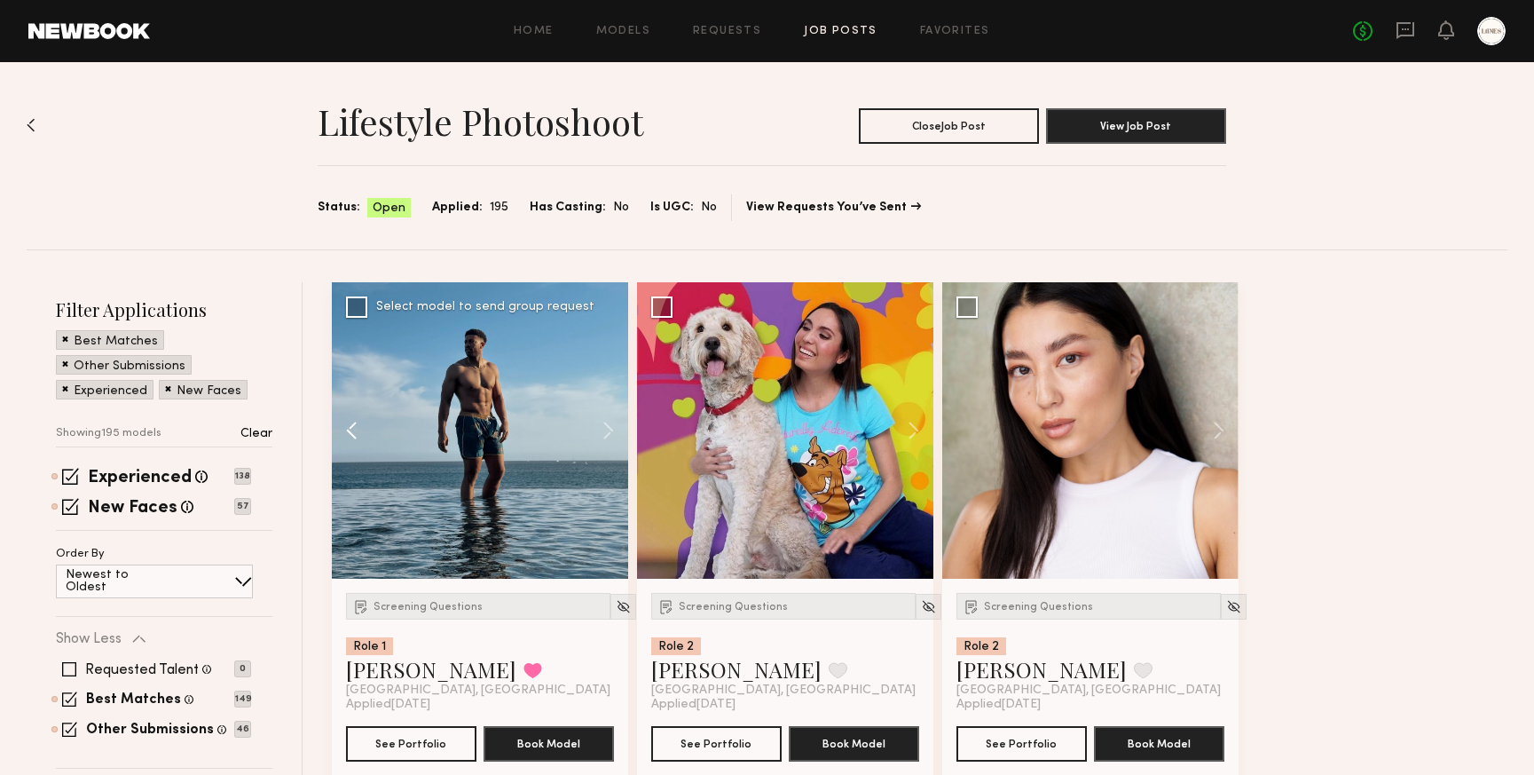
click at [353, 428] on button at bounding box center [360, 430] width 57 height 296
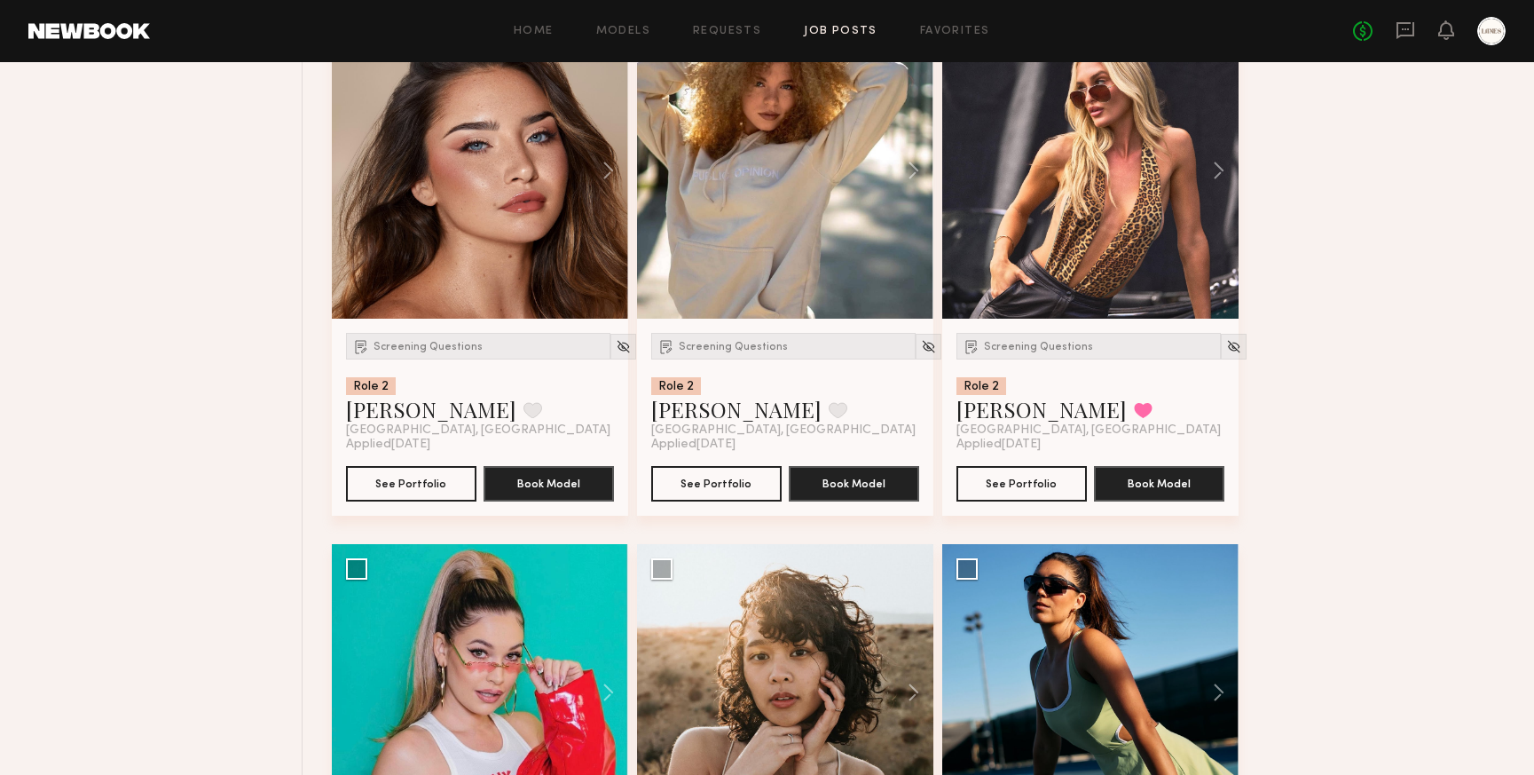
scroll to position [1298, 0]
